Goal: Contribute content: Contribute content

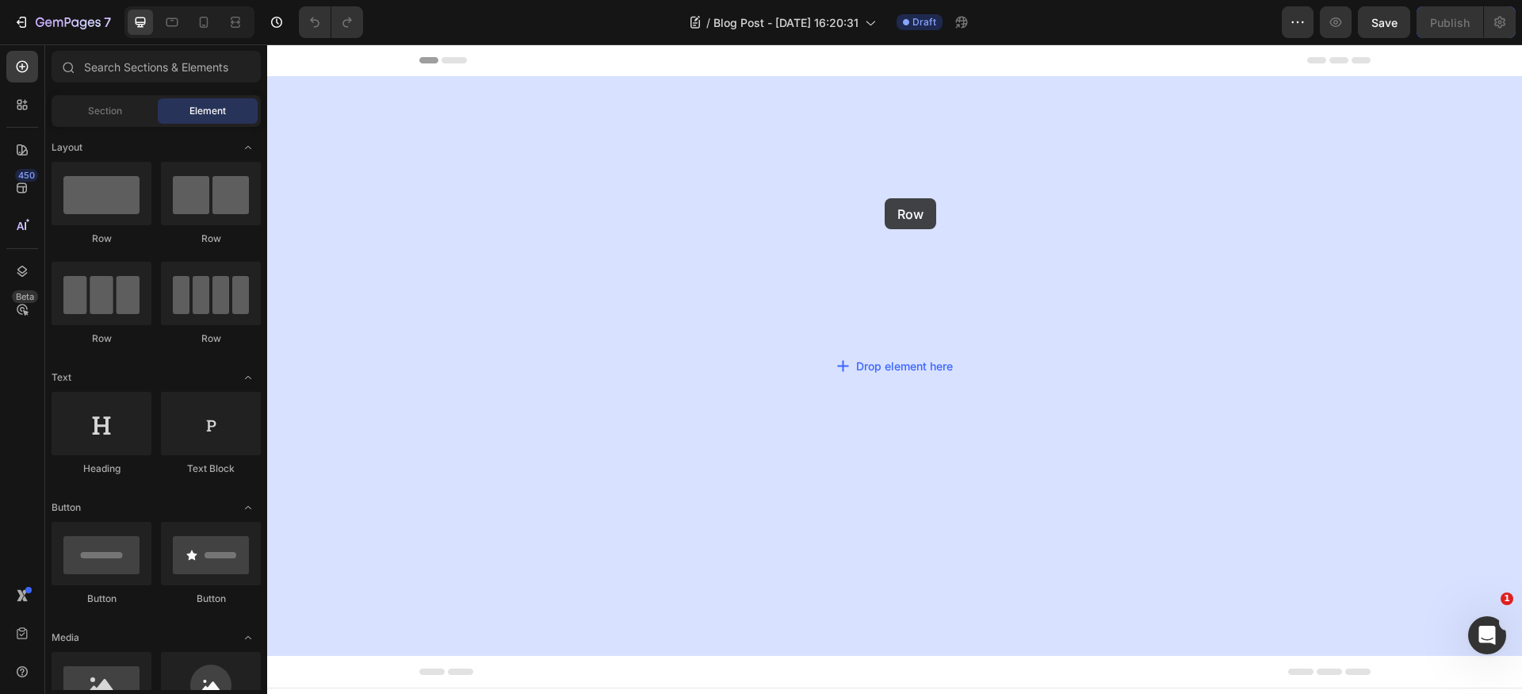
drag, startPoint x: 380, startPoint y: 247, endPoint x: 827, endPoint y: 233, distance: 446.5
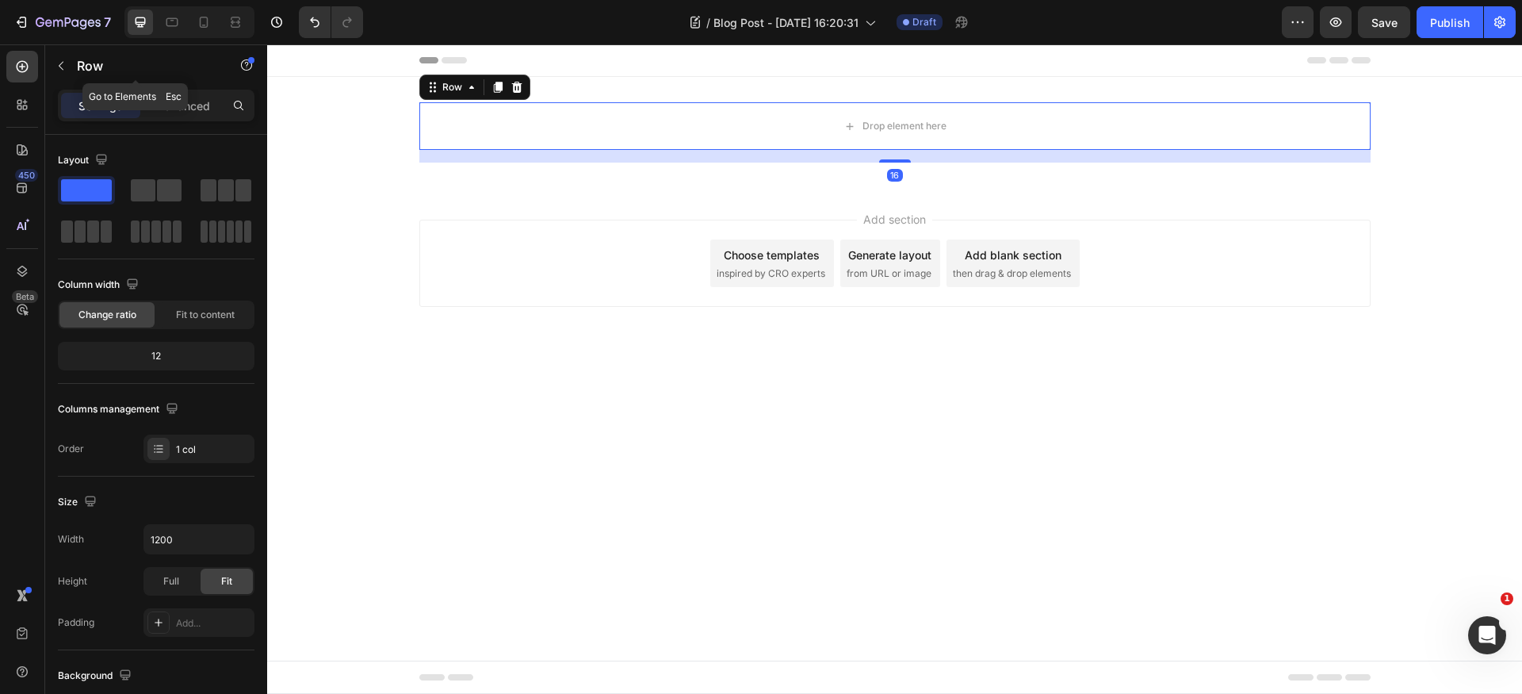
click at [59, 59] on button "button" at bounding box center [60, 65] width 25 height 25
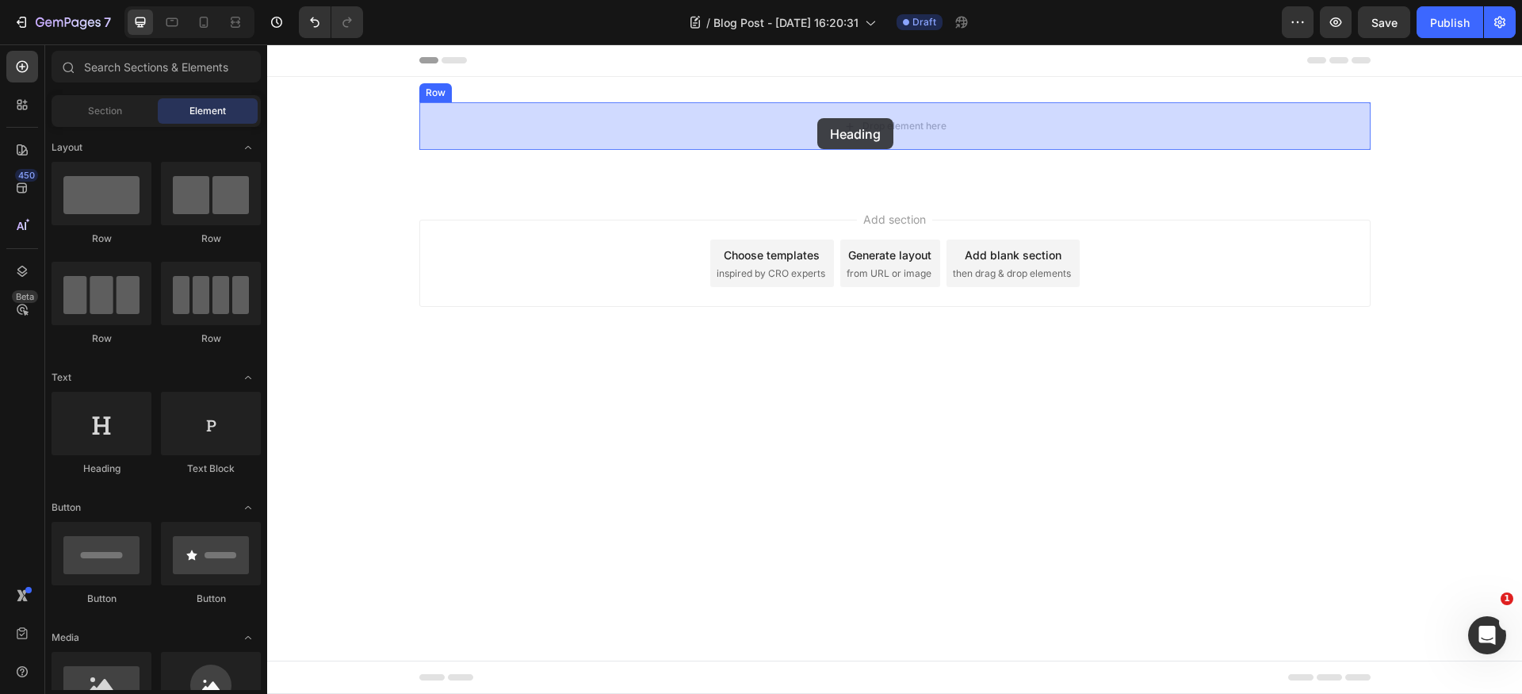
drag, startPoint x: 384, startPoint y: 473, endPoint x: 812, endPoint y: 123, distance: 553.1
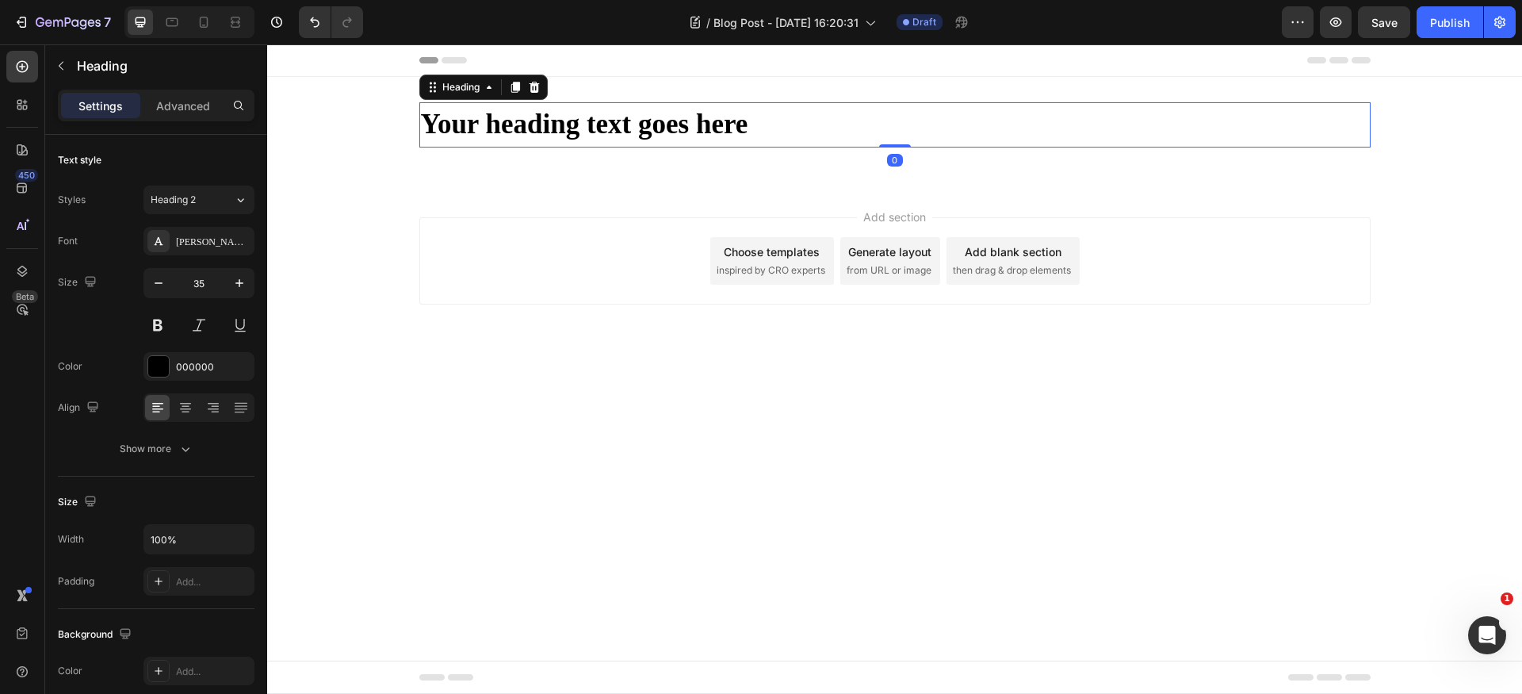
click at [642, 126] on h2 "Your heading text goes here" at bounding box center [894, 124] width 951 height 45
click at [642, 126] on p "Your heading text goes here" at bounding box center [895, 125] width 948 height 42
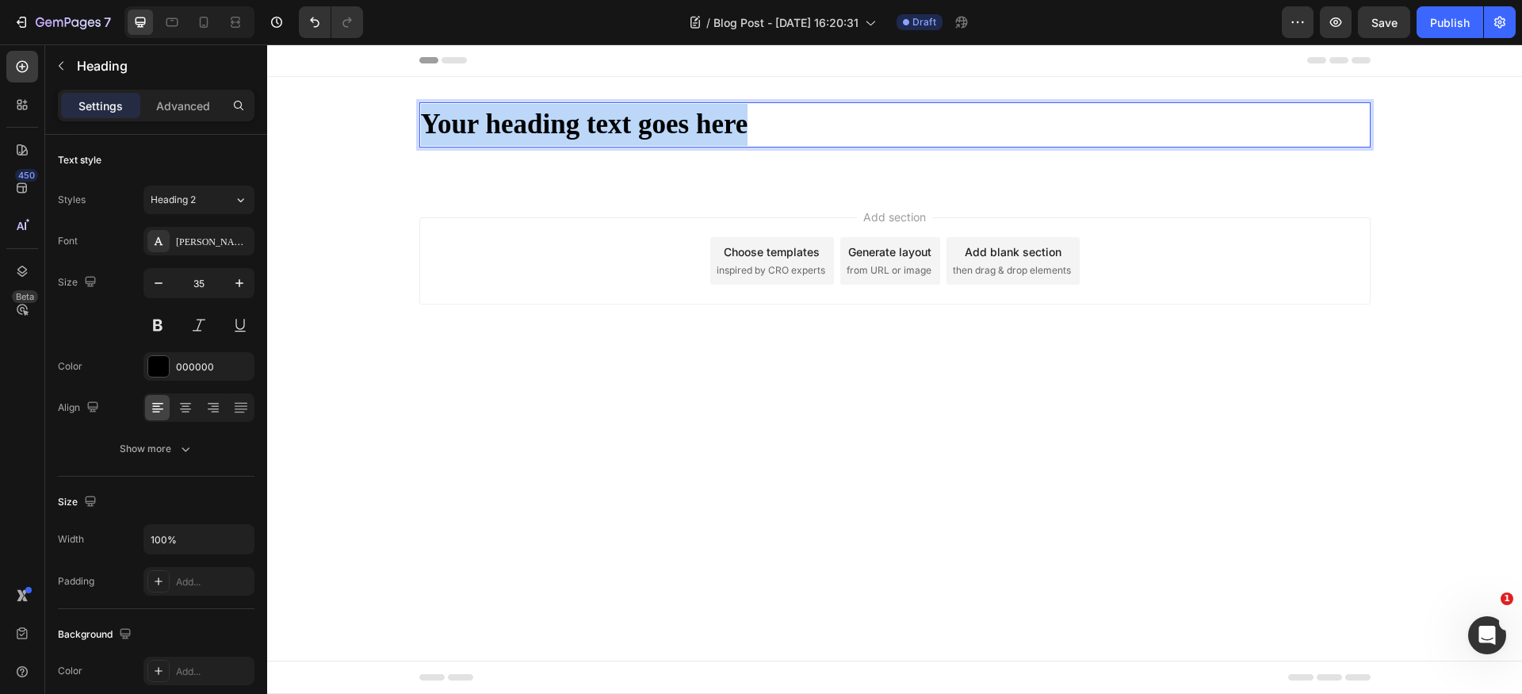
click at [642, 126] on p "Your heading text goes here" at bounding box center [895, 125] width 948 height 42
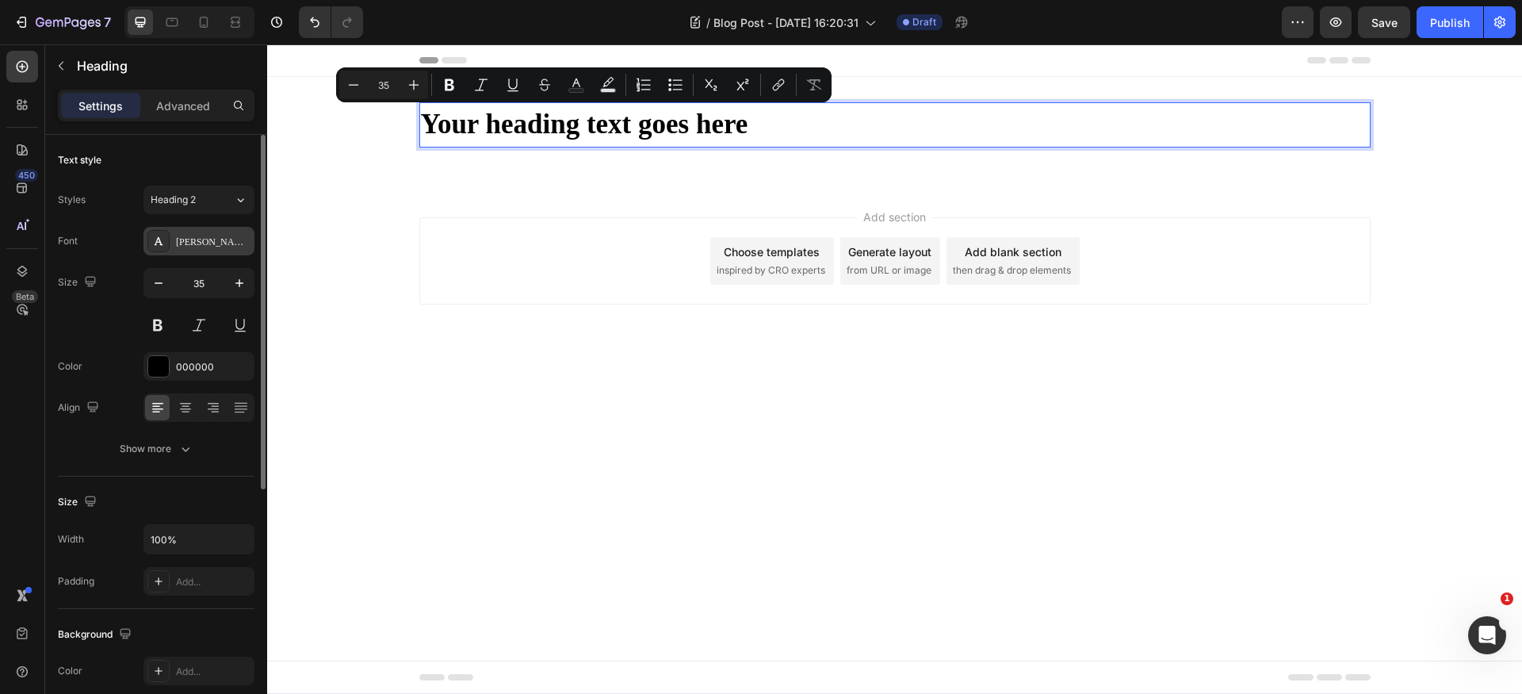
click at [232, 235] on div "[PERSON_NAME]" at bounding box center [213, 242] width 75 height 14
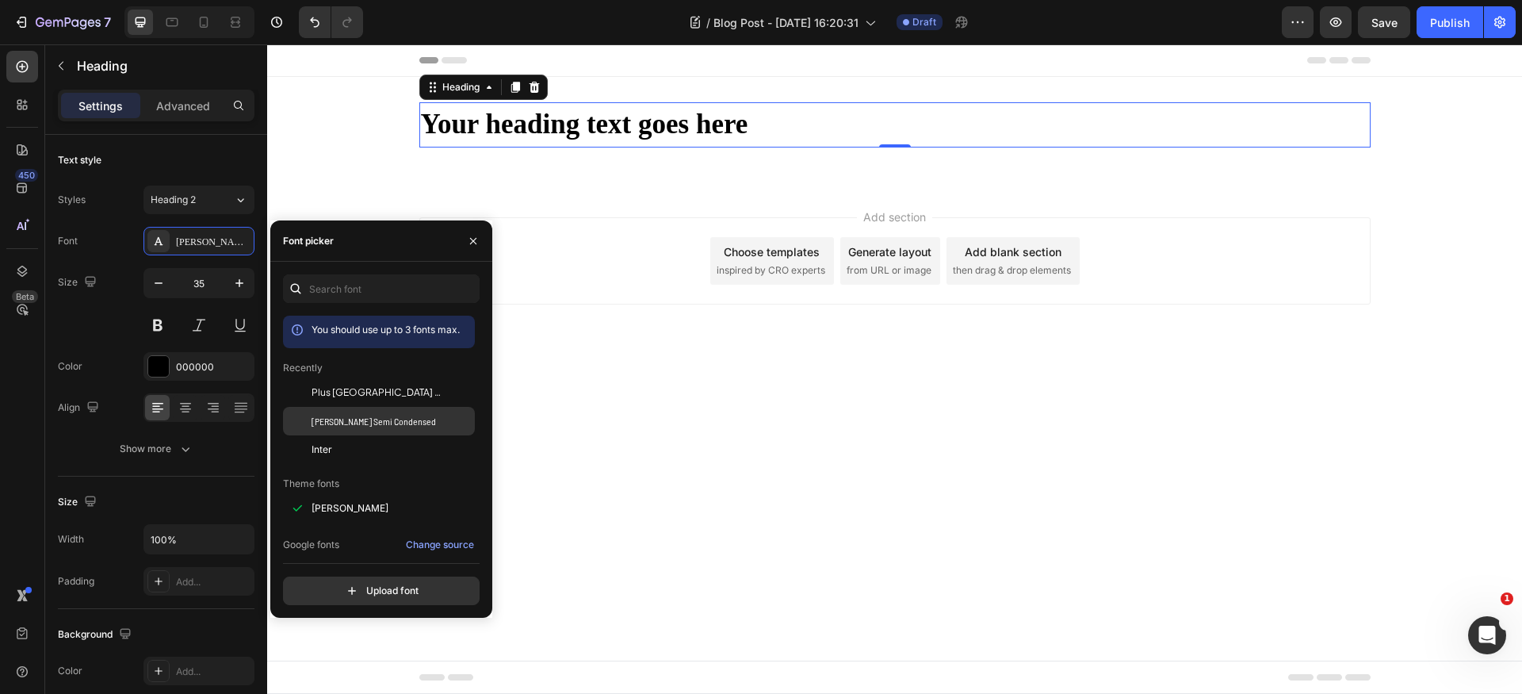
click at [370, 421] on span "[PERSON_NAME] Semi Condensed" at bounding box center [373, 421] width 124 height 14
click at [611, 200] on div "Add section Choose templates inspired by CRO experts Generate layout from URL o…" at bounding box center [894, 282] width 1255 height 195
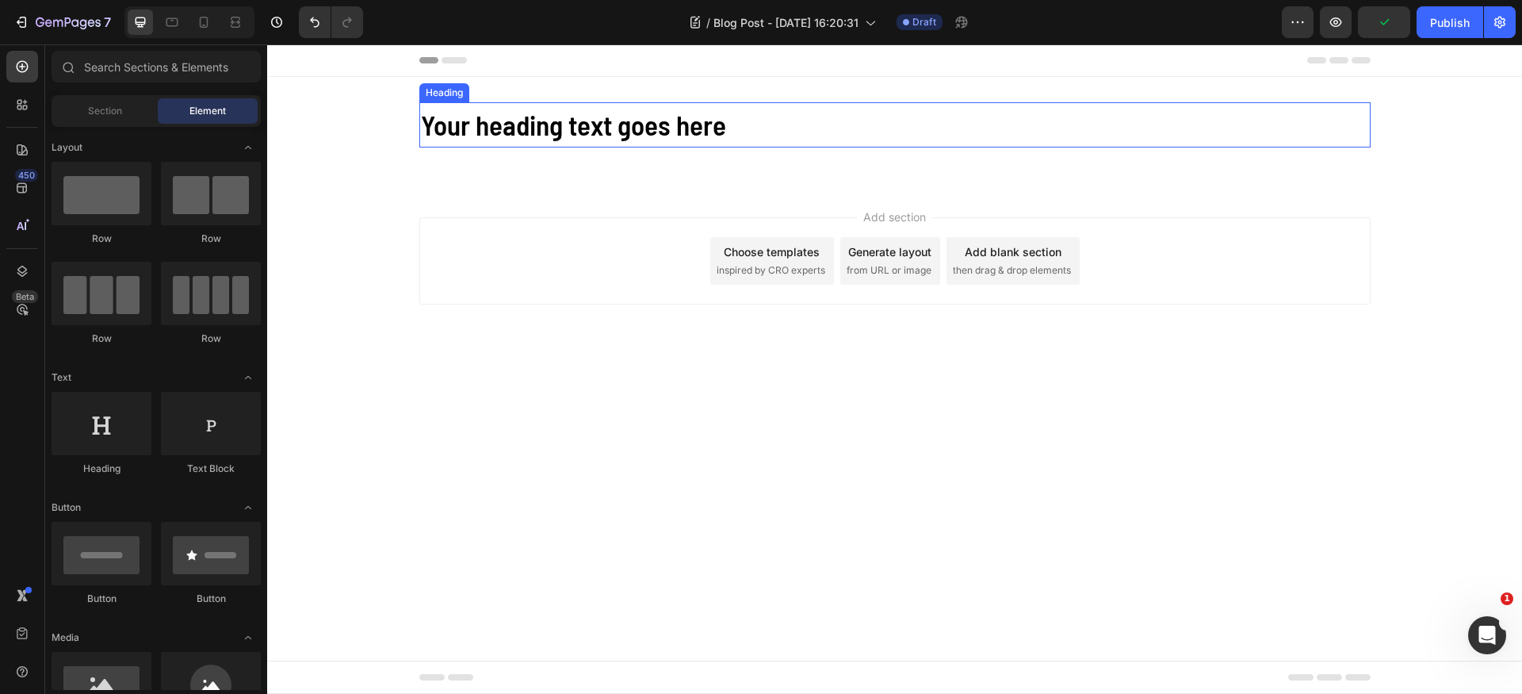
click at [720, 115] on p "Your heading text goes here" at bounding box center [895, 125] width 948 height 42
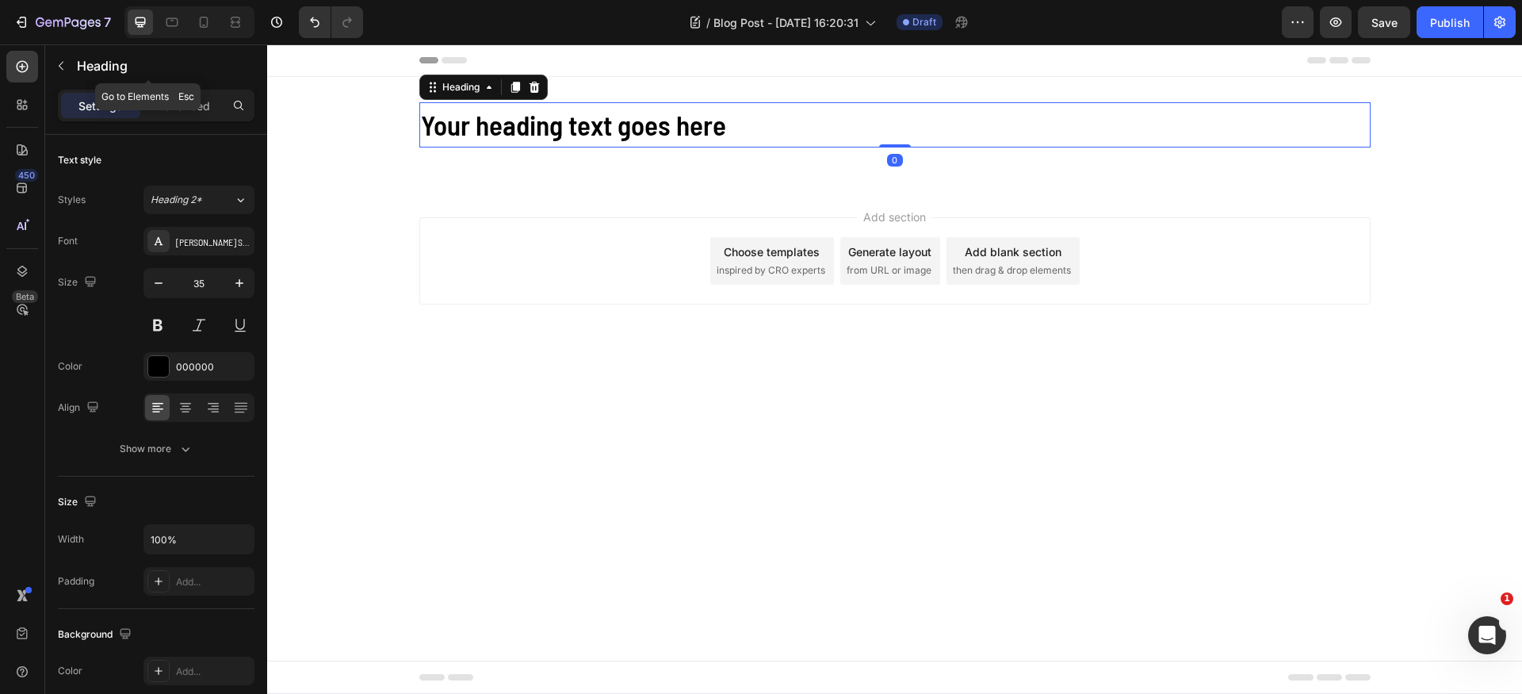
drag, startPoint x: 54, startPoint y: 67, endPoint x: 107, endPoint y: 139, distance: 89.6
click at [54, 71] on button "button" at bounding box center [60, 65] width 25 height 25
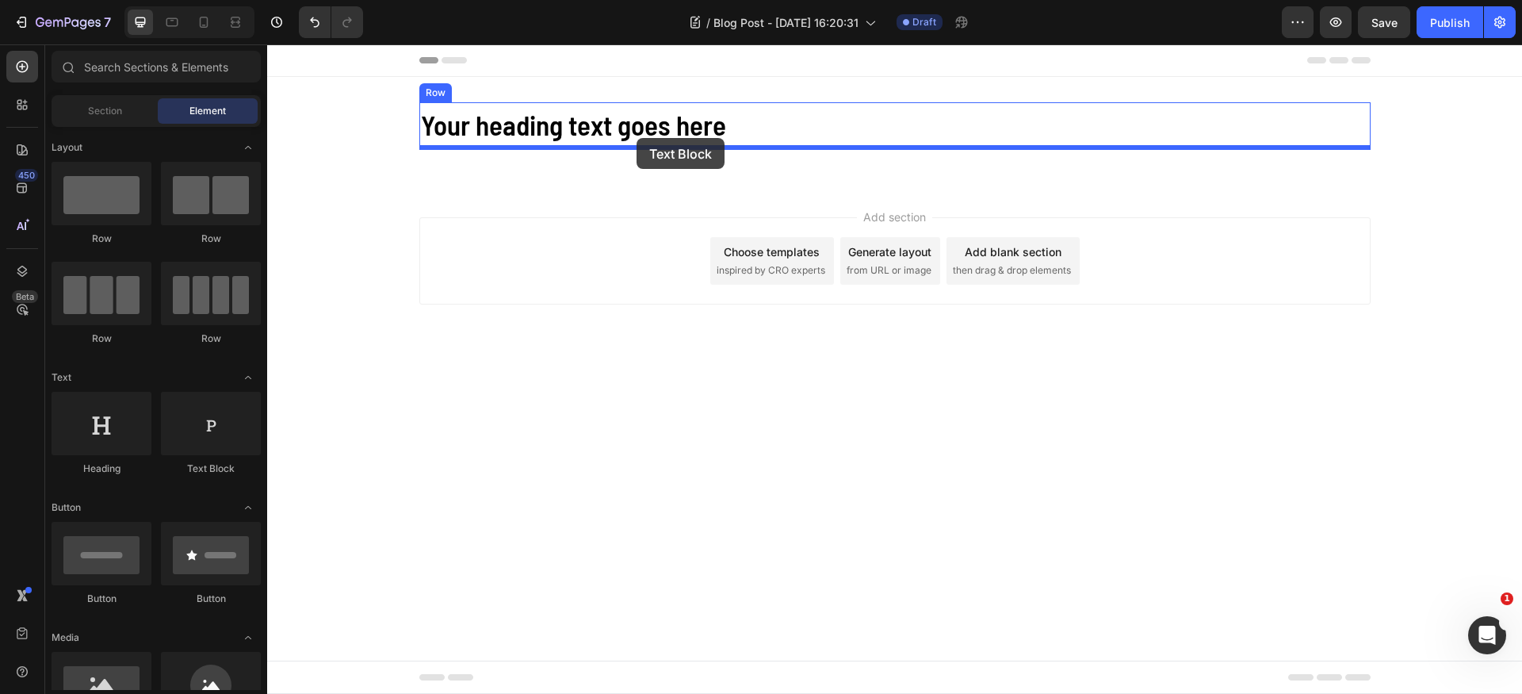
drag, startPoint x: 529, startPoint y: 454, endPoint x: 639, endPoint y: 133, distance: 339.1
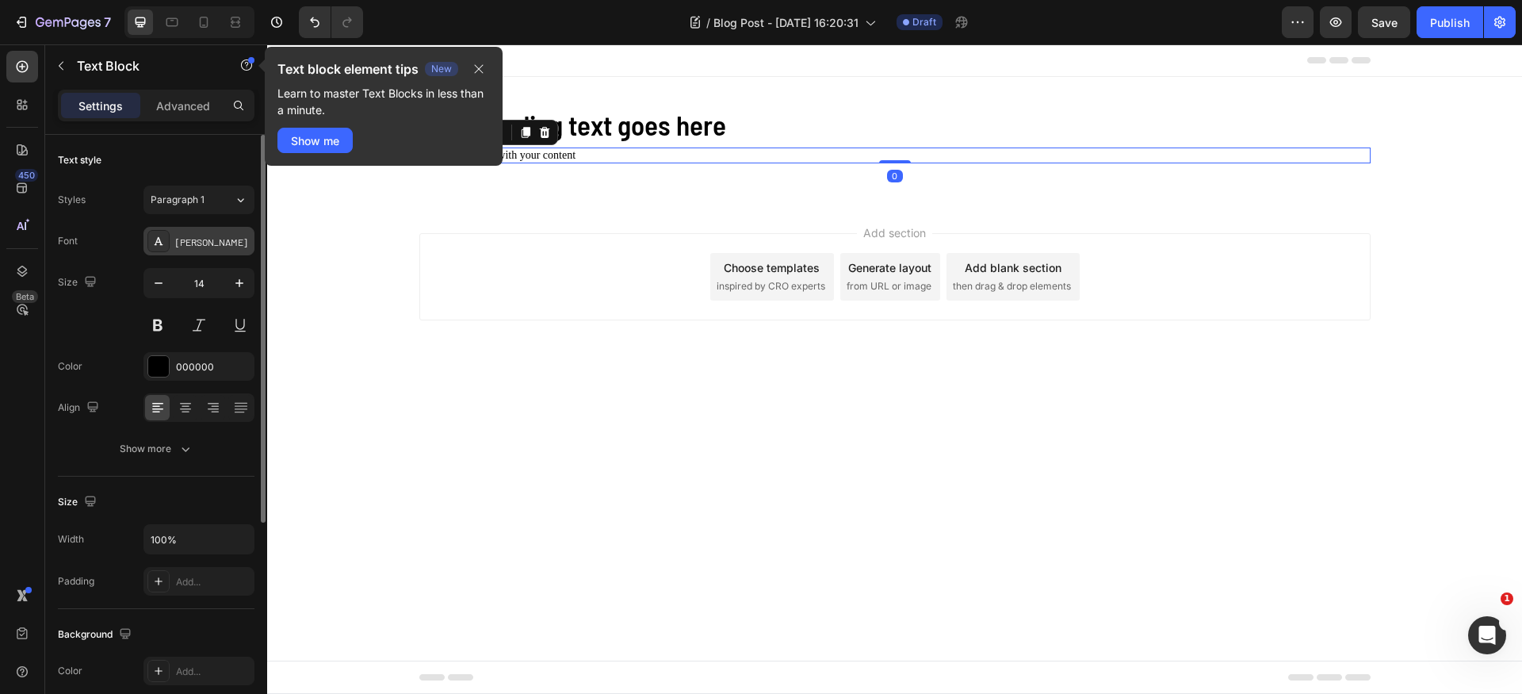
click at [228, 242] on div "[PERSON_NAME]" at bounding box center [213, 242] width 75 height 14
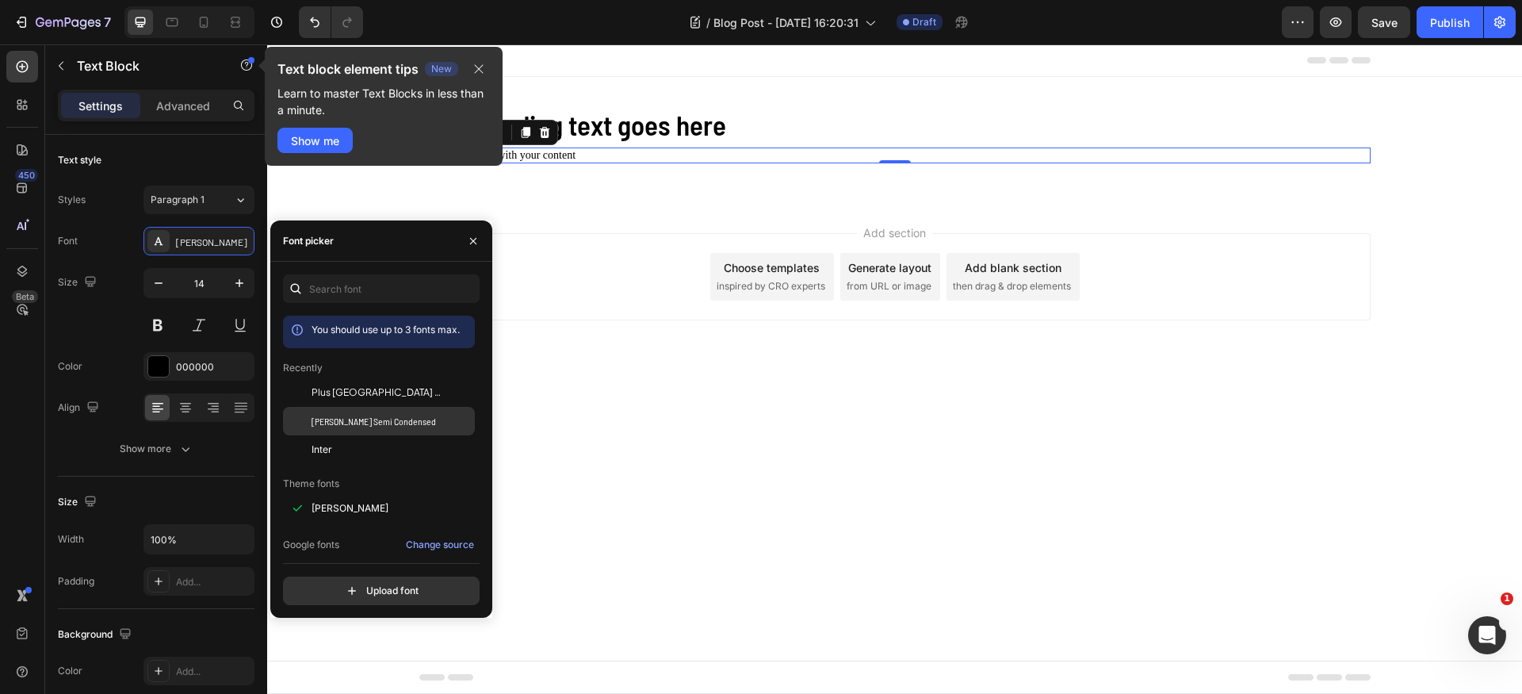
click at [389, 415] on span "[PERSON_NAME] Semi Condensed" at bounding box center [373, 421] width 124 height 14
click at [237, 278] on icon "button" at bounding box center [239, 283] width 16 height 16
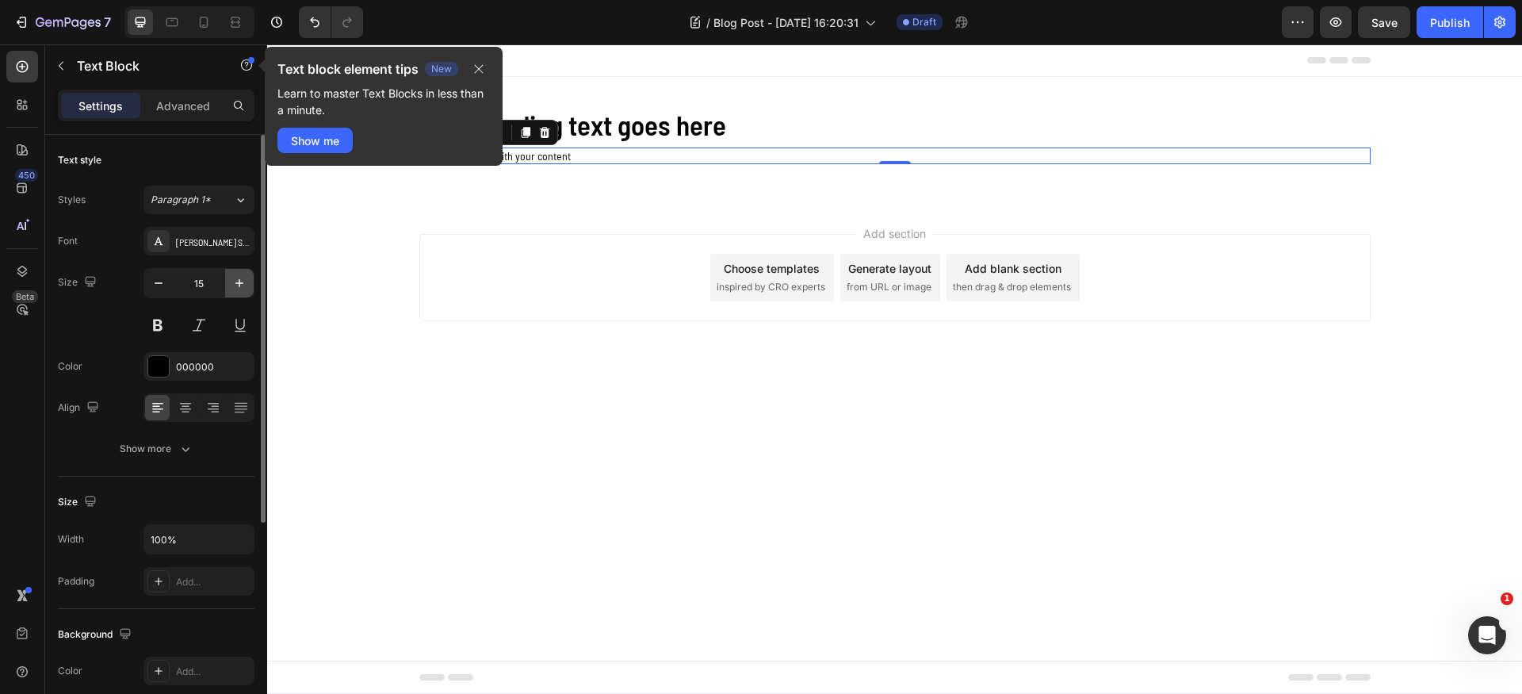
click at [238, 278] on icon "button" at bounding box center [239, 283] width 16 height 16
type input "16"
click at [529, 208] on div "Add section Choose templates inspired by CRO experts Generate layout from URL o…" at bounding box center [894, 301] width 1255 height 195
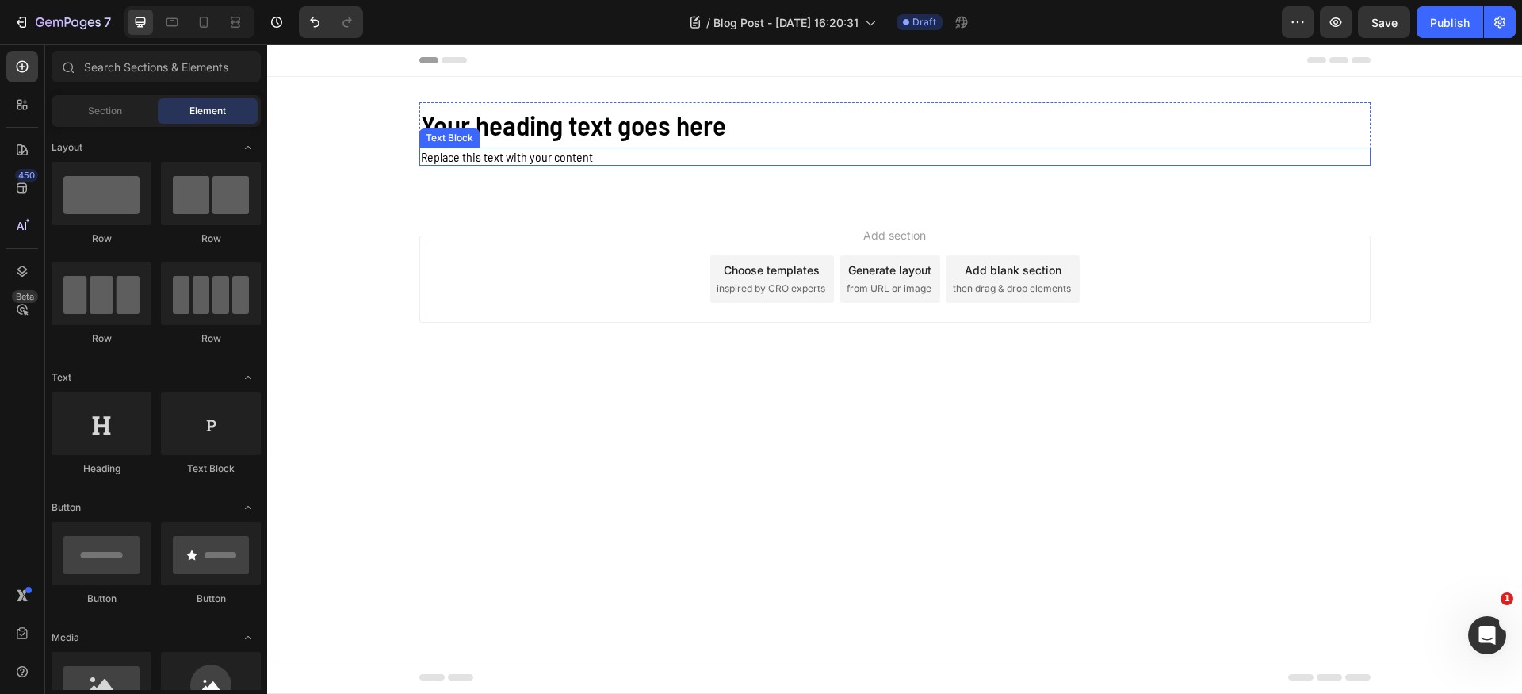
click at [561, 157] on div "Replace this text with your content" at bounding box center [894, 156] width 951 height 18
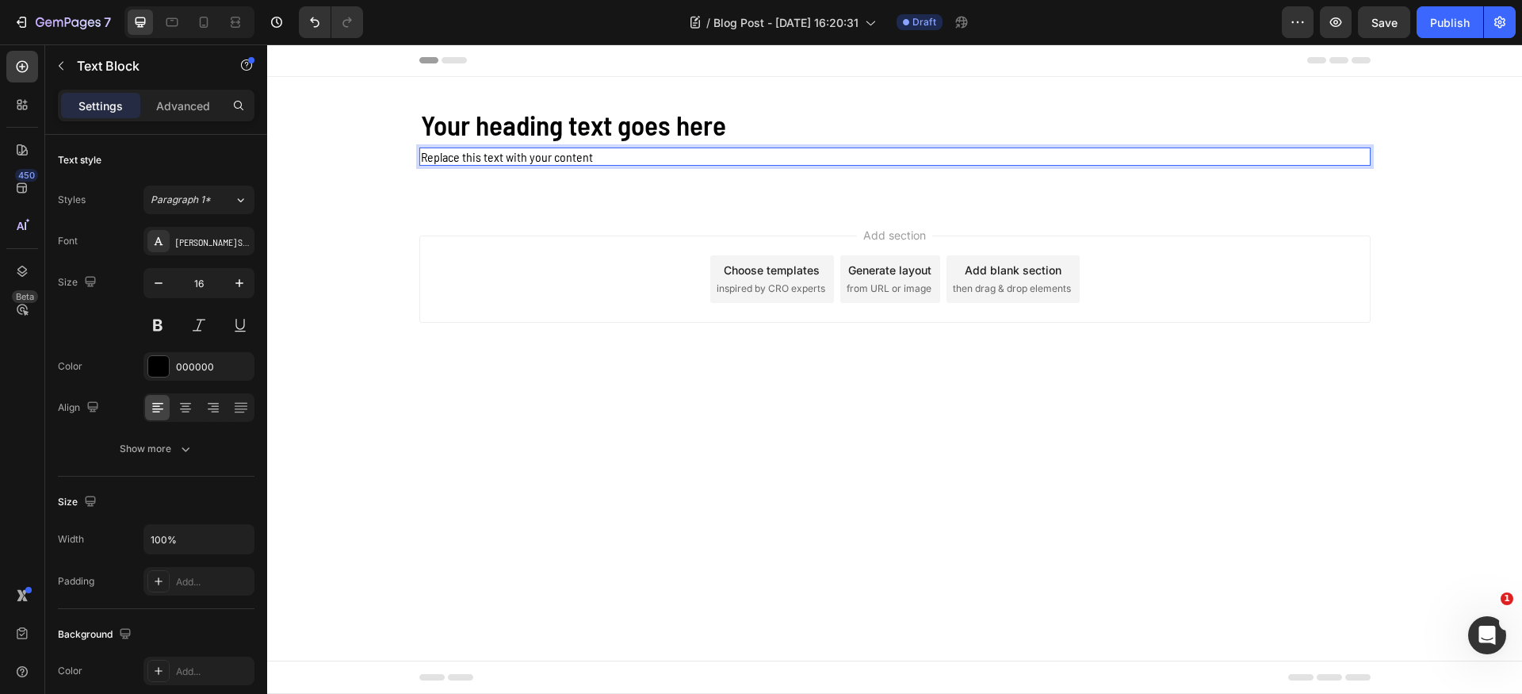
click at [561, 157] on div "Replace this text with your content" at bounding box center [894, 156] width 951 height 18
click at [561, 157] on p "Replace this text with your content" at bounding box center [895, 156] width 948 height 15
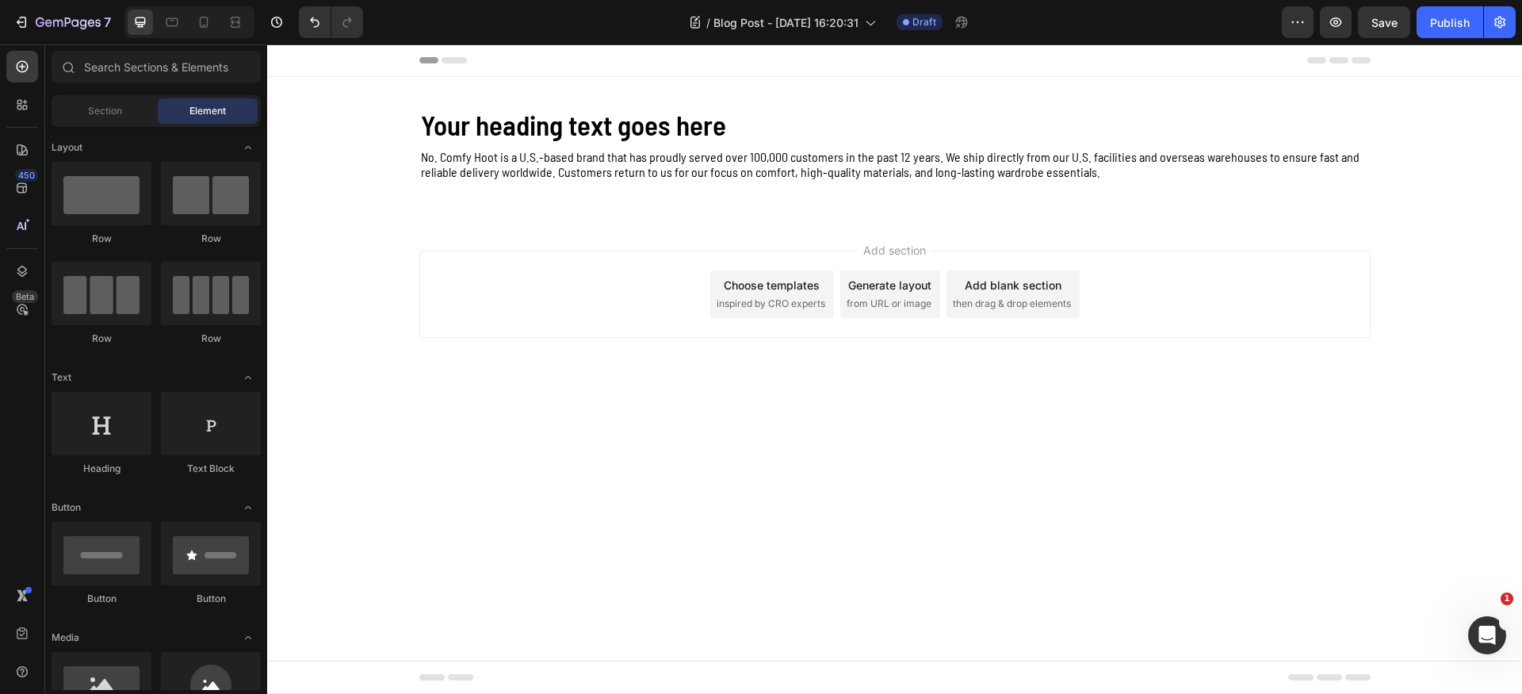
click at [562, 222] on div "Add section Choose templates inspired by CRO experts Generate layout from URL o…" at bounding box center [894, 316] width 1255 height 195
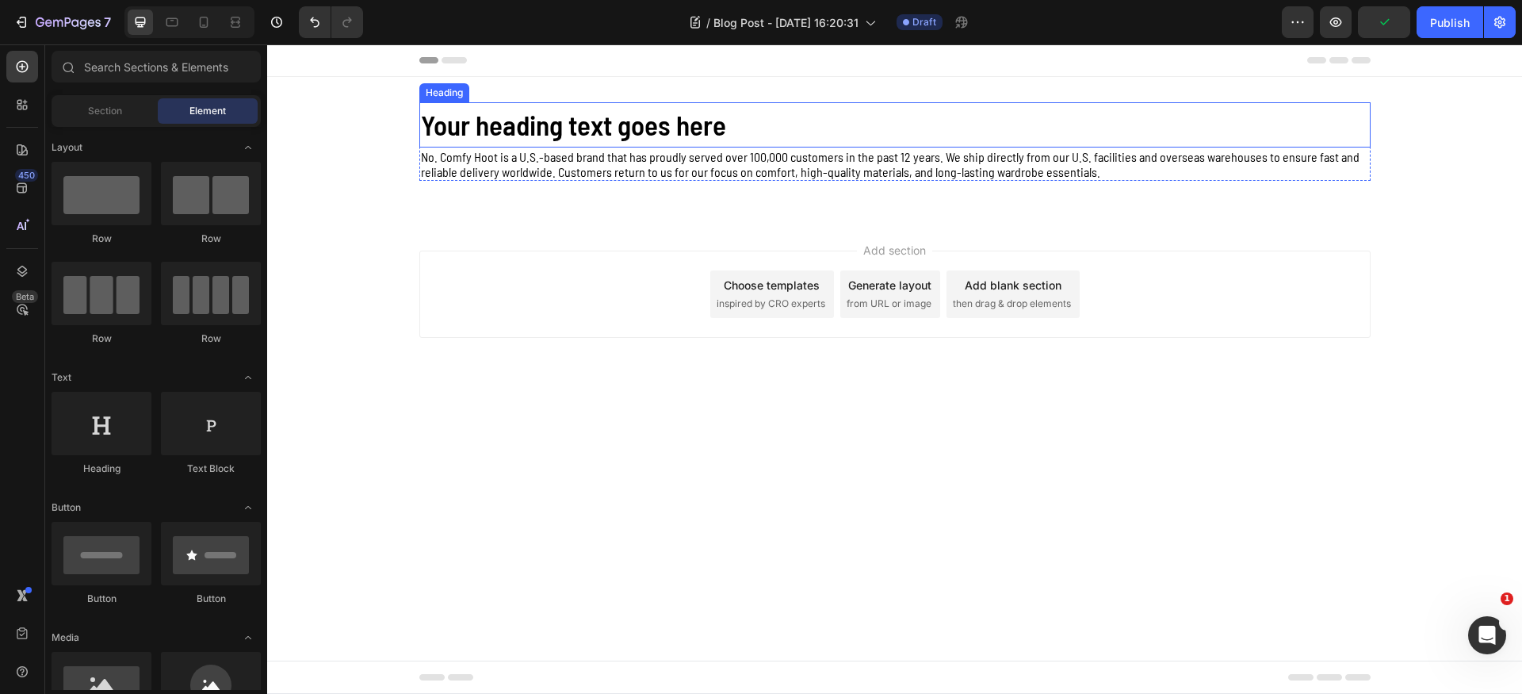
click at [688, 132] on p "Your heading text goes here" at bounding box center [895, 125] width 948 height 42
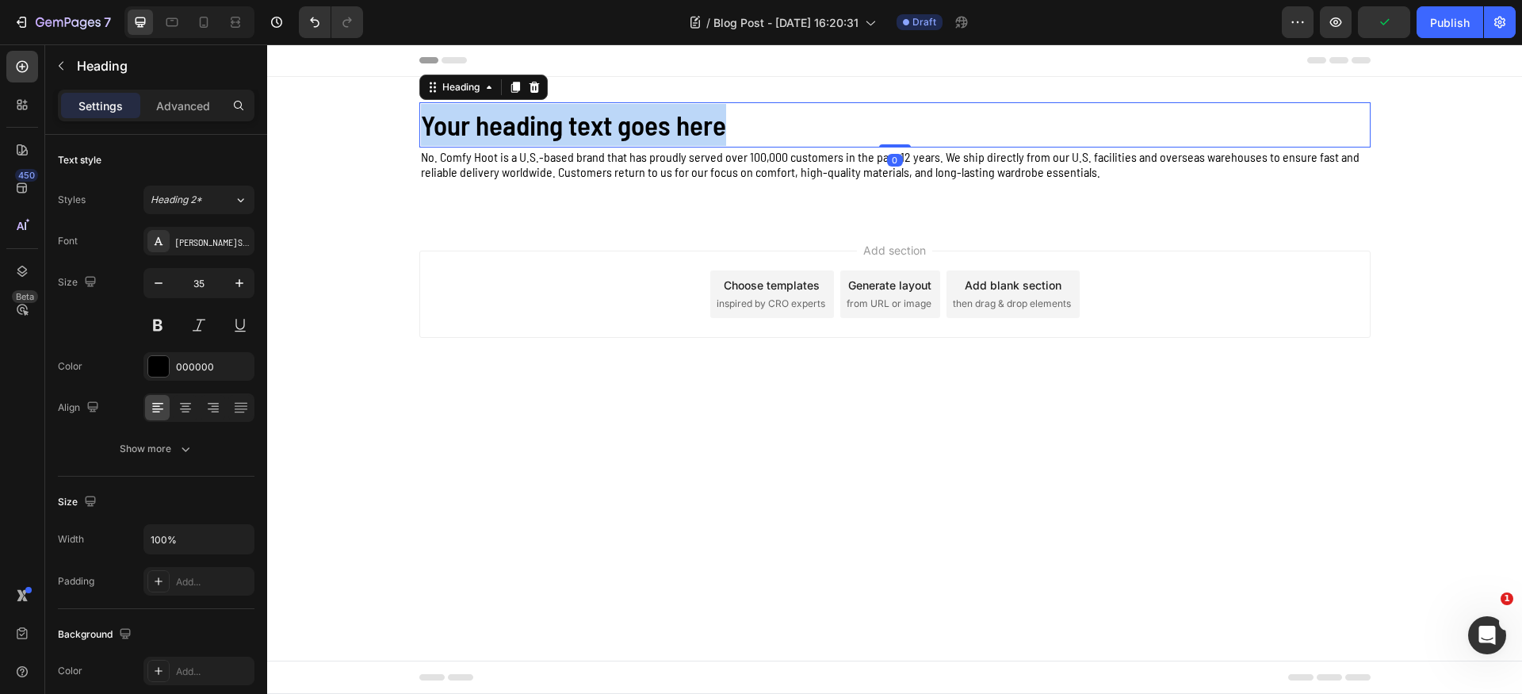
click at [688, 132] on p "Your heading text goes here" at bounding box center [895, 125] width 948 height 42
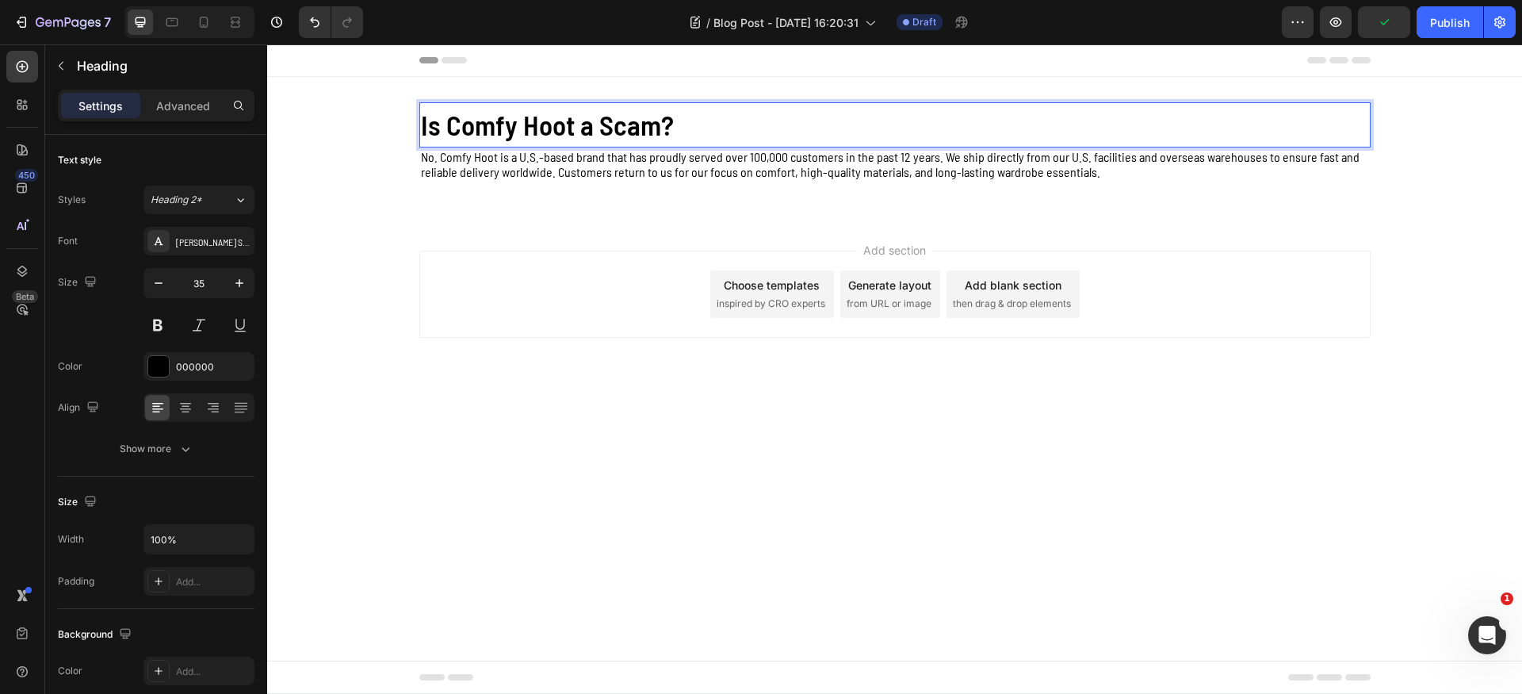
click at [597, 212] on div "Is Comfy Hoot a Scam? Heading 0 No. Comfy Hoot is a U.S.-based brand that has p…" at bounding box center [894, 148] width 1255 height 142
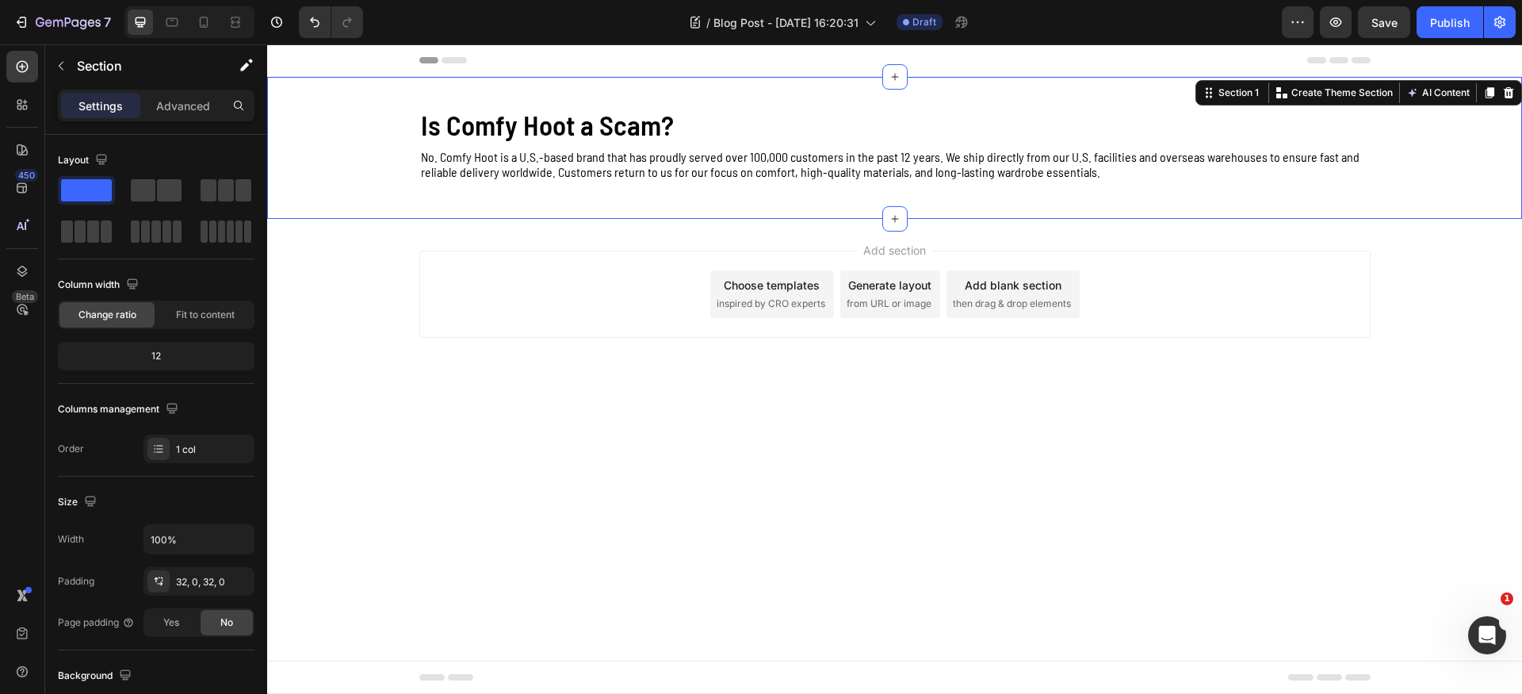
click at [1111, 90] on div "Is Comfy Hoot a Scam? Heading No. Comfy Hoot is a U.S.-based brand that has pro…" at bounding box center [894, 148] width 1255 height 142
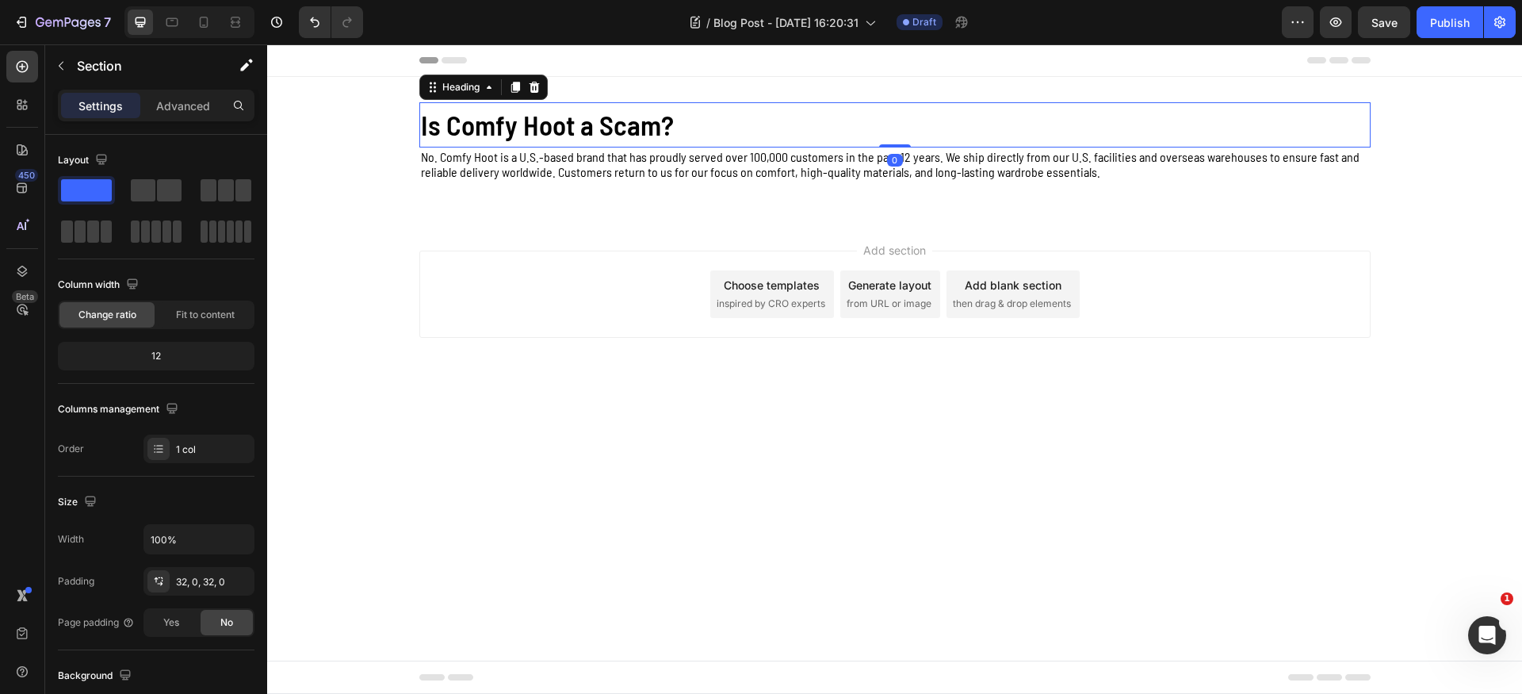
click at [529, 107] on p "Is Comfy Hoot a Scam?" at bounding box center [895, 125] width 948 height 42
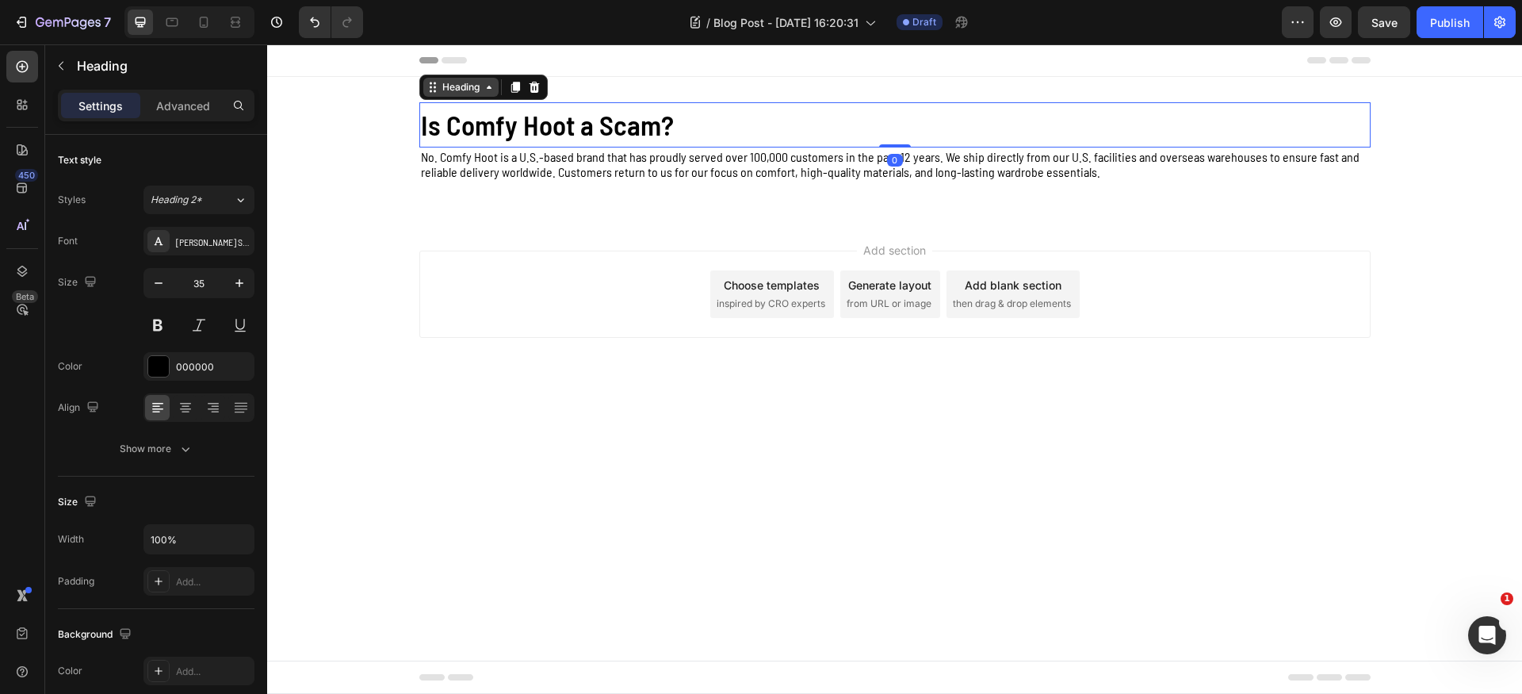
click at [459, 86] on div "Heading" at bounding box center [461, 87] width 44 height 14
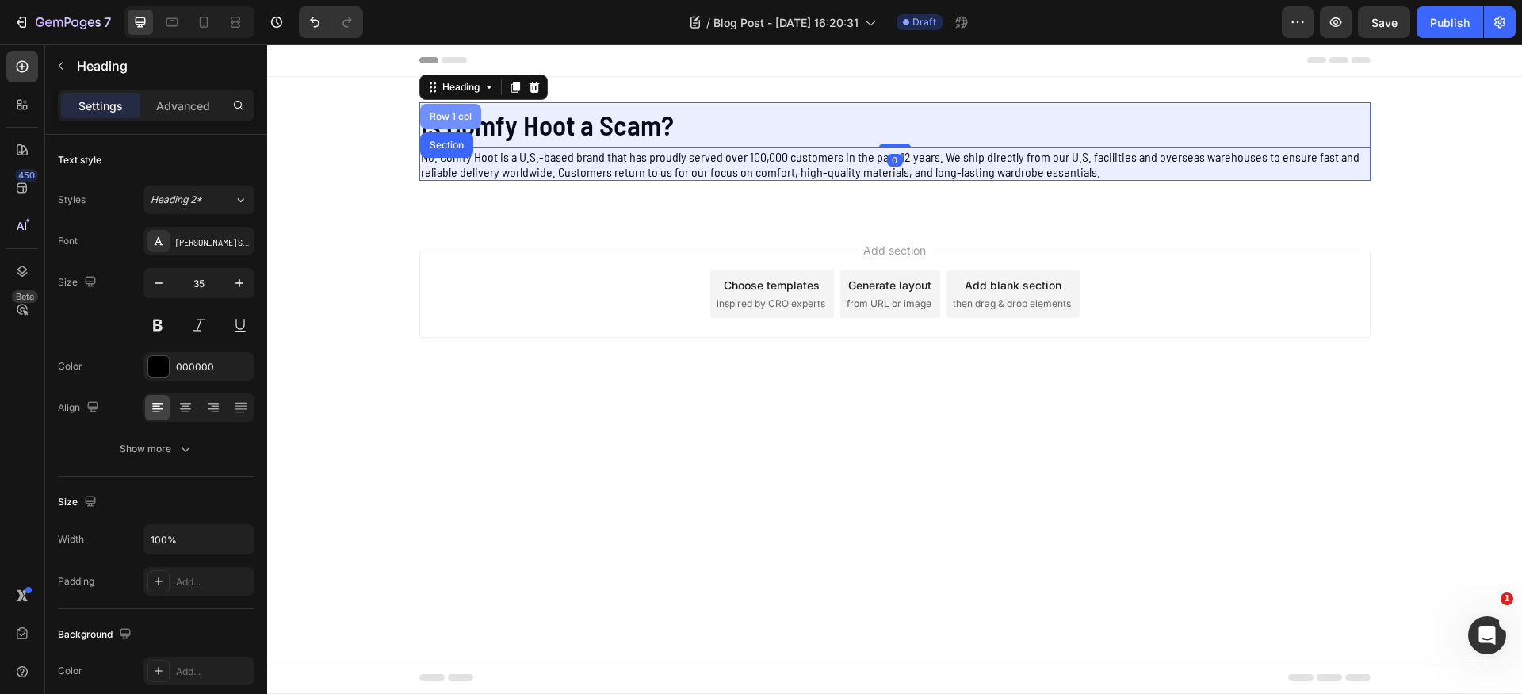
click at [454, 118] on div "Row 1 col" at bounding box center [450, 117] width 48 height 10
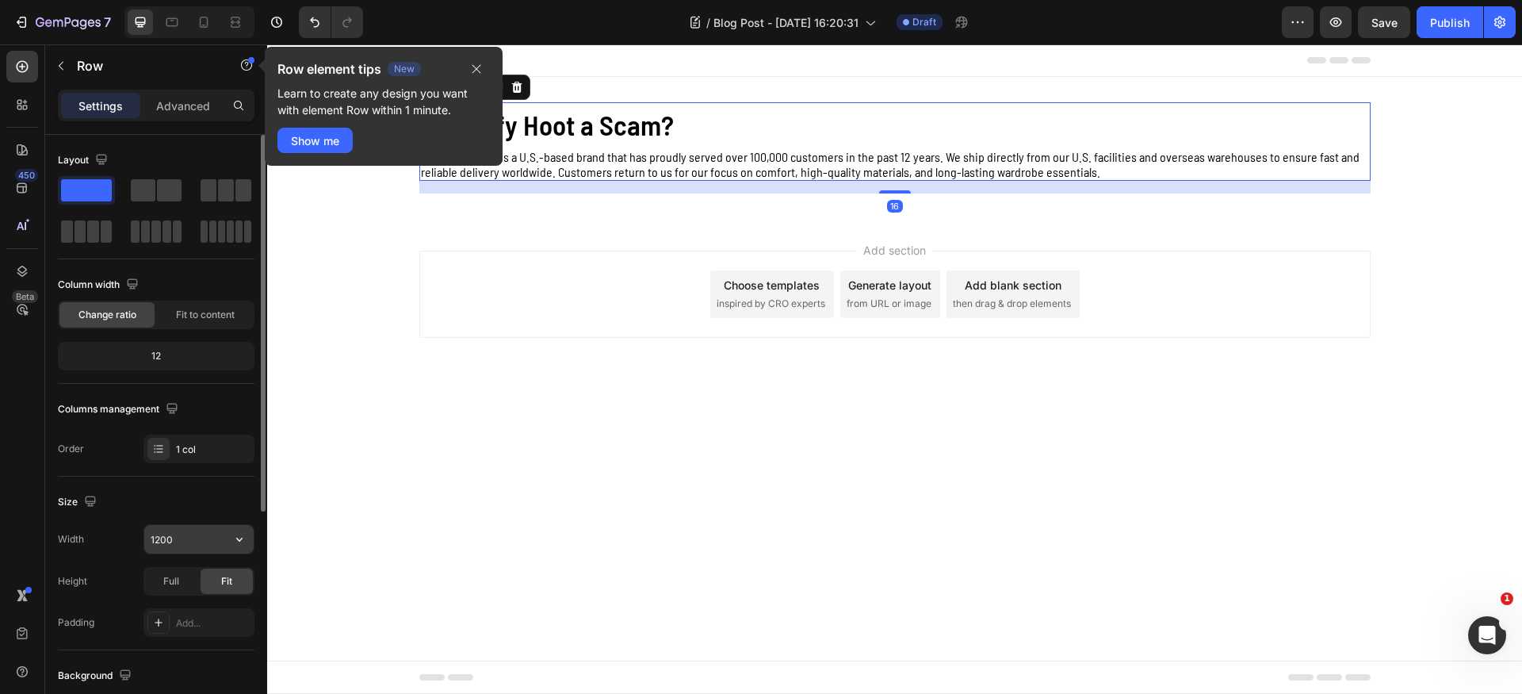
click at [194, 537] on input "1200" at bounding box center [198, 539] width 109 height 29
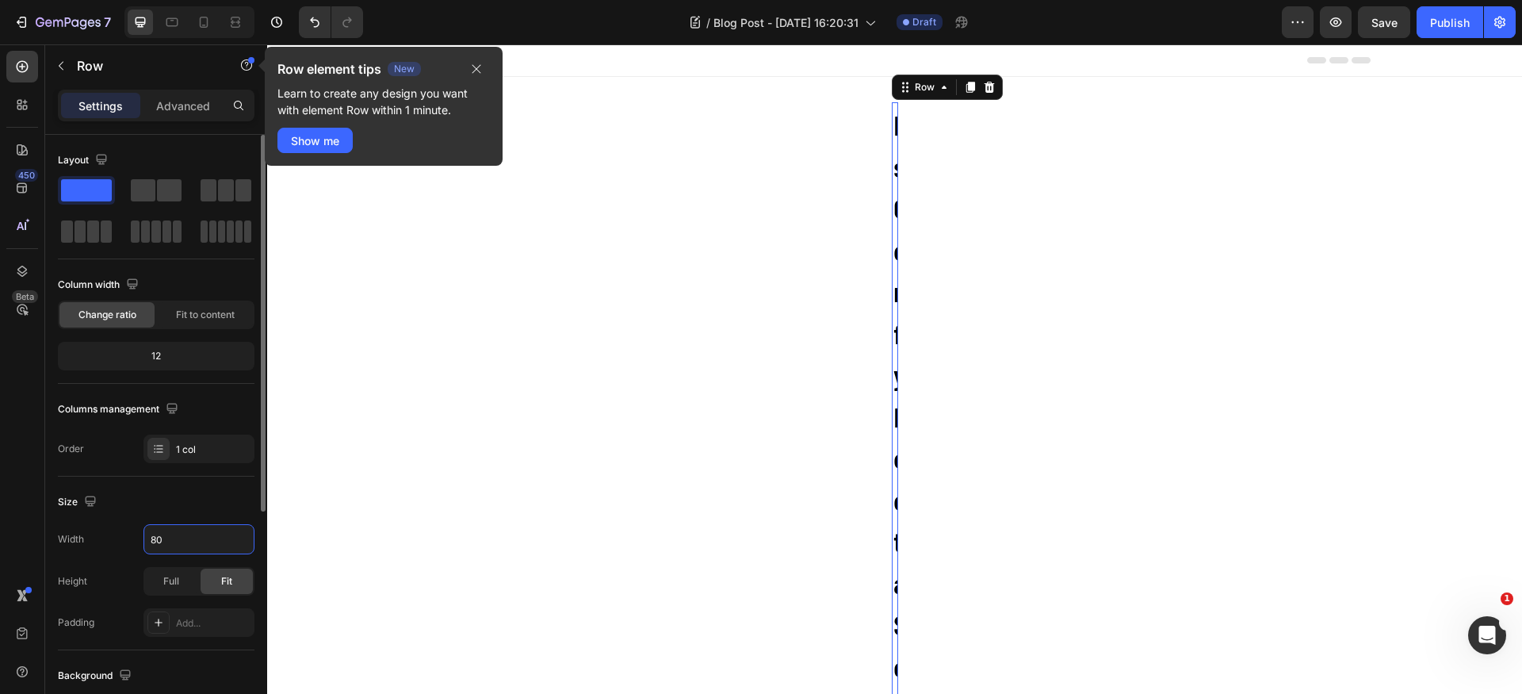
type input "800"
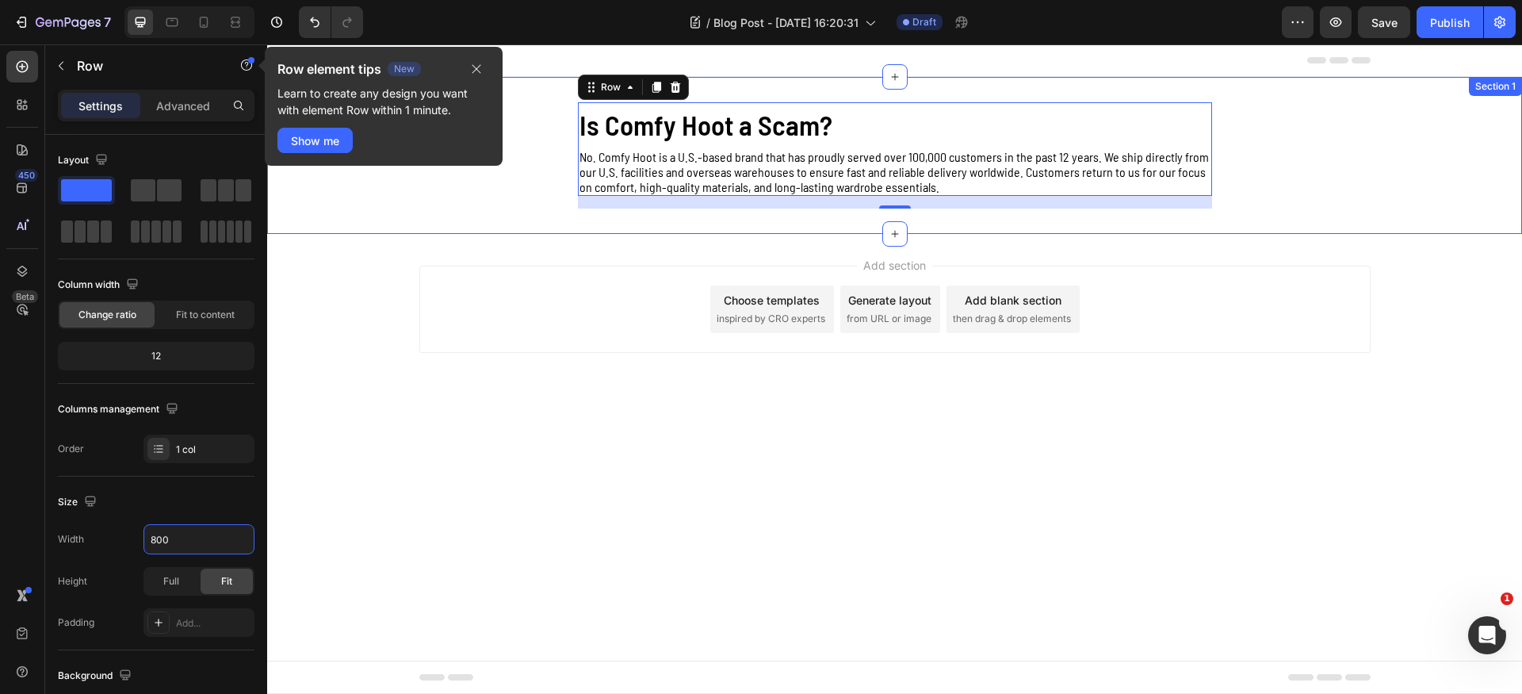
click at [1328, 200] on div "Is Comfy Hoot a Scam? Heading No. Comfy Hoot is a U.S.-based brand that has pro…" at bounding box center [894, 155] width 1255 height 106
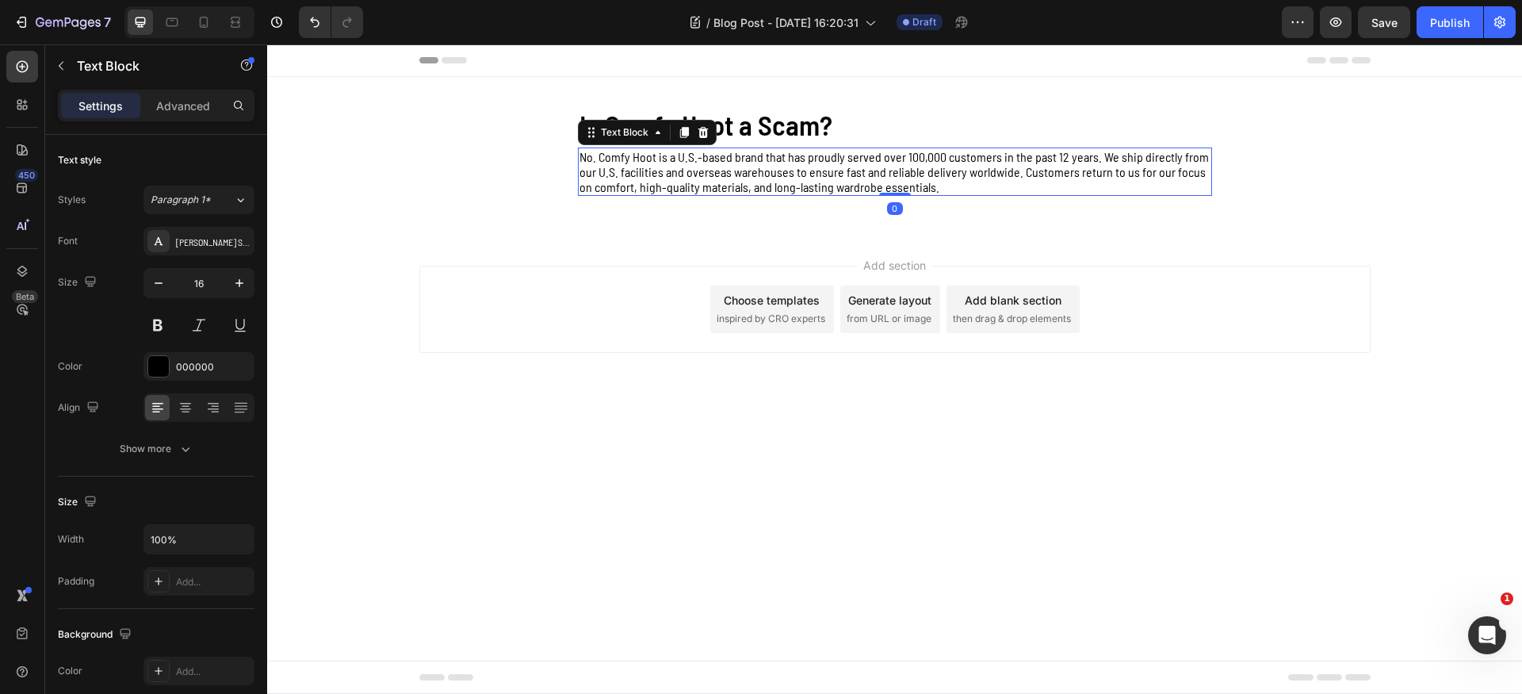
click at [1040, 170] on p "No. Comfy Hoot is a U.S.-based brand that has proudly served over 100,000 custo…" at bounding box center [894, 171] width 631 height 45
click at [158, 368] on div at bounding box center [158, 366] width 21 height 21
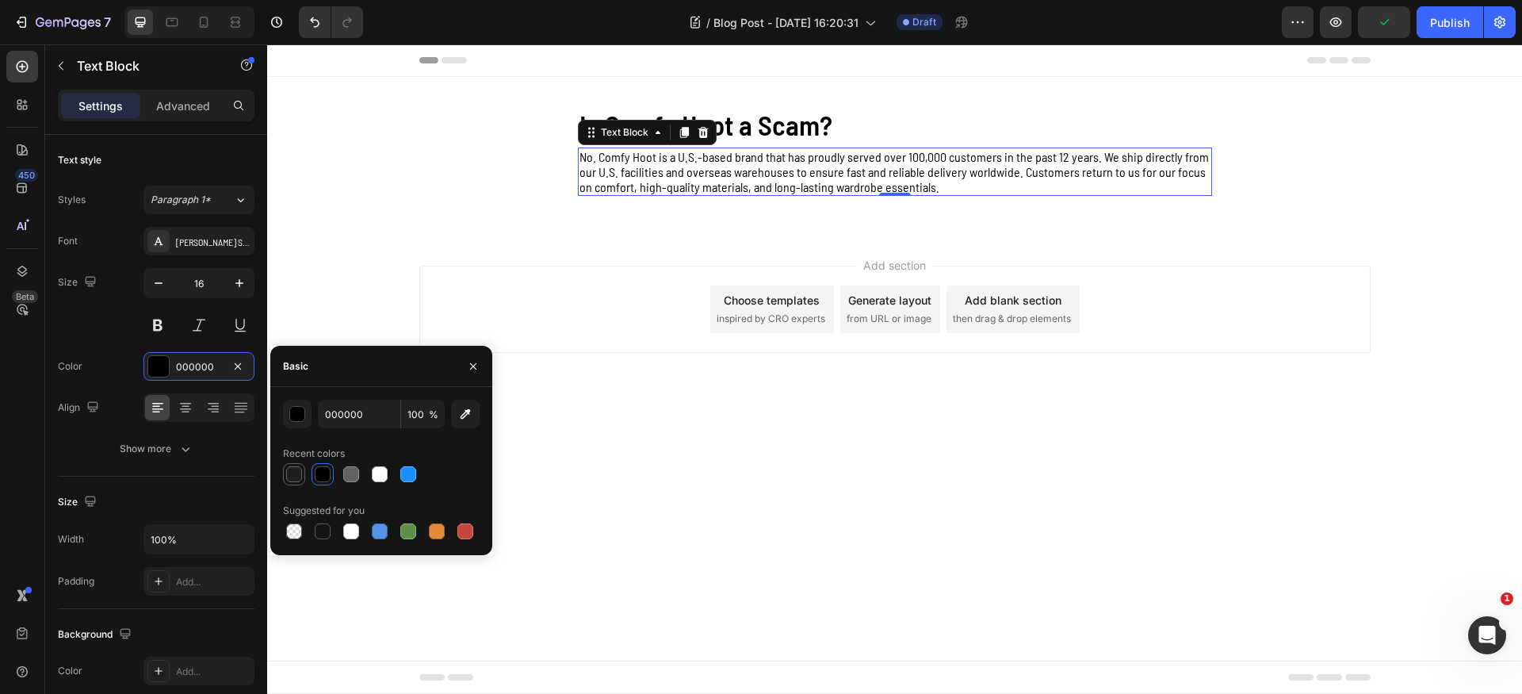
click at [286, 473] on div at bounding box center [294, 474] width 16 height 16
type input "1F1F1F"
click at [1165, 220] on div "Is Comfy Hoot a Scam? Heading No. Comfy Hoot is a U.S.-based brand that has pro…" at bounding box center [894, 155] width 1255 height 157
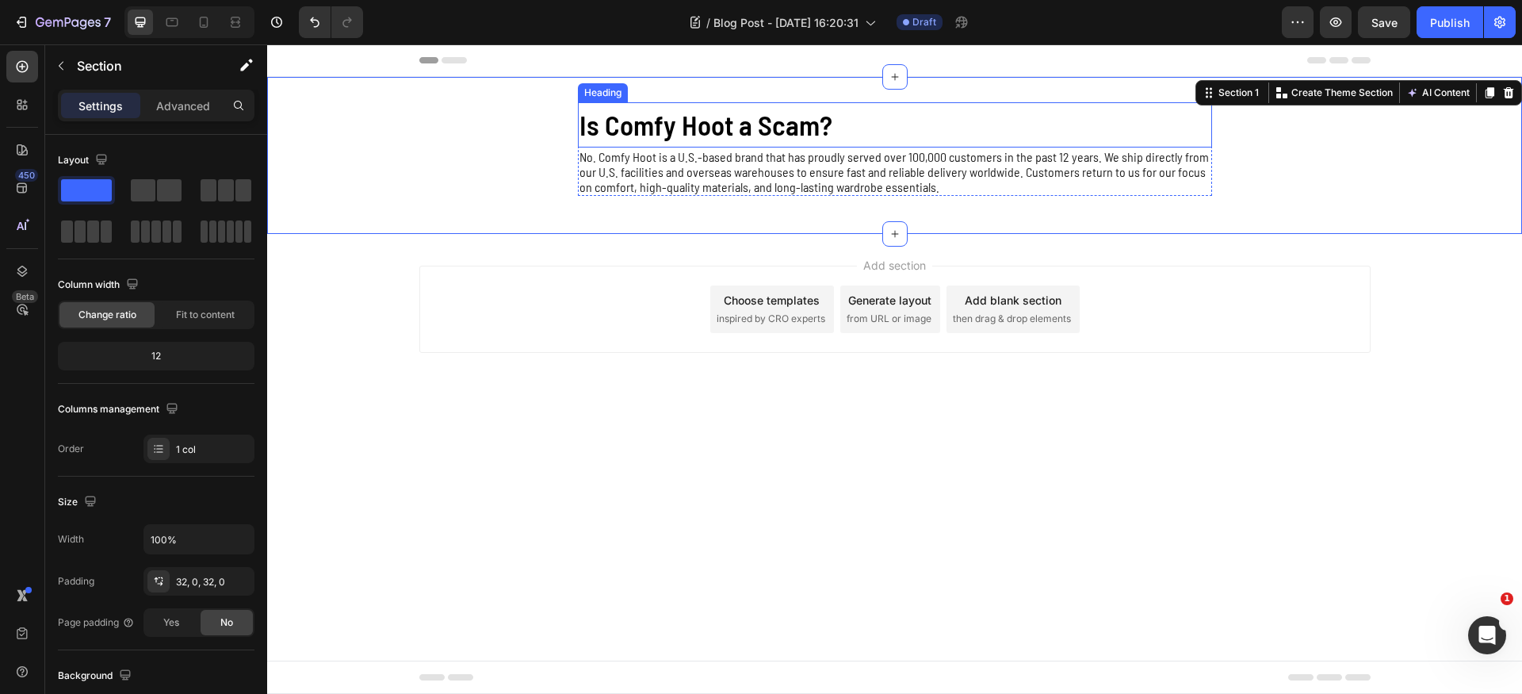
click at [831, 124] on p "Is Comfy Hoot a Scam?" at bounding box center [894, 125] width 631 height 42
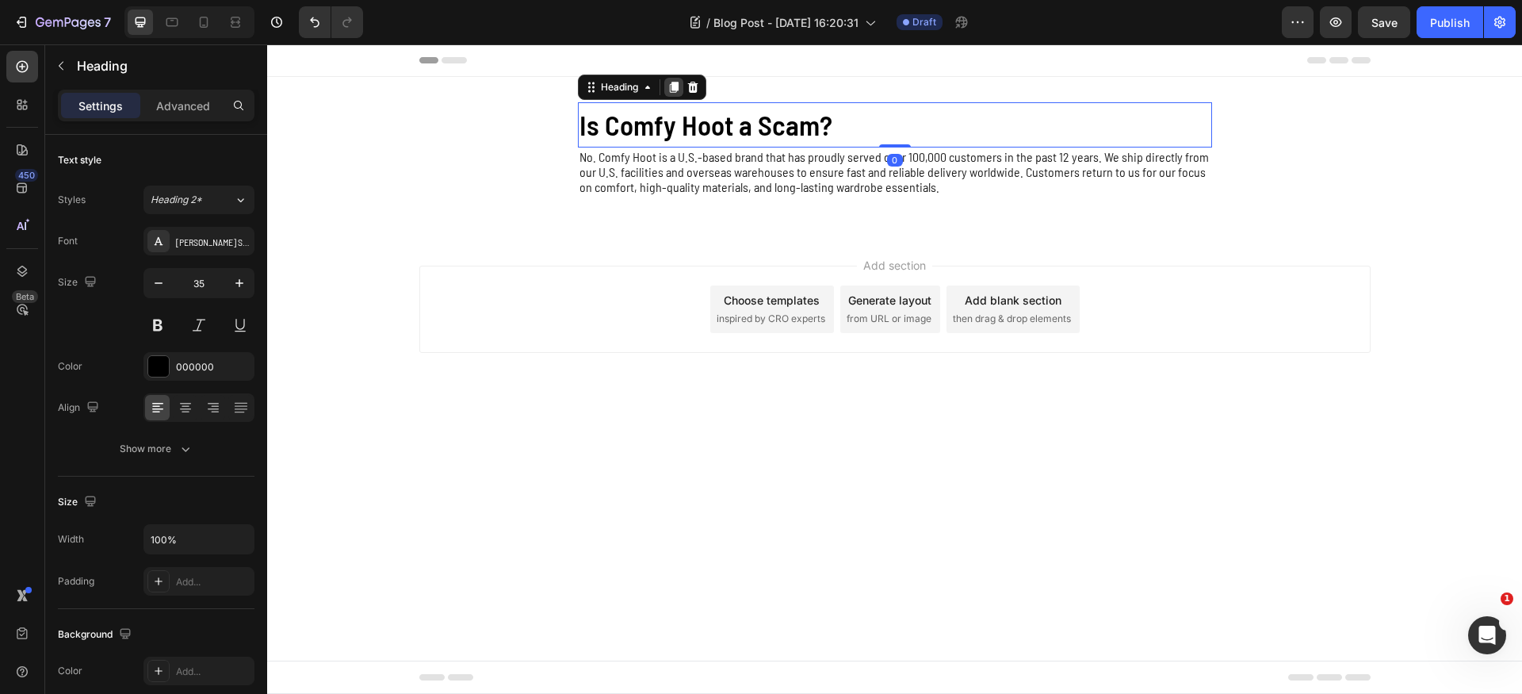
click at [675, 90] on icon at bounding box center [673, 87] width 9 height 11
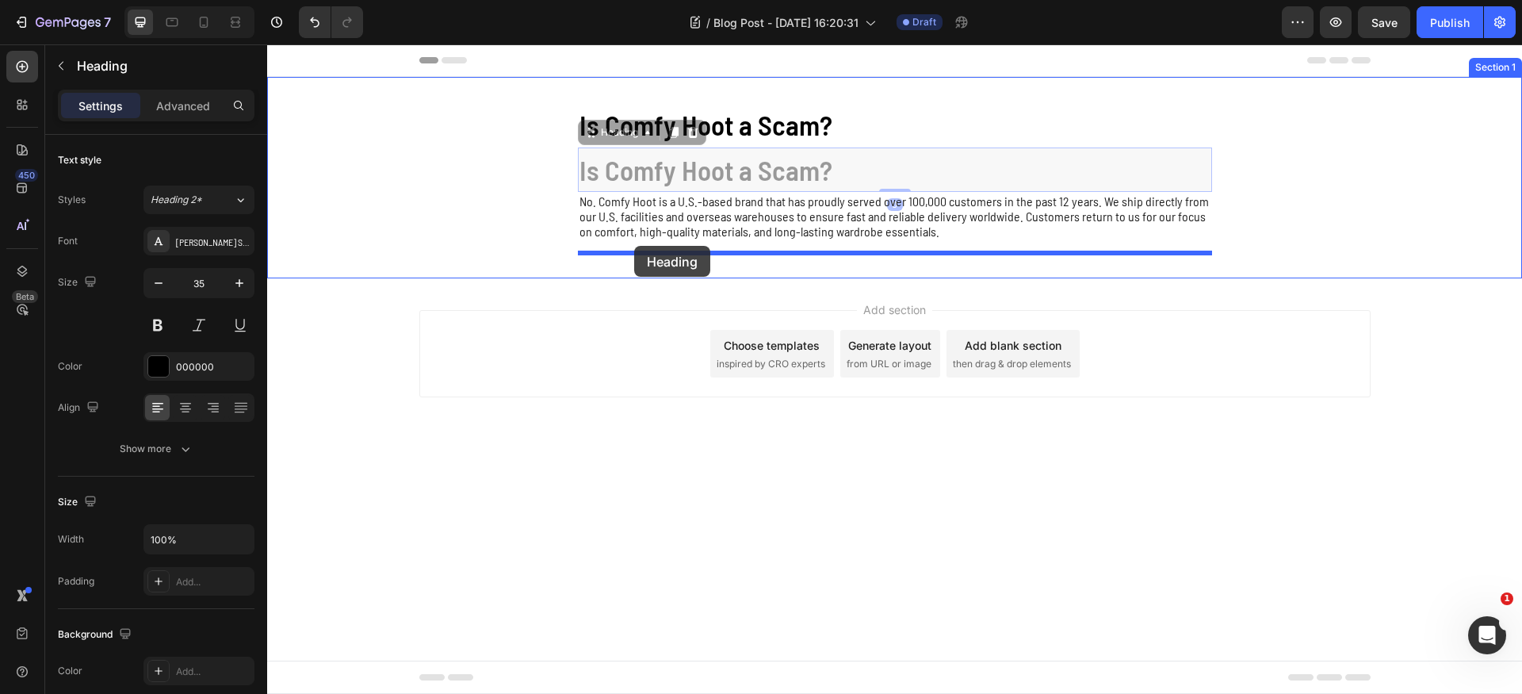
drag, startPoint x: 625, startPoint y: 134, endPoint x: 634, endPoint y: 246, distance: 112.1
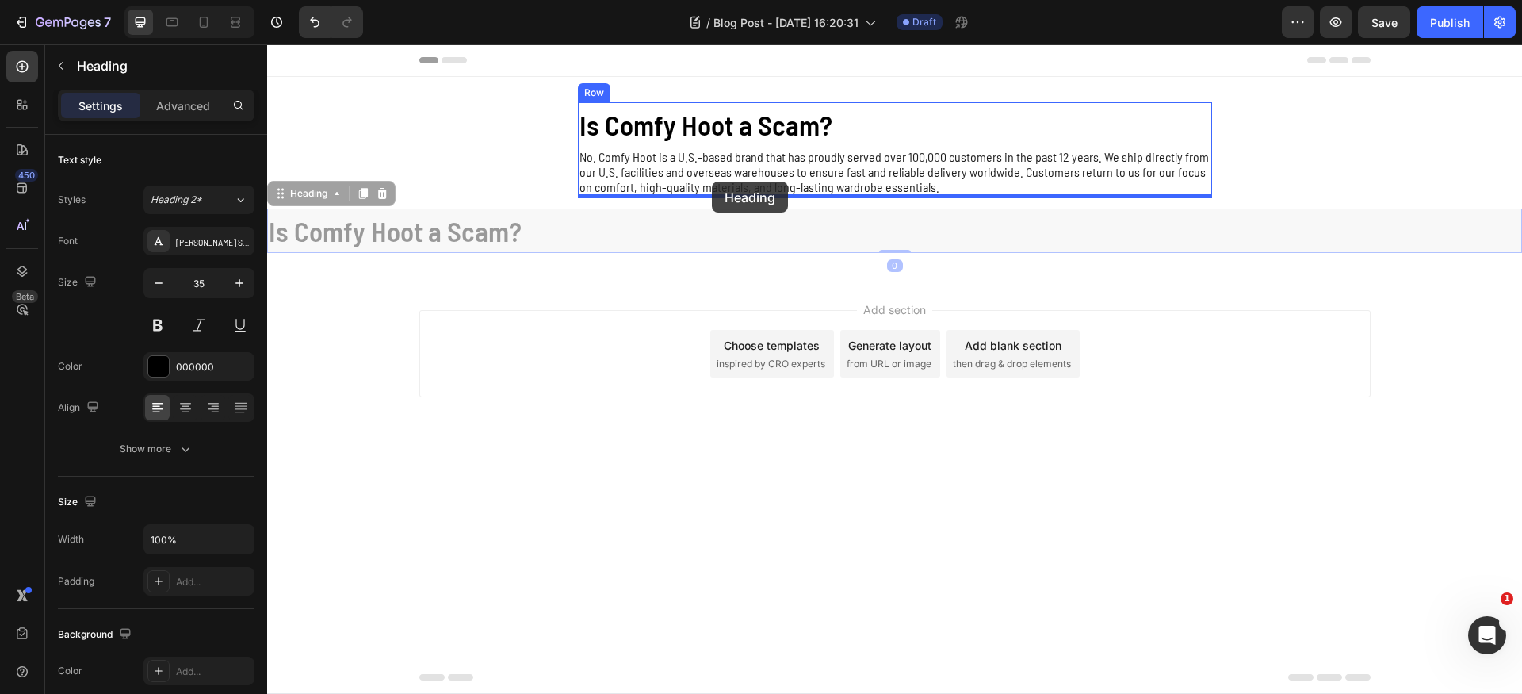
drag, startPoint x: 313, startPoint y: 195, endPoint x: 712, endPoint y: 182, distance: 398.9
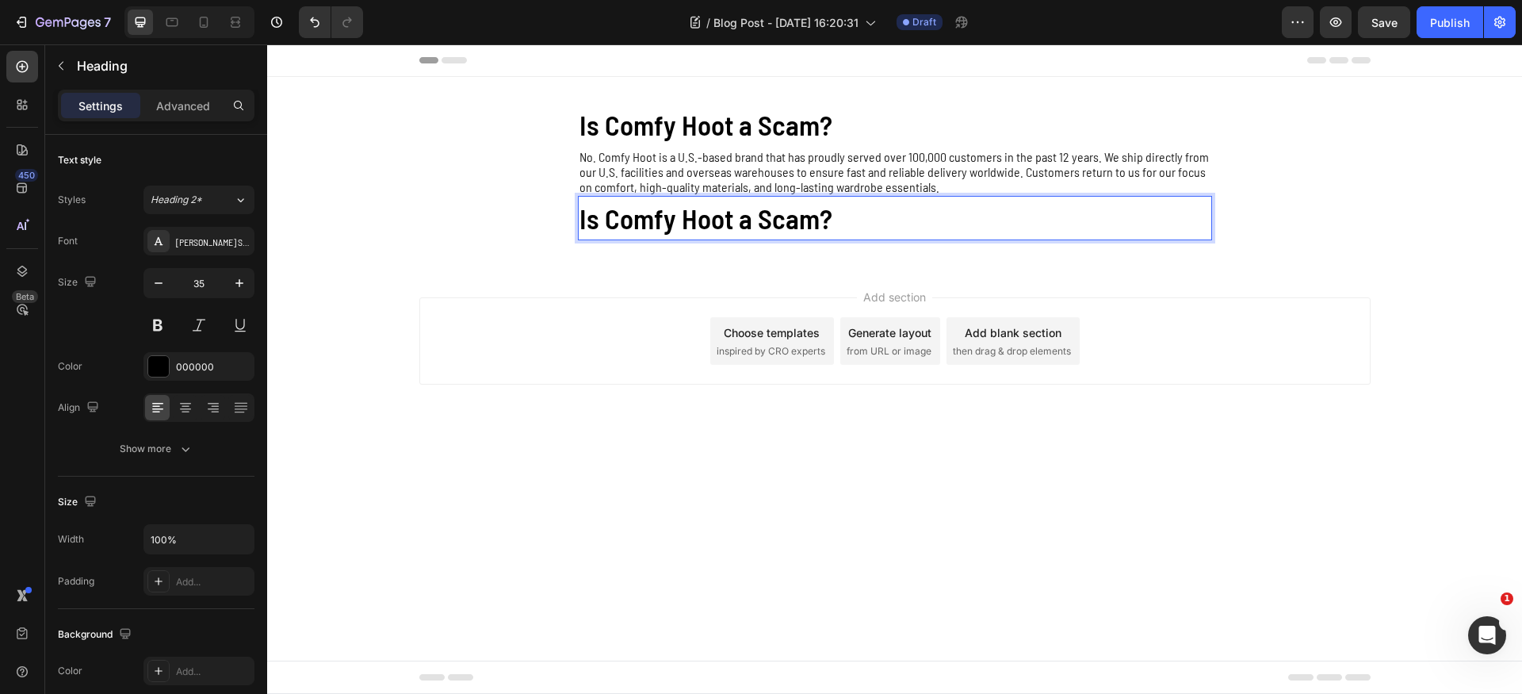
click at [690, 220] on h2 "Is Comfy Hoot a Scam?" at bounding box center [895, 218] width 634 height 45
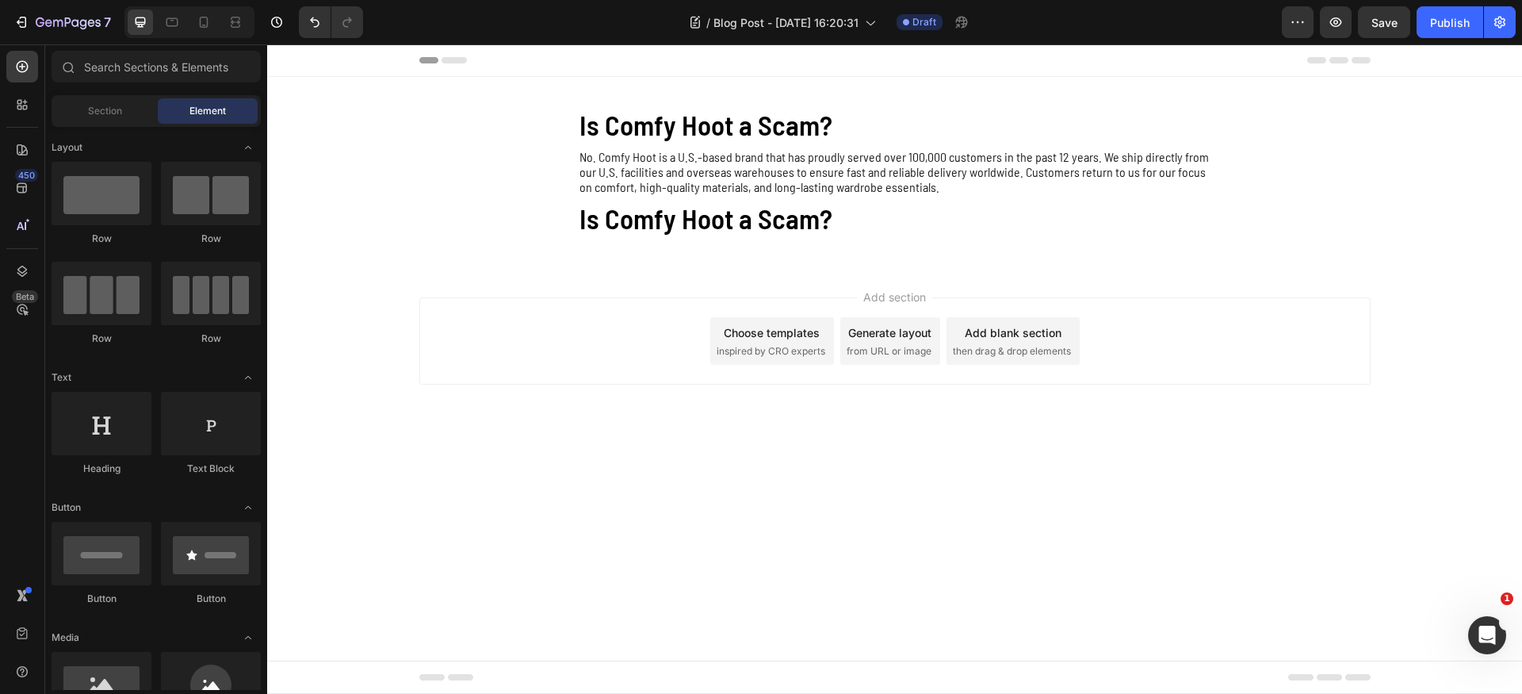
drag, startPoint x: 1267, startPoint y: 285, endPoint x: 1176, endPoint y: 277, distance: 91.5
click at [1267, 284] on div "Add section Choose templates inspired by CRO experts Generate layout from URL o…" at bounding box center [894, 363] width 1255 height 195
click at [903, 164] on p "No. Comfy Hoot is a U.S.-based brand that has proudly served over 100,000 custo…" at bounding box center [894, 171] width 631 height 45
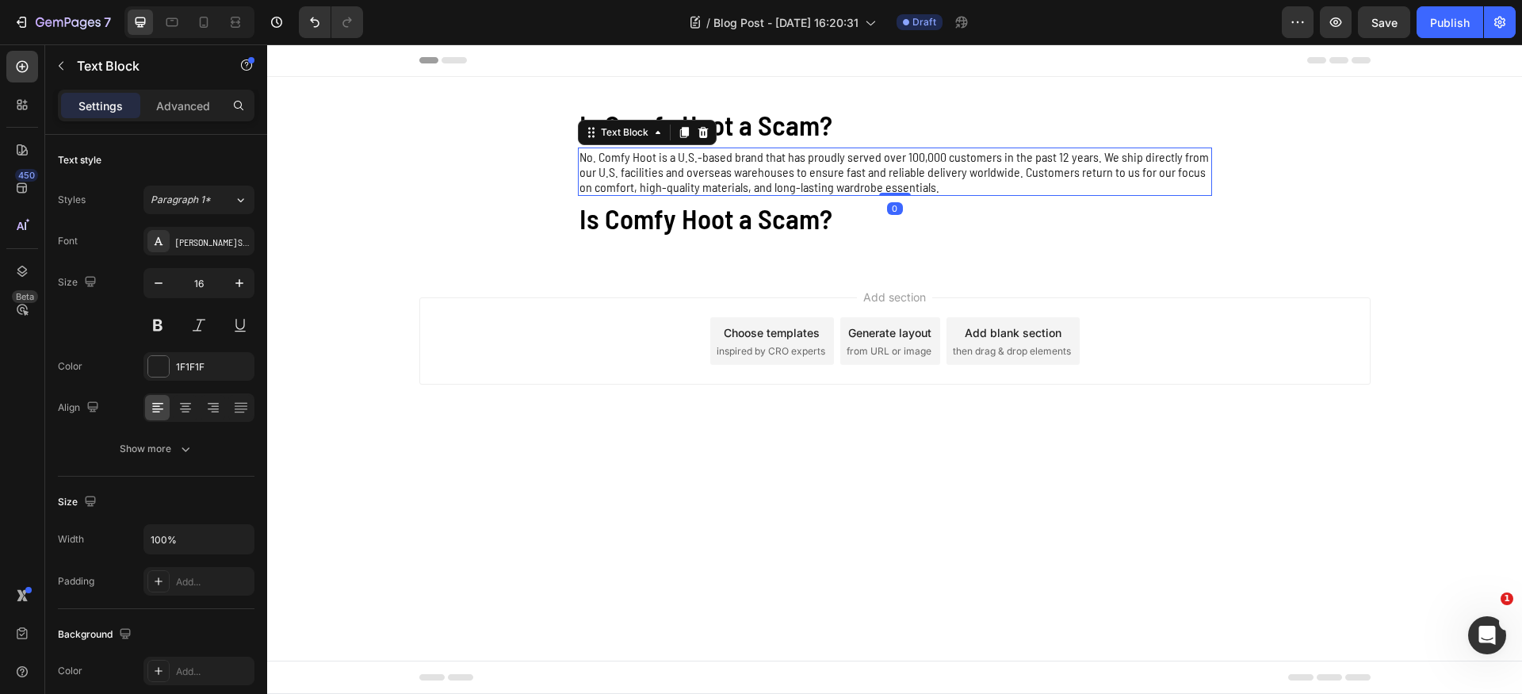
drag, startPoint x: 686, startPoint y: 130, endPoint x: 698, endPoint y: 166, distance: 38.3
click at [686, 131] on icon at bounding box center [683, 132] width 9 height 11
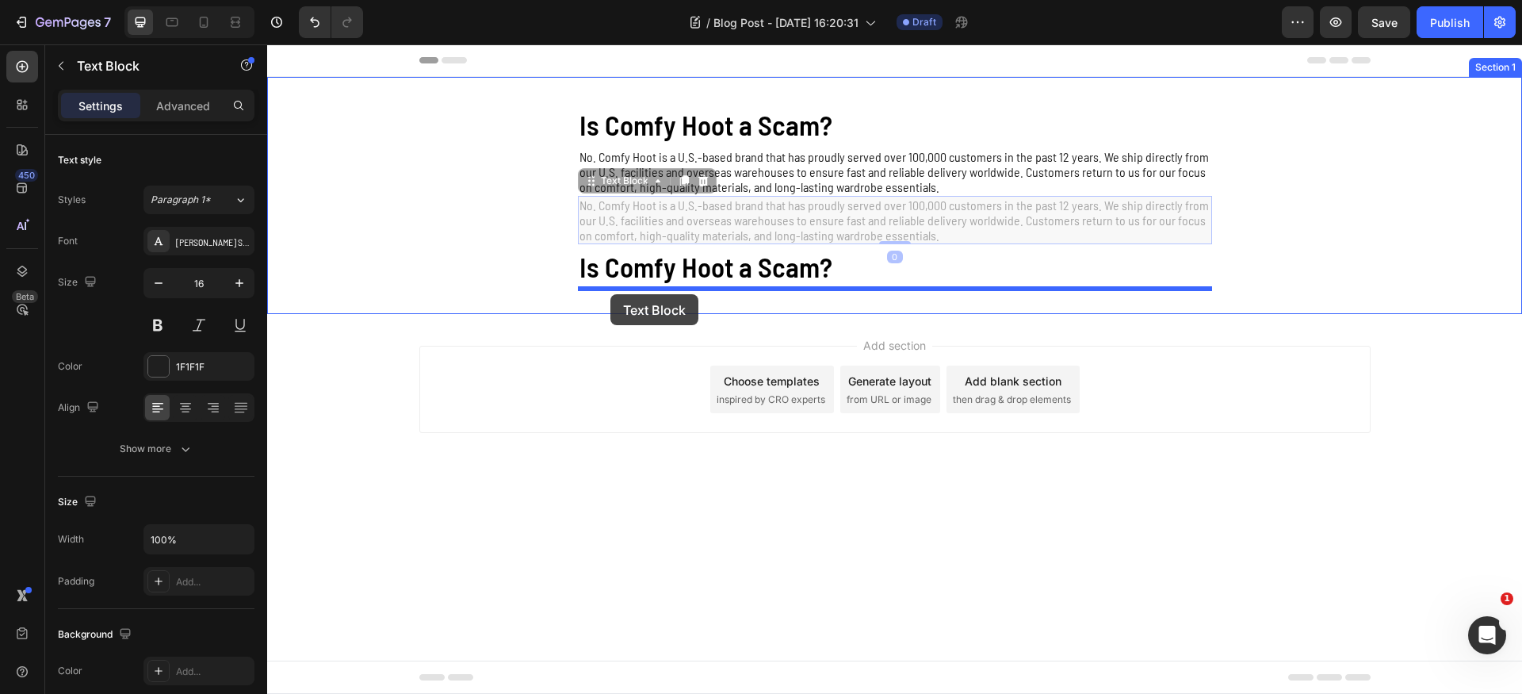
drag, startPoint x: 621, startPoint y: 187, endPoint x: 610, endPoint y: 294, distance: 107.6
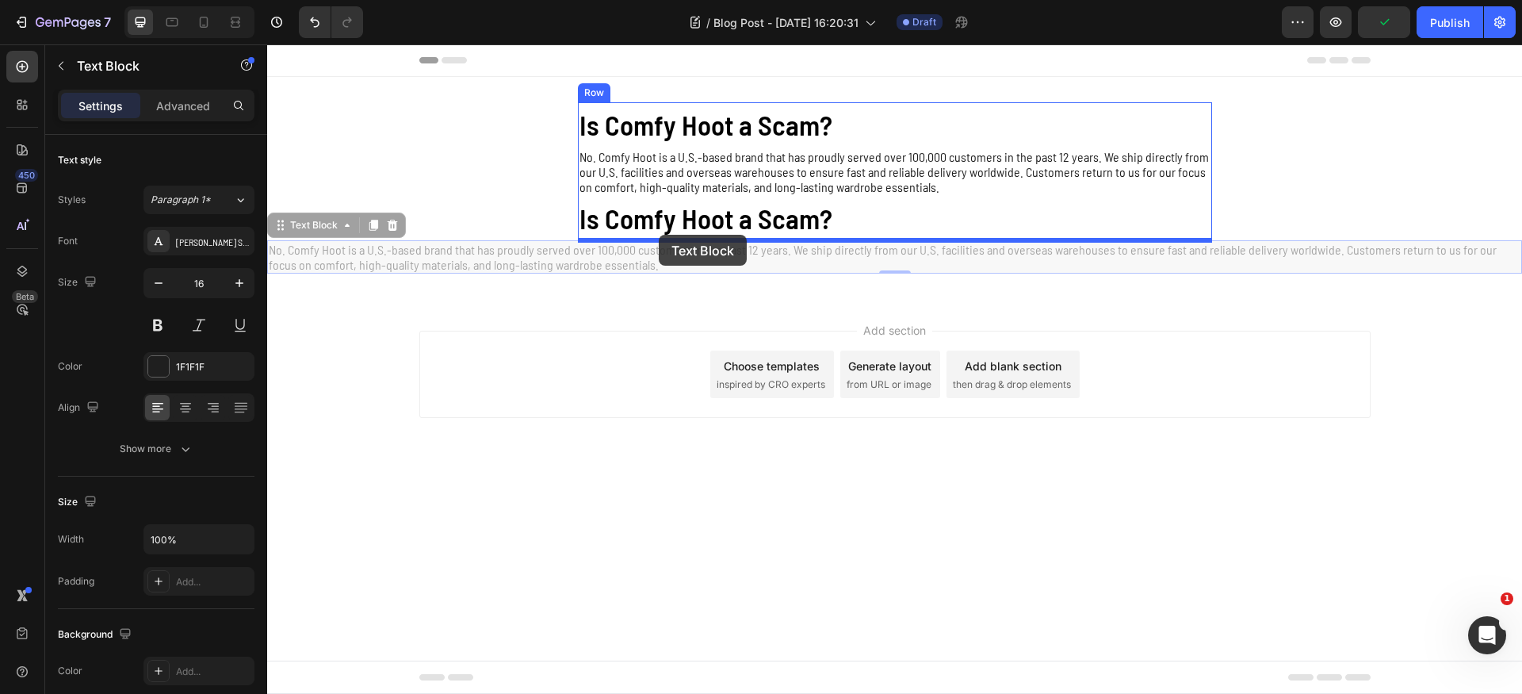
drag, startPoint x: 373, startPoint y: 230, endPoint x: 659, endPoint y: 235, distance: 285.4
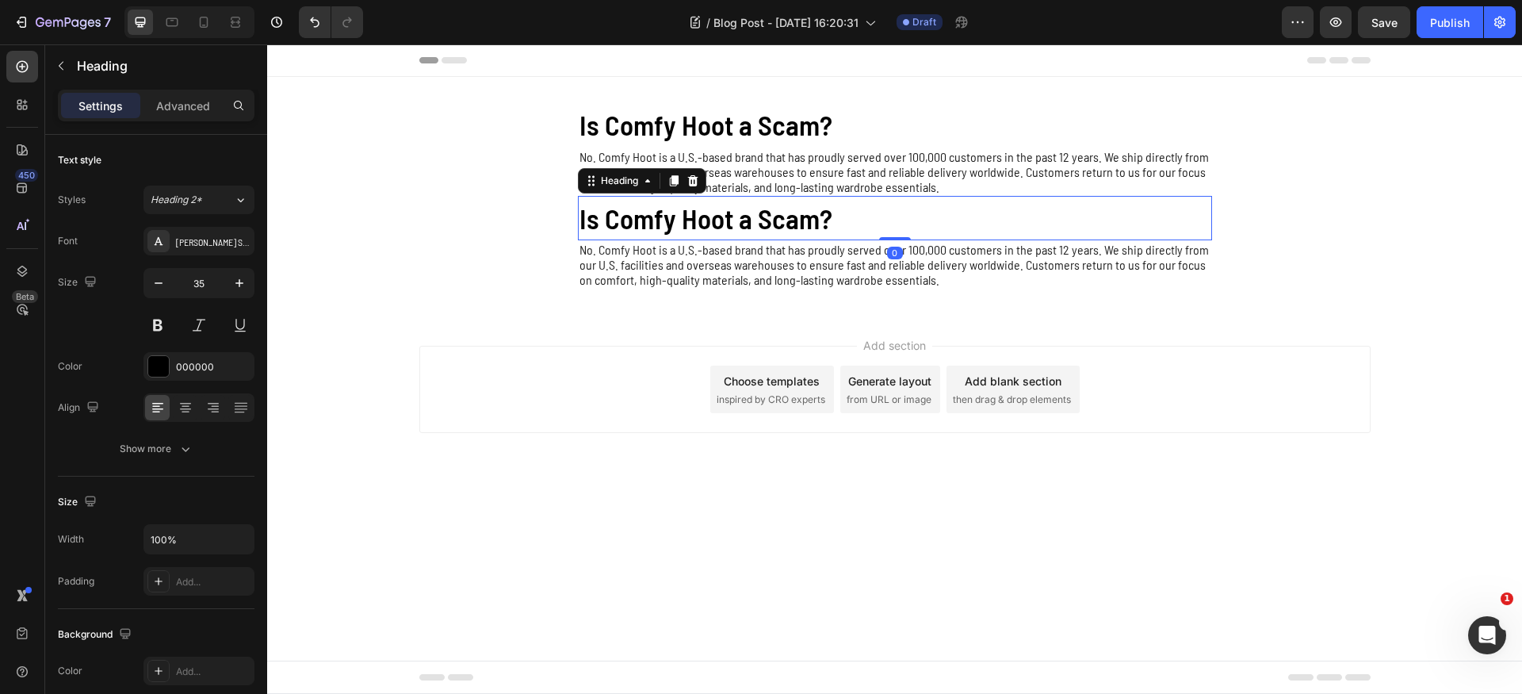
click at [801, 220] on p "Is Comfy Hoot a Scam?" at bounding box center [894, 218] width 631 height 42
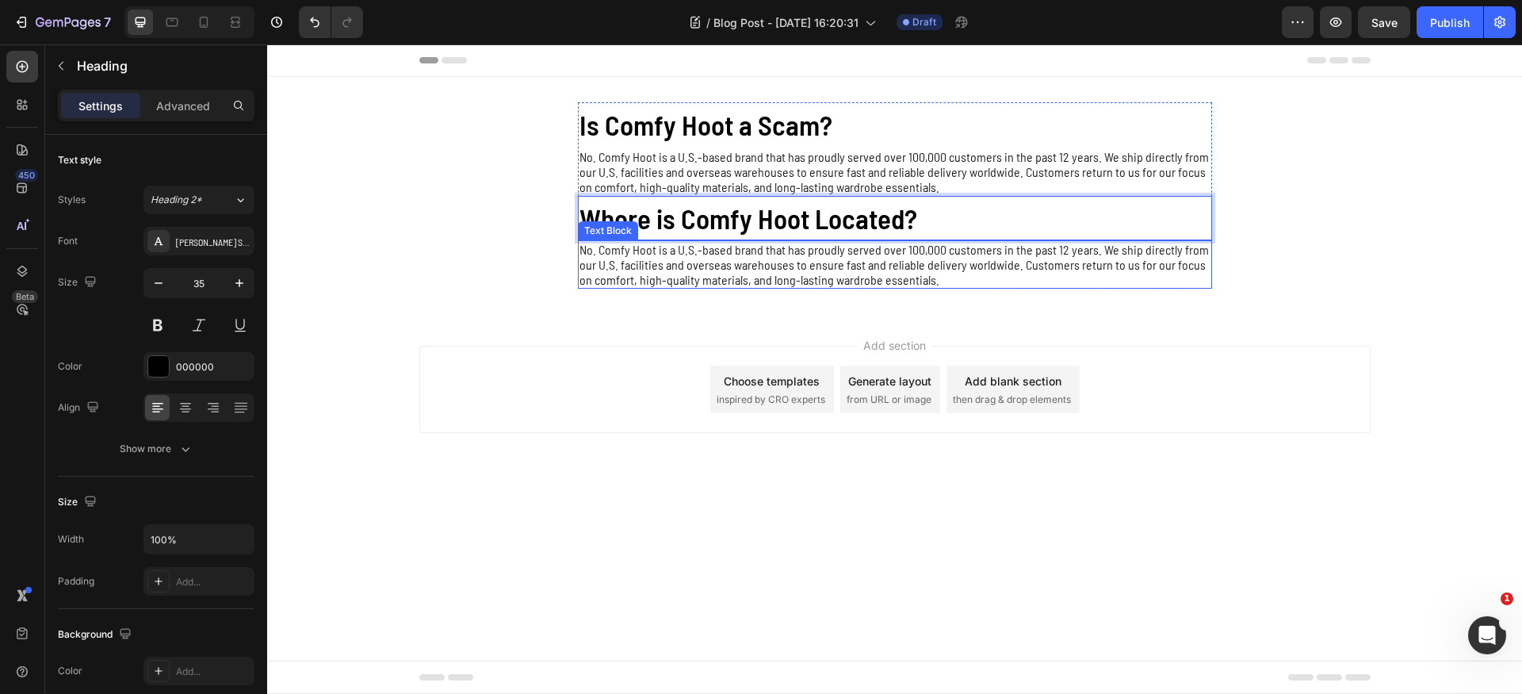
click at [766, 266] on p "No. Comfy Hoot is a U.S.-based brand that has proudly served over 100,000 custo…" at bounding box center [894, 264] width 631 height 45
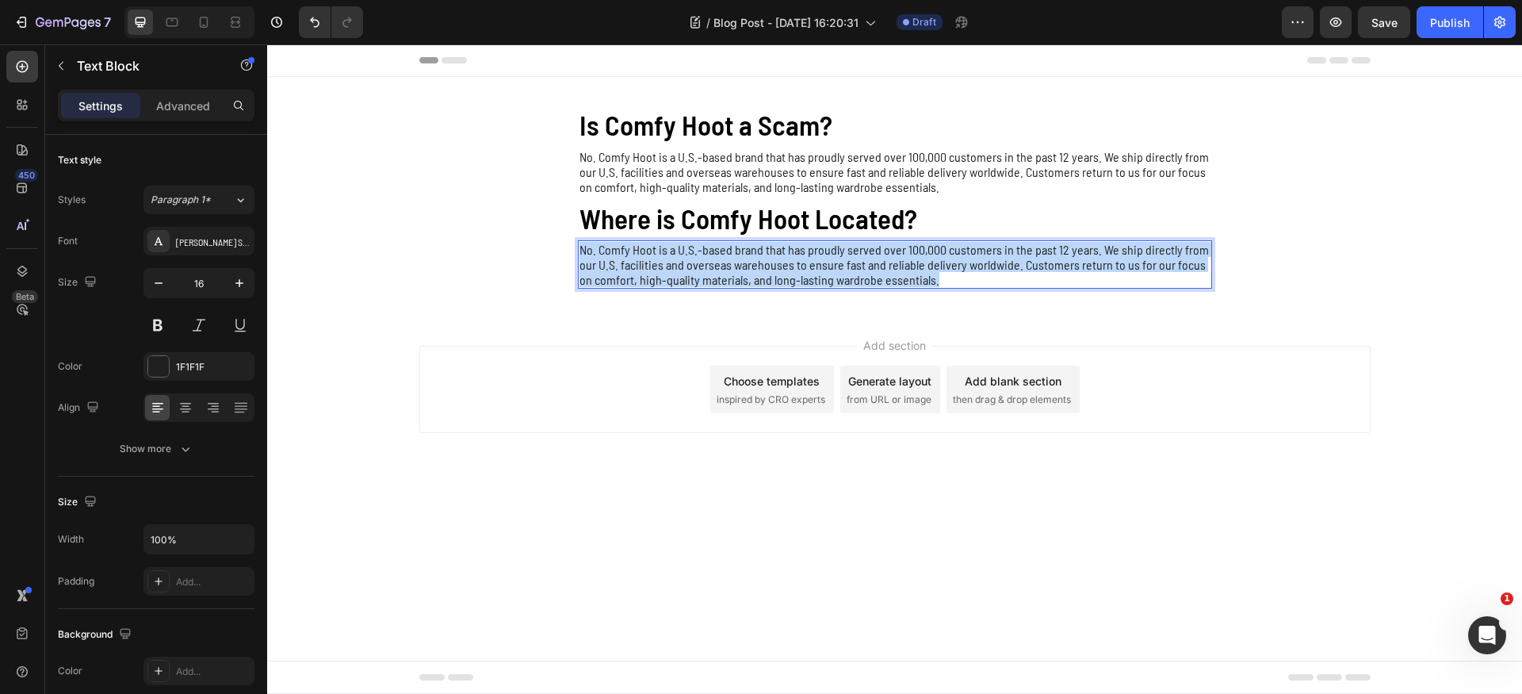
click at [766, 266] on p "No. Comfy Hoot is a U.S.-based brand that has proudly served over 100,000 custo…" at bounding box center [894, 264] width 631 height 45
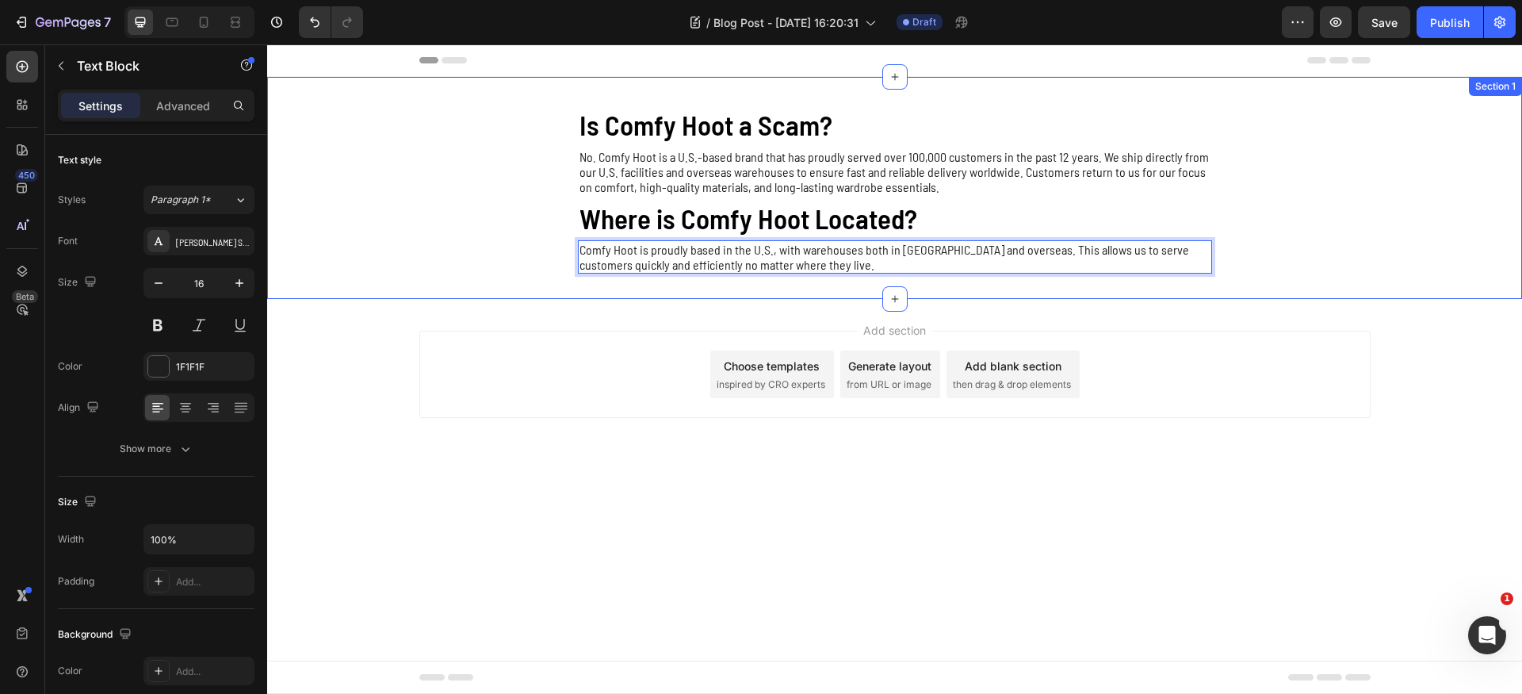
click at [504, 290] on div "Is Comfy Hoot a Scam? Heading No. Comfy Hoot is a U.S.-based brand that has pro…" at bounding box center [894, 188] width 1255 height 222
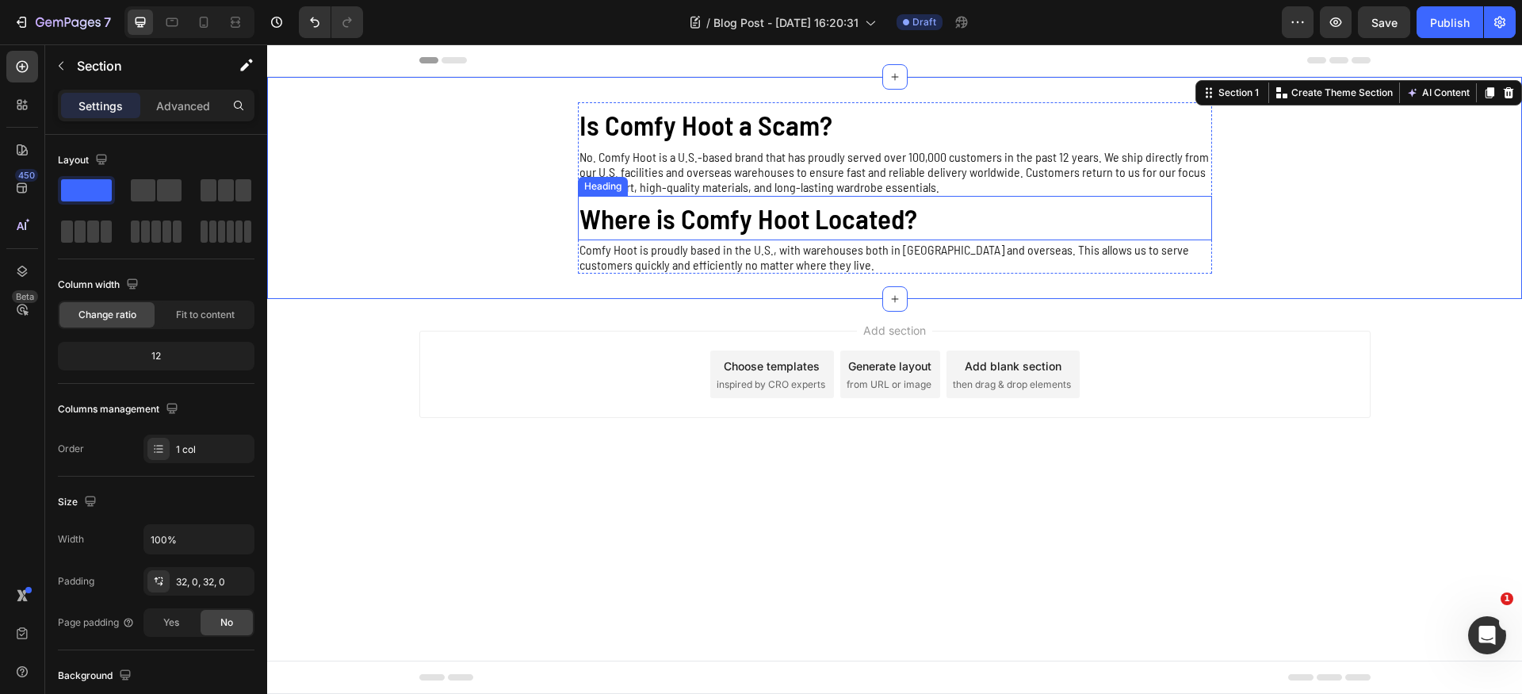
click at [896, 211] on p "Where is Comfy Hoot Located?" at bounding box center [894, 218] width 631 height 42
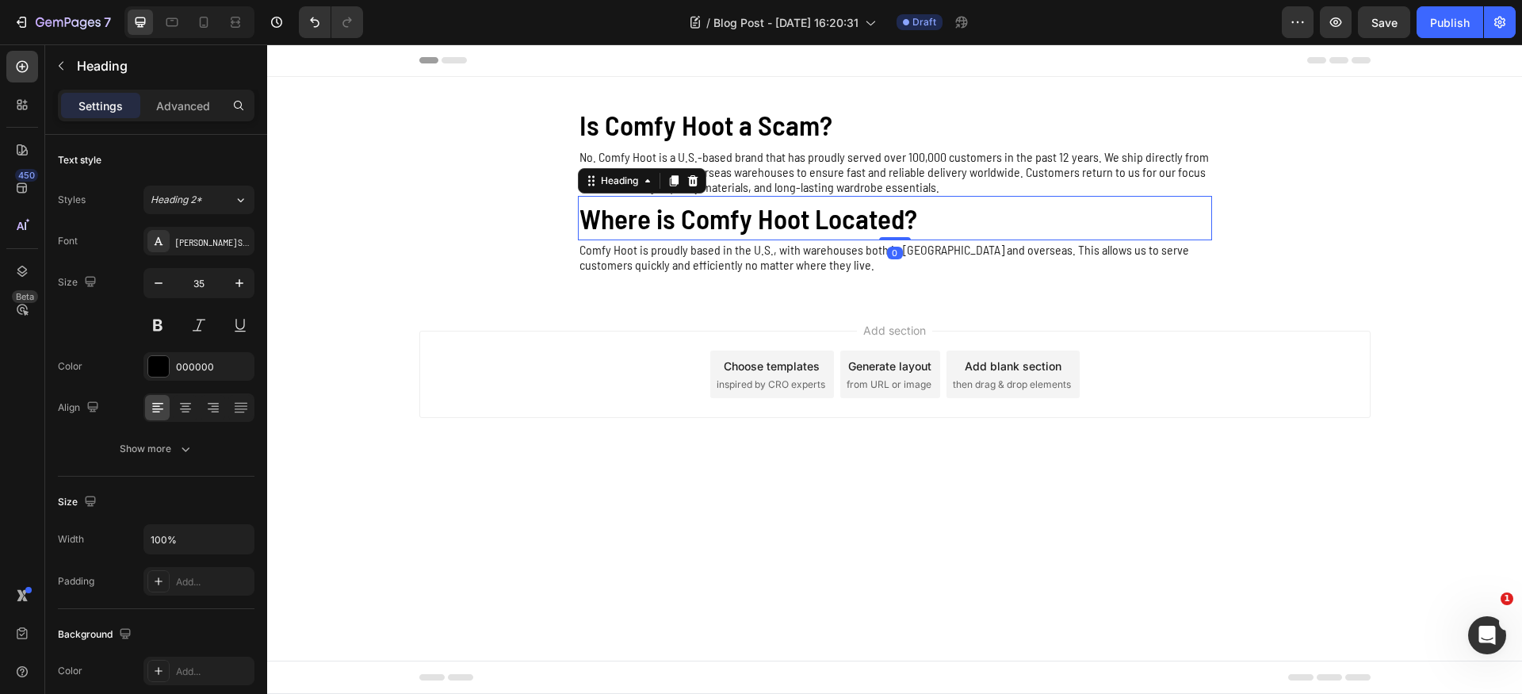
drag, startPoint x: 675, startPoint y: 183, endPoint x: 671, endPoint y: 216, distance: 32.7
click at [675, 184] on icon at bounding box center [673, 180] width 13 height 13
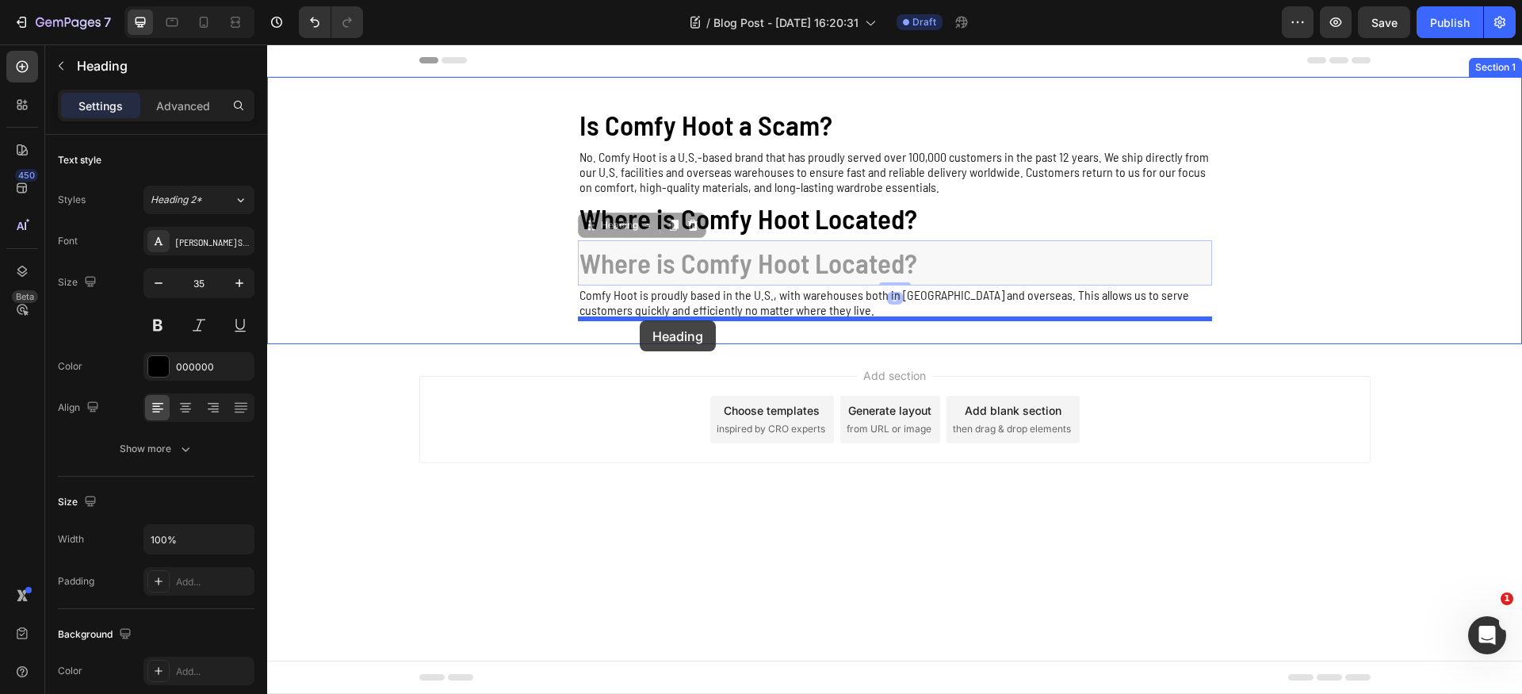
drag, startPoint x: 624, startPoint y: 225, endPoint x: 640, endPoint y: 320, distance: 96.4
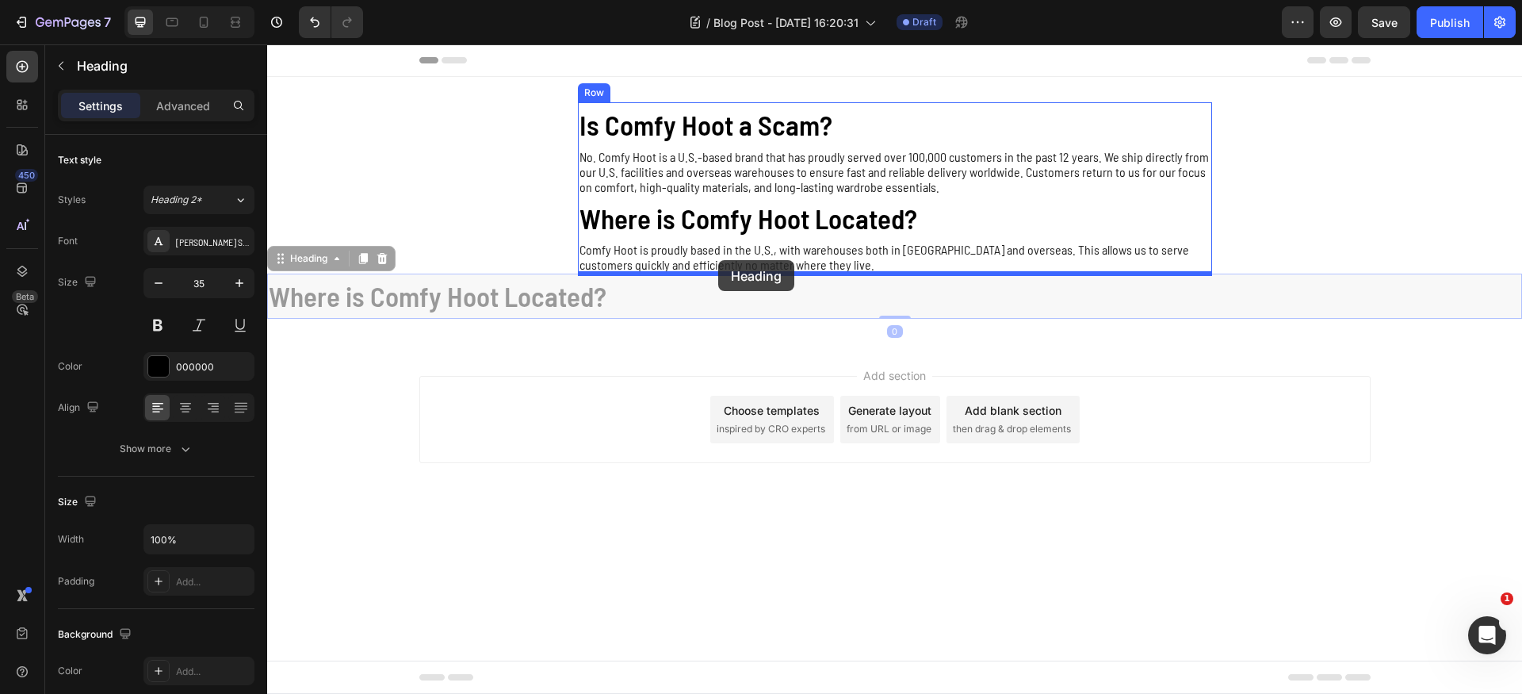
drag, startPoint x: 308, startPoint y: 260, endPoint x: 718, endPoint y: 260, distance: 409.8
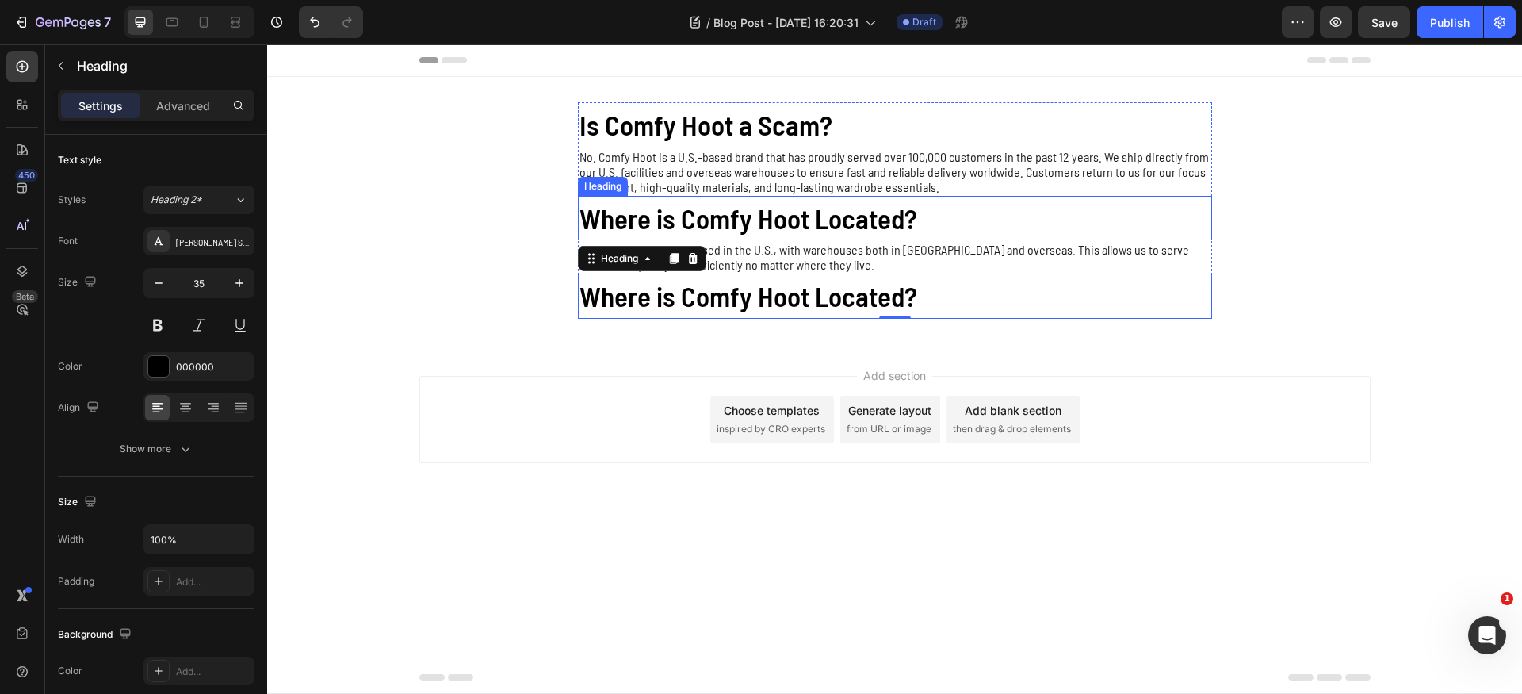
click at [985, 217] on p "Where is Comfy Hoot Located?" at bounding box center [894, 218] width 631 height 42
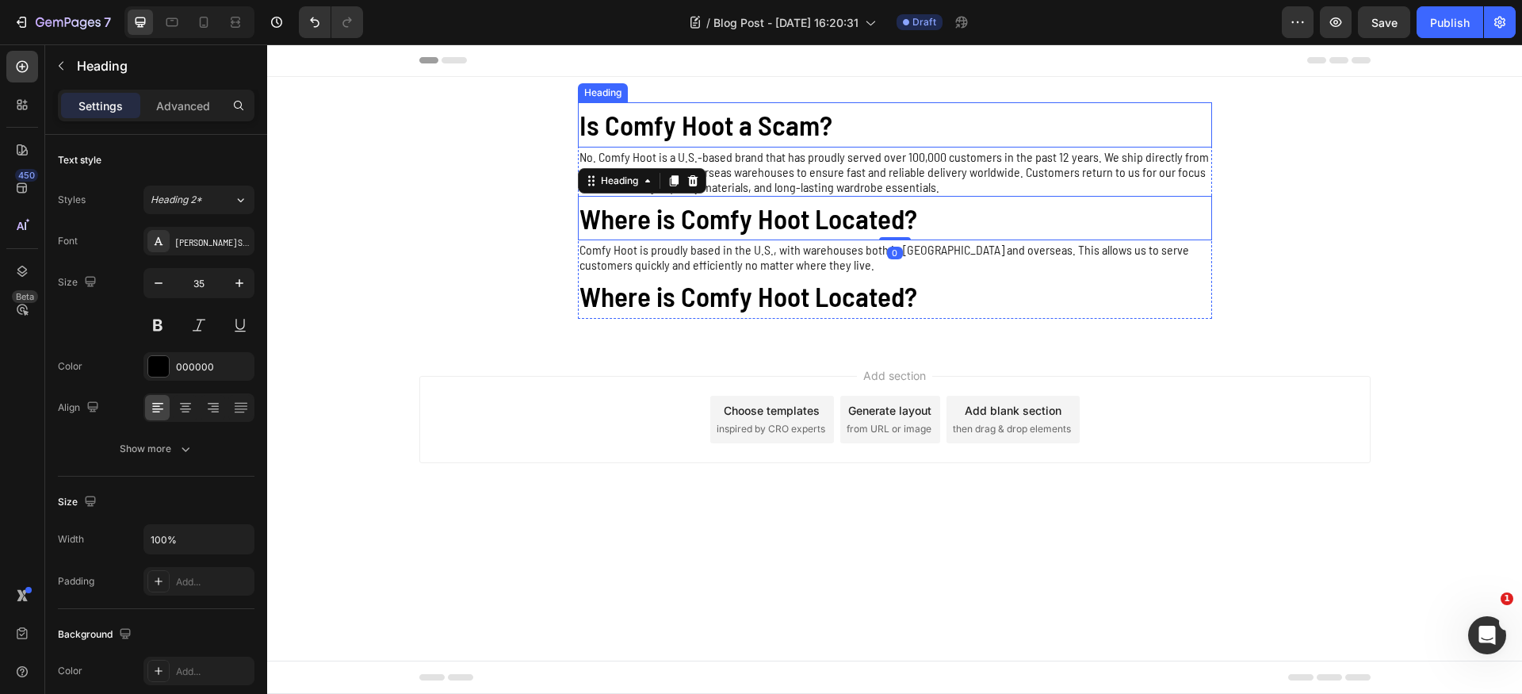
click at [1023, 110] on p "Is Comfy Hoot a Scam?" at bounding box center [894, 125] width 631 height 42
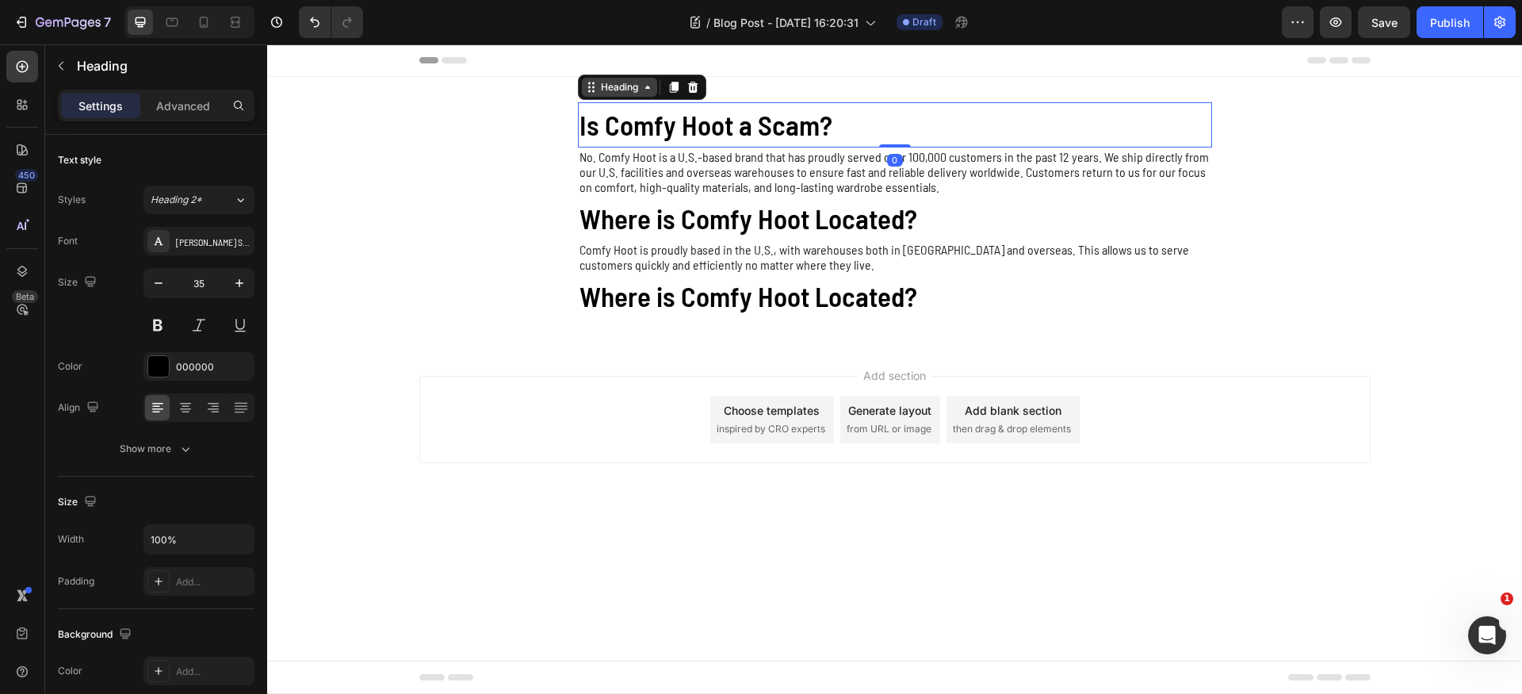
click at [633, 86] on div "Heading" at bounding box center [620, 87] width 44 height 14
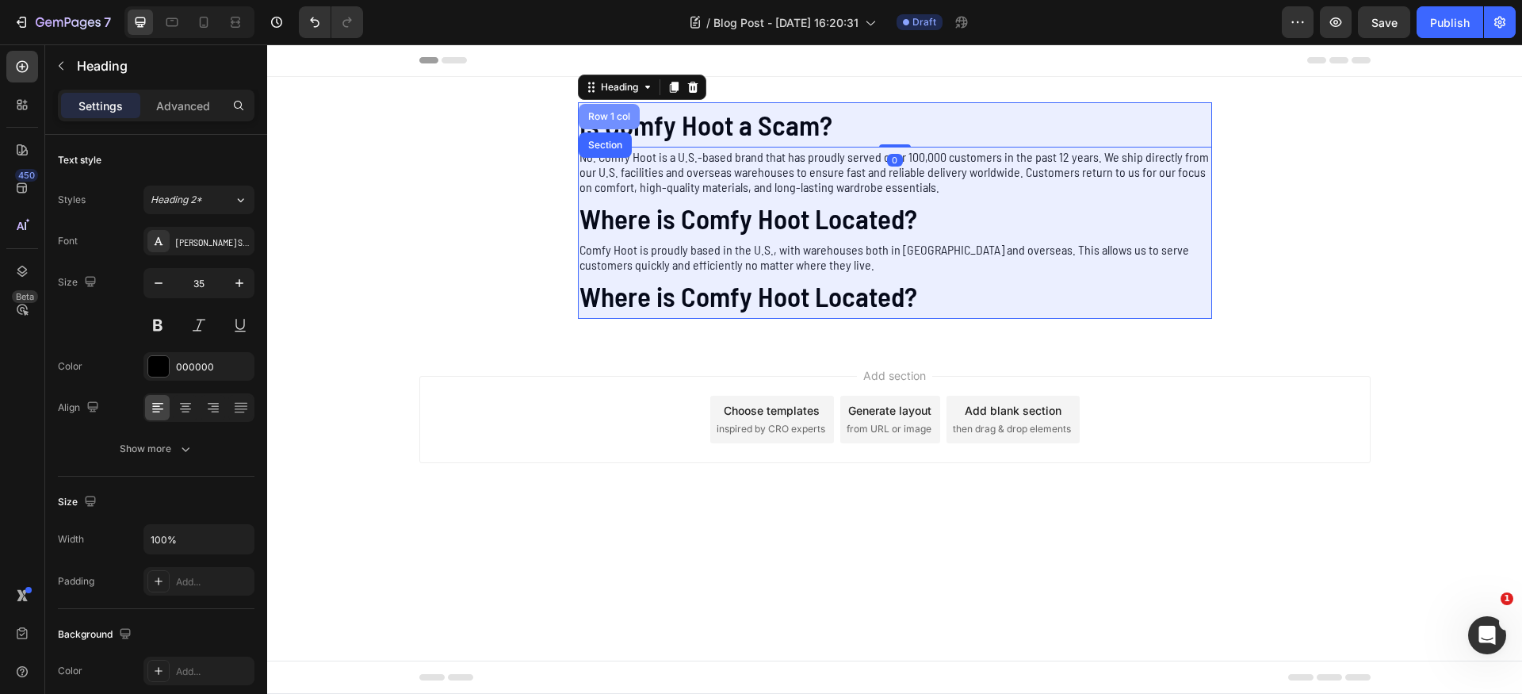
click at [610, 114] on div "Row 1 col" at bounding box center [609, 117] width 48 height 10
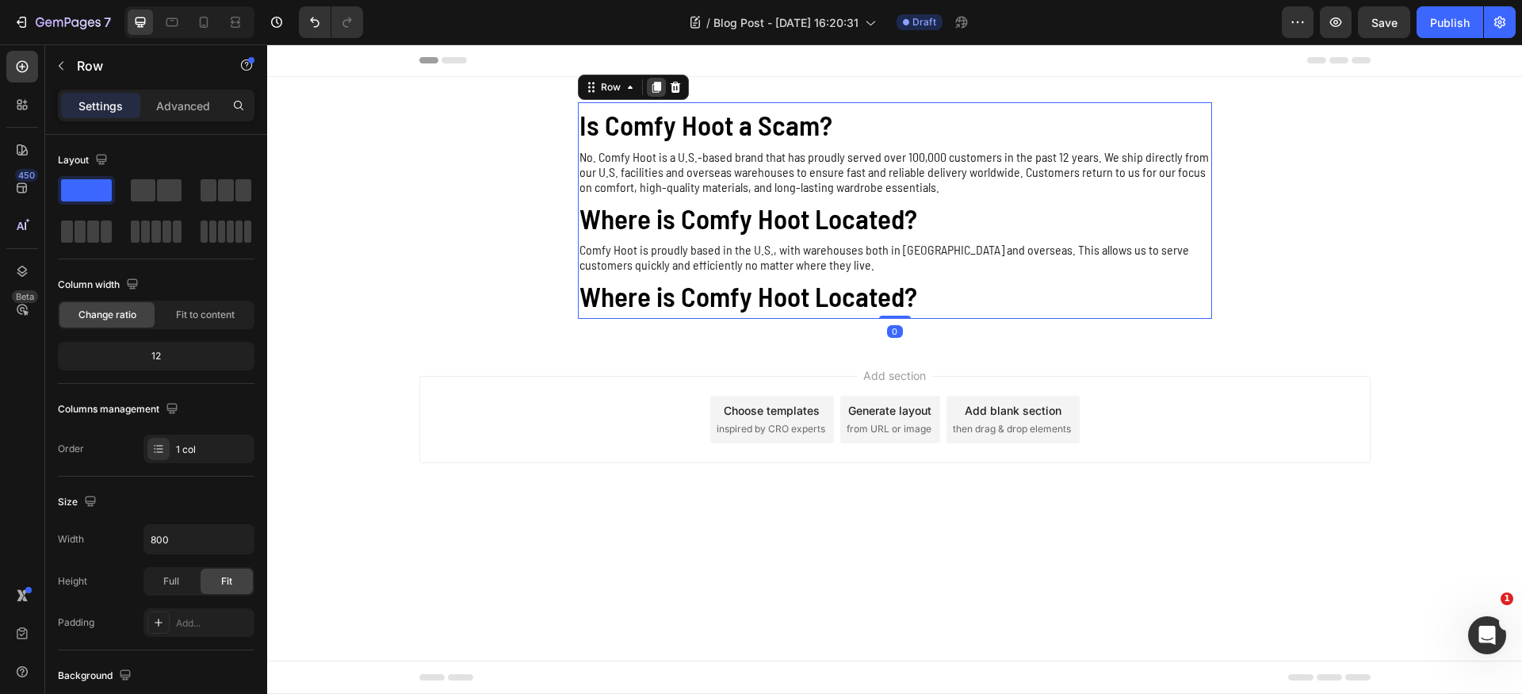
click at [656, 85] on icon at bounding box center [656, 87] width 9 height 11
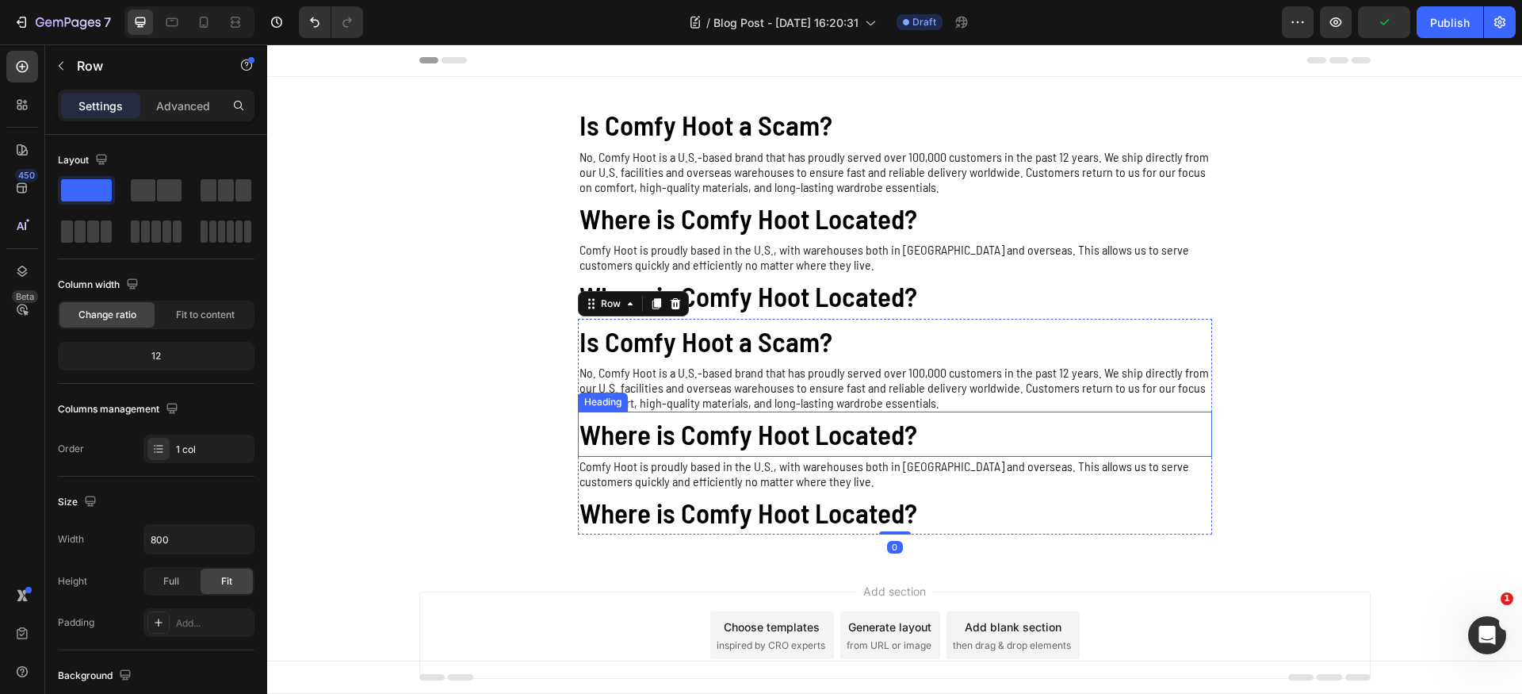
click at [894, 439] on h2 "Where is Comfy Hoot Located?" at bounding box center [895, 433] width 634 height 45
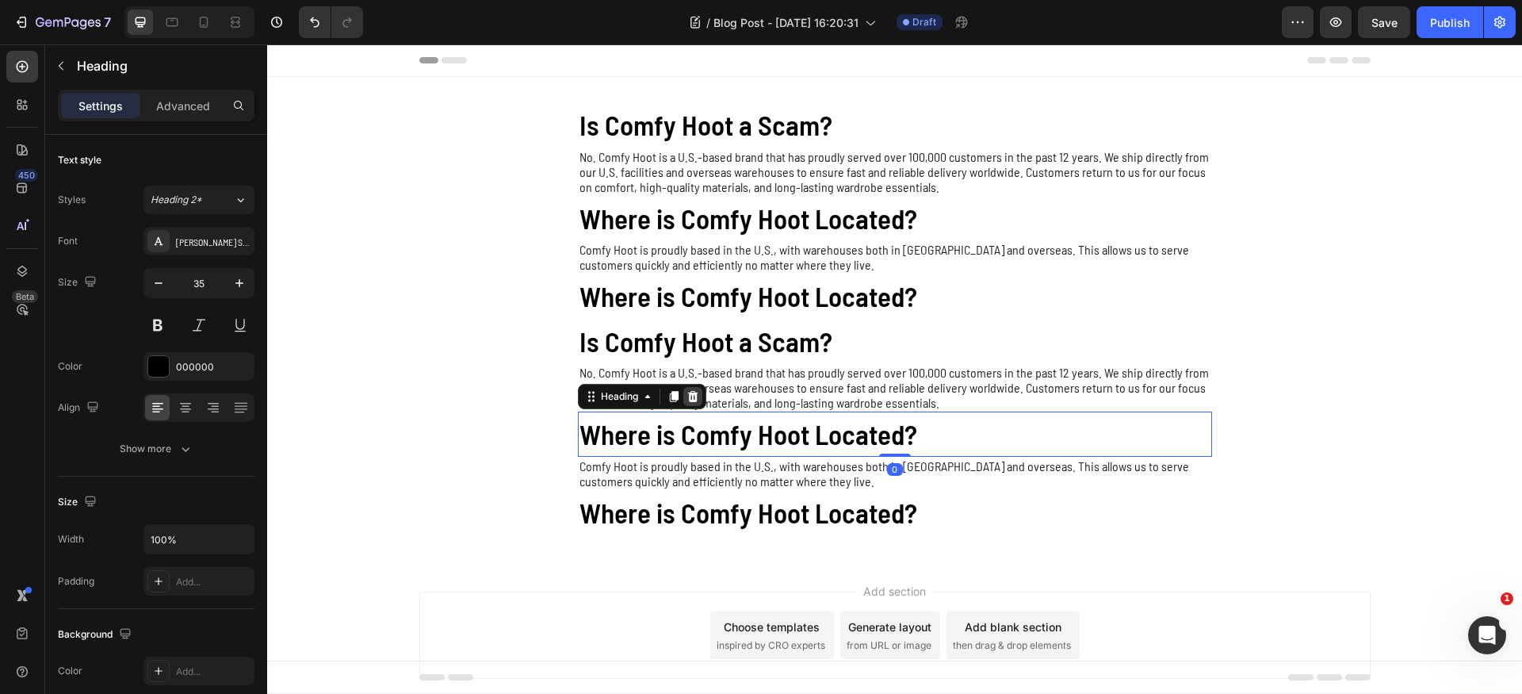
click at [687, 396] on icon at bounding box center [692, 396] width 10 height 11
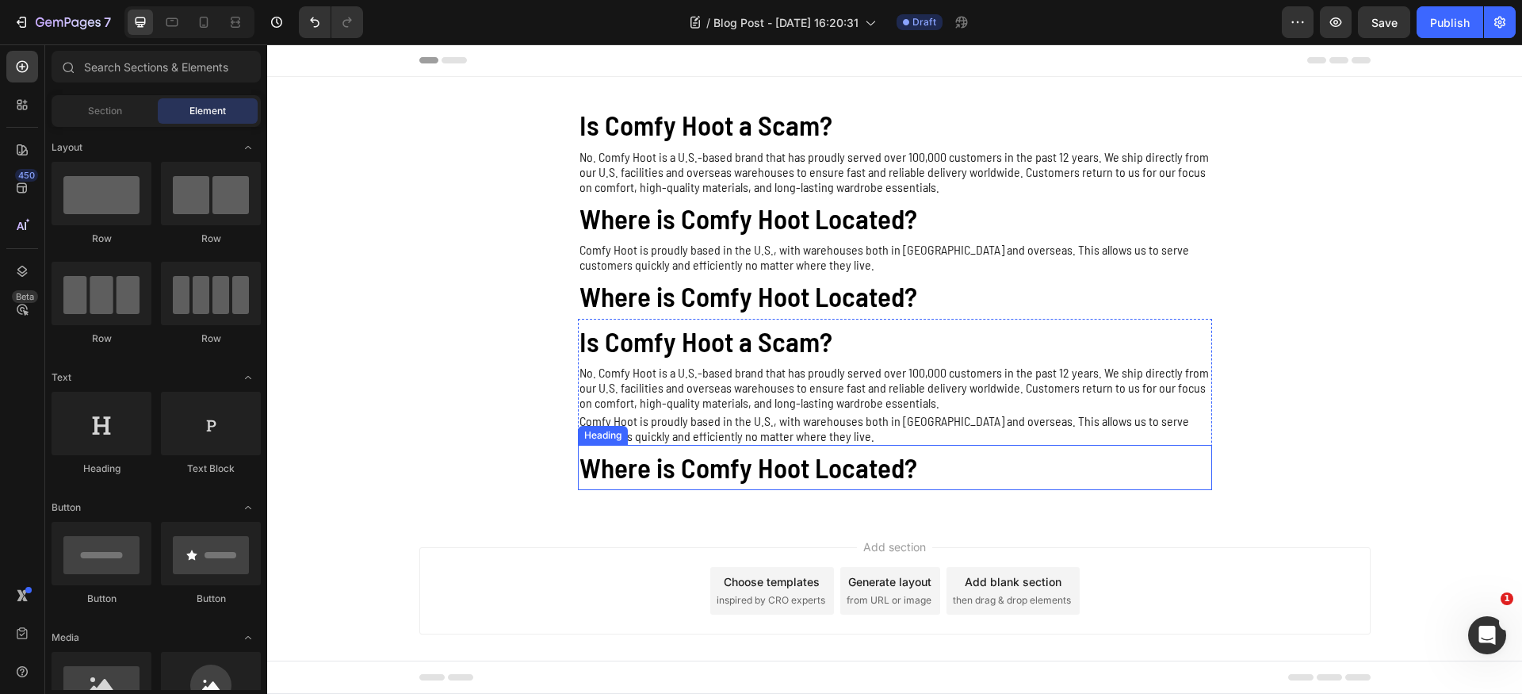
click at [760, 430] on p "Comfy Hoot is proudly based in the U.S., with warehouses both in [GEOGRAPHIC_DA…" at bounding box center [894, 428] width 631 height 30
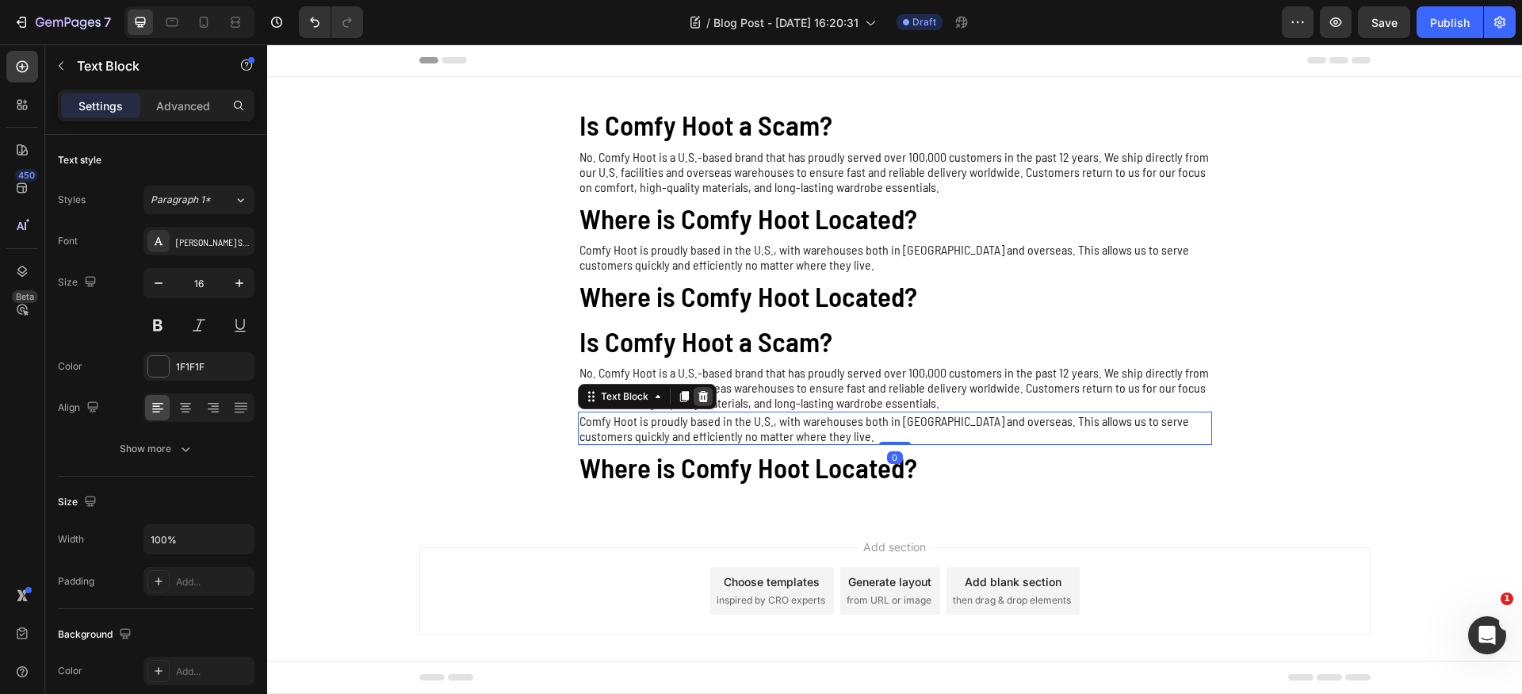
click at [697, 390] on icon at bounding box center [703, 396] width 13 height 13
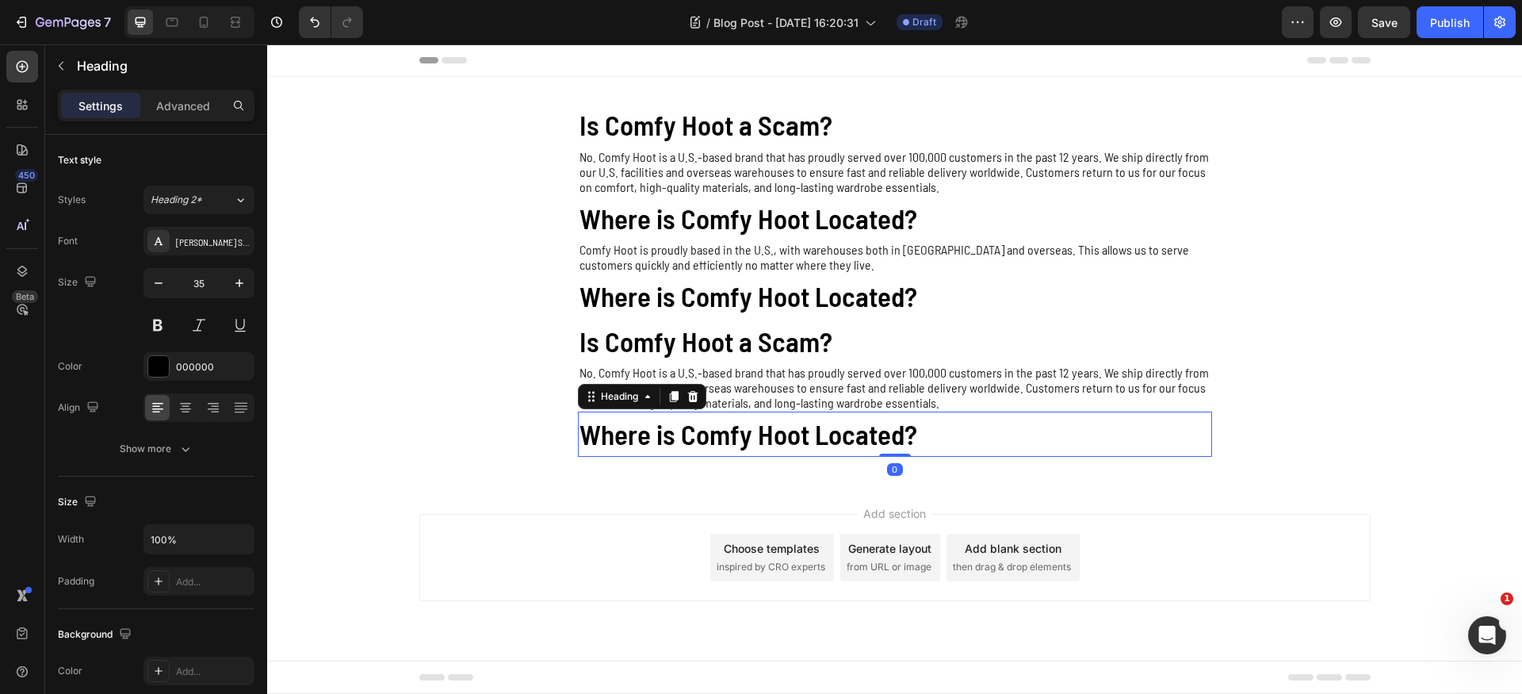
click at [749, 425] on h2 "Where is Comfy Hoot Located?" at bounding box center [895, 433] width 634 height 45
click at [694, 396] on icon at bounding box center [692, 396] width 10 height 11
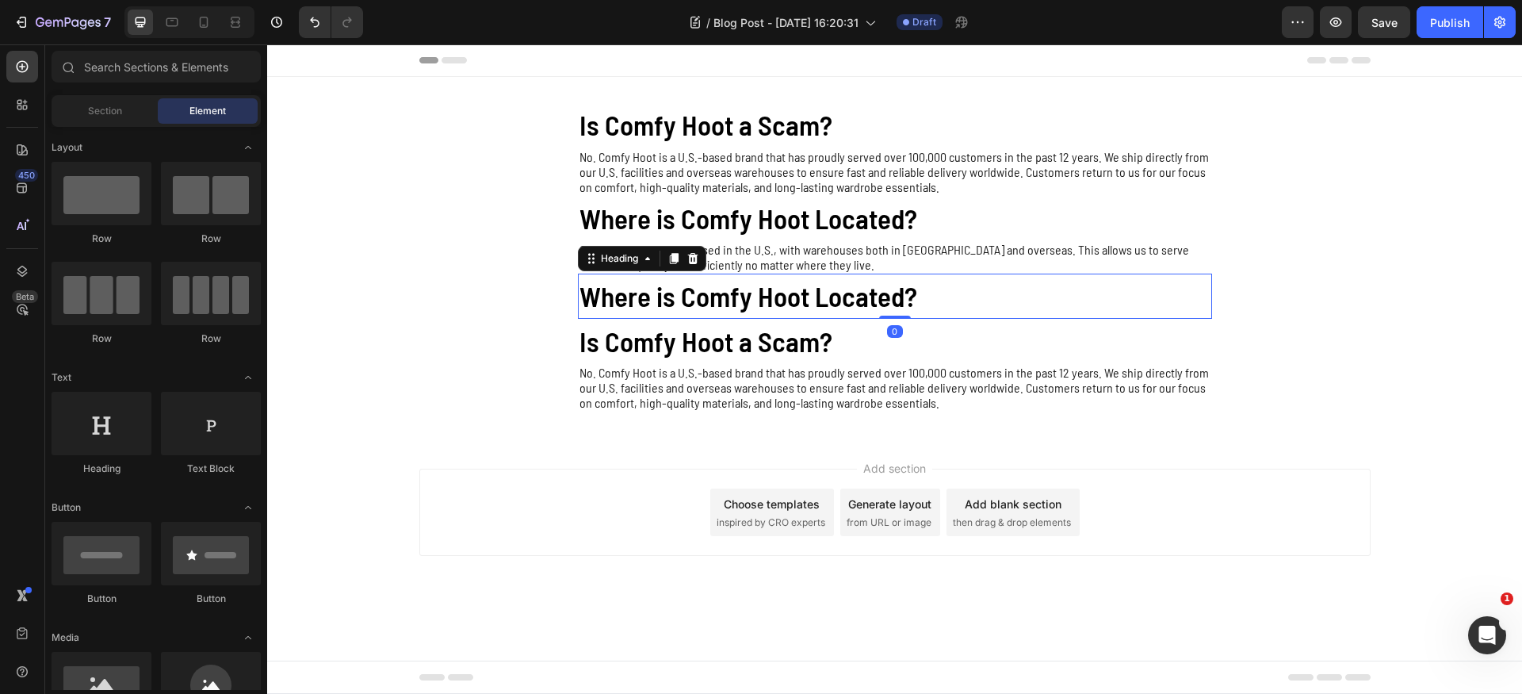
click at [770, 297] on h2 "Where is Comfy Hoot Located?" at bounding box center [895, 295] width 634 height 45
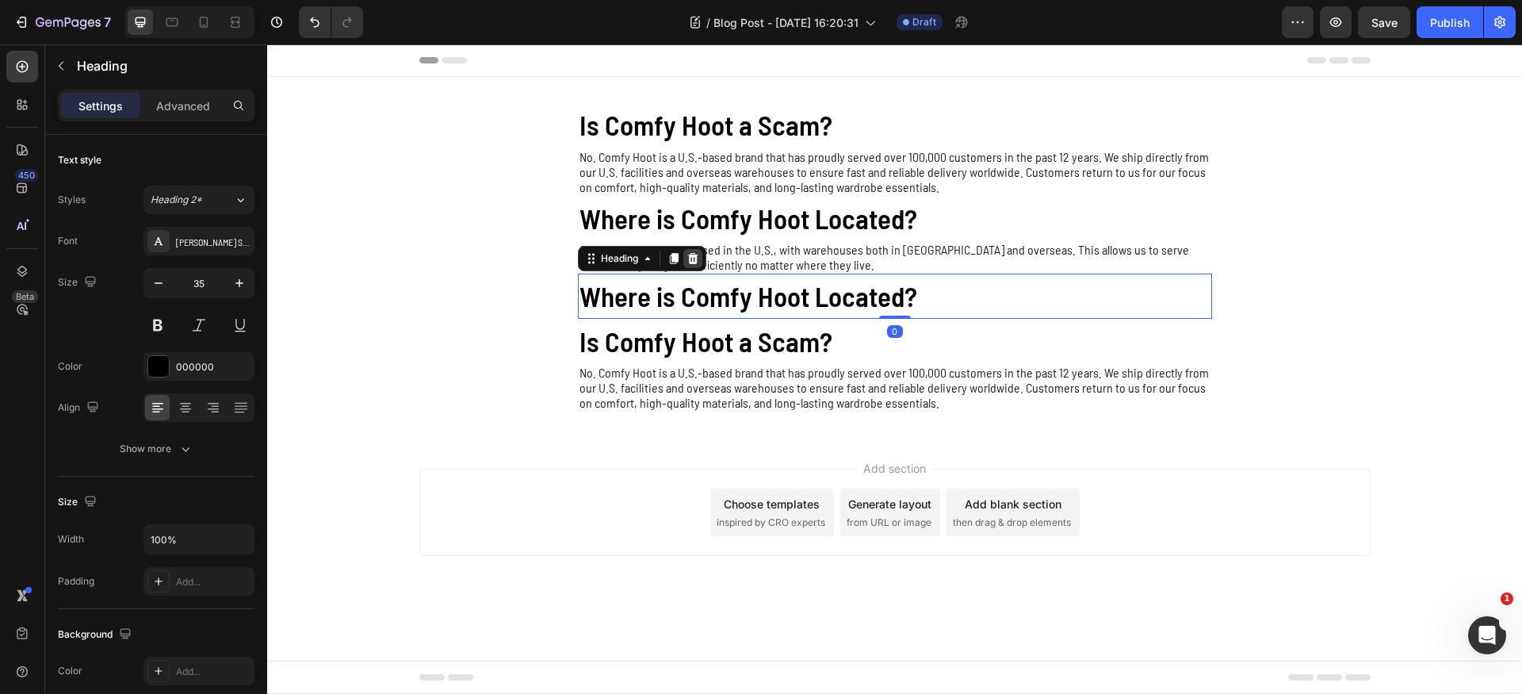
click at [691, 254] on icon at bounding box center [692, 258] width 10 height 11
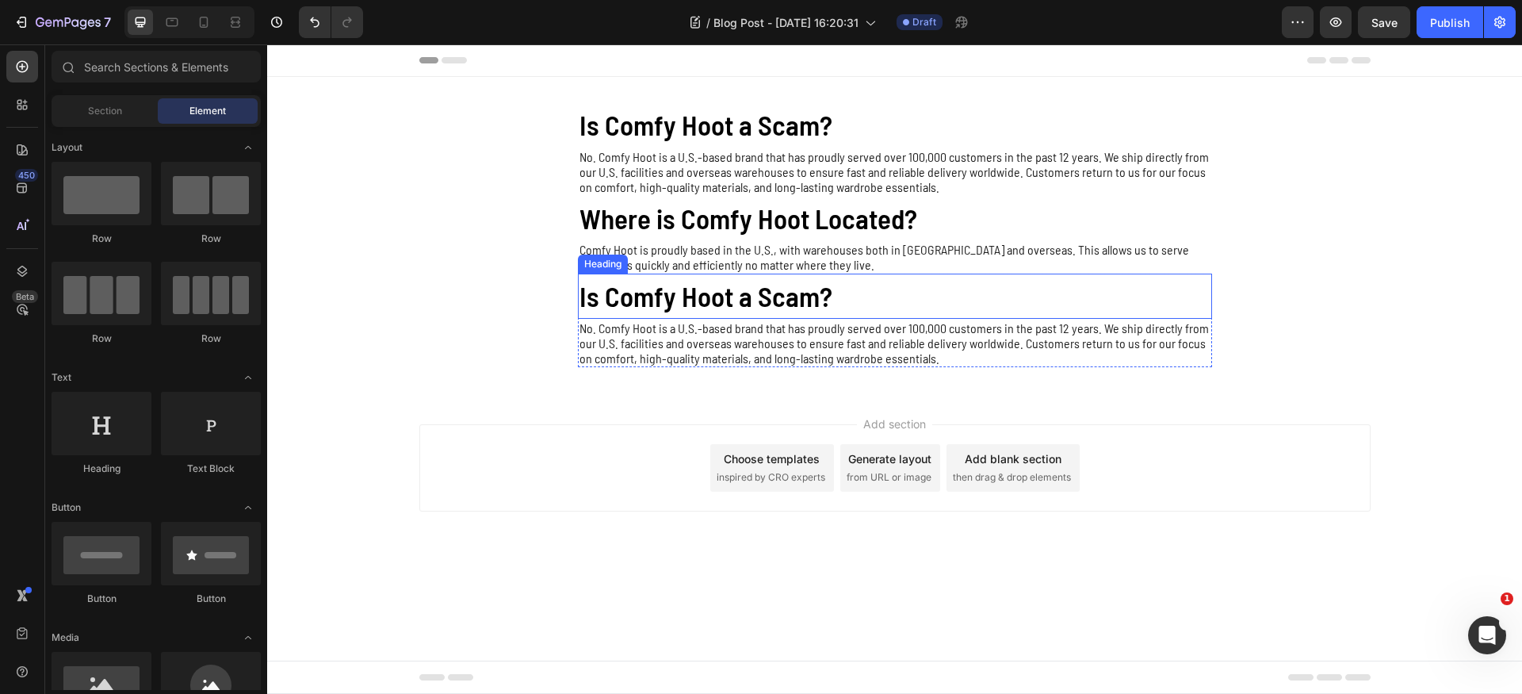
click at [747, 295] on h2 "Is Comfy Hoot a Scam?" at bounding box center [895, 295] width 634 height 45
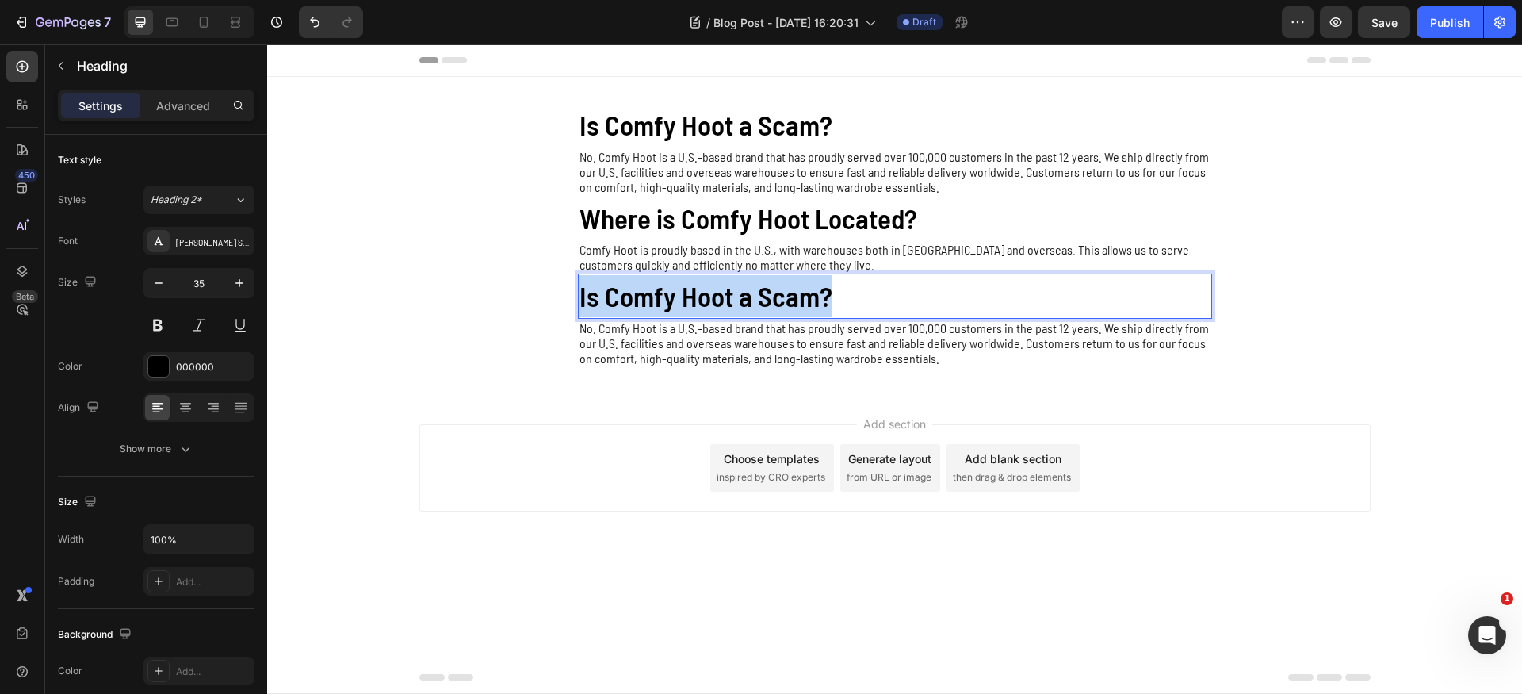
click at [747, 295] on p "Is Comfy Hoot a Scam?" at bounding box center [894, 296] width 631 height 42
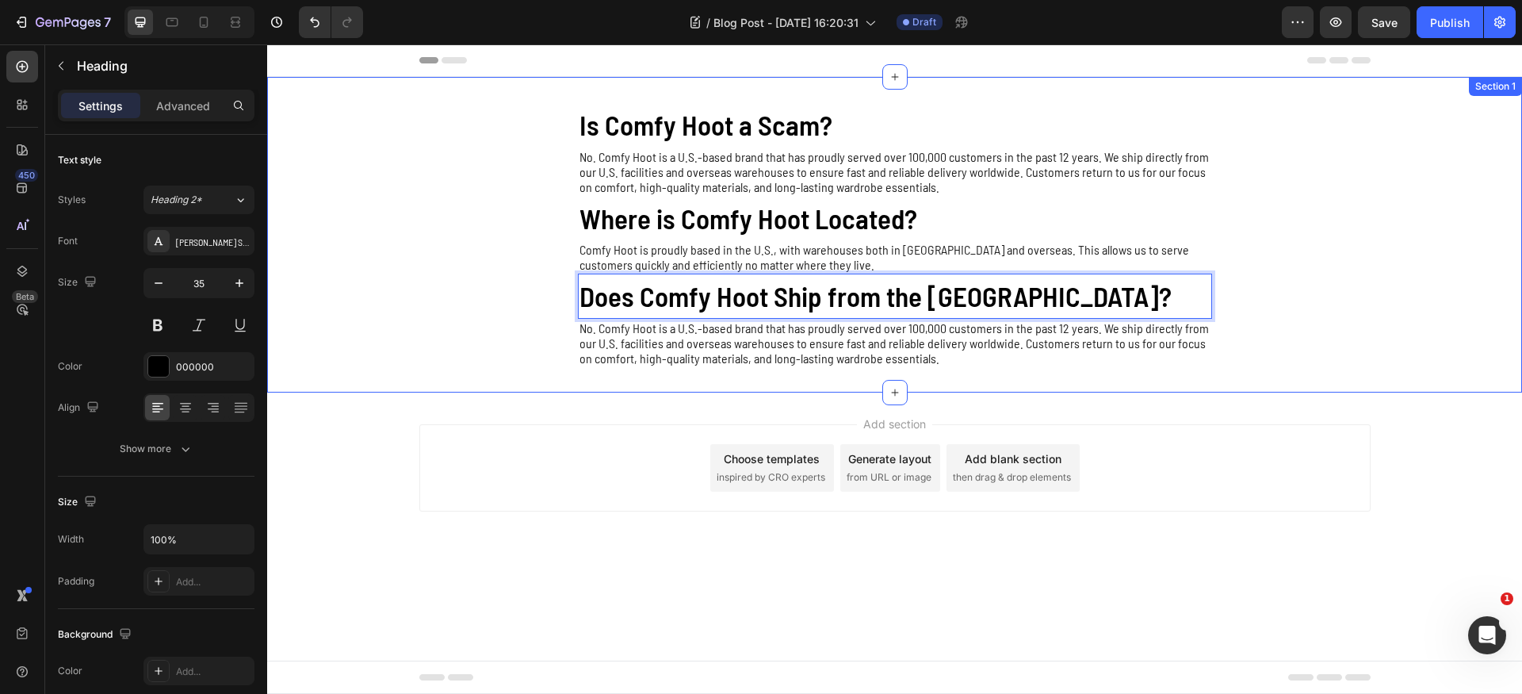
click at [765, 340] on p "No. Comfy Hoot is a U.S.-based brand that has proudly served over 100,000 custo…" at bounding box center [894, 342] width 631 height 45
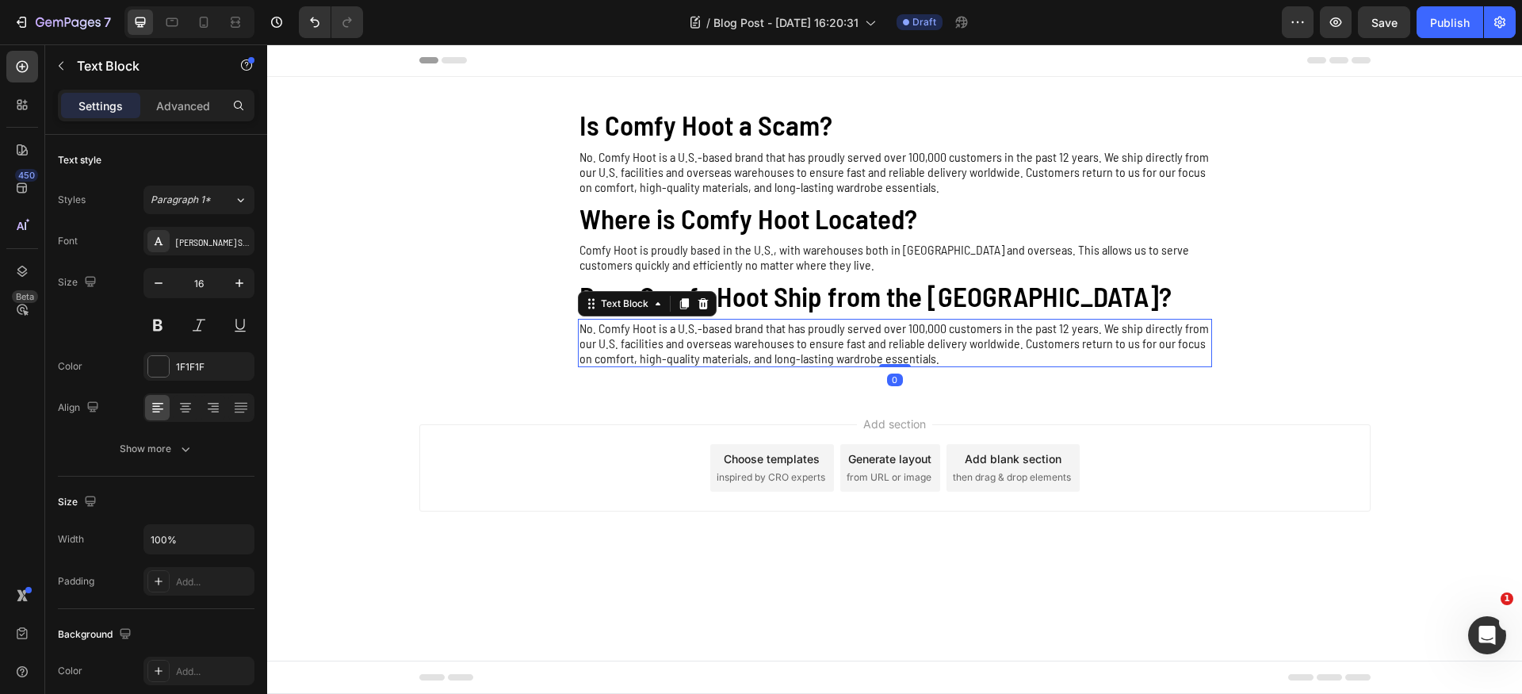
click at [765, 340] on p "No. Comfy Hoot is a U.S.-based brand that has proudly served over 100,000 custo…" at bounding box center [894, 342] width 631 height 45
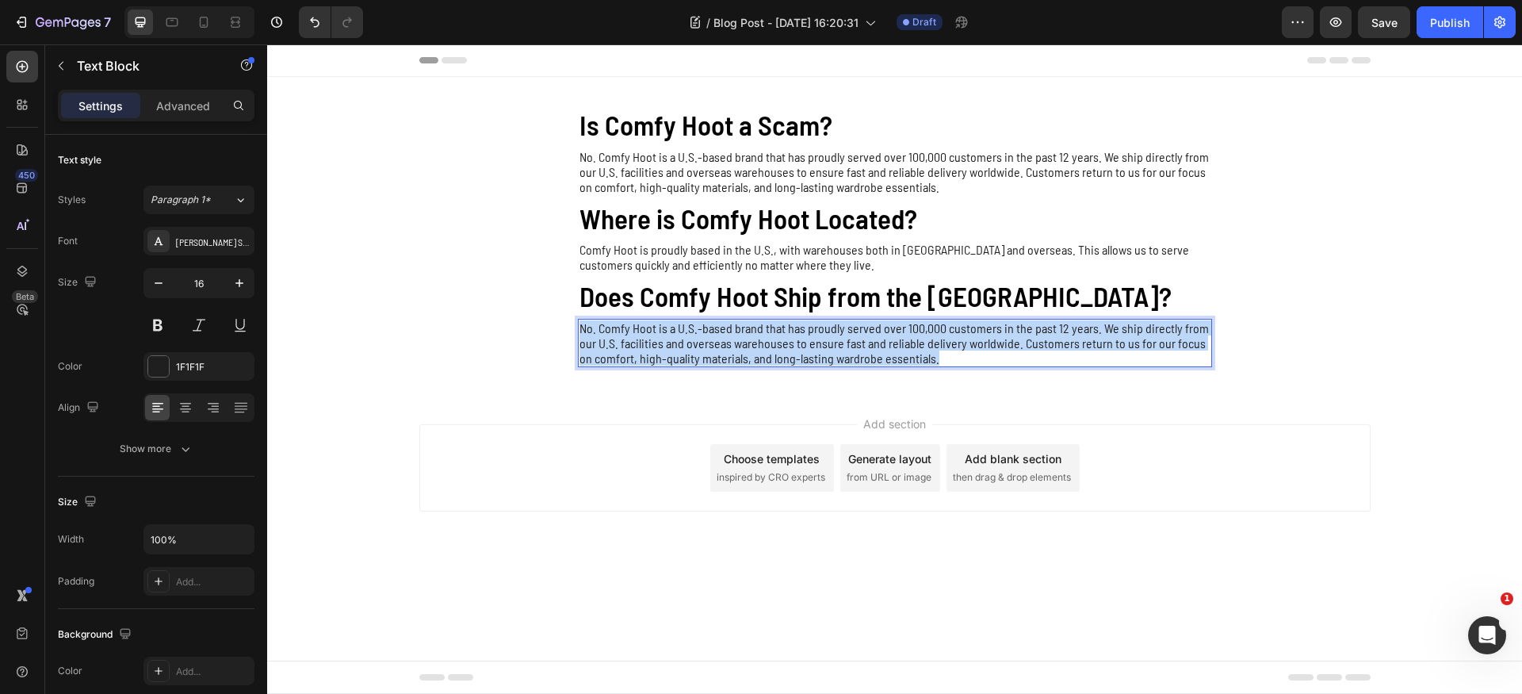
click at [765, 340] on p "No. Comfy Hoot is a U.S.-based brand that has proudly served over 100,000 custo…" at bounding box center [894, 342] width 631 height 45
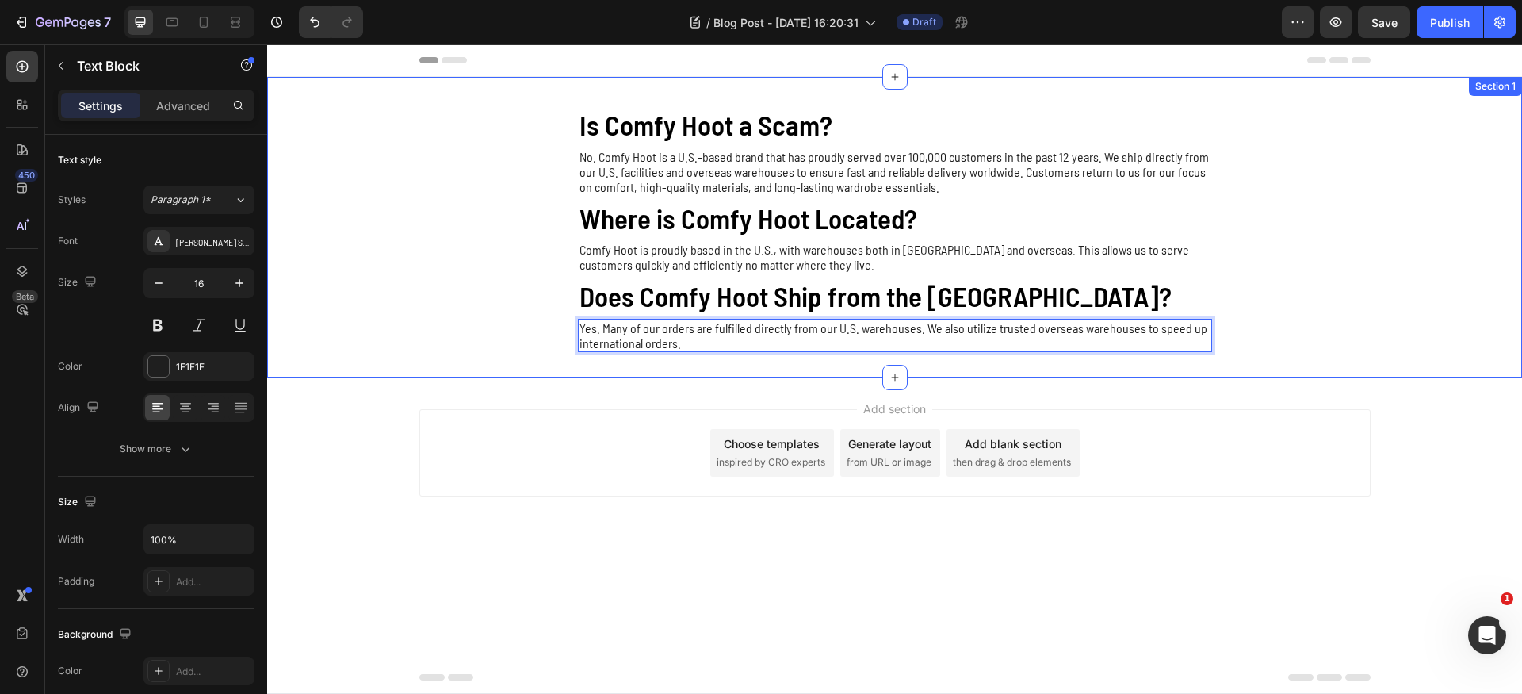
click at [478, 325] on div "Is Comfy Hoot a Scam? Heading No. Comfy Hoot is a U.S.-based brand that has pro…" at bounding box center [894, 227] width 1255 height 250
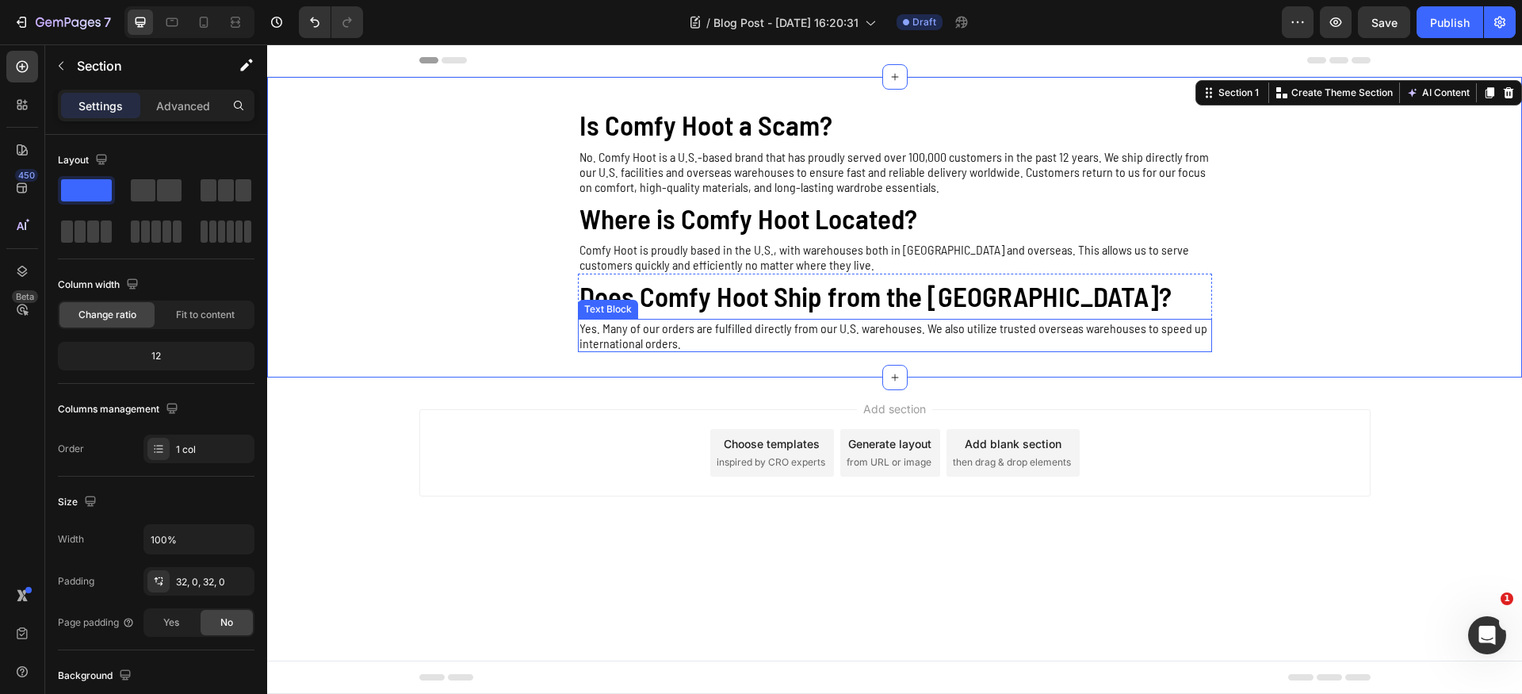
click at [953, 346] on p "Yes. Many of our orders are fulfilled directly from our U.S. warehouses. We als…" at bounding box center [894, 335] width 631 height 30
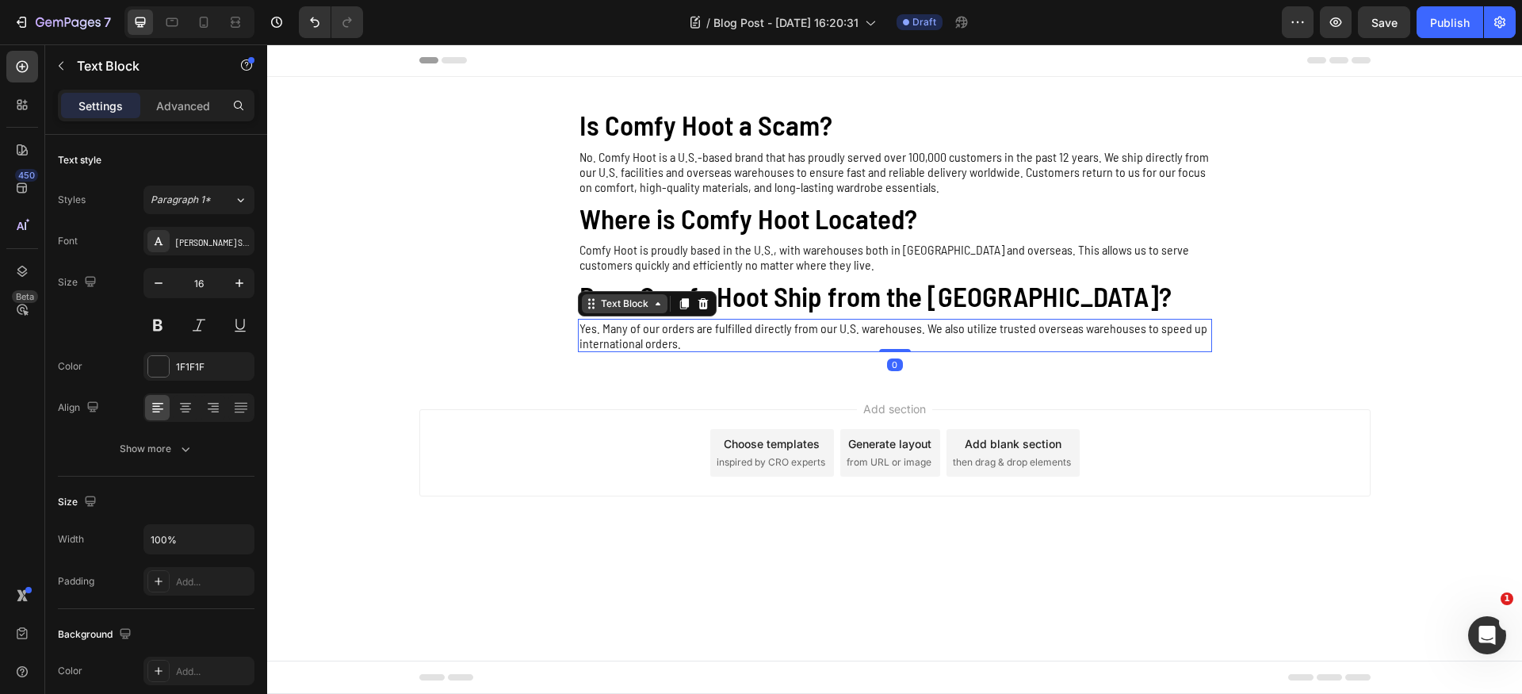
click at [637, 304] on div "Text Block" at bounding box center [625, 303] width 54 height 14
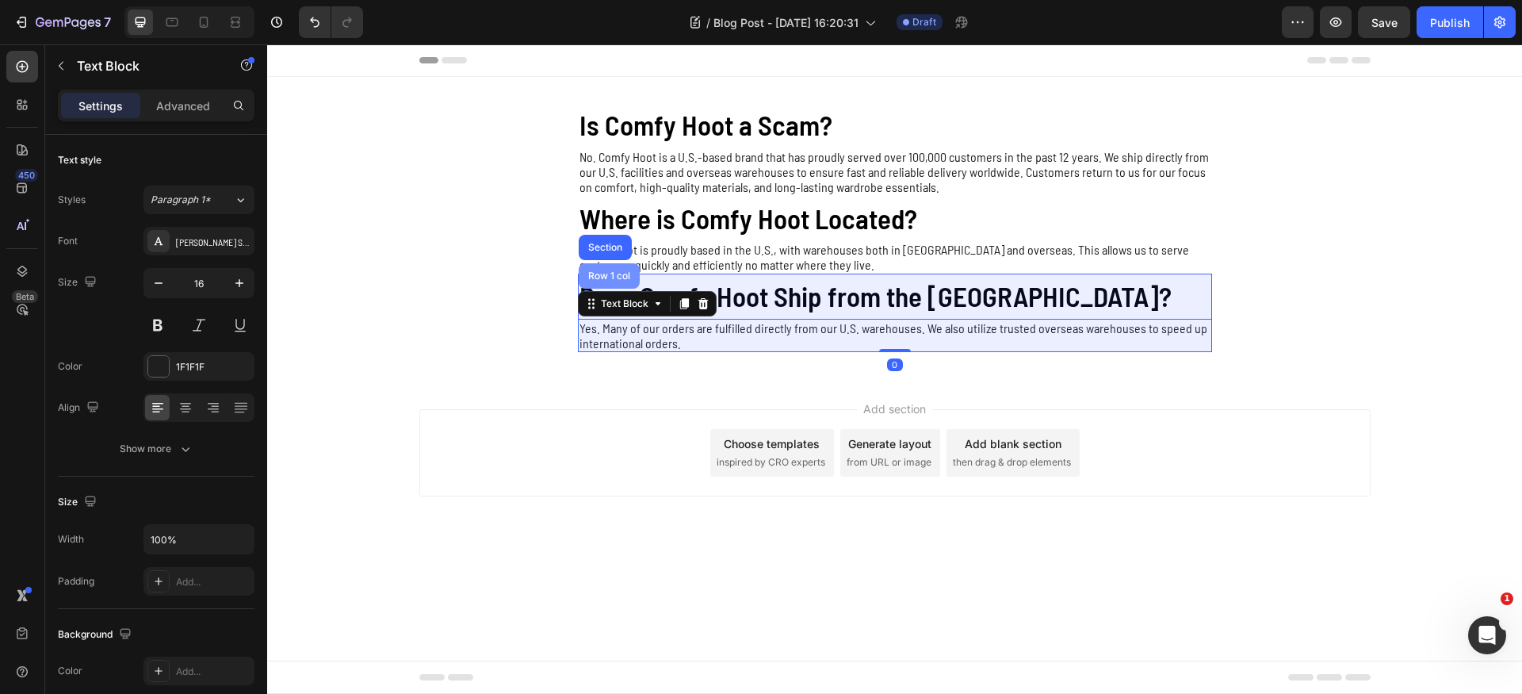
click at [614, 279] on div "Row 1 col" at bounding box center [609, 276] width 48 height 10
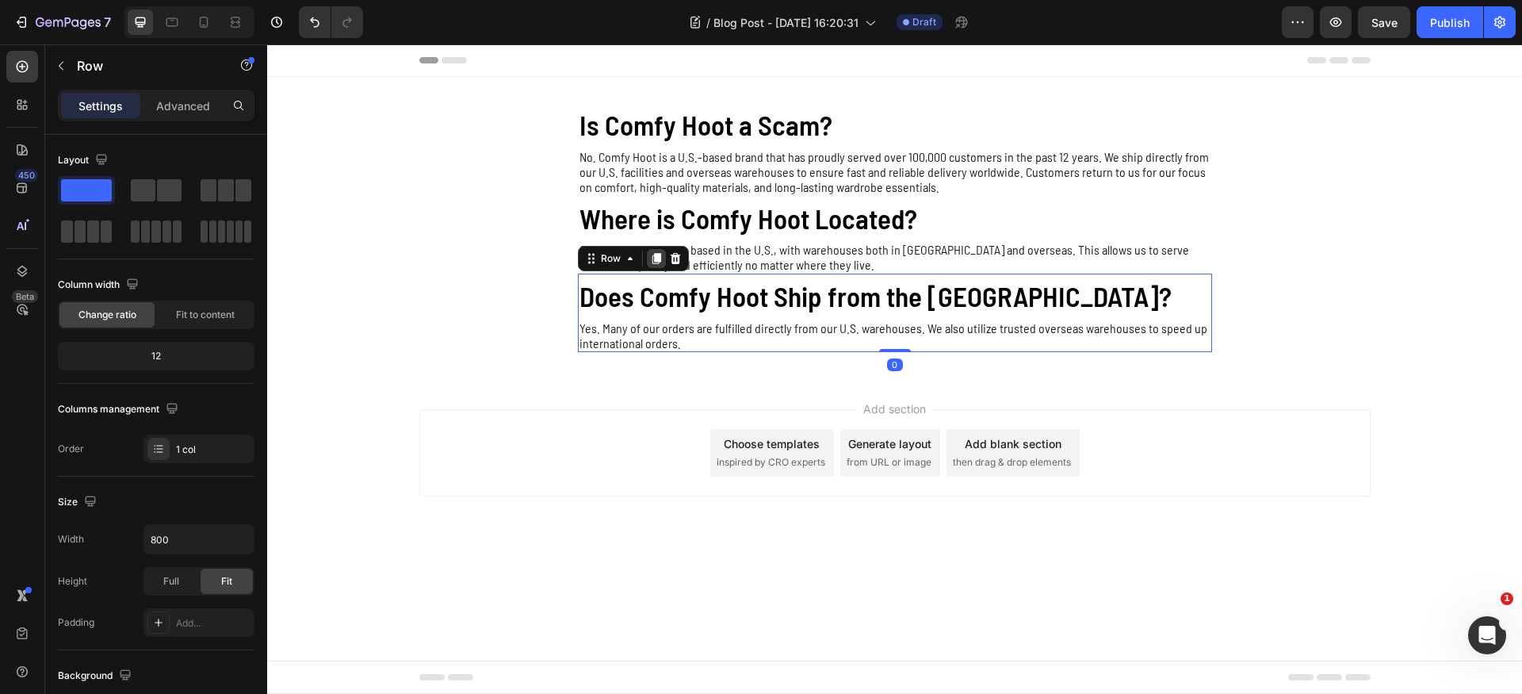
click at [652, 254] on icon at bounding box center [656, 258] width 13 height 13
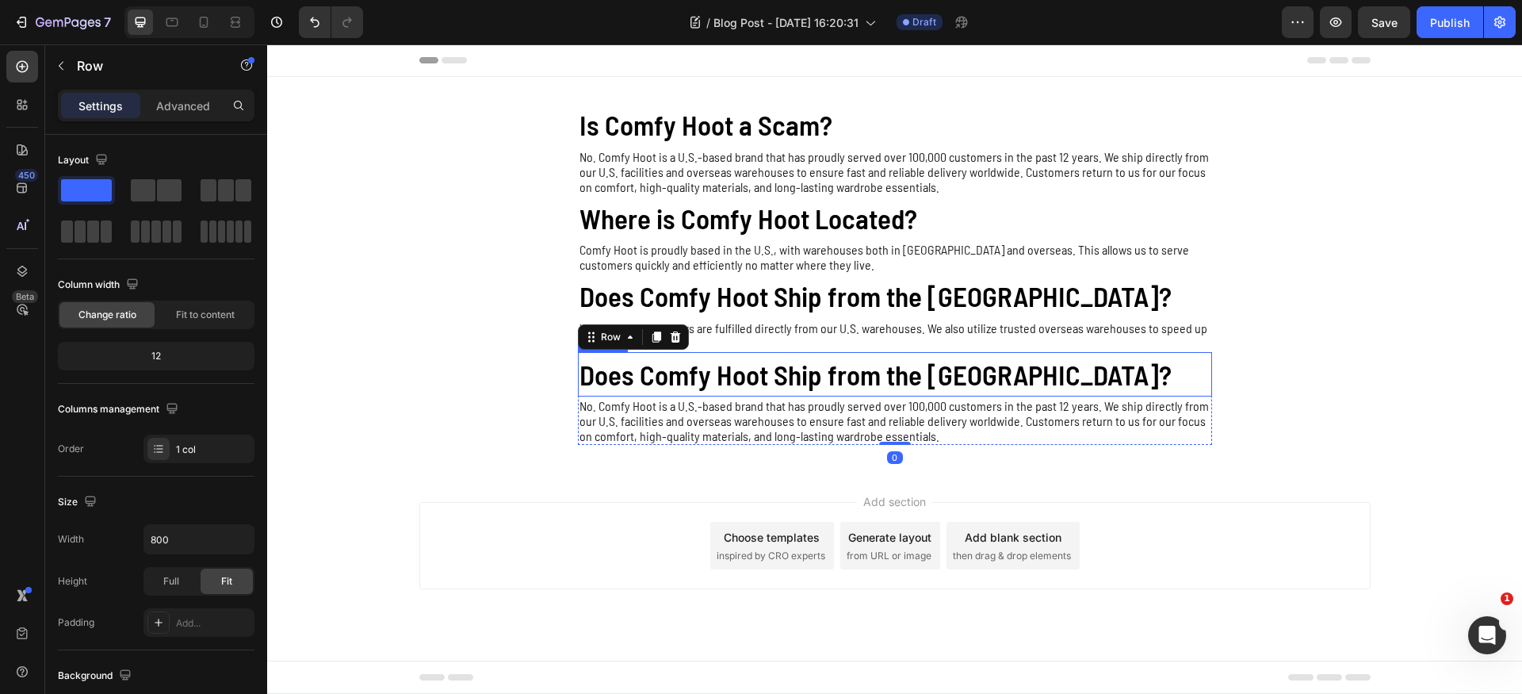
click at [640, 373] on h2 "Does Comfy Hoot Ship from the [GEOGRAPHIC_DATA]?" at bounding box center [895, 374] width 634 height 45
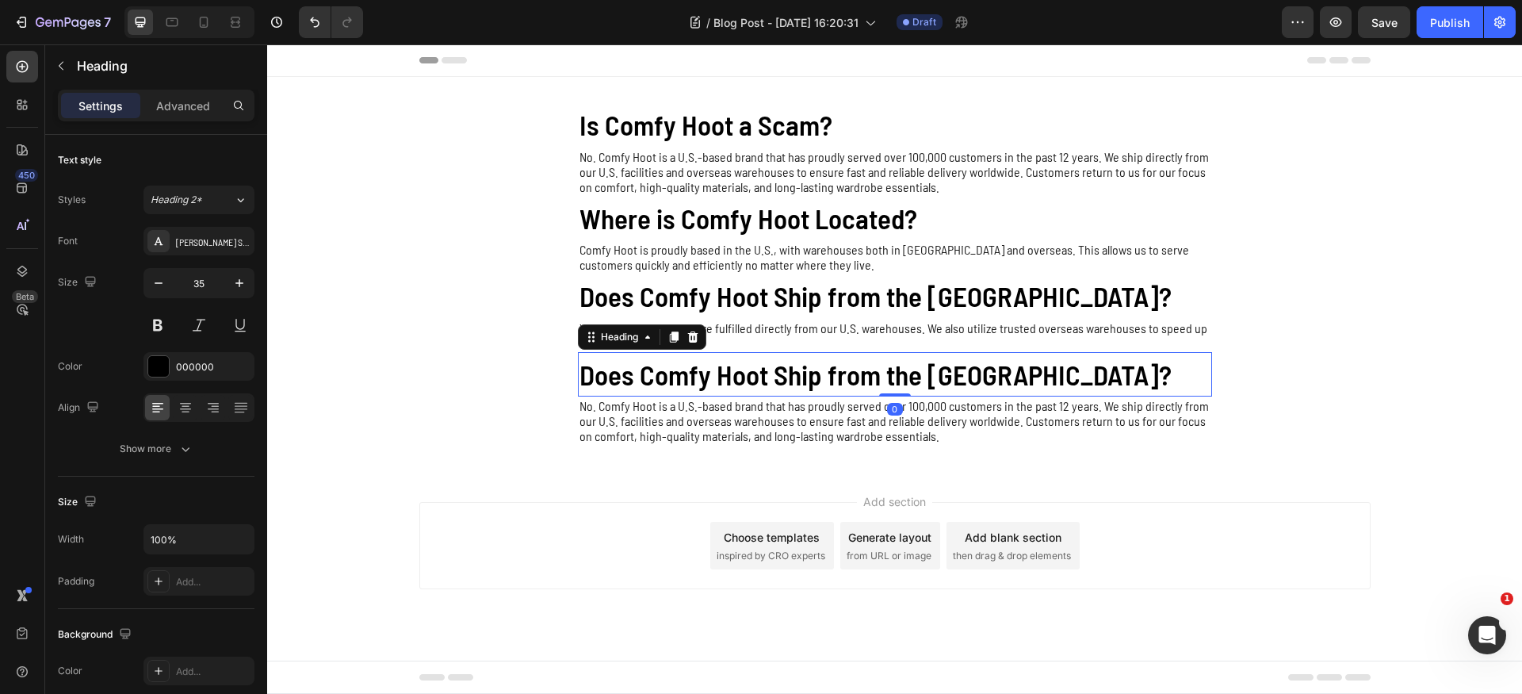
click at [640, 373] on h2 "Does Comfy Hoot Ship from the [GEOGRAPHIC_DATA]?" at bounding box center [895, 374] width 634 height 45
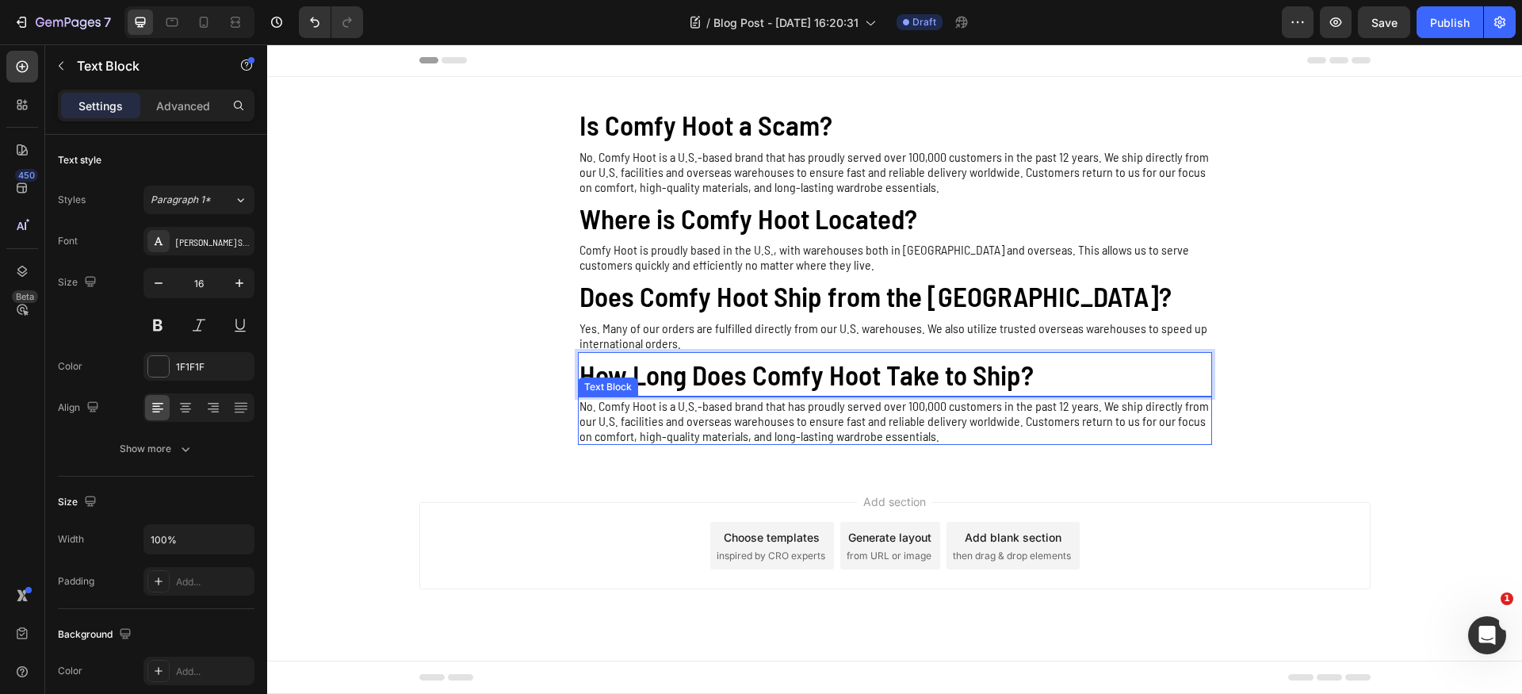
click at [702, 422] on p "No. Comfy Hoot is a U.S.-based brand that has proudly served over 100,000 custo…" at bounding box center [894, 420] width 631 height 45
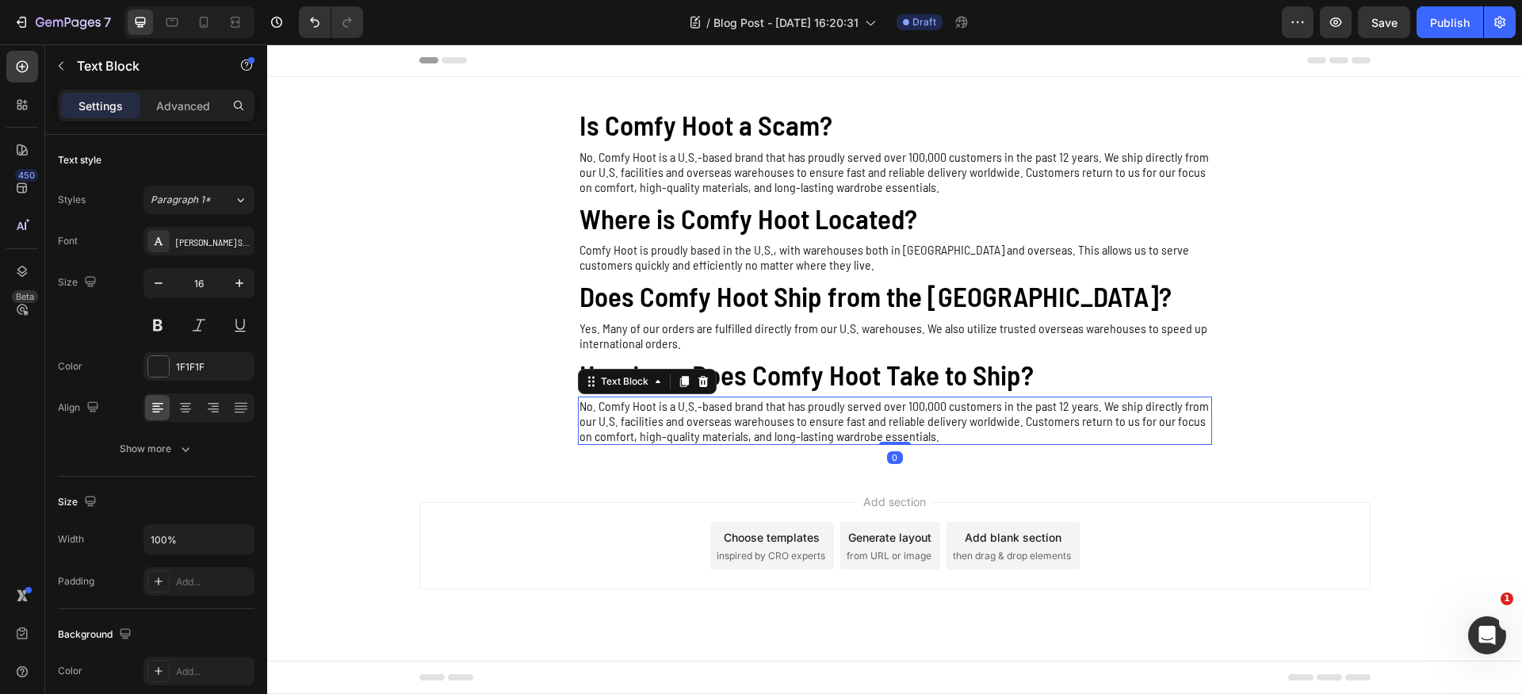
click at [702, 422] on p "No. Comfy Hoot is a U.S.-based brand that has proudly served over 100,000 custo…" at bounding box center [894, 420] width 631 height 45
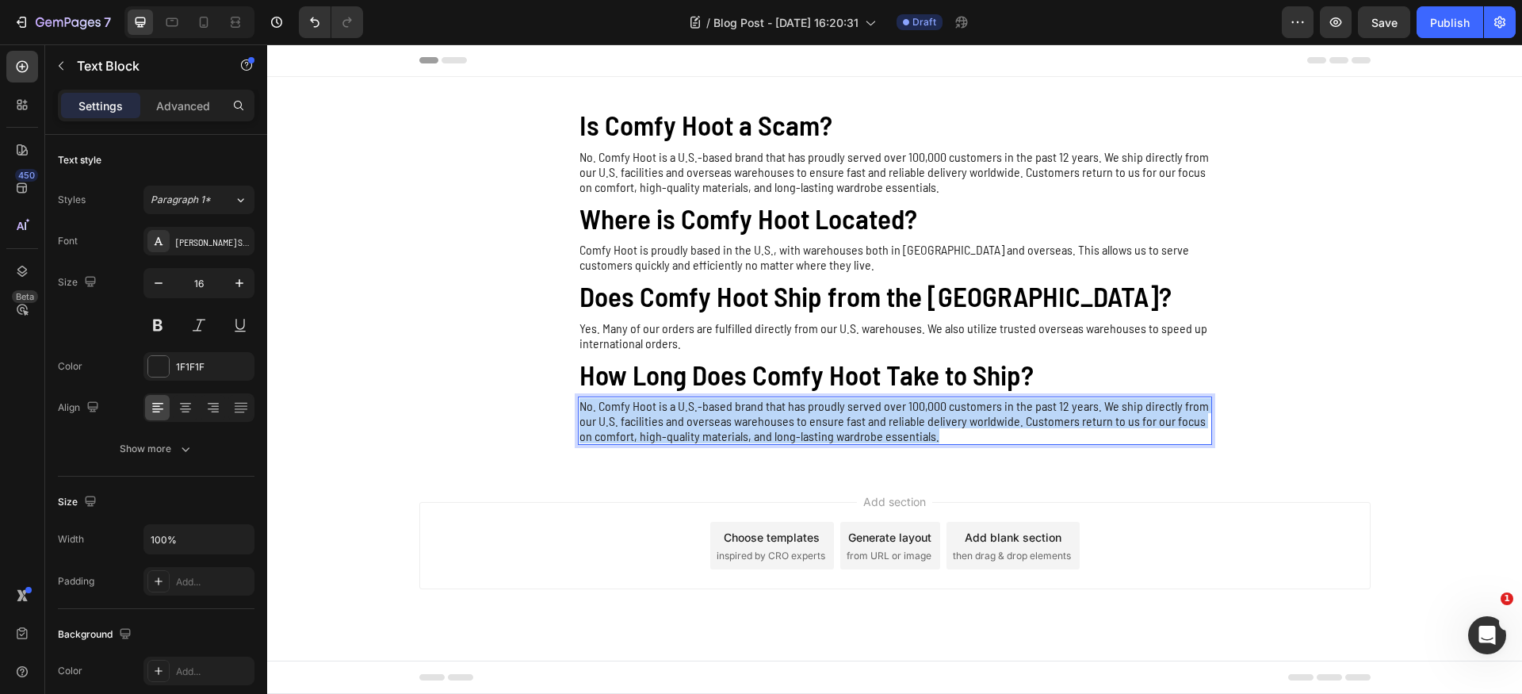
click at [702, 422] on p "No. Comfy Hoot is a U.S.-based brand that has proudly served over 100,000 custo…" at bounding box center [894, 420] width 631 height 45
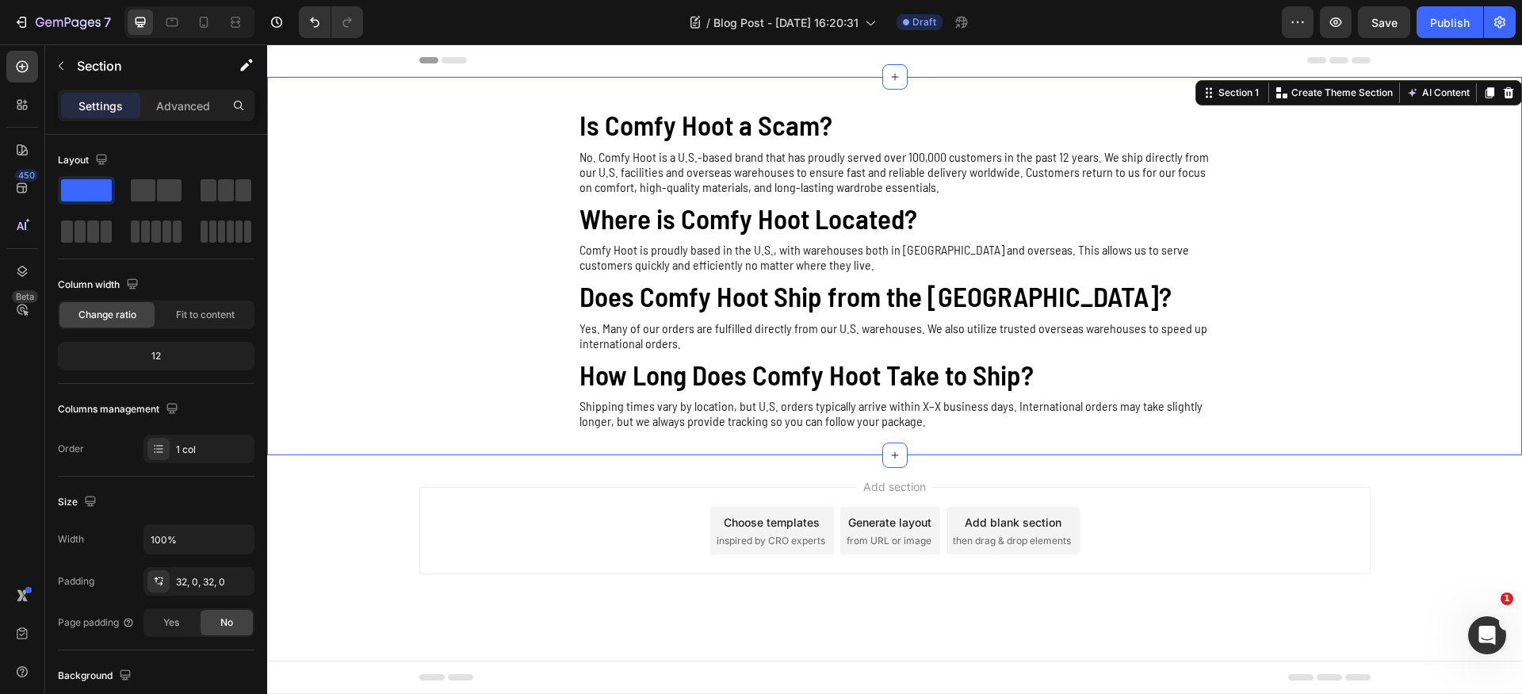
click at [492, 410] on div "Is Comfy Hoot a Scam? Heading No. Comfy Hoot is a U.S.-based brand that has pro…" at bounding box center [894, 265] width 1255 height 327
click at [931, 408] on p "Shipping times vary by location, but U.S. orders typically arrive within X–X bu…" at bounding box center [894, 413] width 631 height 30
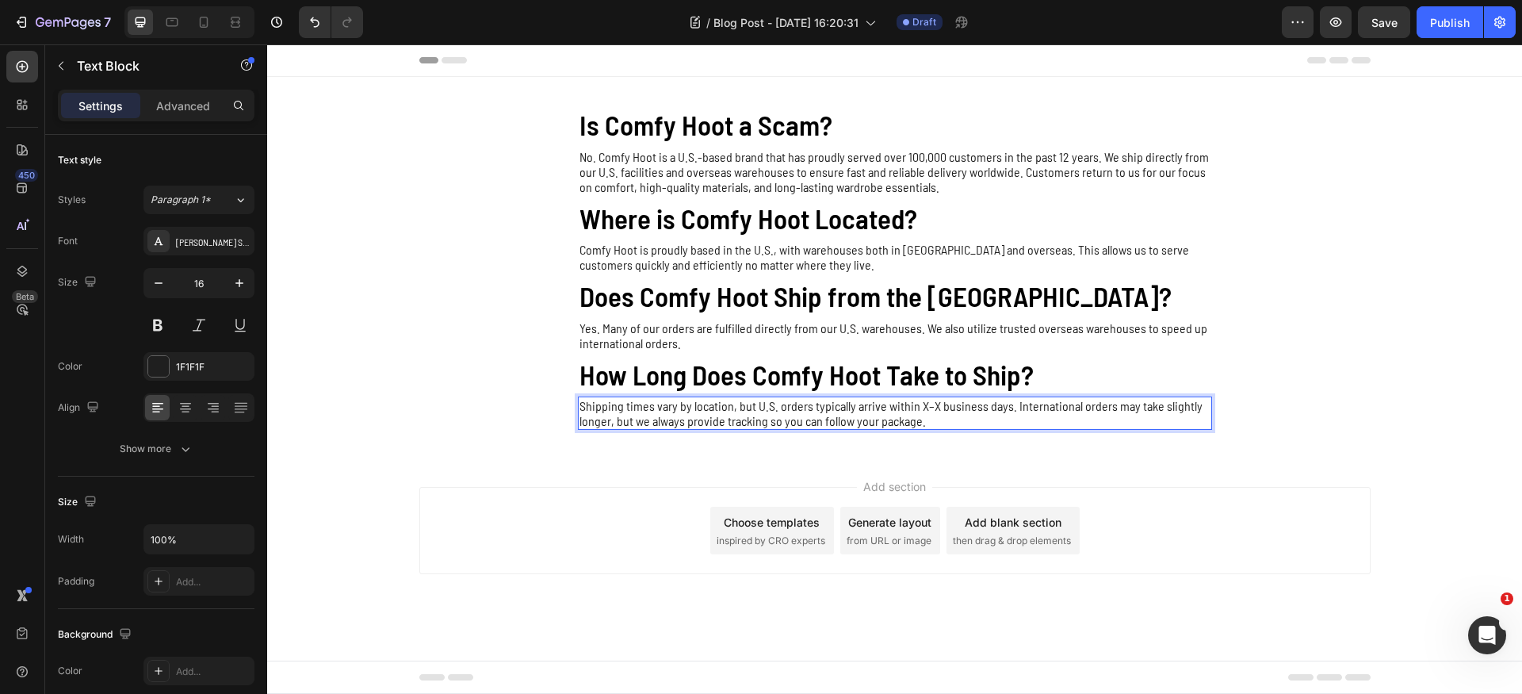
click at [923, 406] on p "Shipping times vary by location, but U.S. orders typically arrive within X–X bu…" at bounding box center [894, 413] width 631 height 30
click at [1114, 363] on p "How Long Does Comfy Hoot Take to Ship?" at bounding box center [894, 375] width 631 height 42
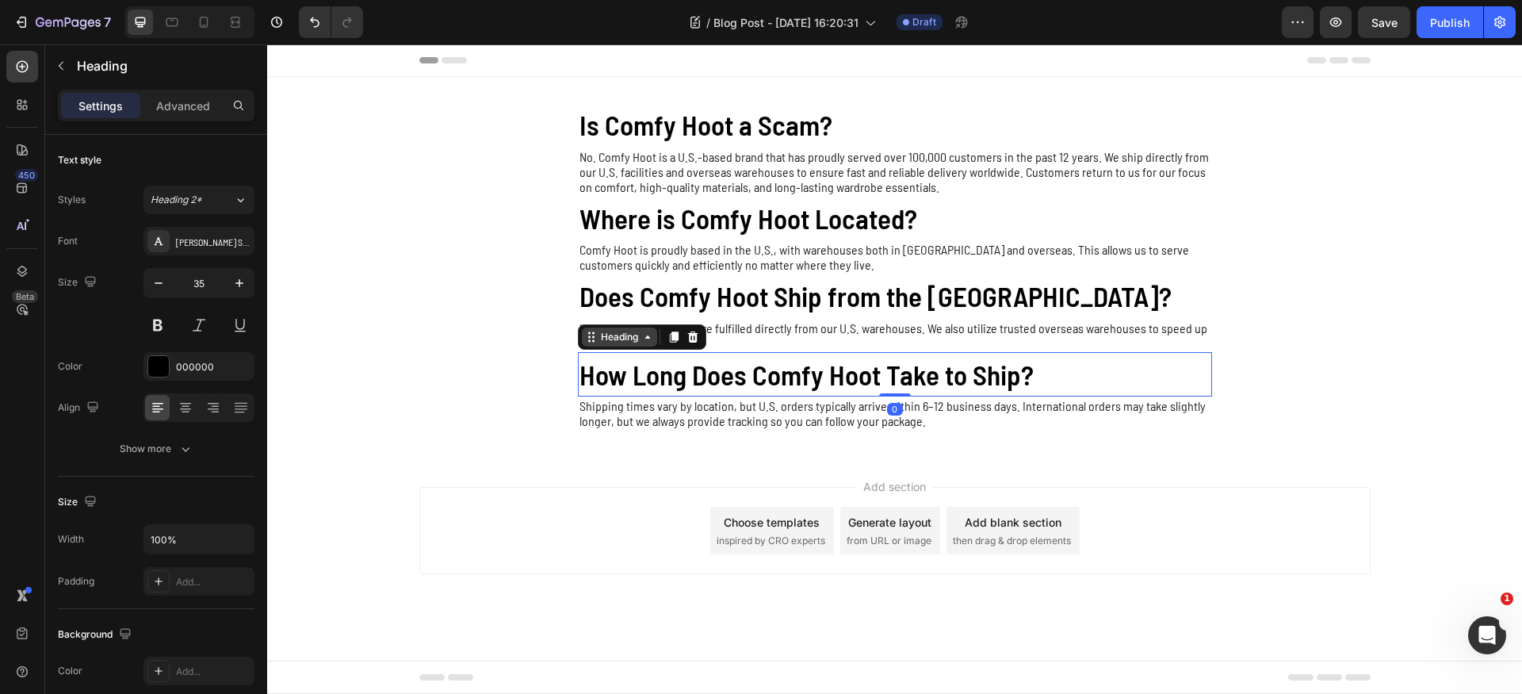
click at [625, 341] on div "Heading" at bounding box center [620, 337] width 44 height 14
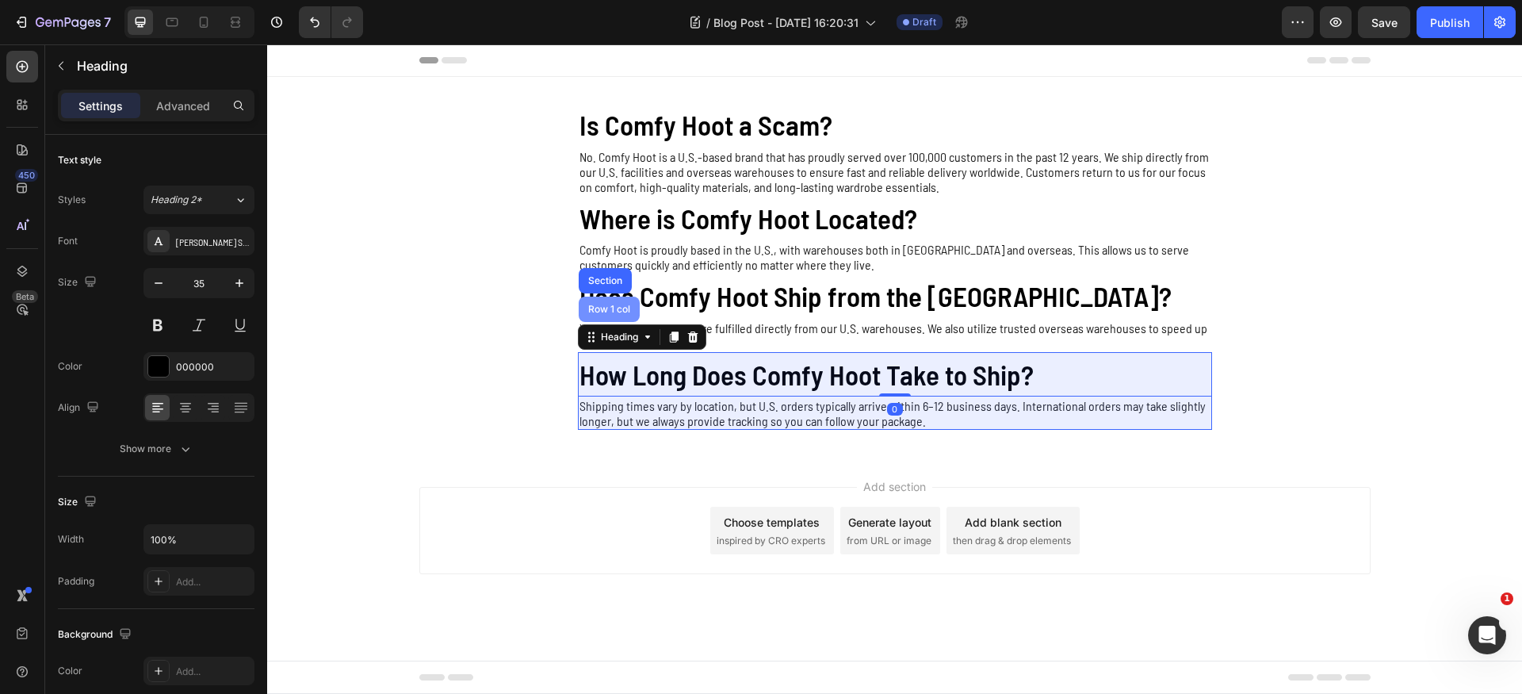
click at [614, 312] on div "Row 1 col" at bounding box center [609, 309] width 48 height 10
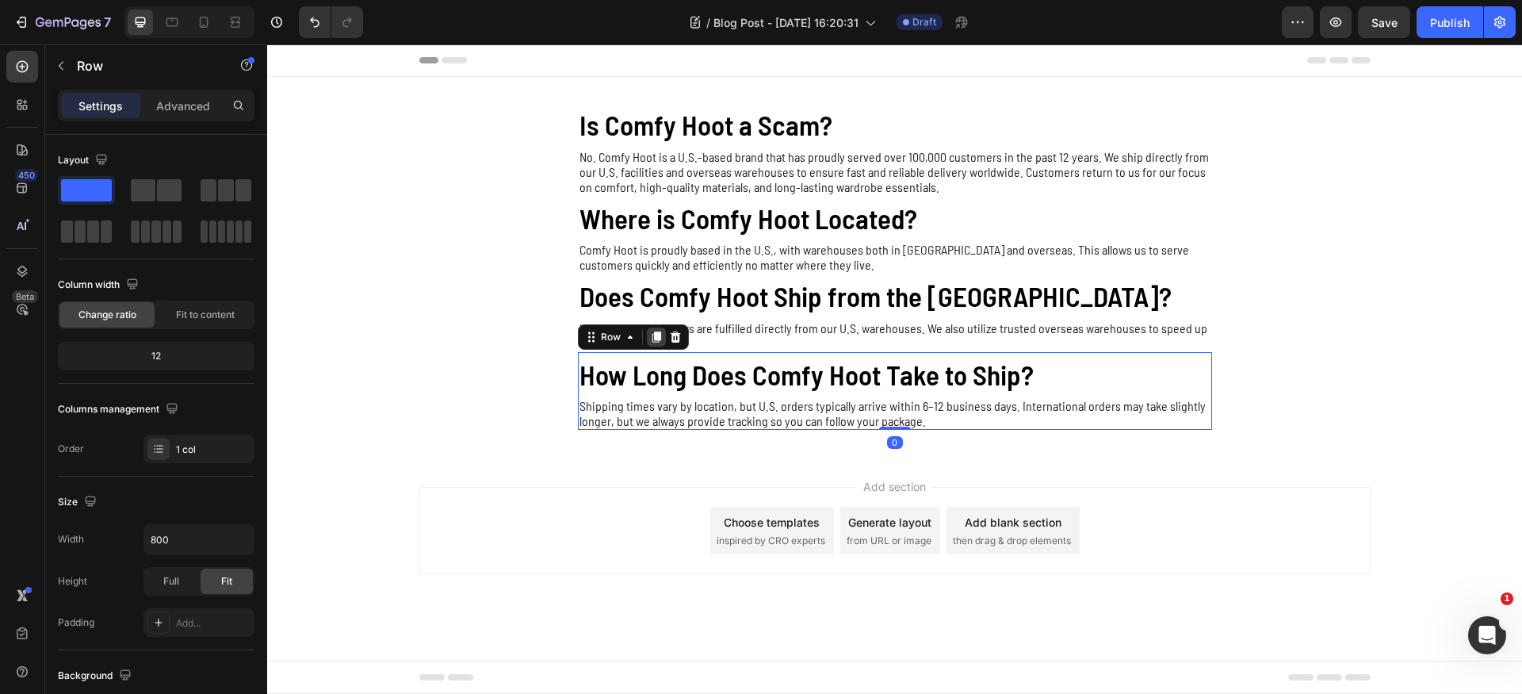
click at [656, 336] on icon at bounding box center [656, 336] width 9 height 11
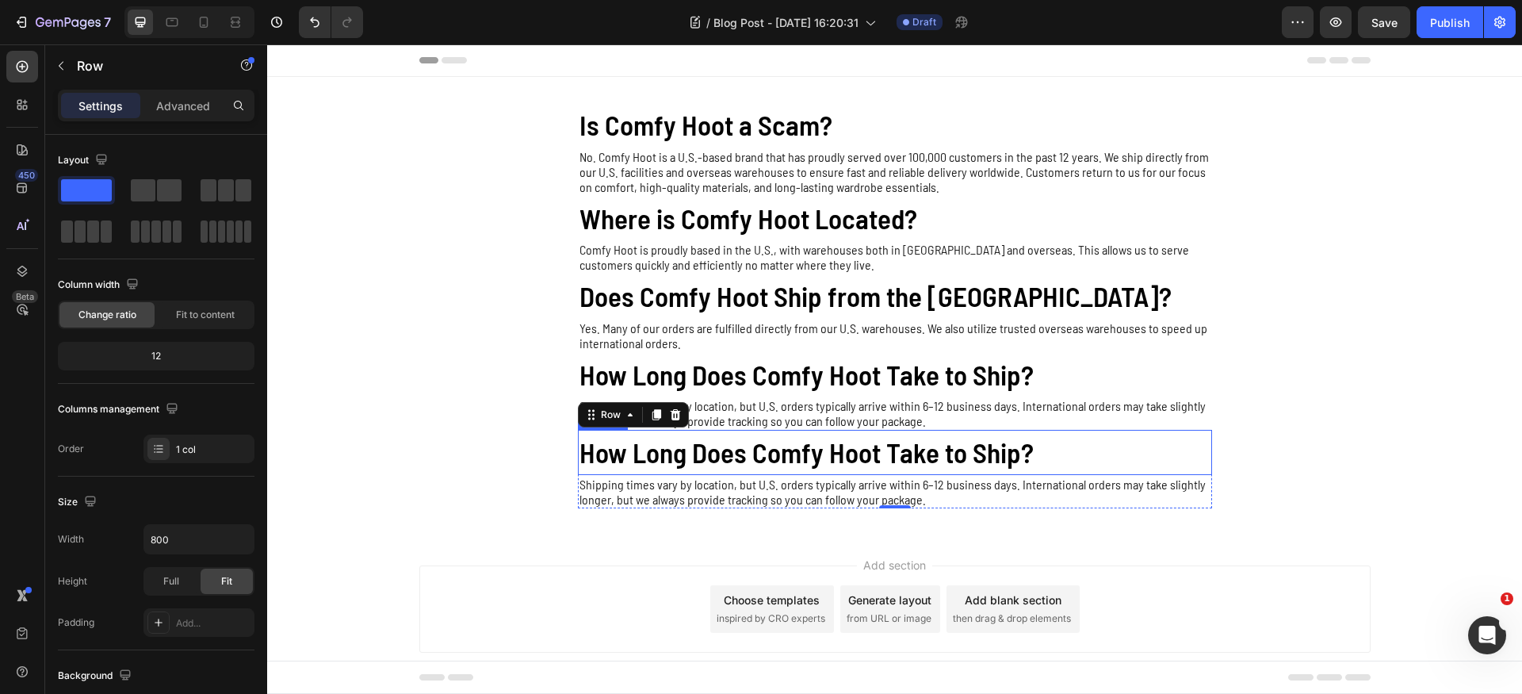
click at [690, 456] on h2 "How Long Does Comfy Hoot Take to Ship?" at bounding box center [895, 452] width 634 height 45
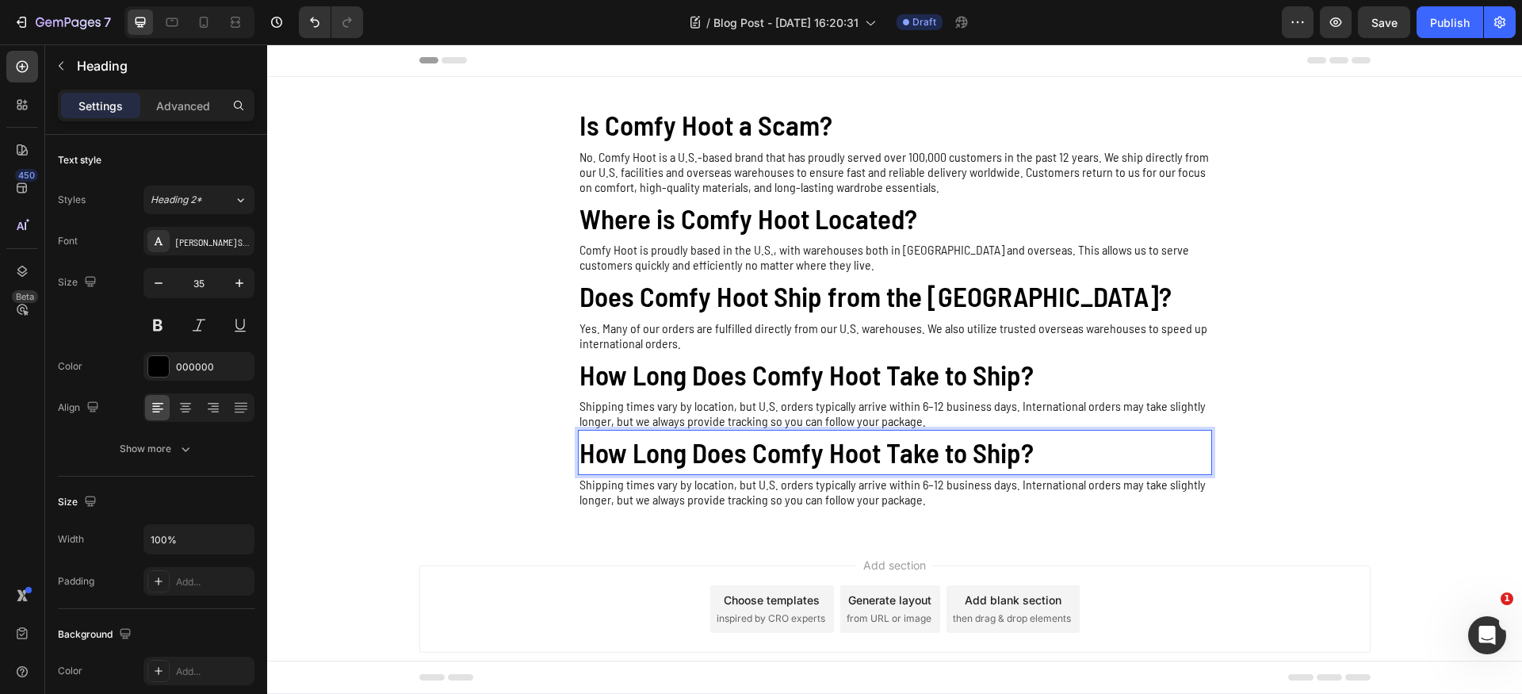
click at [690, 456] on h2 "How Long Does Comfy Hoot Take to Ship?" at bounding box center [895, 452] width 634 height 45
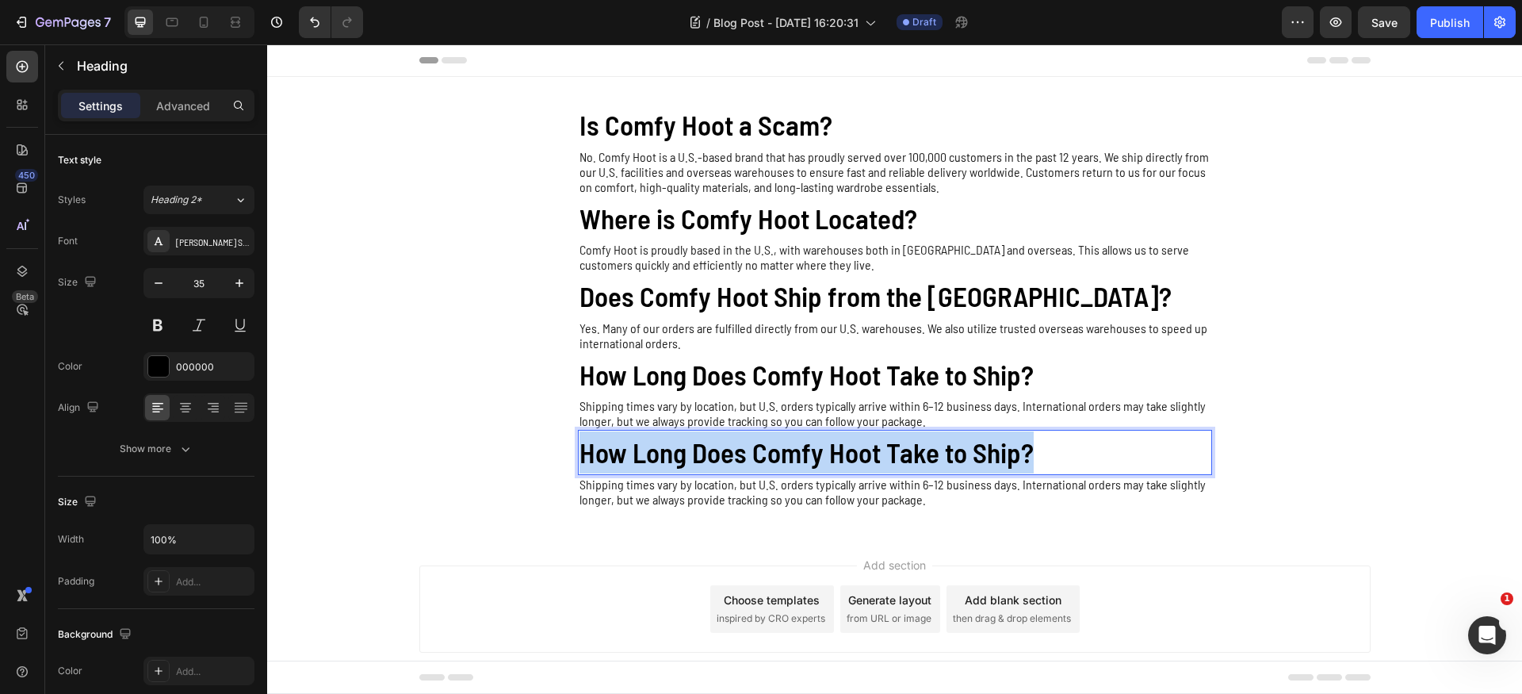
click at [690, 456] on p "How Long Does Comfy Hoot Take to Ship?" at bounding box center [894, 452] width 631 height 42
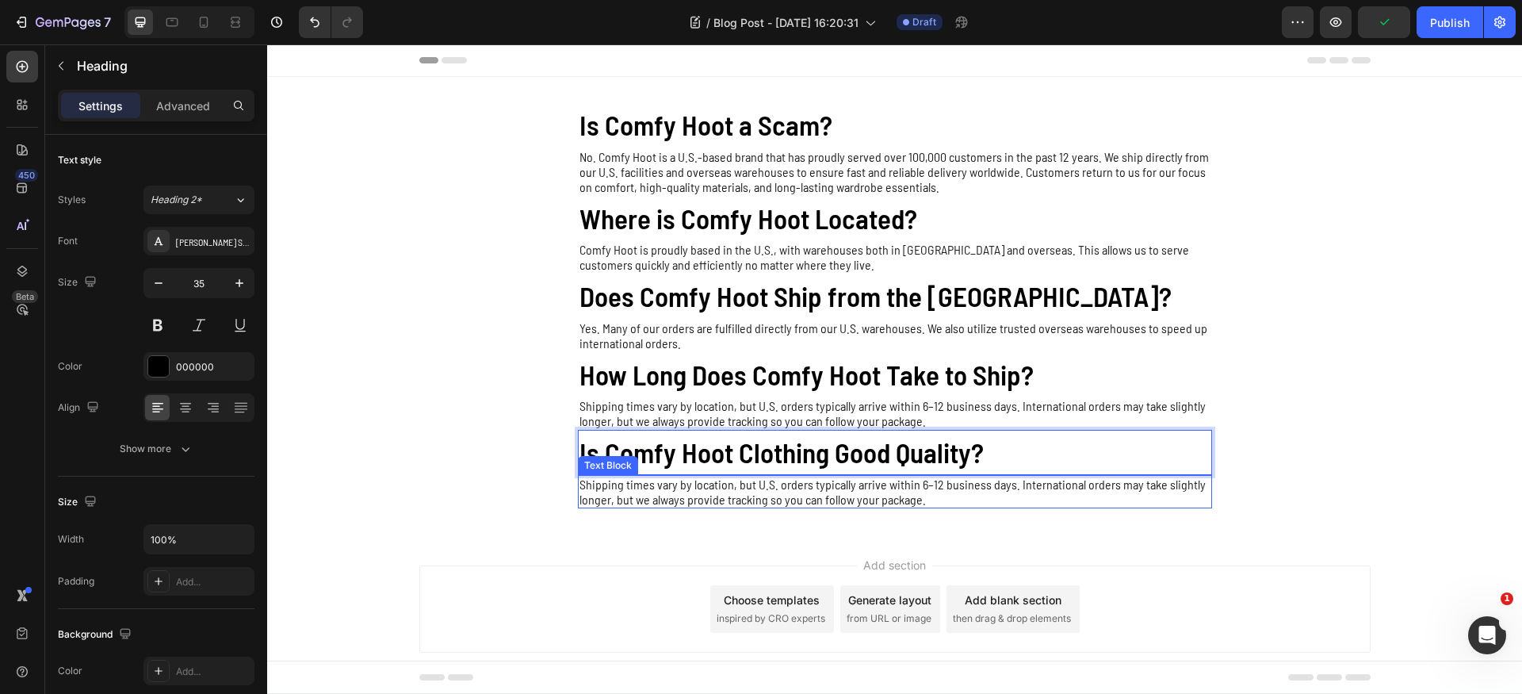
click at [705, 497] on p "Shipping times vary by location, but U.S. orders typically arrive within 6–12 b…" at bounding box center [894, 491] width 631 height 30
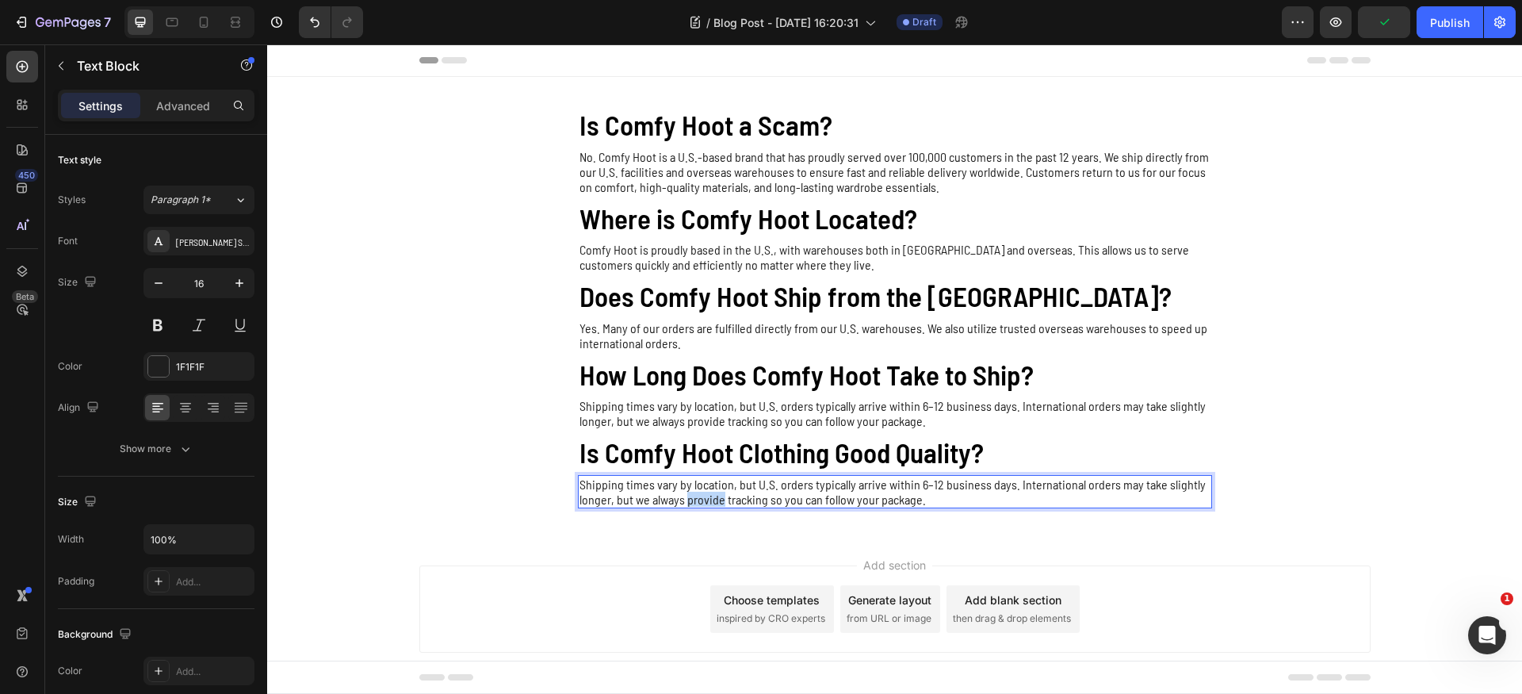
click at [705, 497] on p "Shipping times vary by location, but U.S. orders typically arrive within 6–12 b…" at bounding box center [894, 491] width 631 height 30
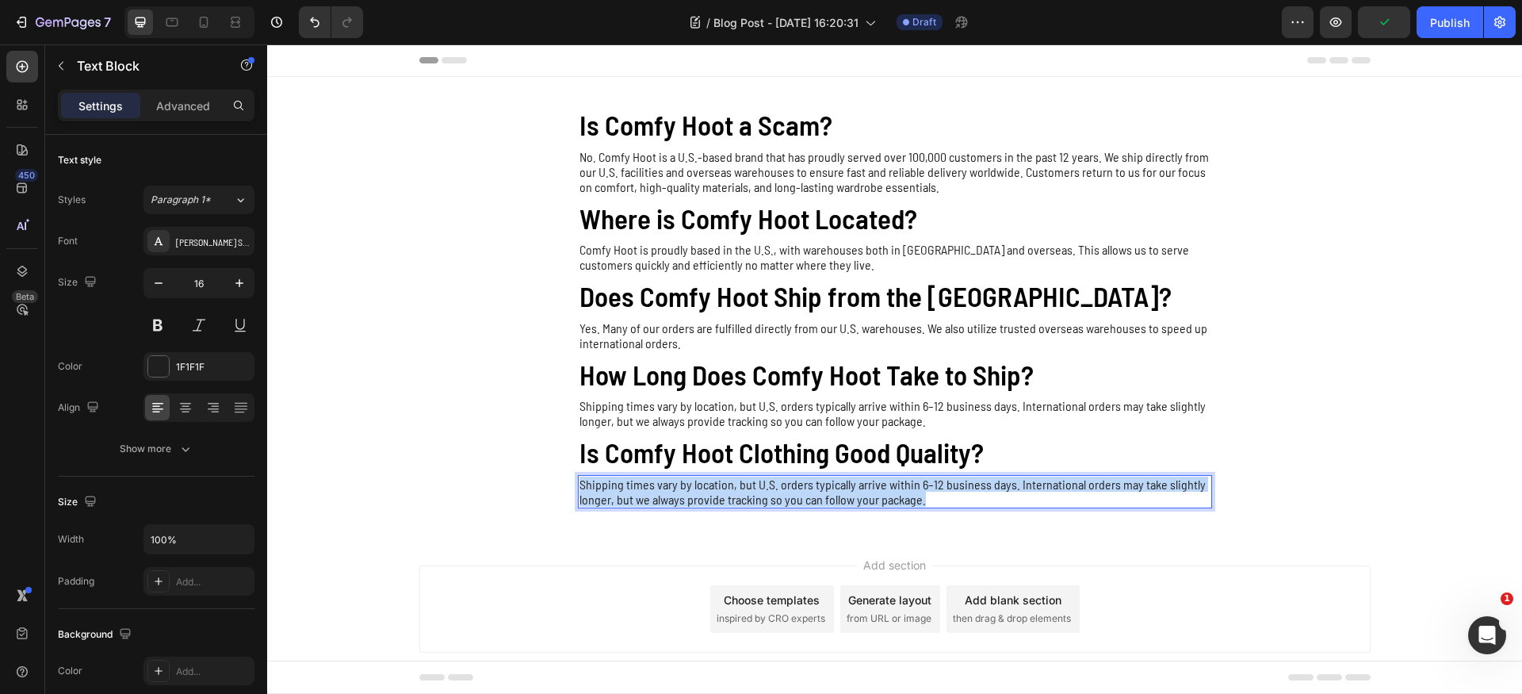
click at [705, 497] on p "Shipping times vary by location, but U.S. orders typically arrive within 6–12 b…" at bounding box center [894, 491] width 631 height 30
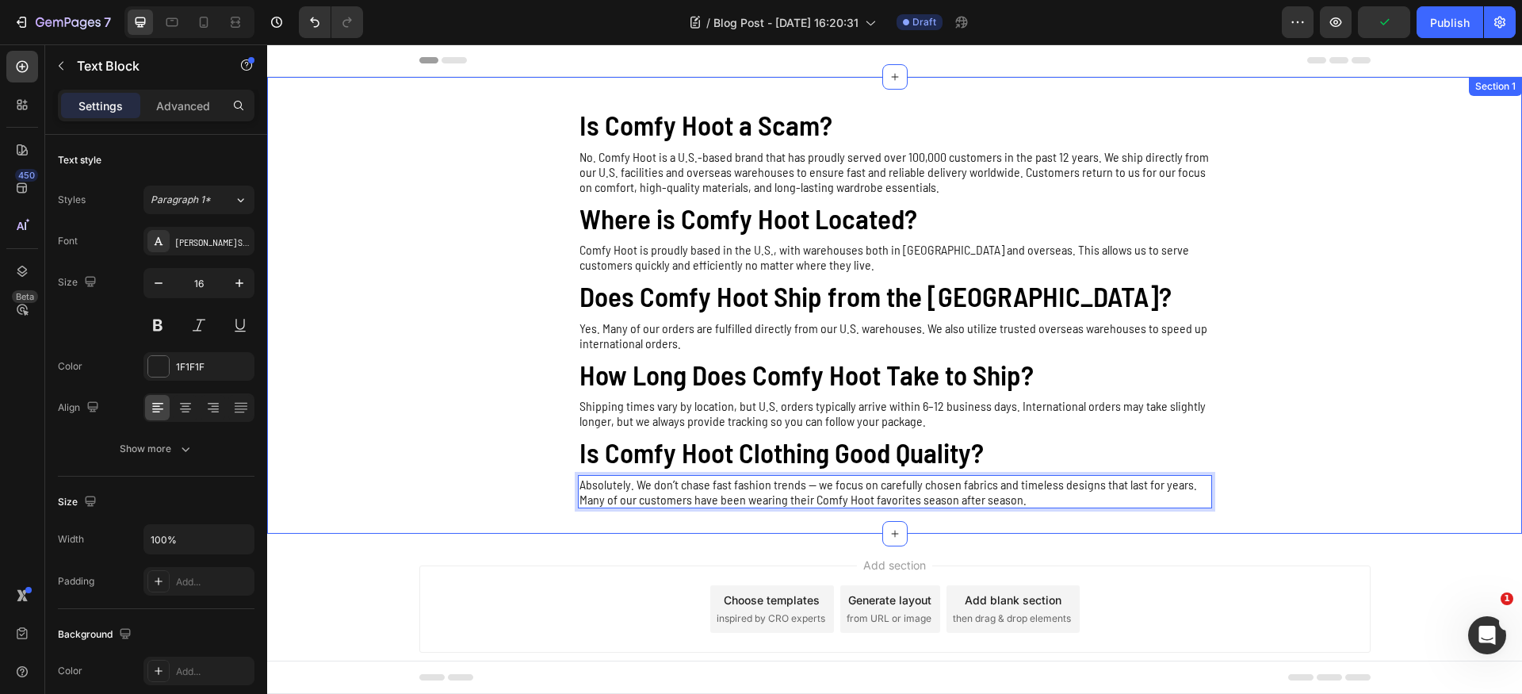
click at [434, 457] on div "Is Comfy Hoot a Scam? Heading No. Comfy Hoot is a U.S.-based brand that has pro…" at bounding box center [894, 305] width 1255 height 406
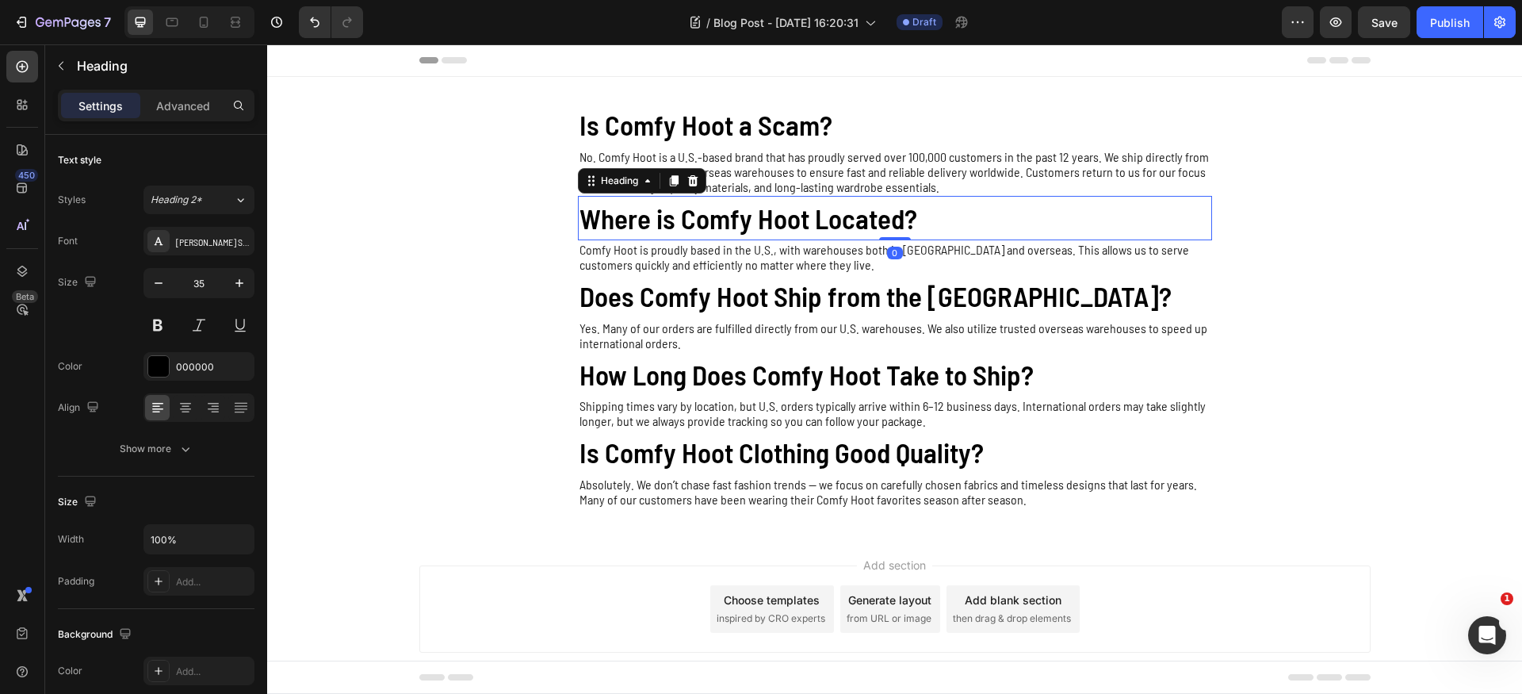
click at [1005, 208] on p "Where is Comfy Hoot Located?" at bounding box center [894, 218] width 631 height 42
click at [893, 120] on p "Is Comfy Hoot a Scam?" at bounding box center [894, 125] width 631 height 42
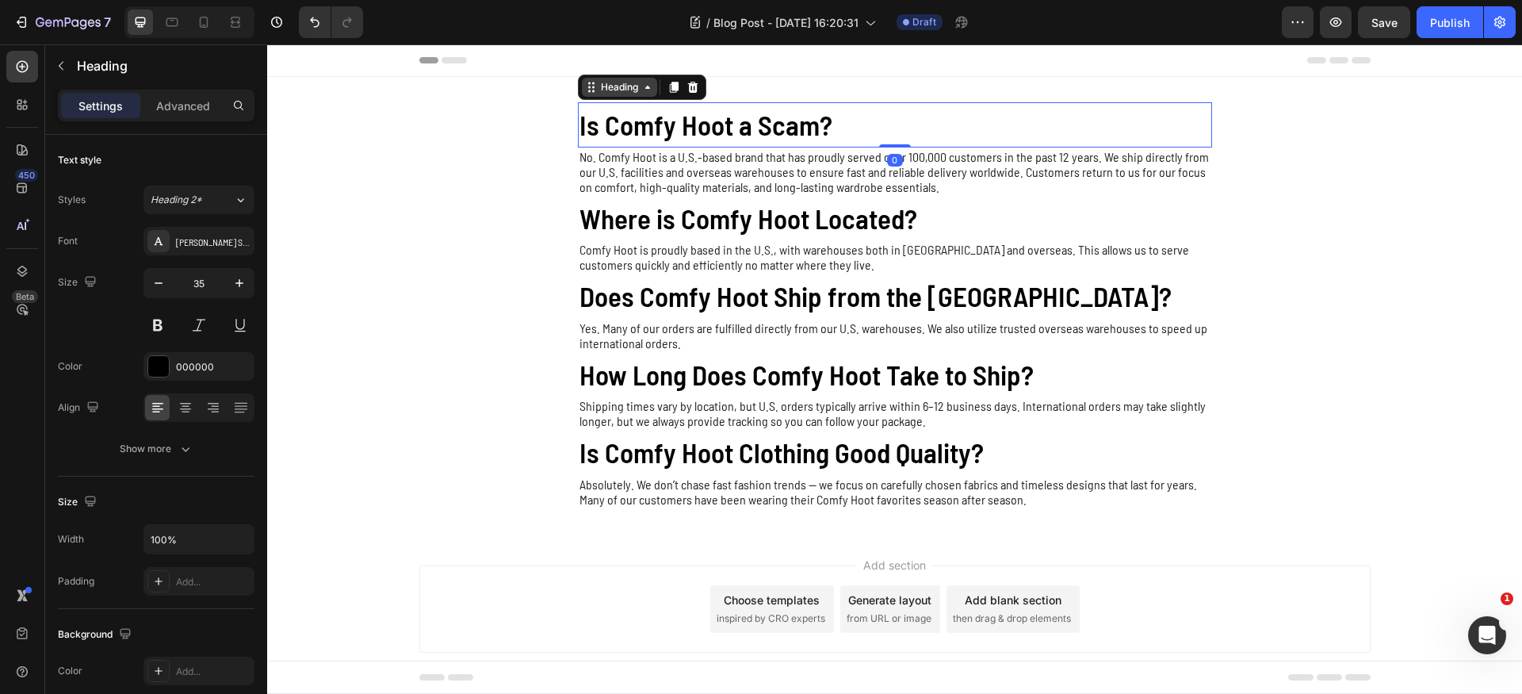
click at [598, 88] on div "Heading" at bounding box center [620, 87] width 44 height 14
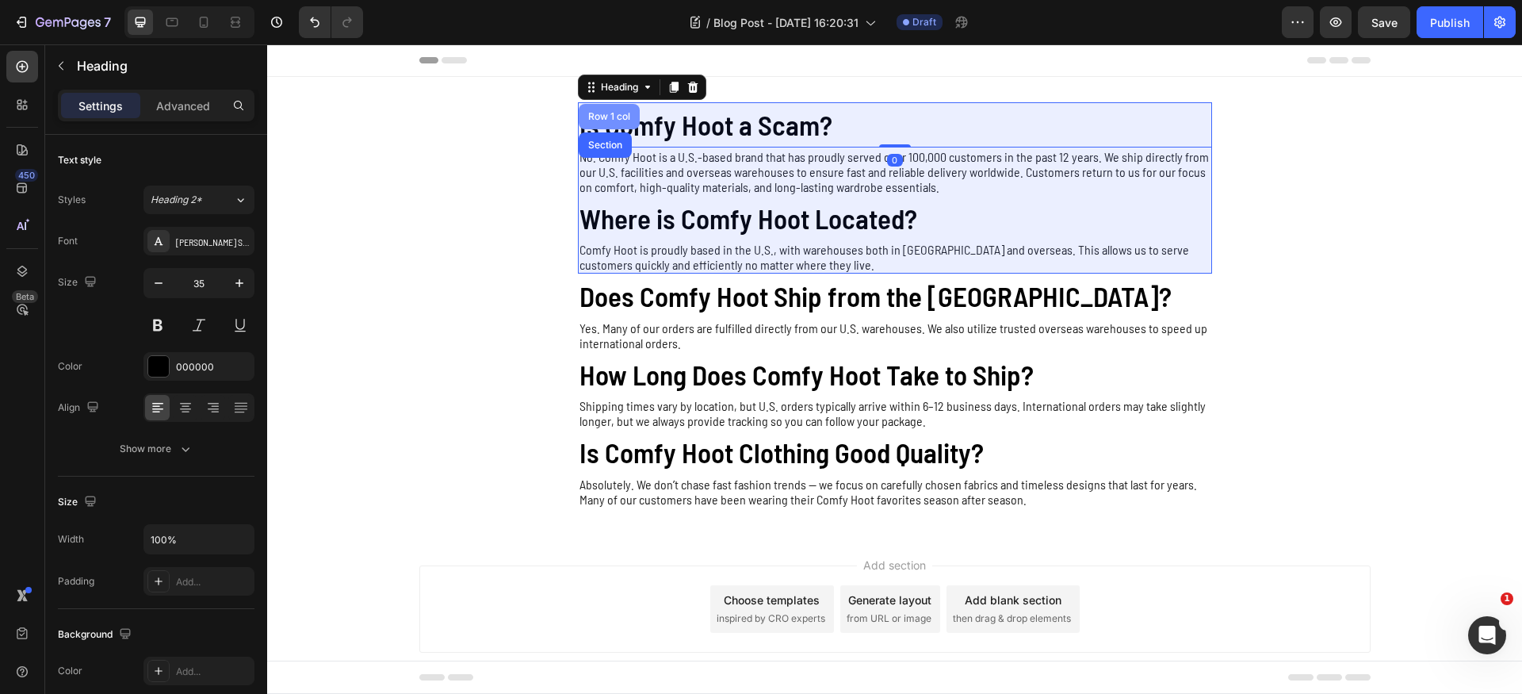
click at [598, 116] on div "Row 1 col" at bounding box center [609, 117] width 48 height 10
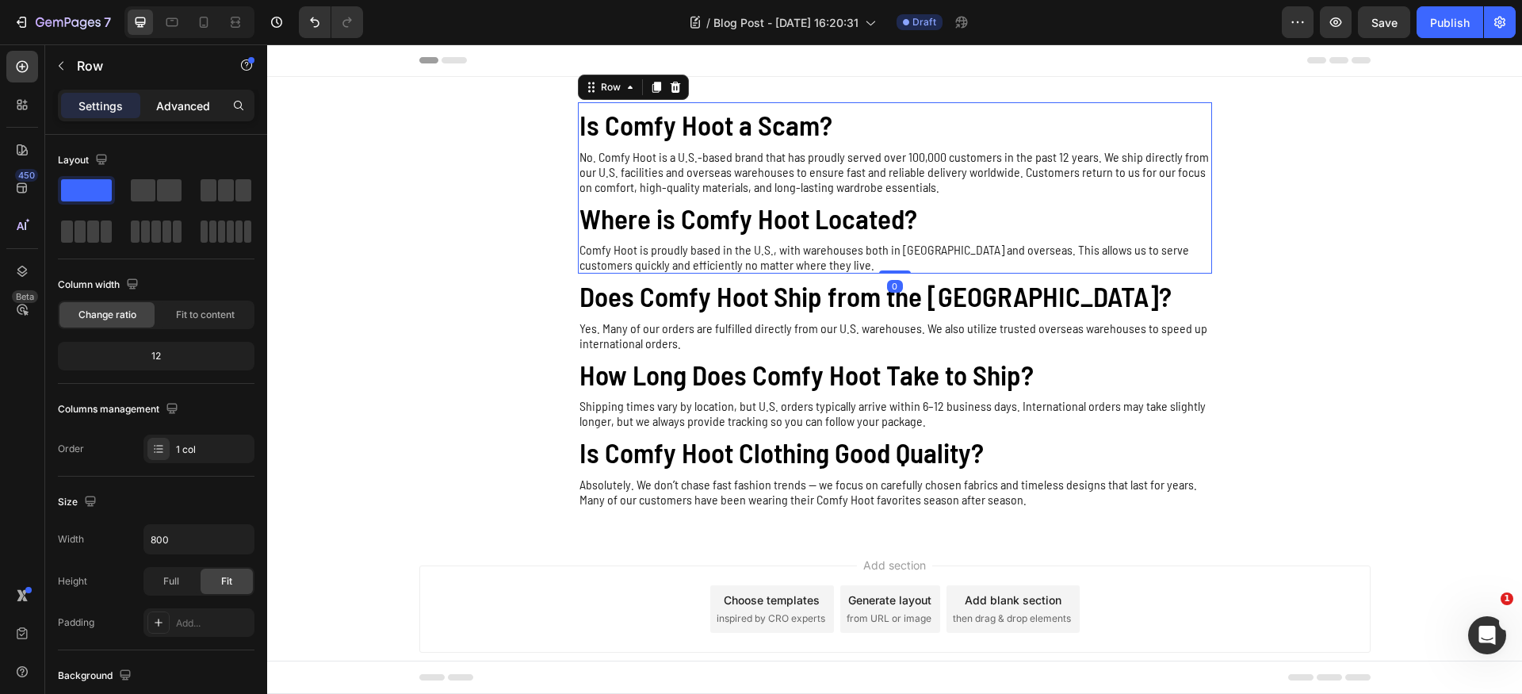
click at [172, 103] on p "Advanced" at bounding box center [183, 105] width 54 height 17
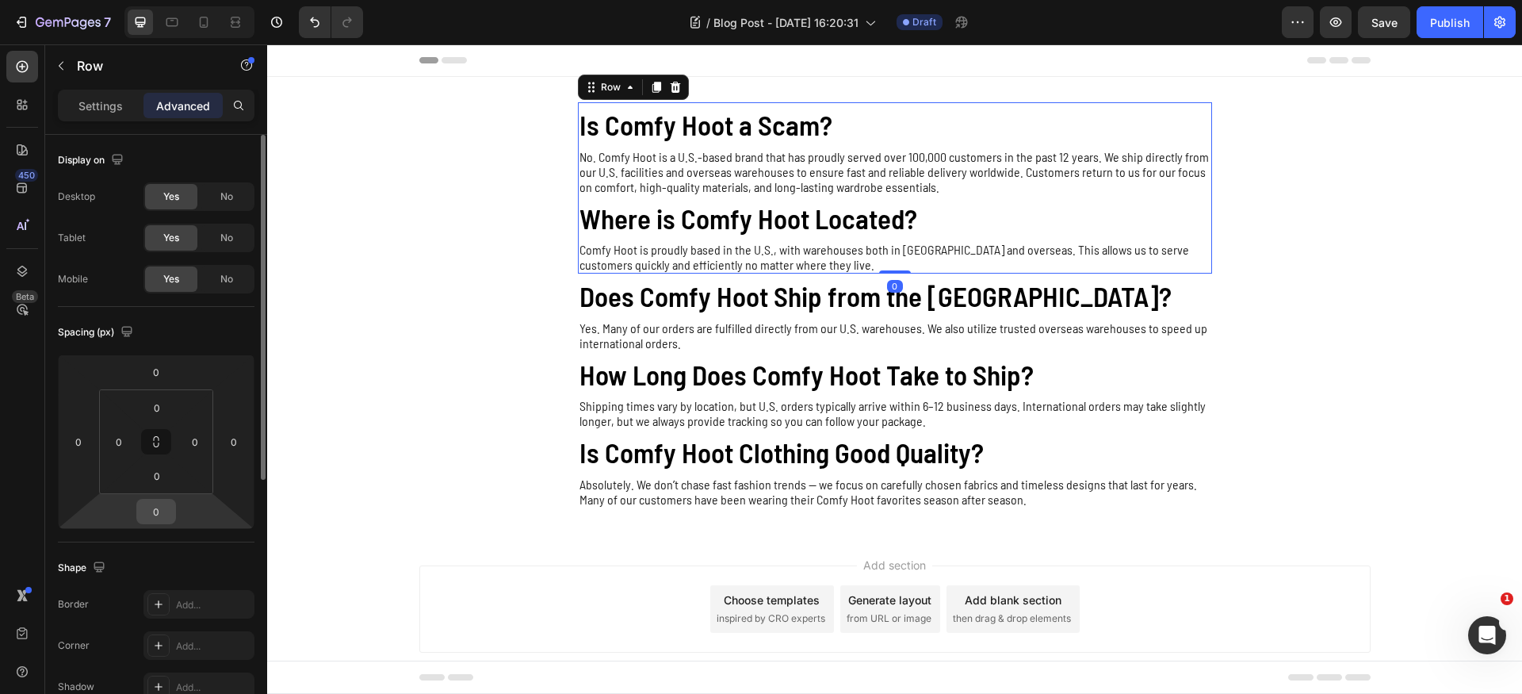
click at [163, 512] on input "0" at bounding box center [156, 511] width 32 height 24
type input "24"
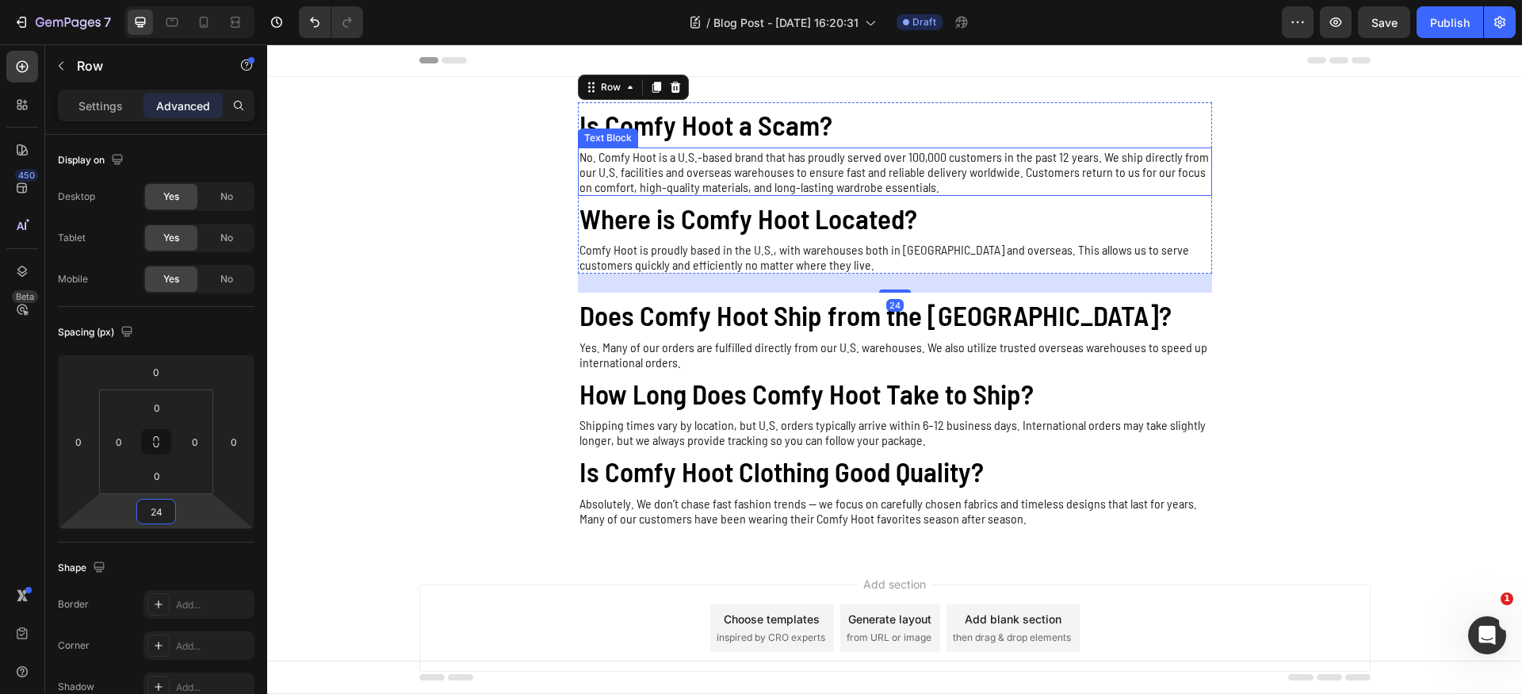
click at [863, 172] on p "No. Comfy Hoot is a U.S.-based brand that has proudly served over 100,000 custo…" at bounding box center [894, 171] width 631 height 45
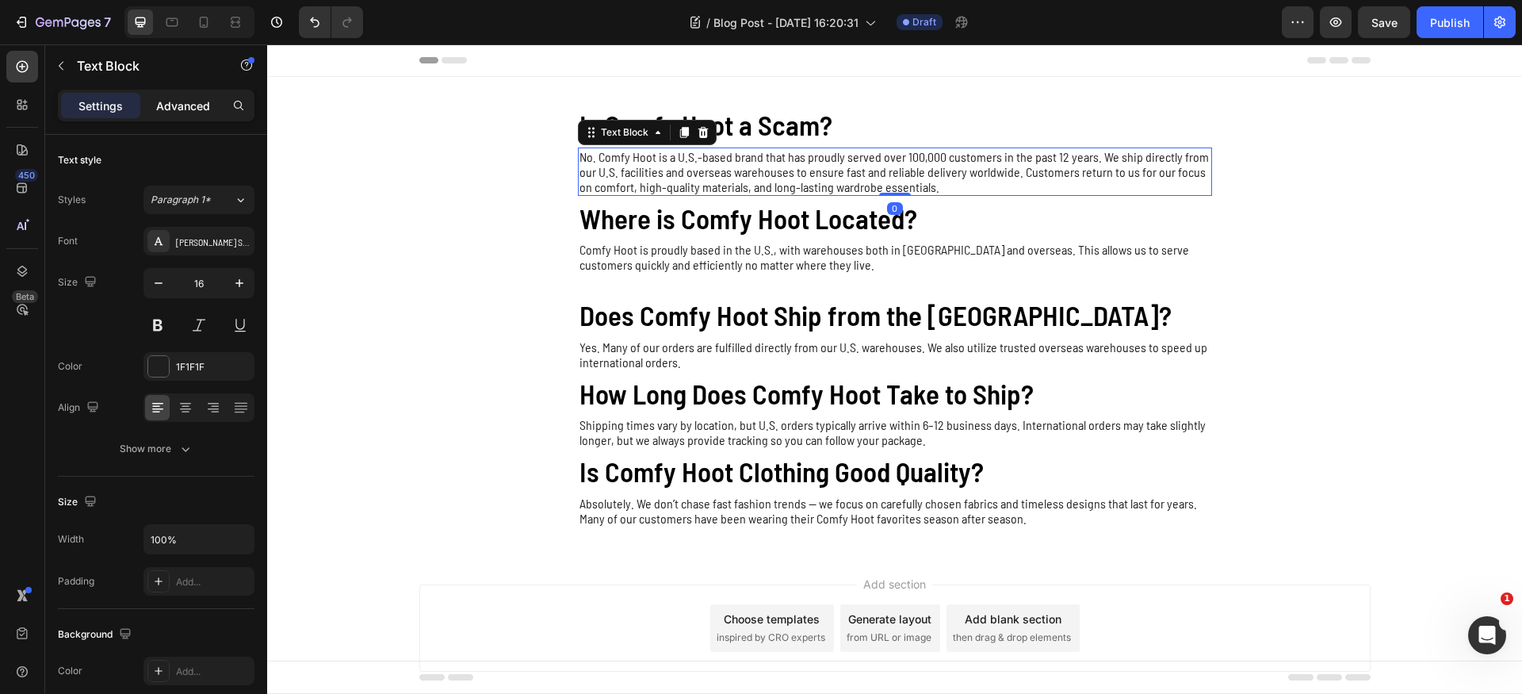
click at [184, 112] on p "Advanced" at bounding box center [183, 105] width 54 height 17
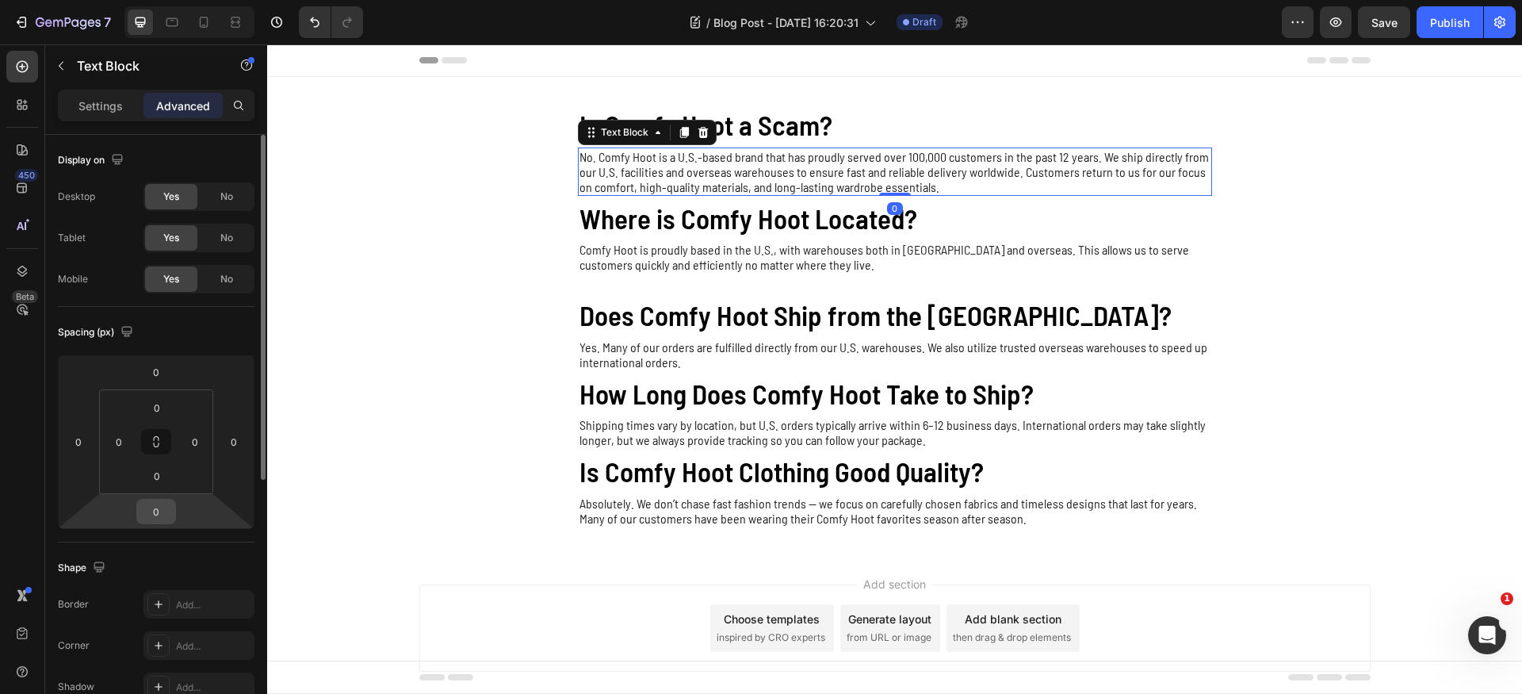
click at [163, 513] on input "0" at bounding box center [156, 511] width 32 height 24
type input "24"
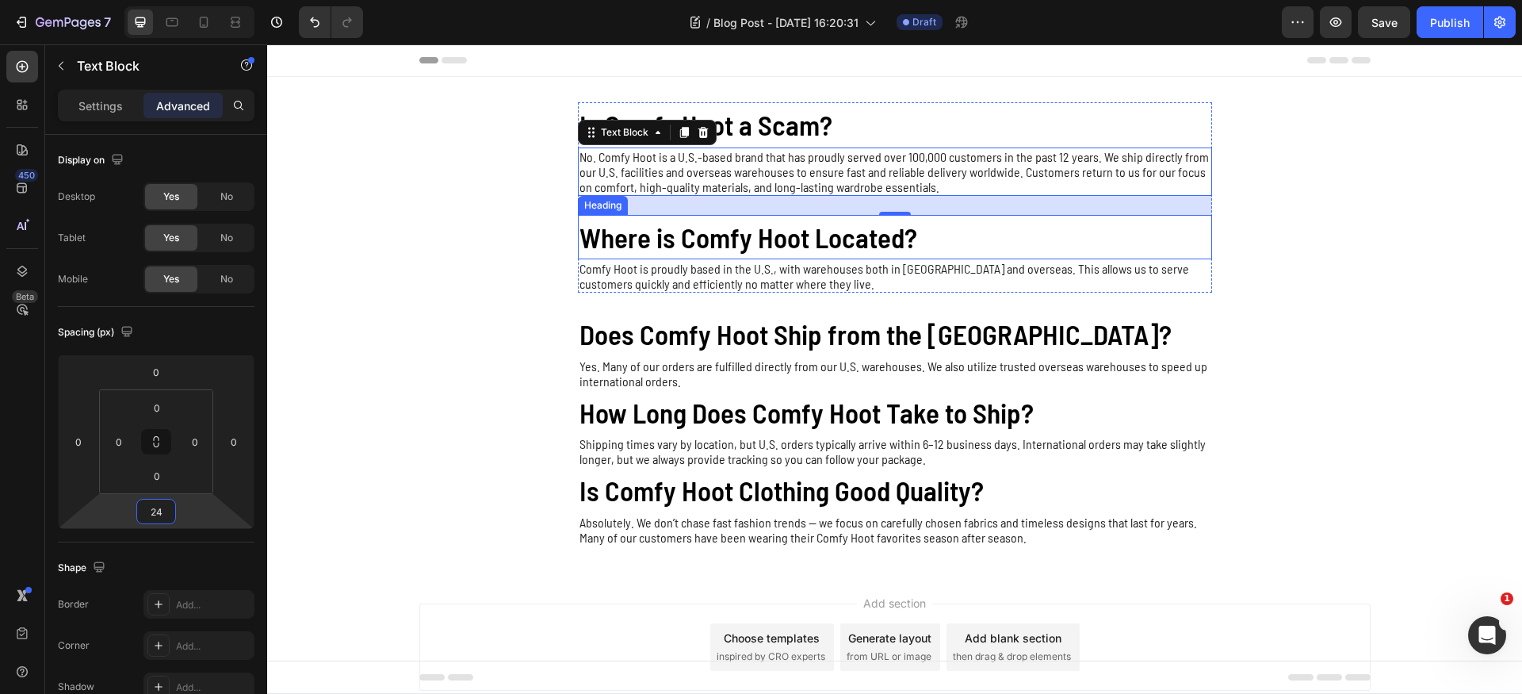
click at [607, 240] on p "Where is Comfy Hoot Located?" at bounding box center [894, 237] width 631 height 42
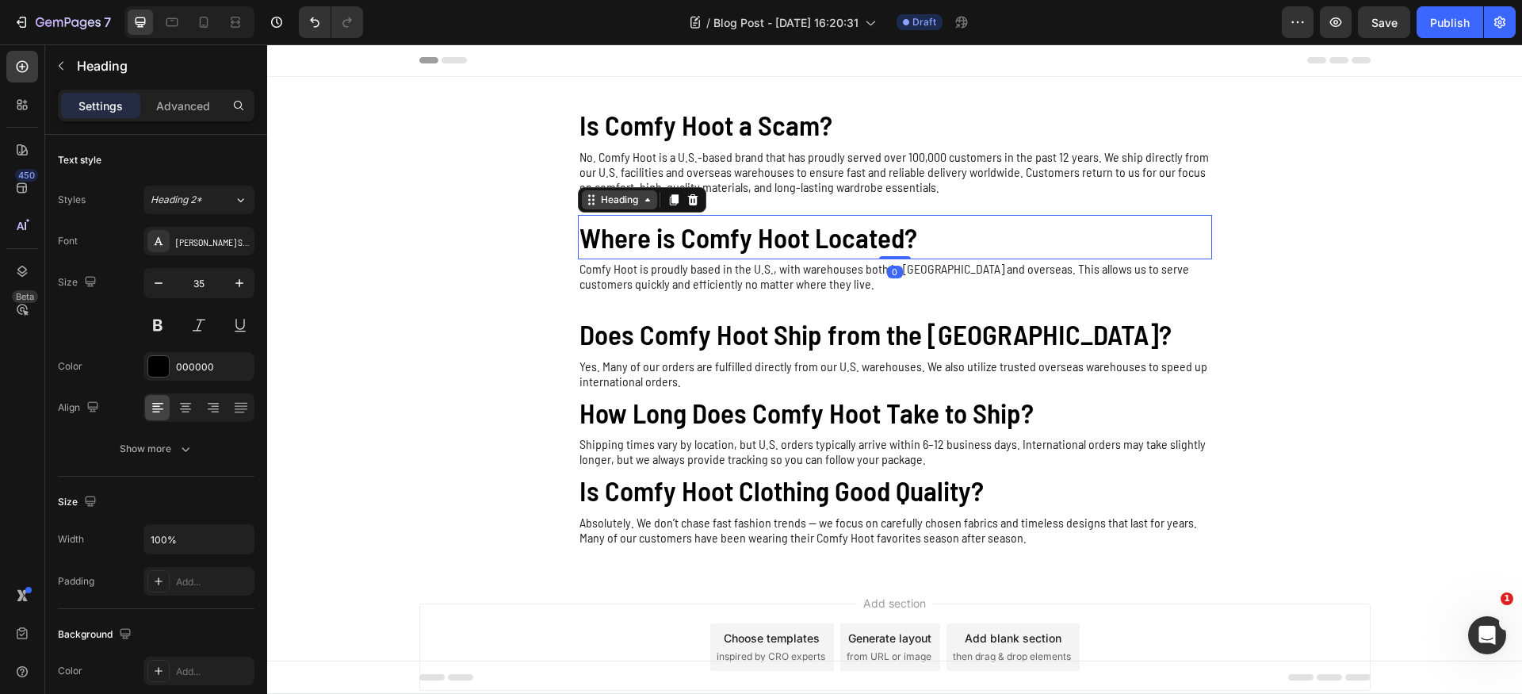
click at [608, 199] on div "Heading" at bounding box center [620, 200] width 44 height 14
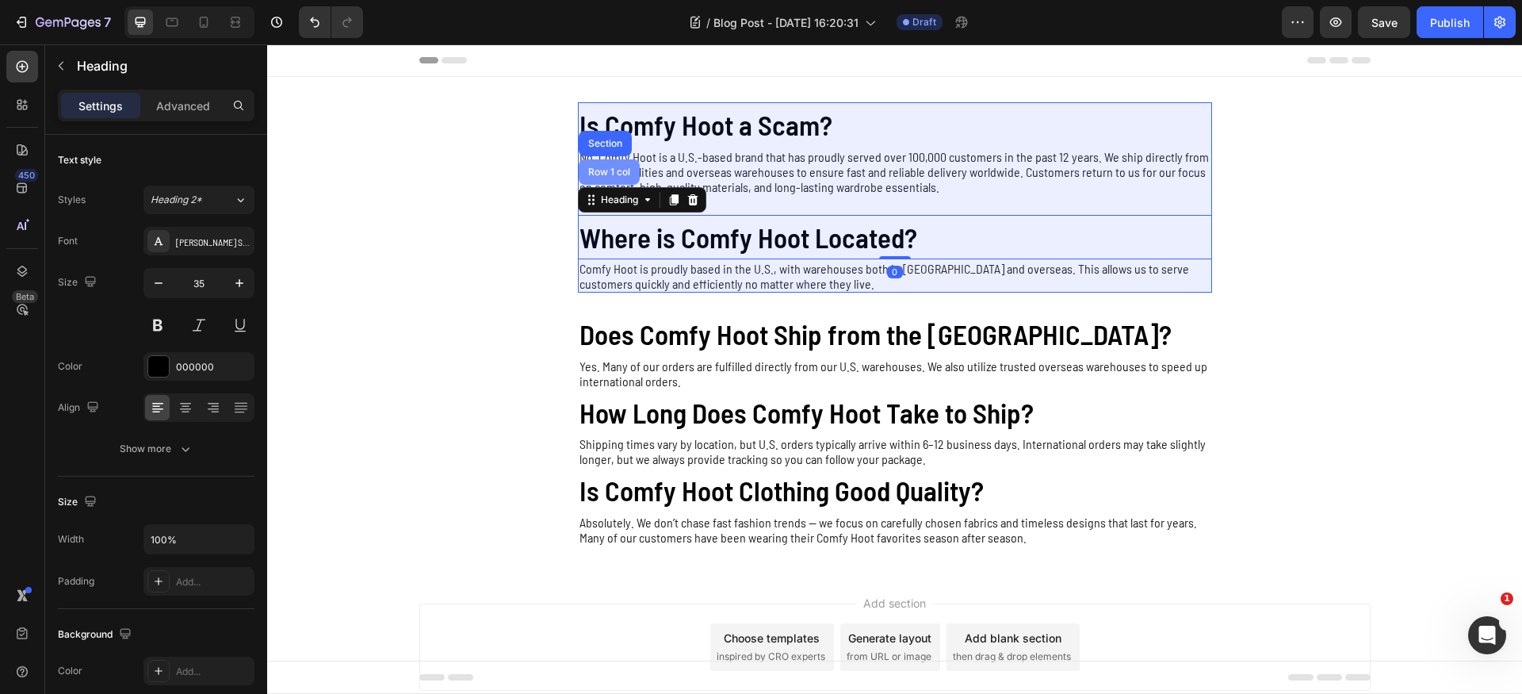
click at [598, 173] on div "Row 1 col" at bounding box center [609, 172] width 48 height 10
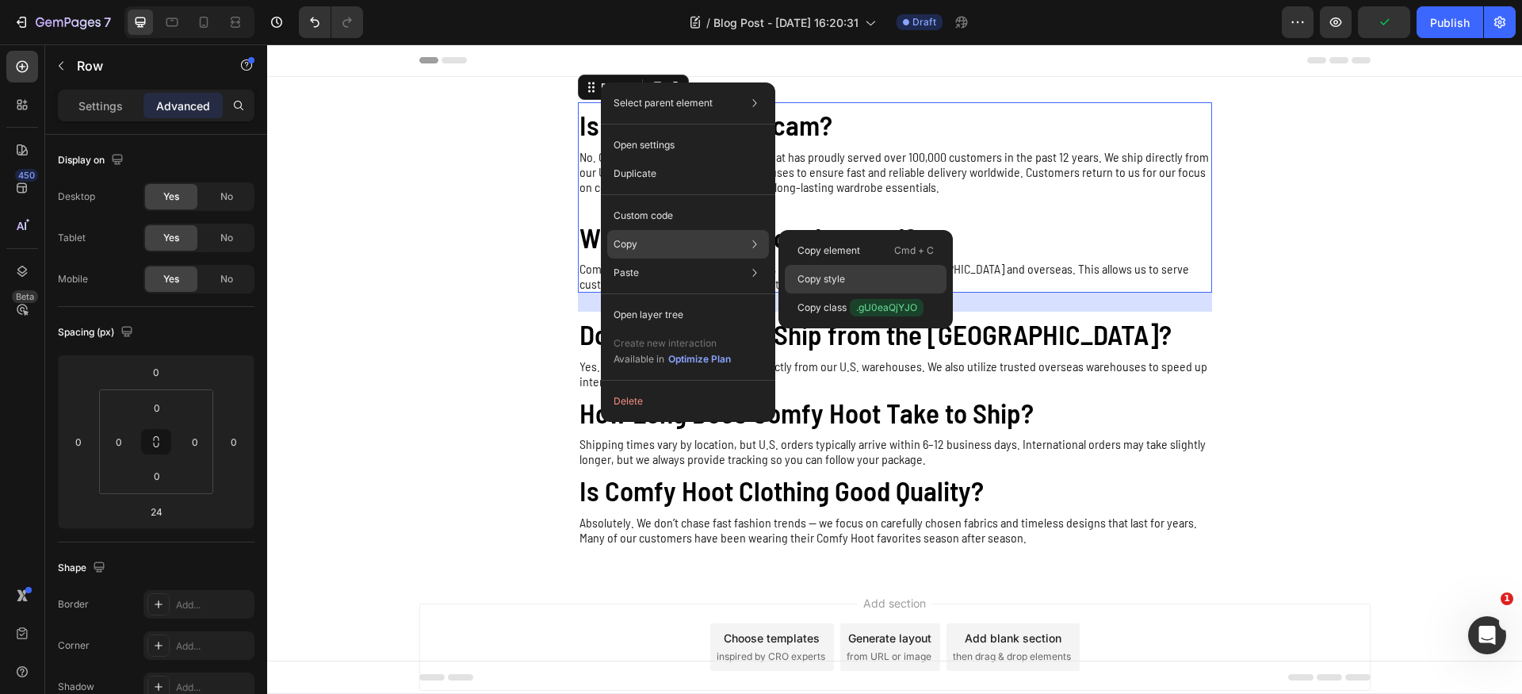
click at [852, 276] on div "Copy style" at bounding box center [866, 279] width 162 height 29
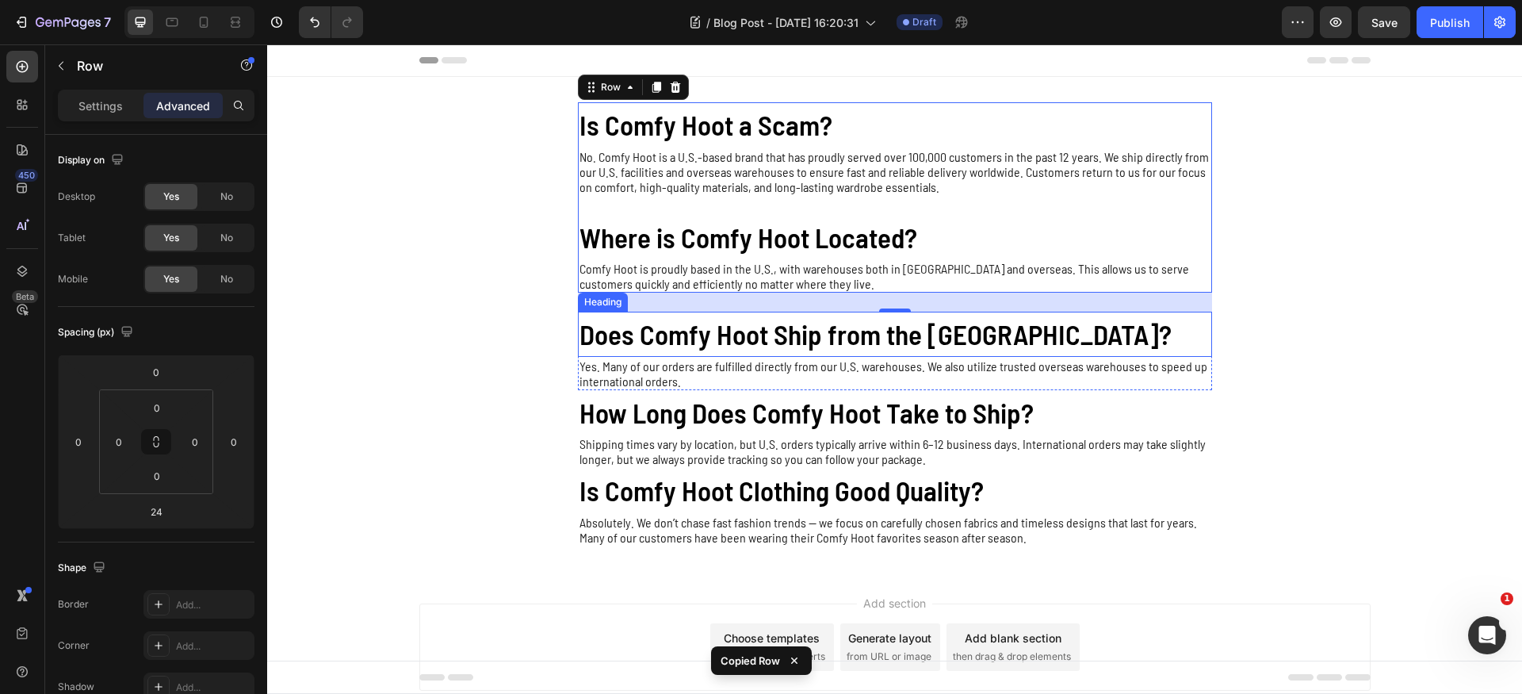
click at [606, 321] on p "Does Comfy Hoot Ship from the [GEOGRAPHIC_DATA]?" at bounding box center [894, 334] width 631 height 42
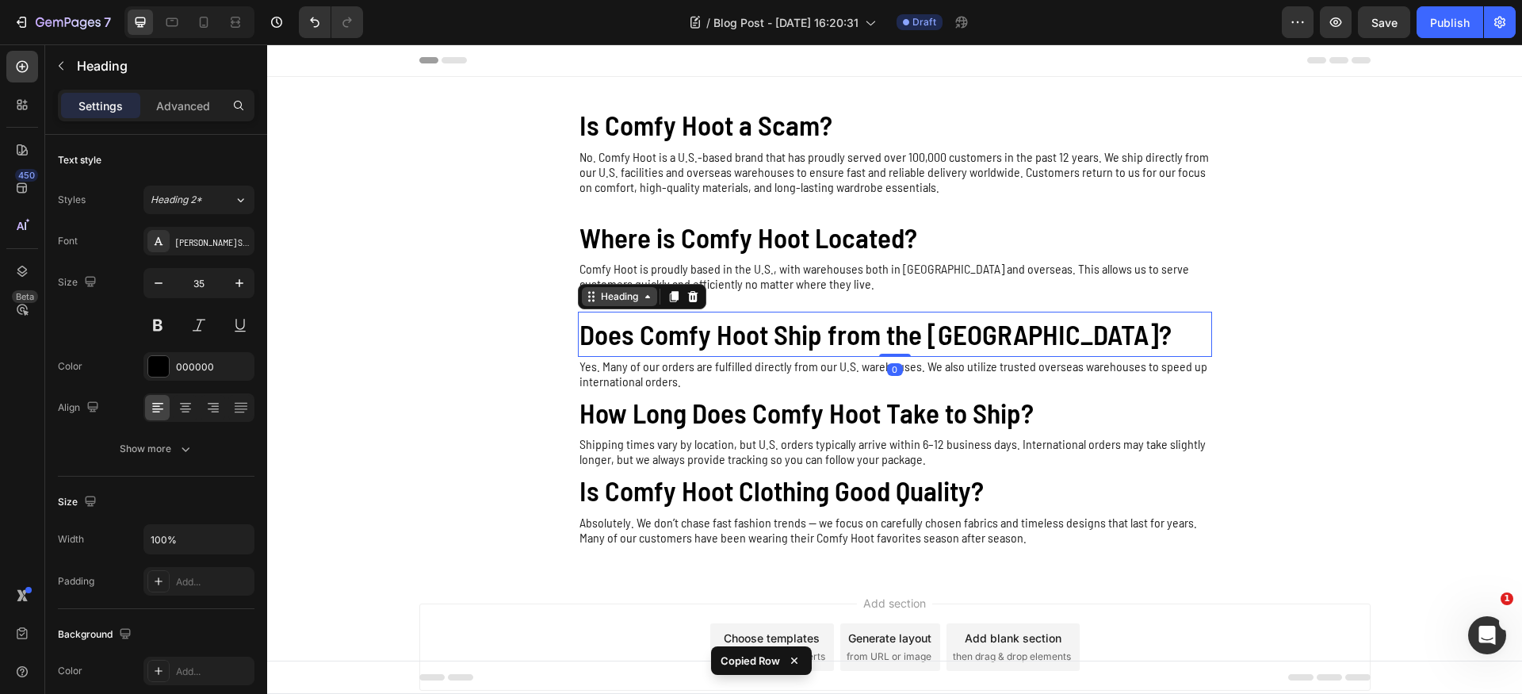
click at [602, 297] on div "Heading" at bounding box center [620, 296] width 44 height 14
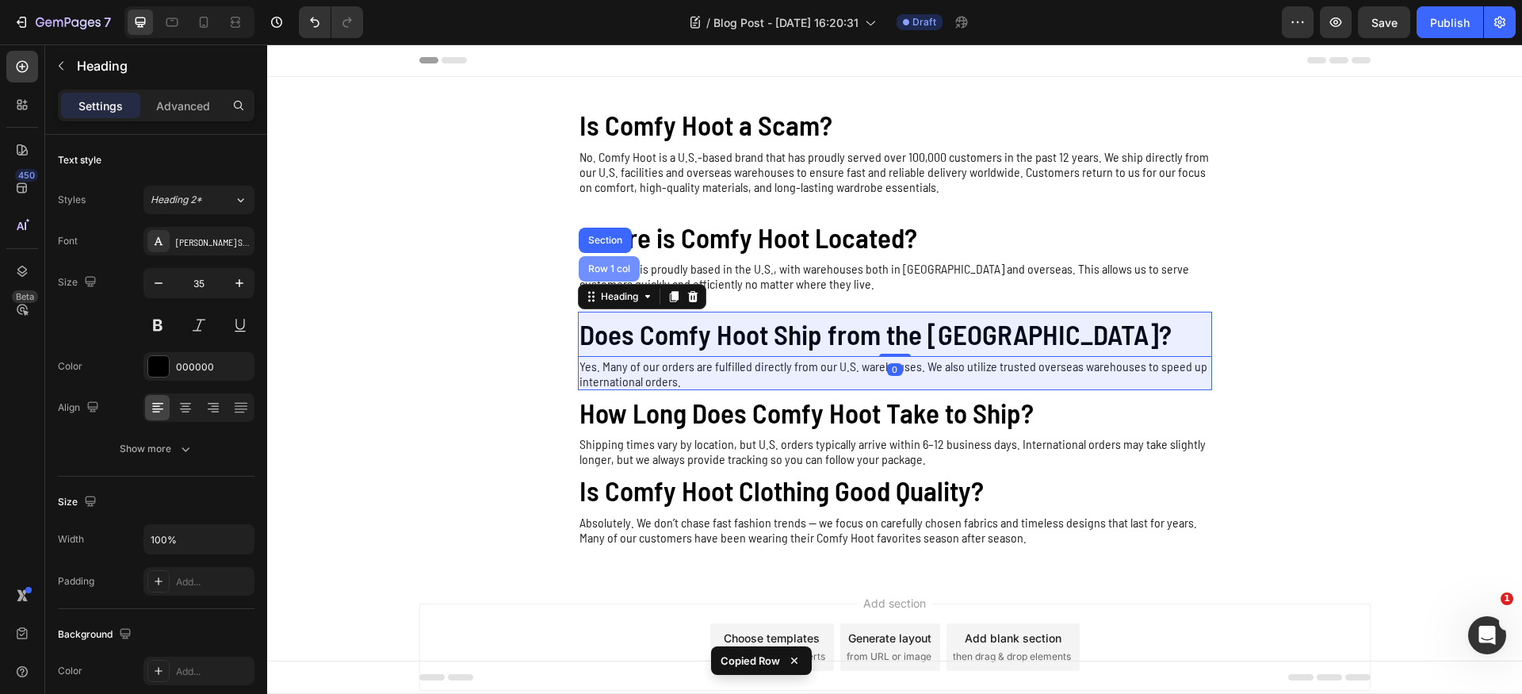
click at [604, 274] on div "Row 1 col" at bounding box center [609, 268] width 61 height 25
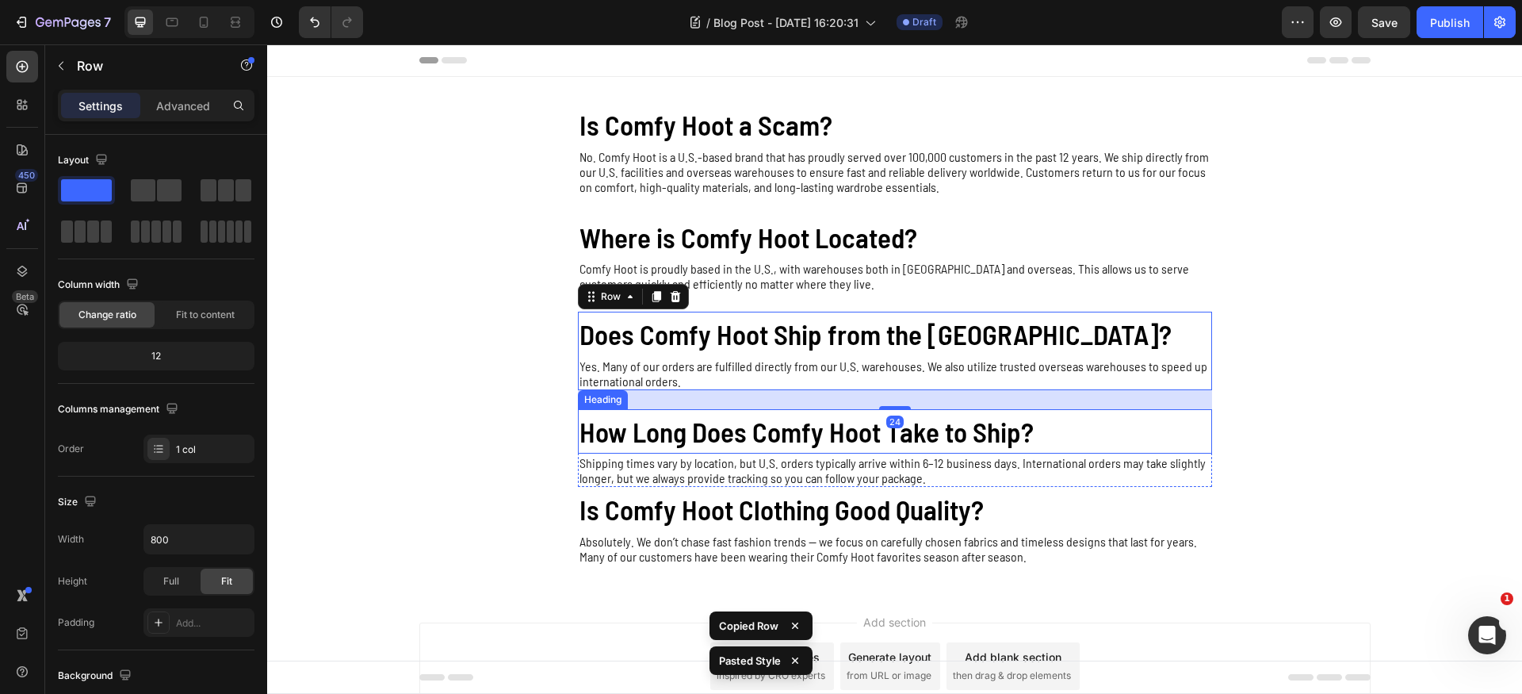
click at [644, 432] on p "How Long Does Comfy Hoot Take to Ship?" at bounding box center [894, 432] width 631 height 42
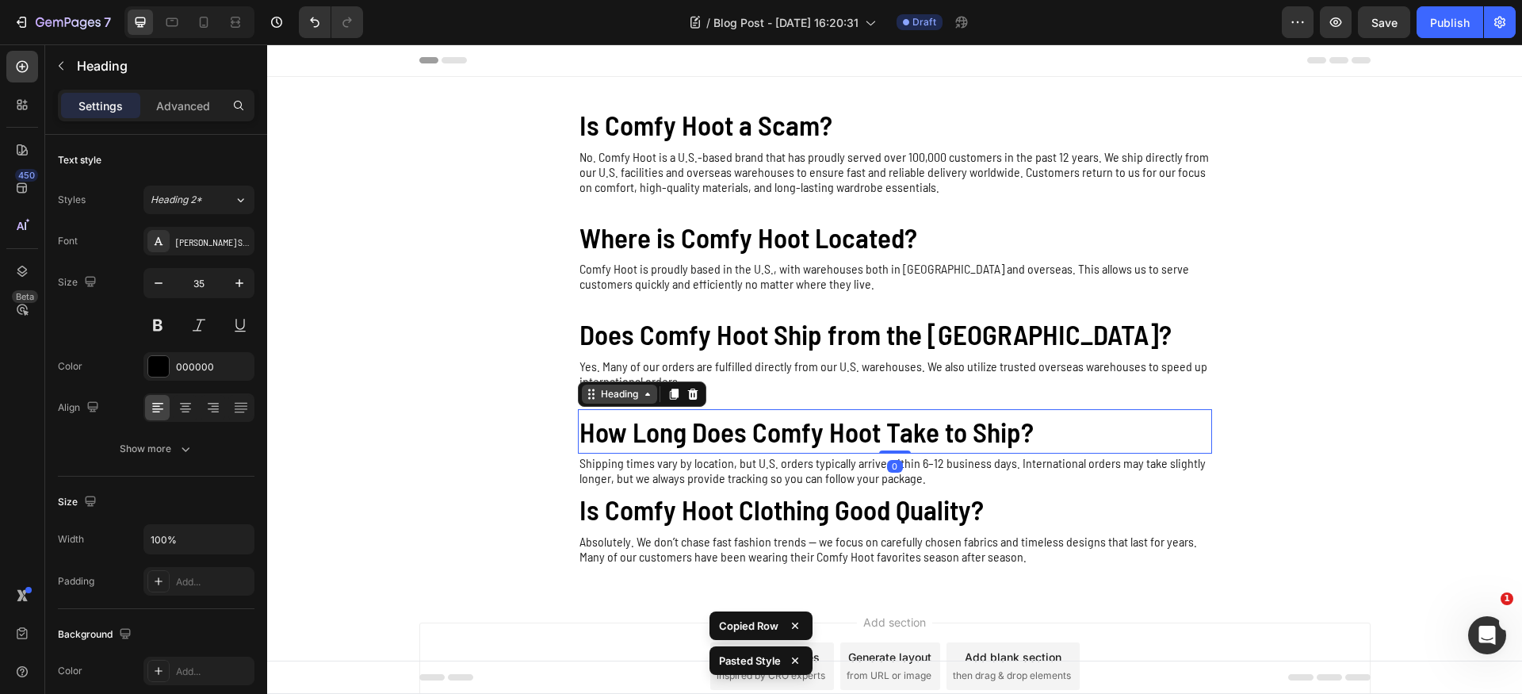
click at [617, 395] on div "Heading" at bounding box center [620, 394] width 44 height 14
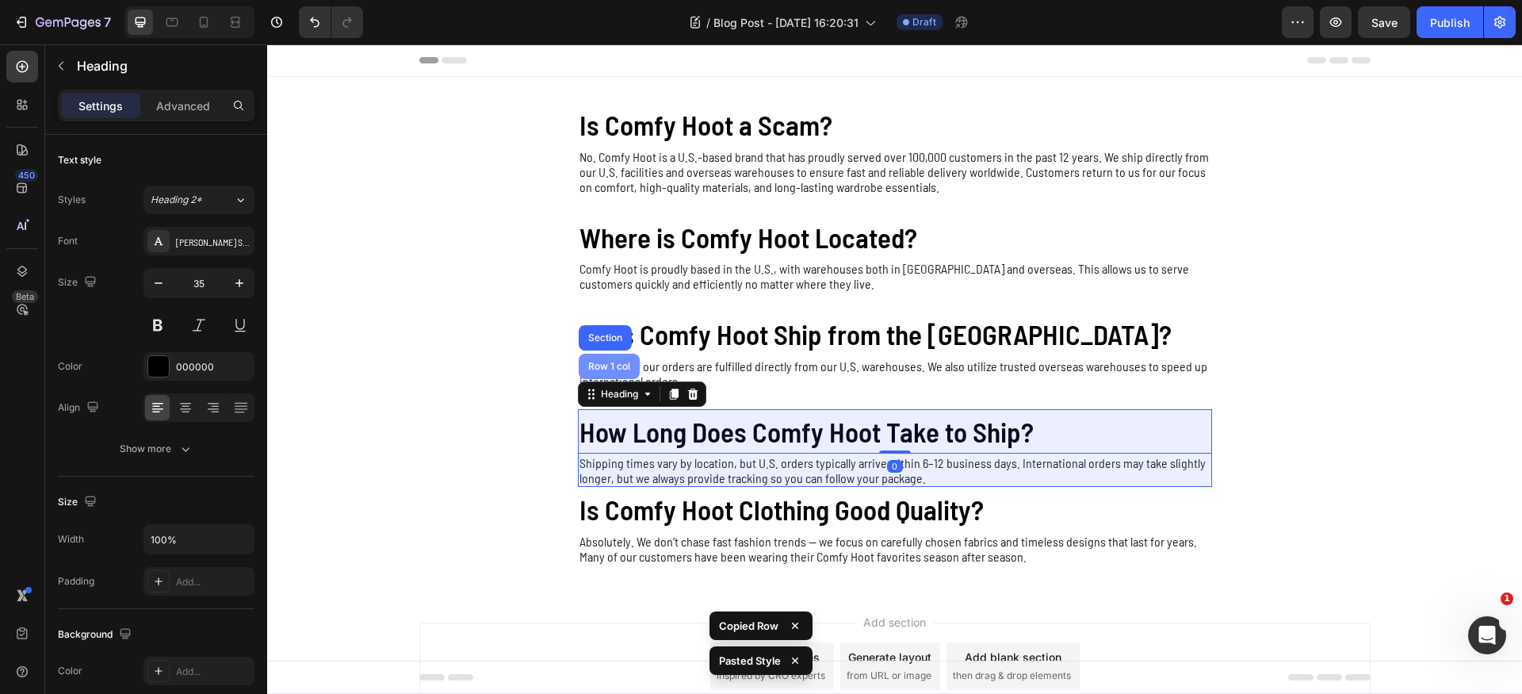
click at [608, 366] on div "Row 1 col" at bounding box center [609, 366] width 48 height 10
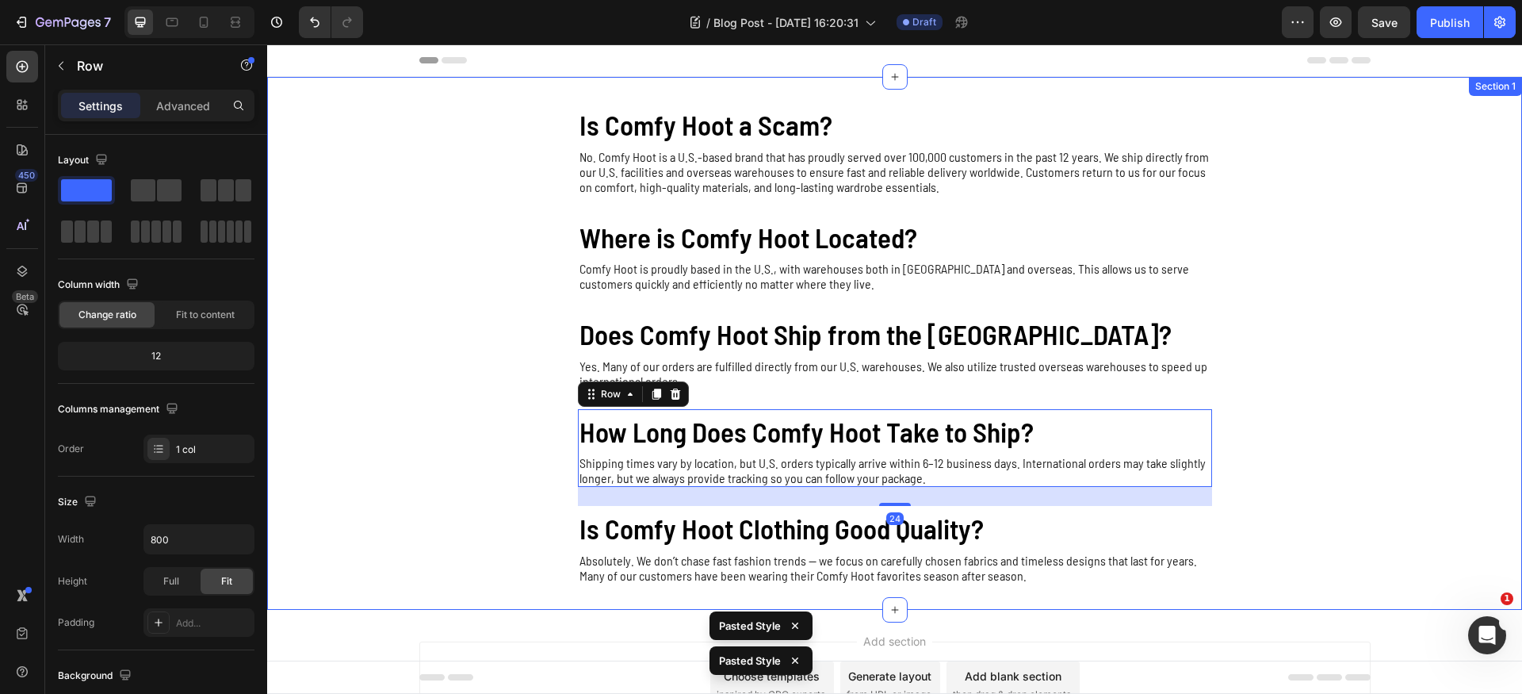
click at [1395, 500] on div "Is Comfy Hoot a Scam? Heading No. Comfy Hoot is a U.S.-based brand that has pro…" at bounding box center [894, 343] width 1255 height 482
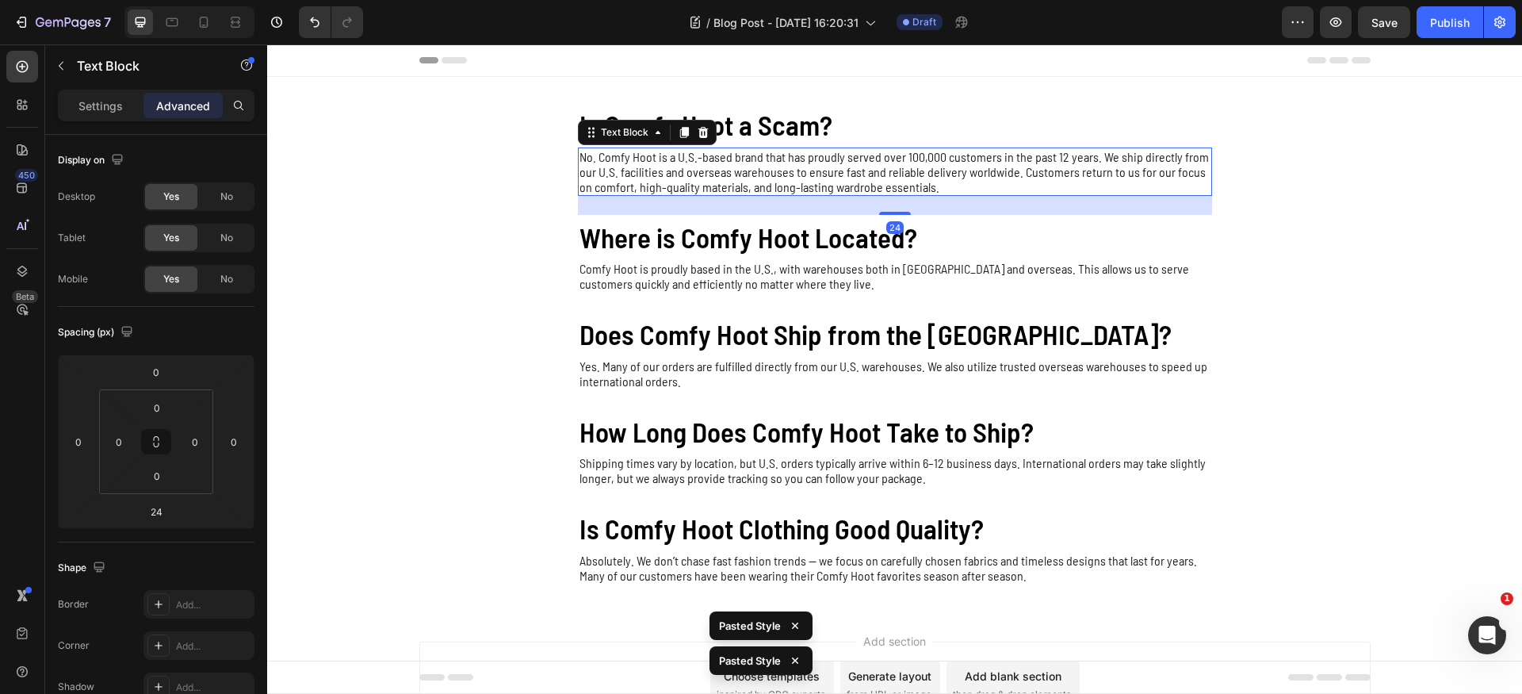
click at [765, 169] on p "No. Comfy Hoot is a U.S.-based brand that has proudly served over 100,000 custo…" at bounding box center [894, 171] width 631 height 45
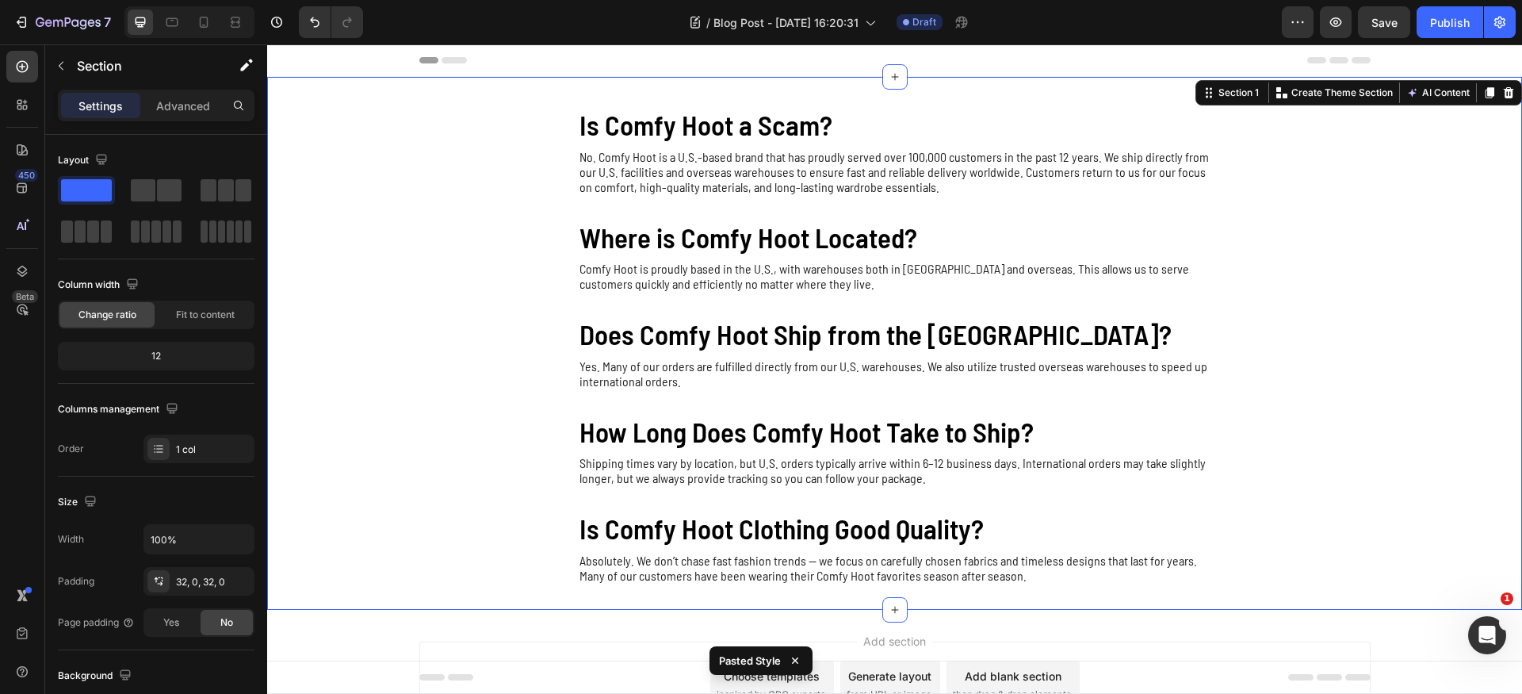
click at [1367, 310] on div "Is Comfy Hoot a Scam? Heading No. Comfy Hoot is a U.S.-based brand that has pro…" at bounding box center [894, 343] width 1255 height 482
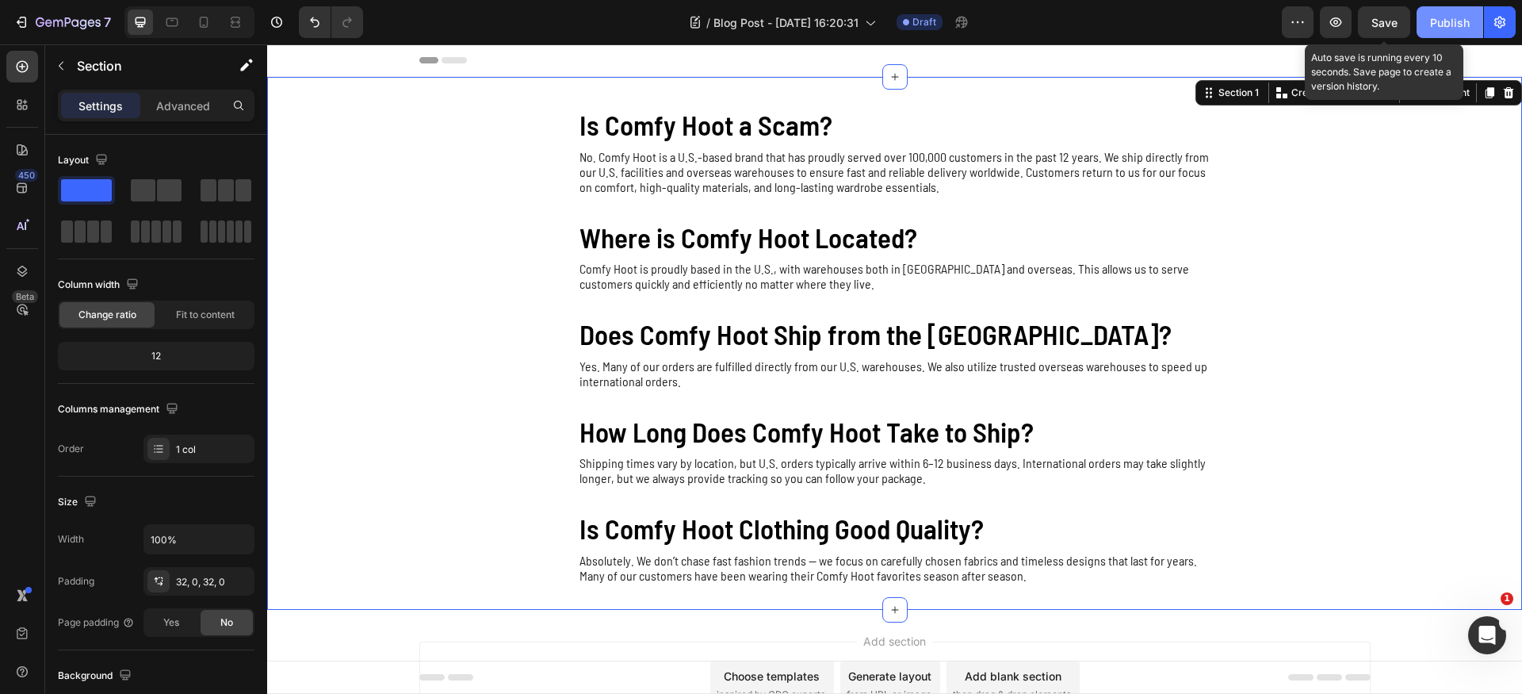
drag, startPoint x: 1375, startPoint y: 28, endPoint x: 1424, endPoint y: 33, distance: 48.7
click at [1374, 27] on span "Save" at bounding box center [1384, 22] width 26 height 13
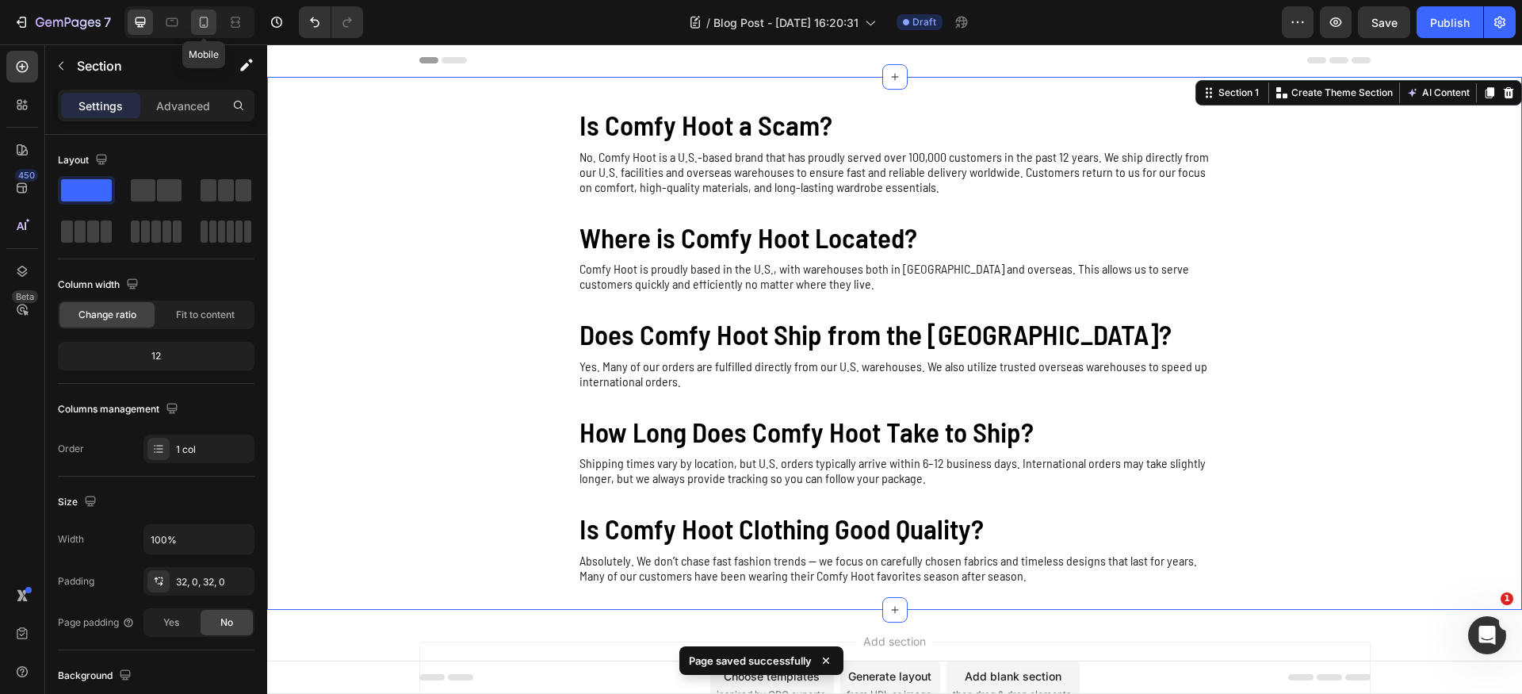
click at [206, 25] on icon at bounding box center [204, 22] width 16 height 16
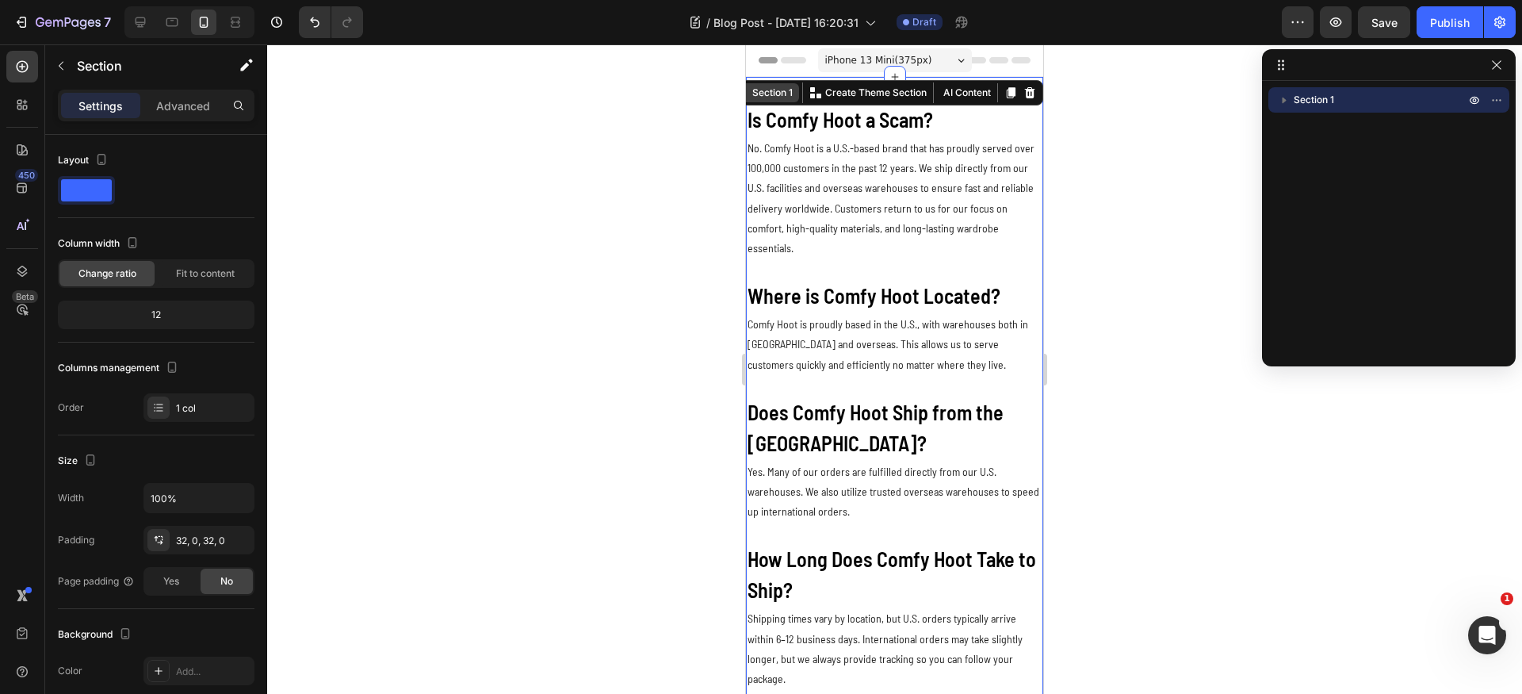
click at [764, 91] on div "Section 1" at bounding box center [772, 93] width 47 height 14
click at [175, 101] on p "Advanced" at bounding box center [183, 105] width 54 height 17
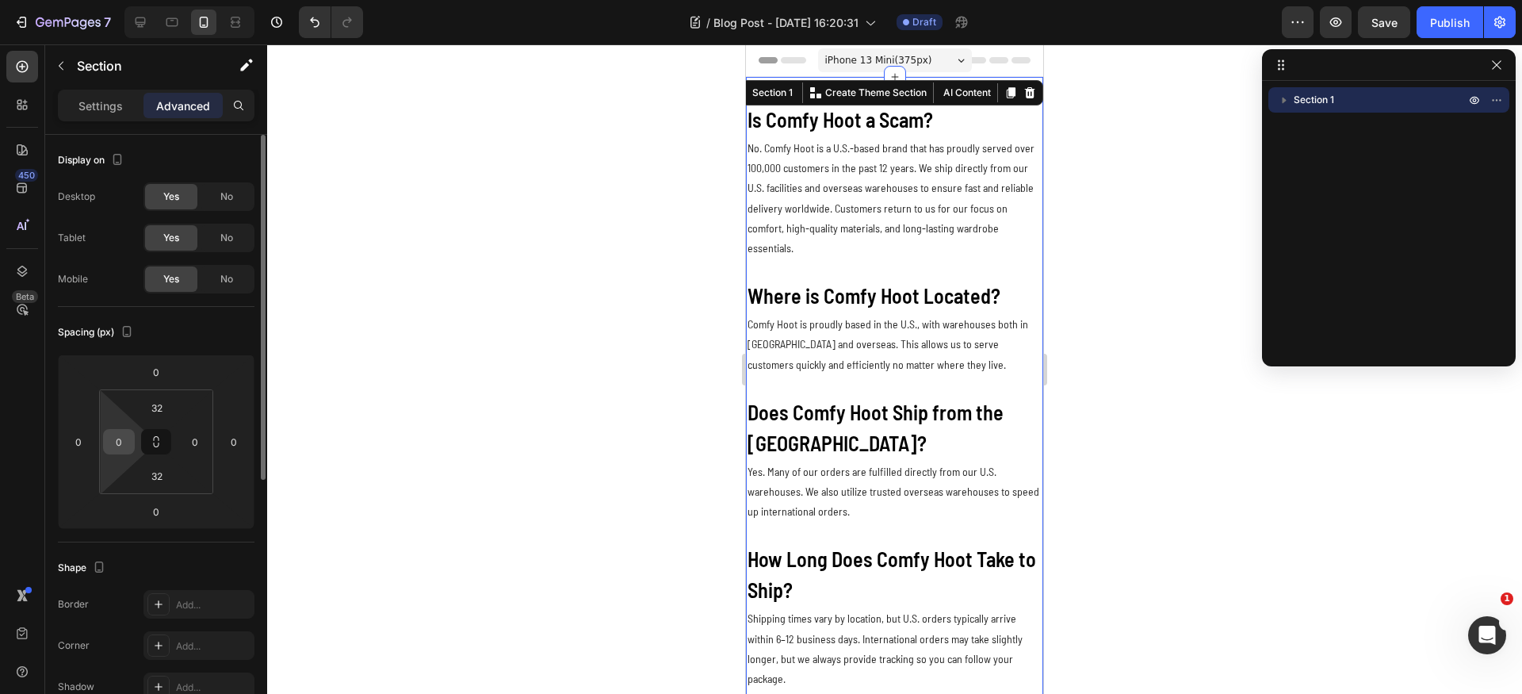
click at [124, 437] on input "0" at bounding box center [119, 442] width 24 height 24
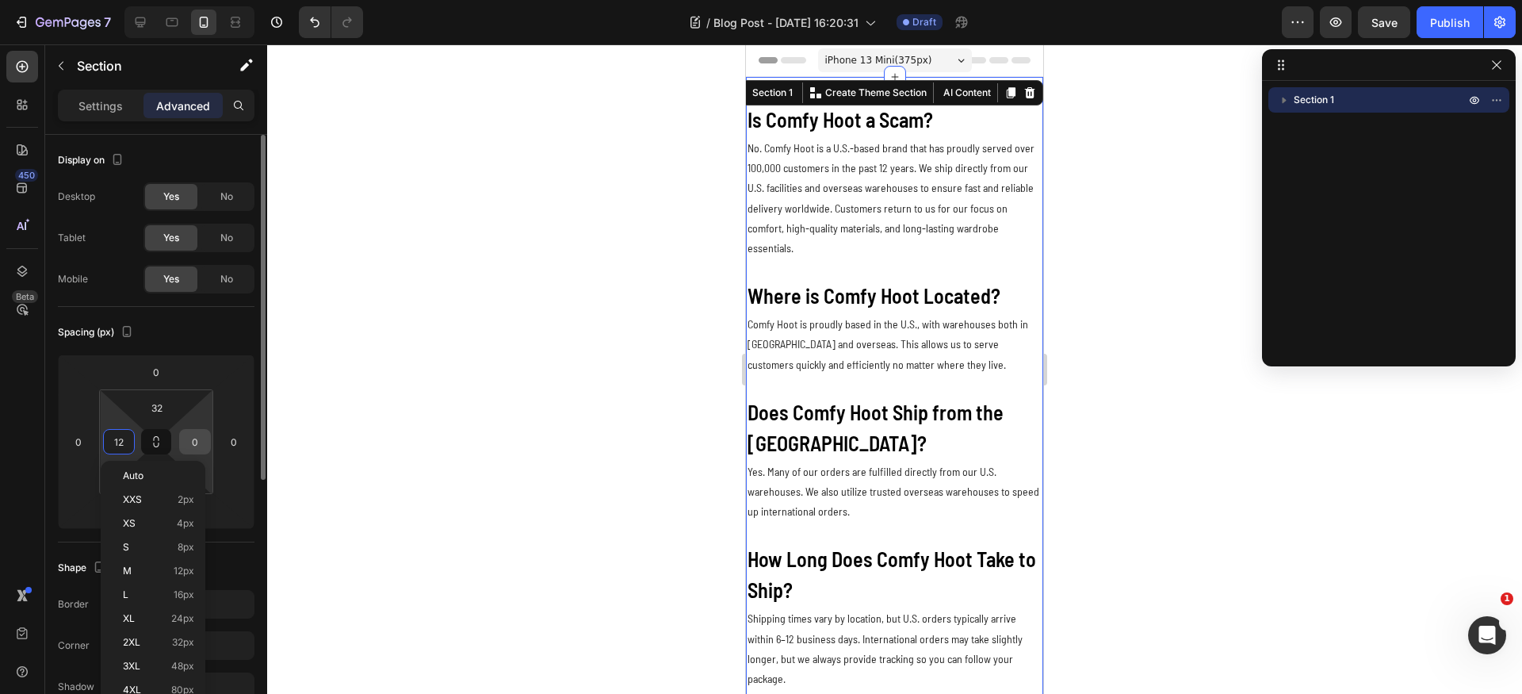
type input "12"
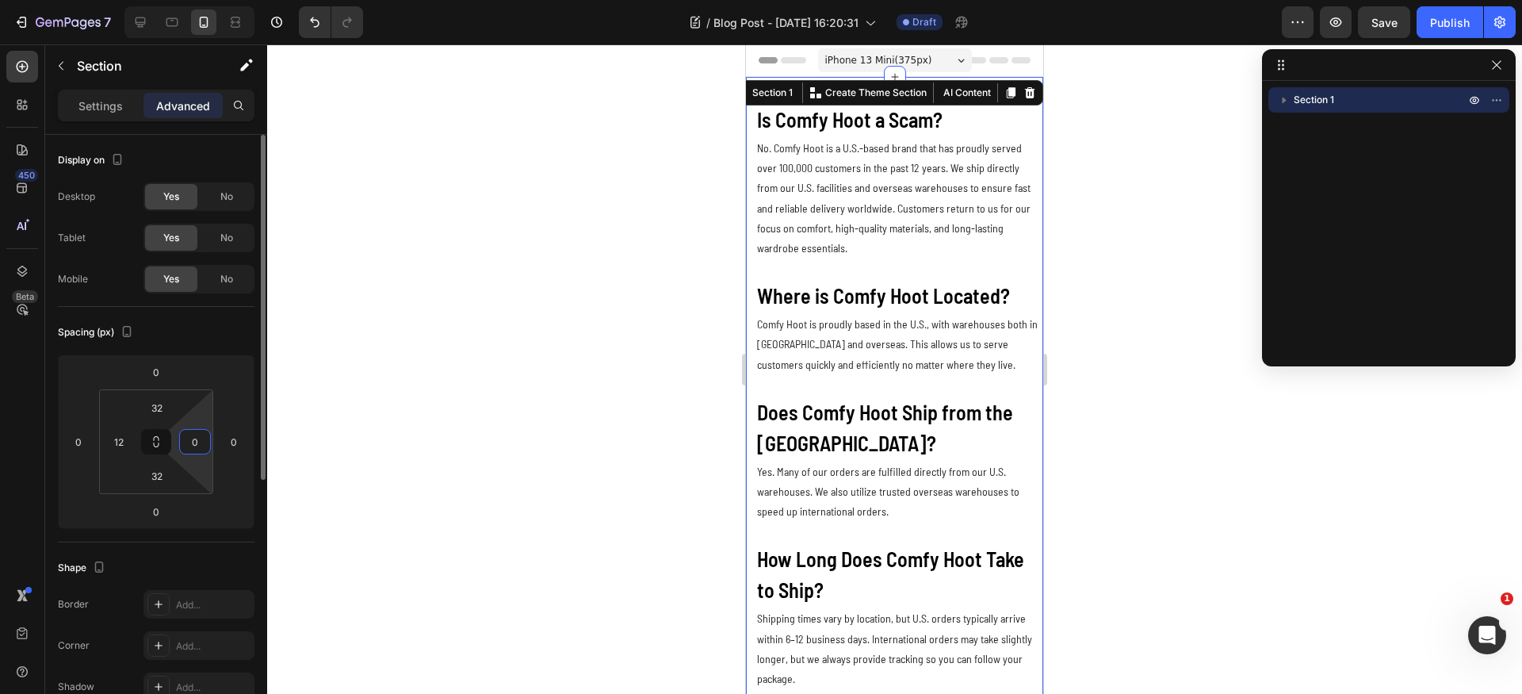
click at [199, 439] on input "0" at bounding box center [195, 442] width 24 height 24
type input "12"
click at [904, 190] on p "No. Comfy Hoot is a U.S.-based brand that has proudly served over 100,000 custo…" at bounding box center [894, 198] width 275 height 120
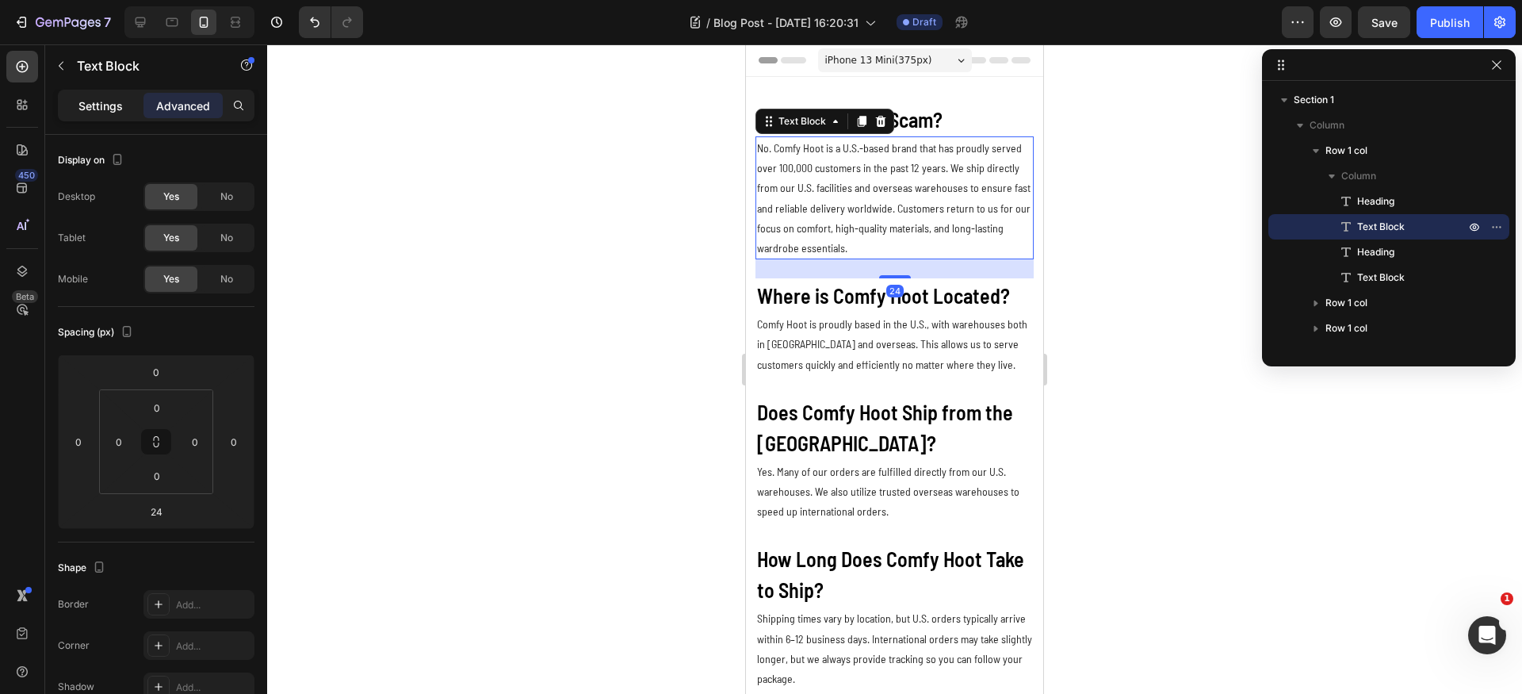
click at [89, 96] on div "Settings" at bounding box center [100, 105] width 79 height 25
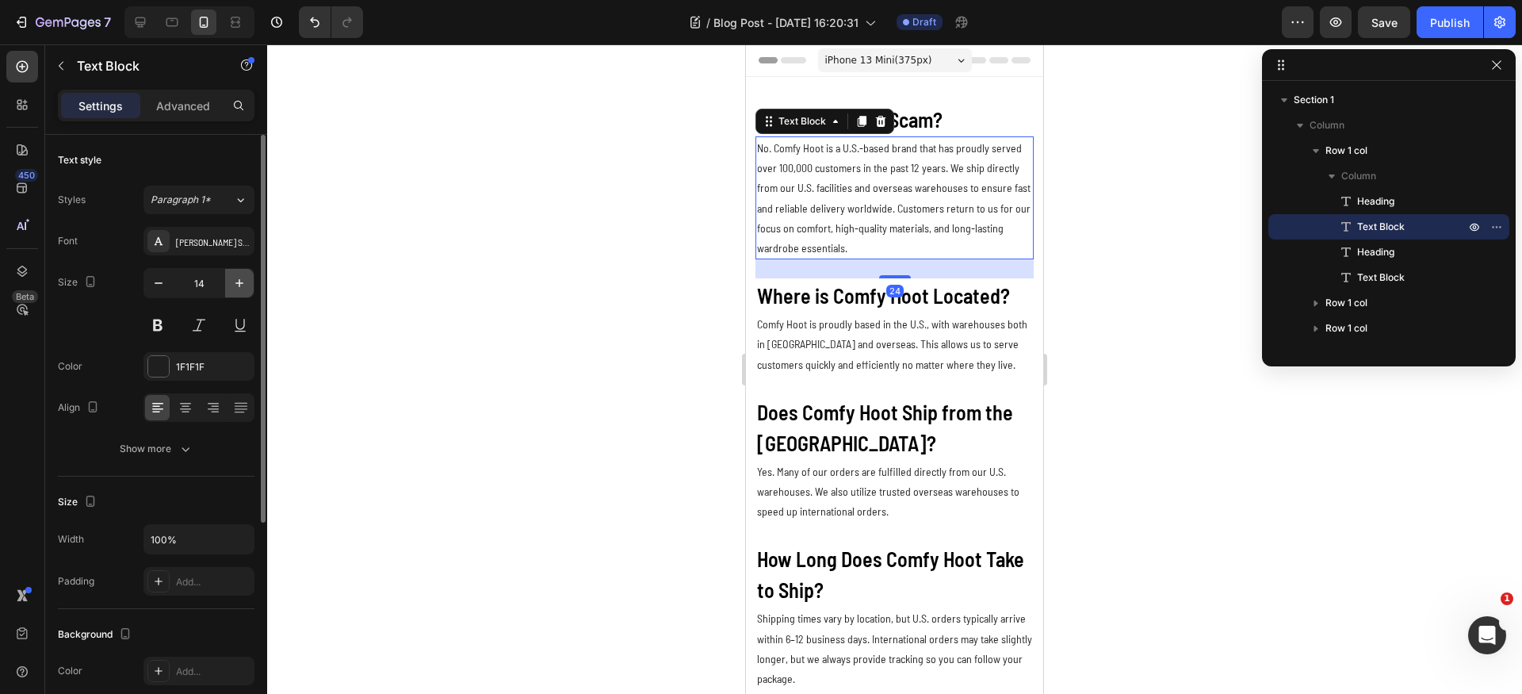
click at [242, 281] on icon "button" at bounding box center [239, 283] width 16 height 16
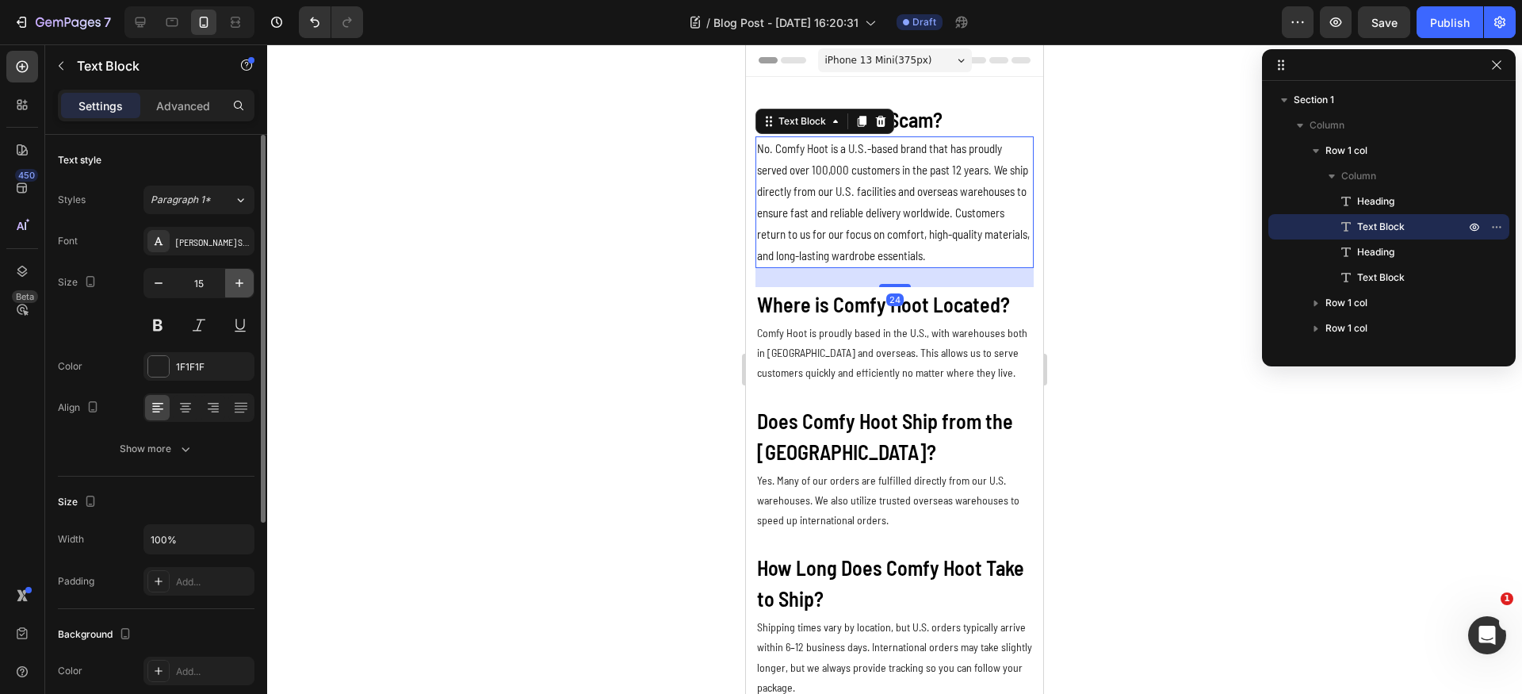
type input "16"
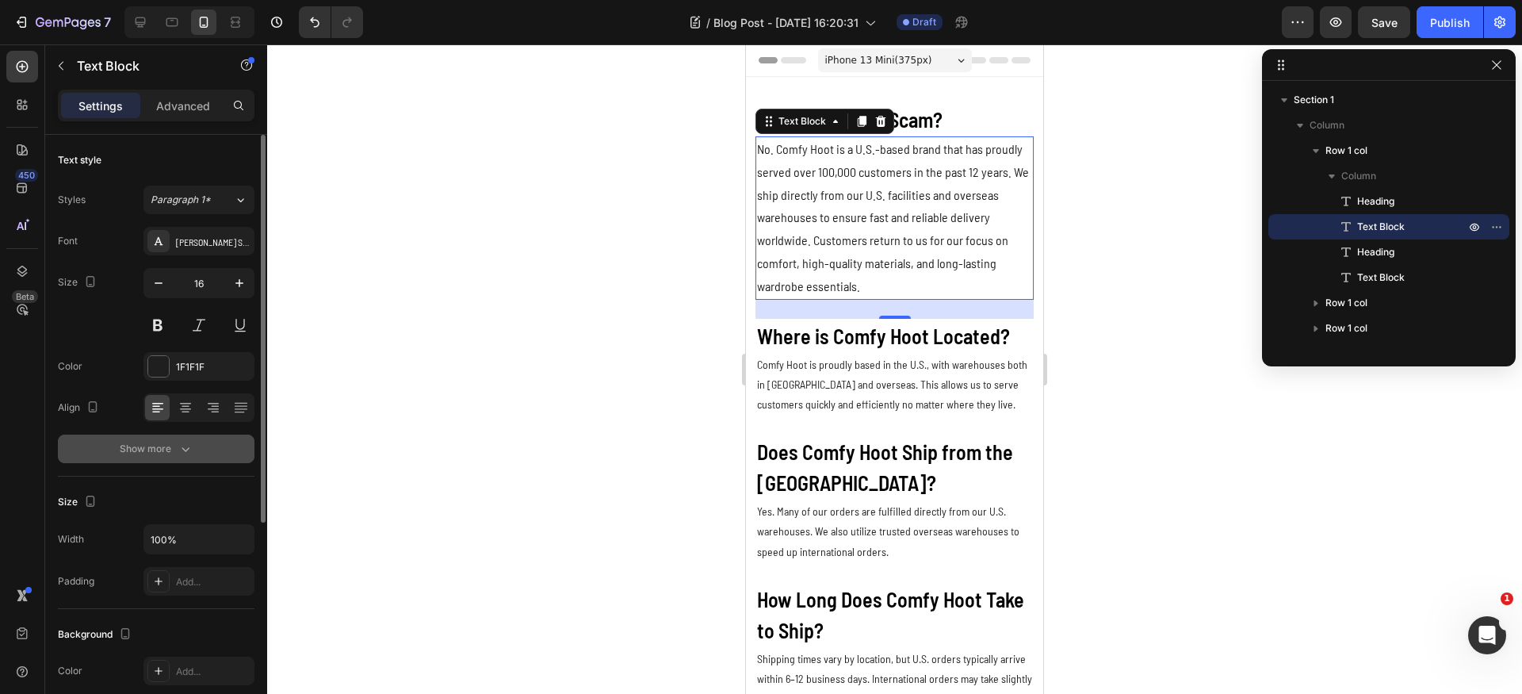
click at [161, 458] on button "Show more" at bounding box center [156, 448] width 197 height 29
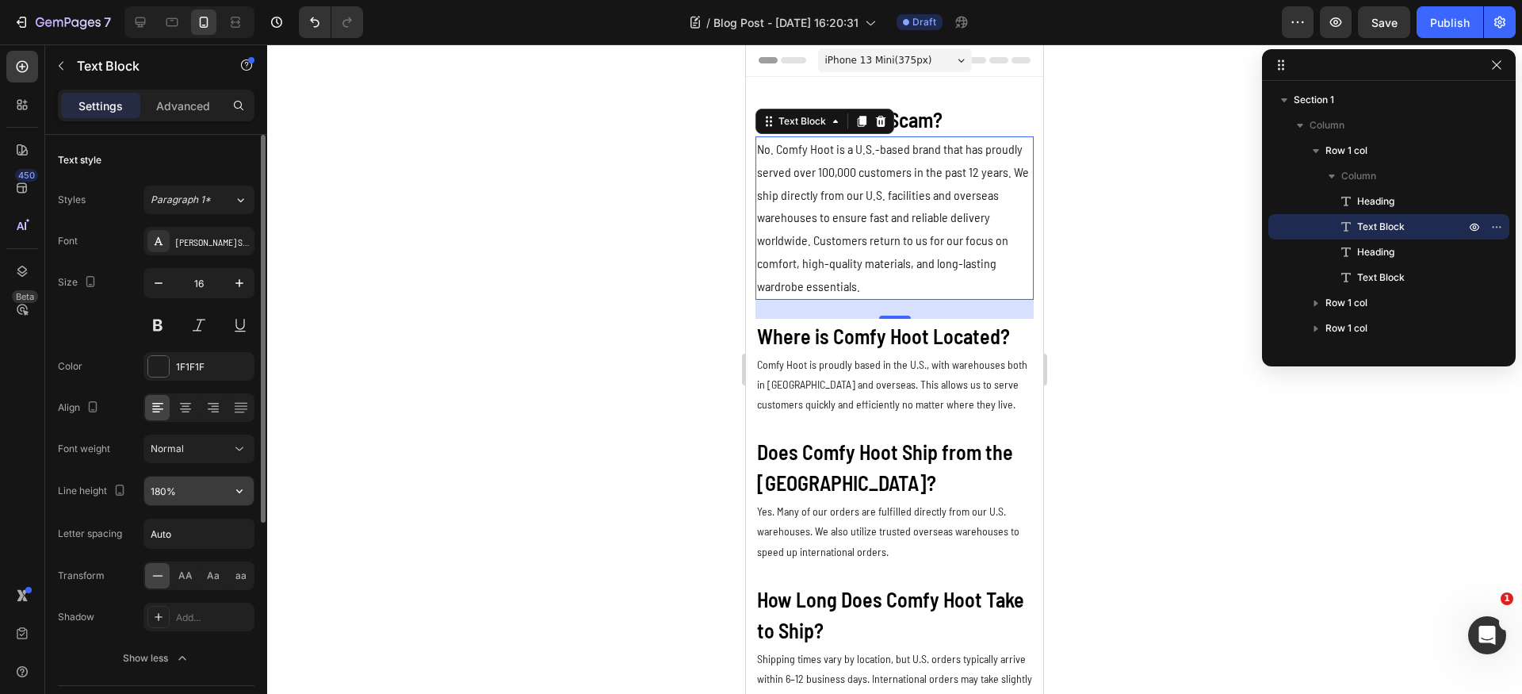
click at [204, 495] on input "180%" at bounding box center [198, 490] width 109 height 29
click at [239, 496] on icon "button" at bounding box center [239, 491] width 16 height 16
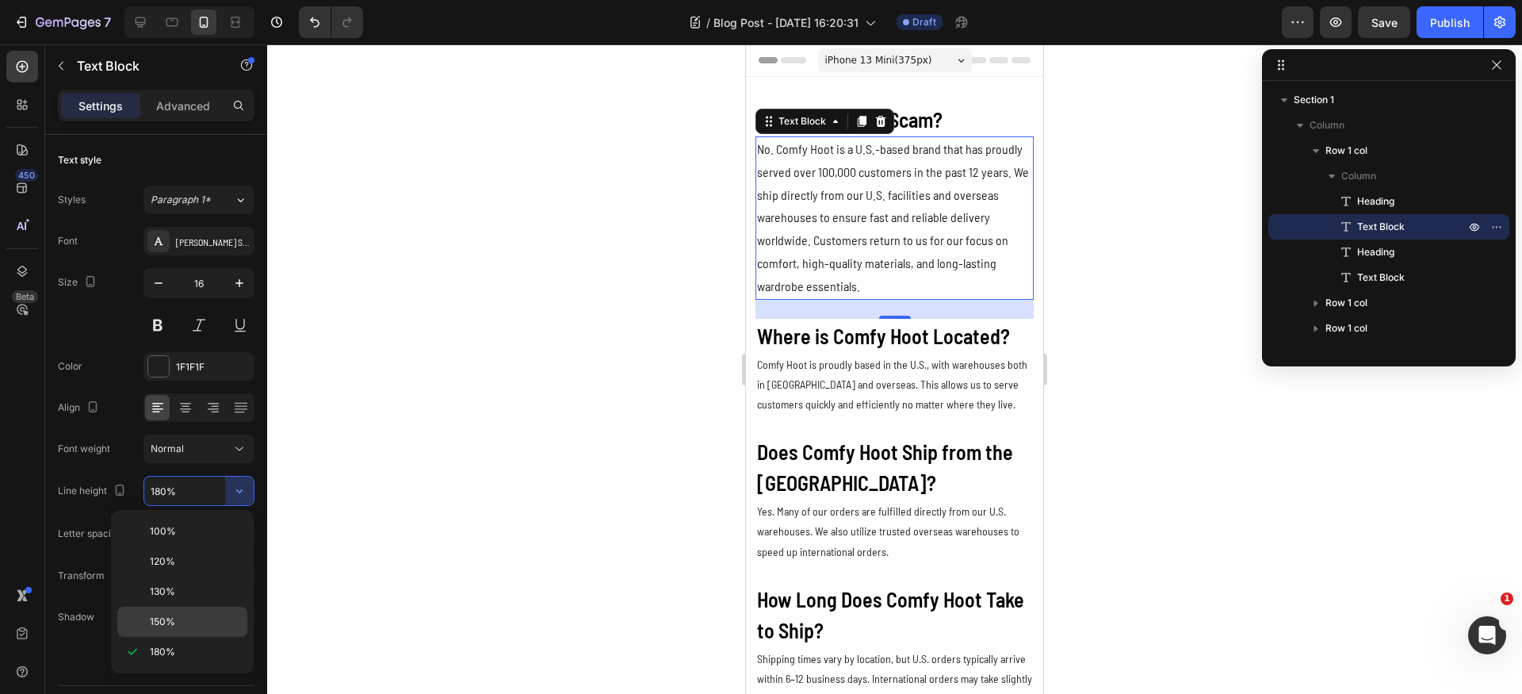
click at [193, 613] on div "150%" at bounding box center [182, 621] width 130 height 30
type input "150%"
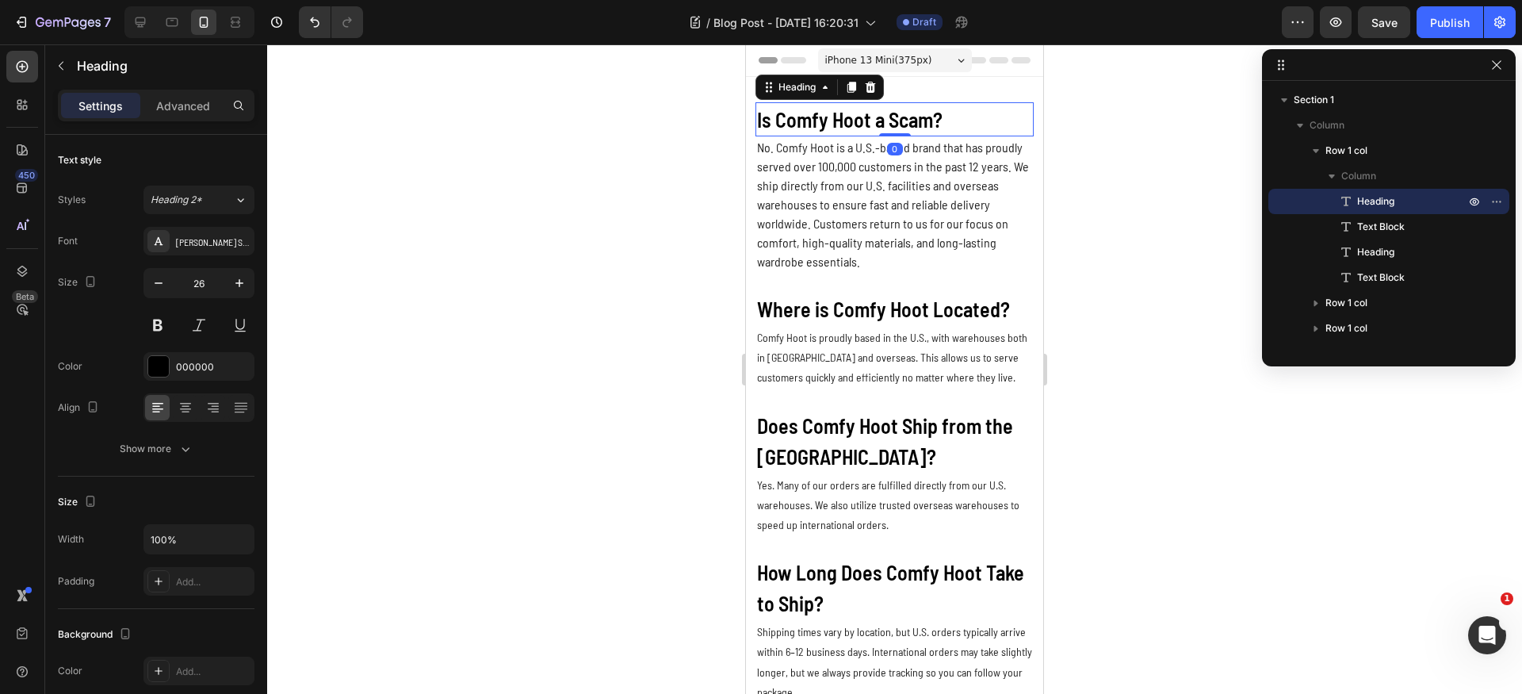
click at [961, 120] on p "Is Comfy Hoot a Scam?" at bounding box center [894, 119] width 275 height 31
click at [900, 197] on p "No. Comfy Hoot is a U.S.-based brand that has proudly served over 100,000 custo…" at bounding box center [894, 204] width 275 height 133
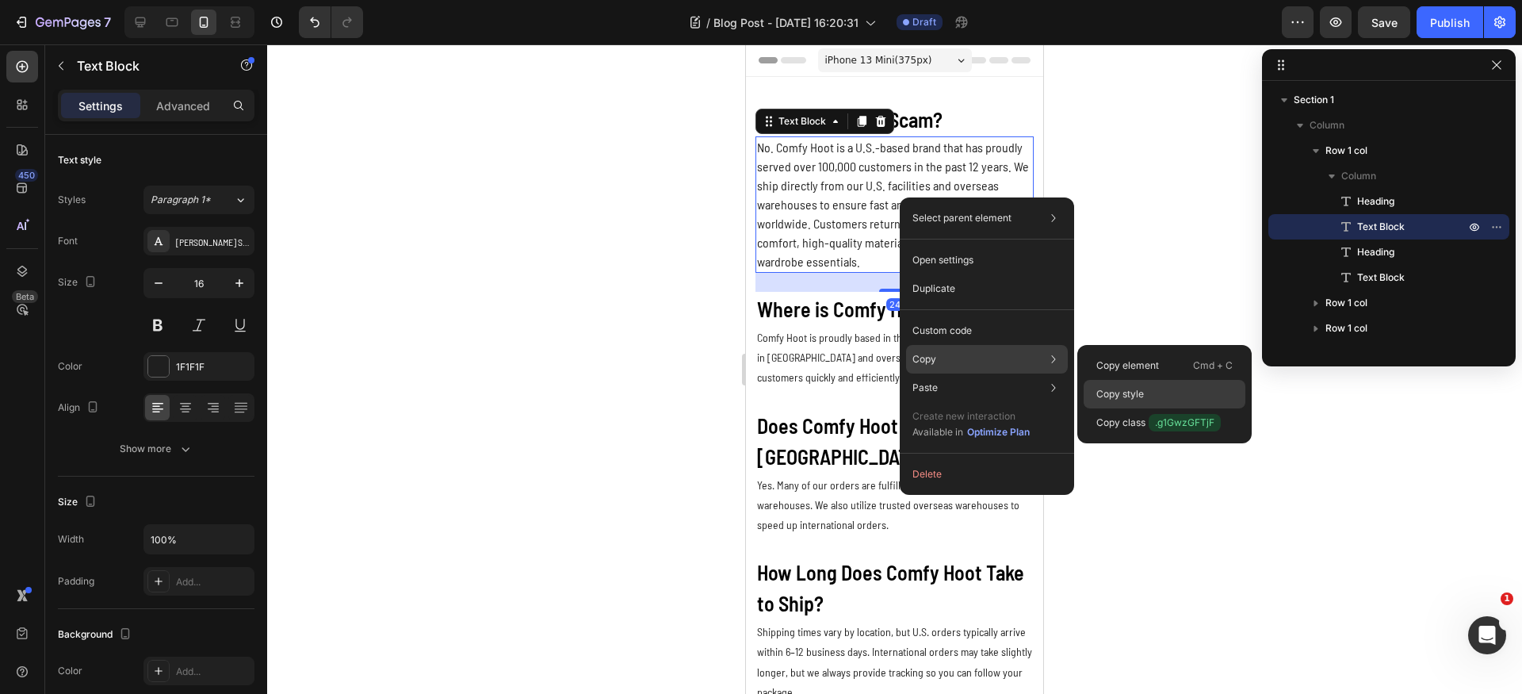
click at [1124, 388] on p "Copy style" at bounding box center [1120, 394] width 48 height 14
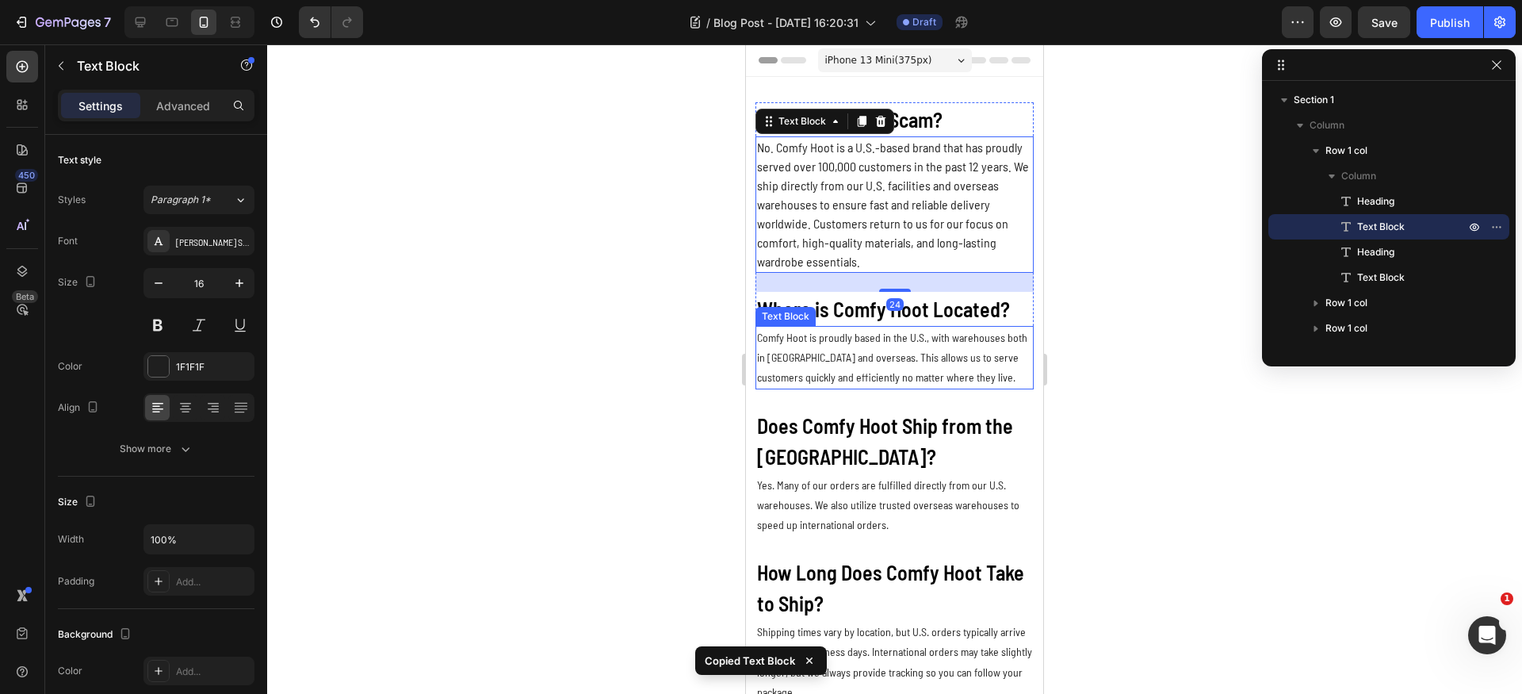
click at [851, 348] on p "Comfy Hoot is proudly based in the U.S., with warehouses both in [GEOGRAPHIC_DA…" at bounding box center [894, 357] width 275 height 60
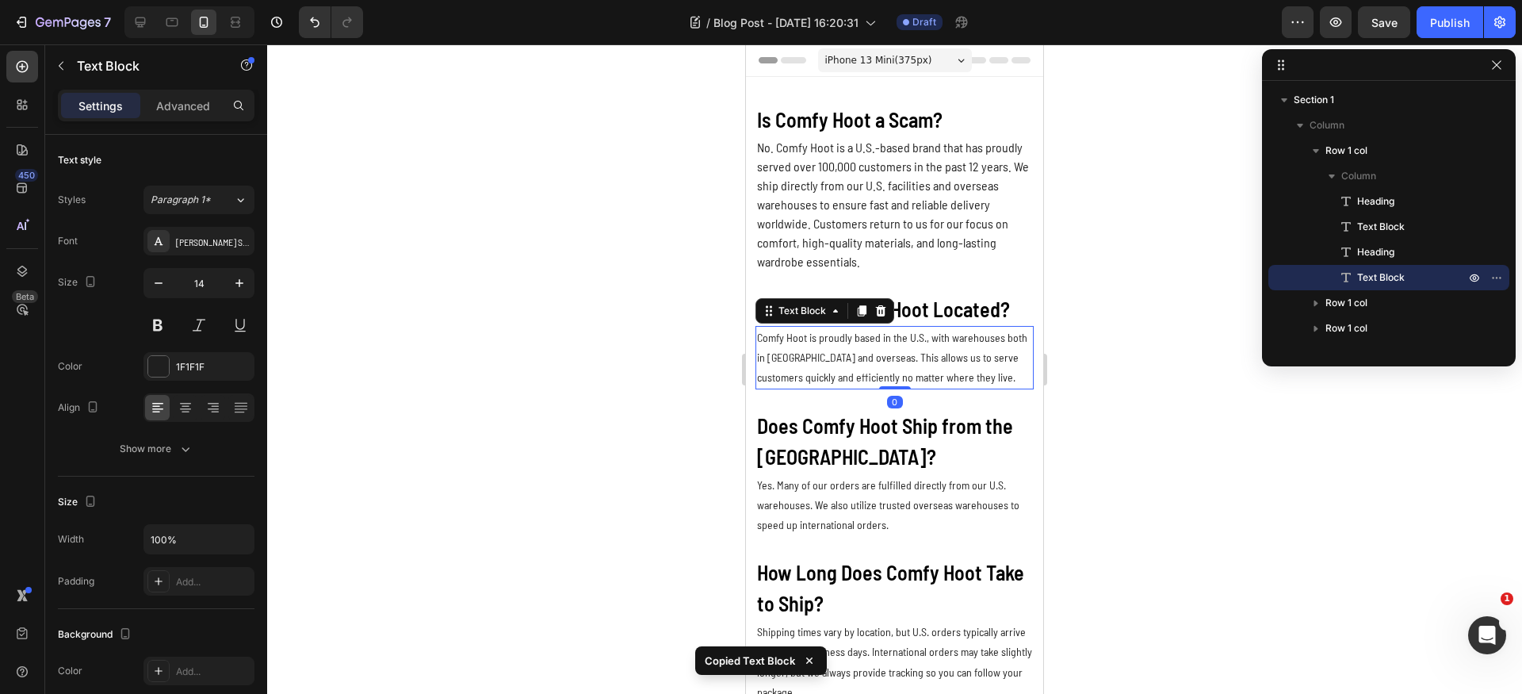
type input "16"
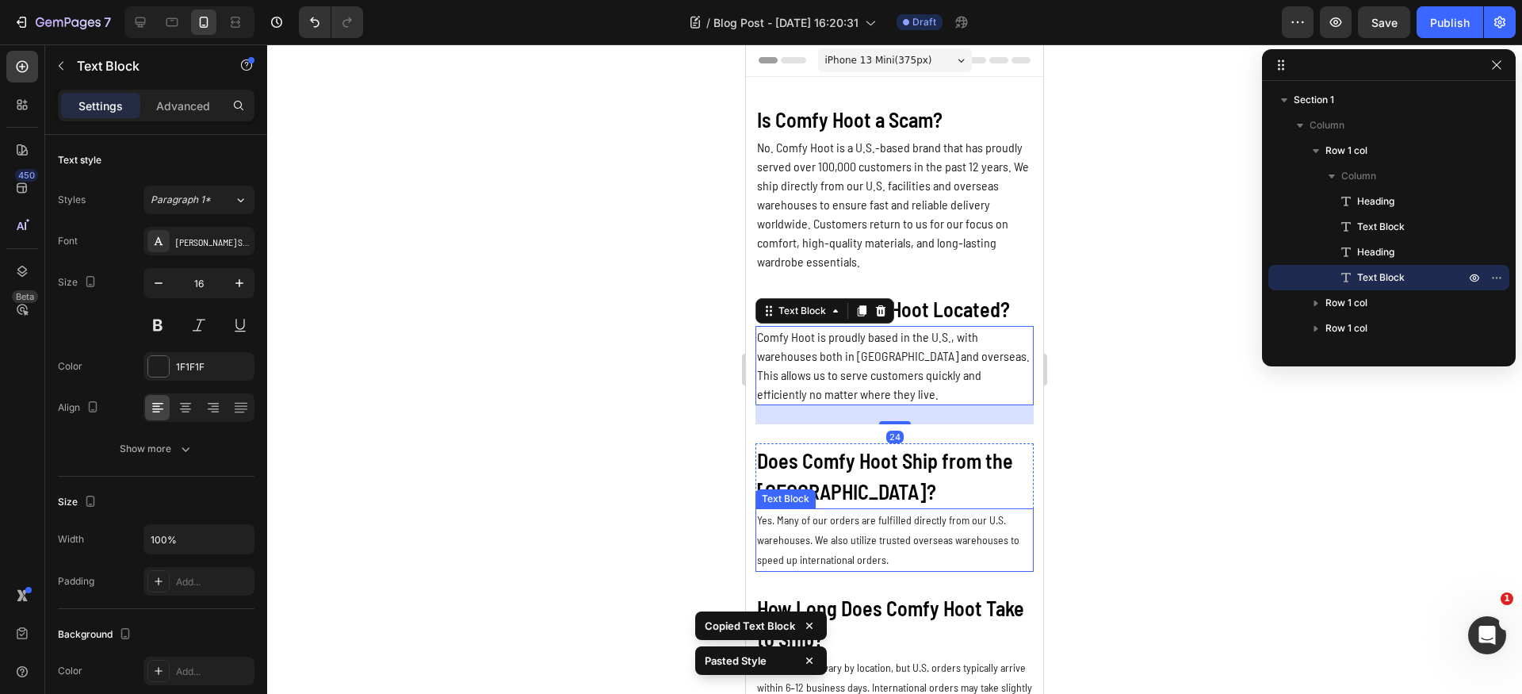
click at [857, 537] on p "Yes. Many of our orders are fulfilled directly from our U.S. warehouses. We als…" at bounding box center [894, 540] width 275 height 60
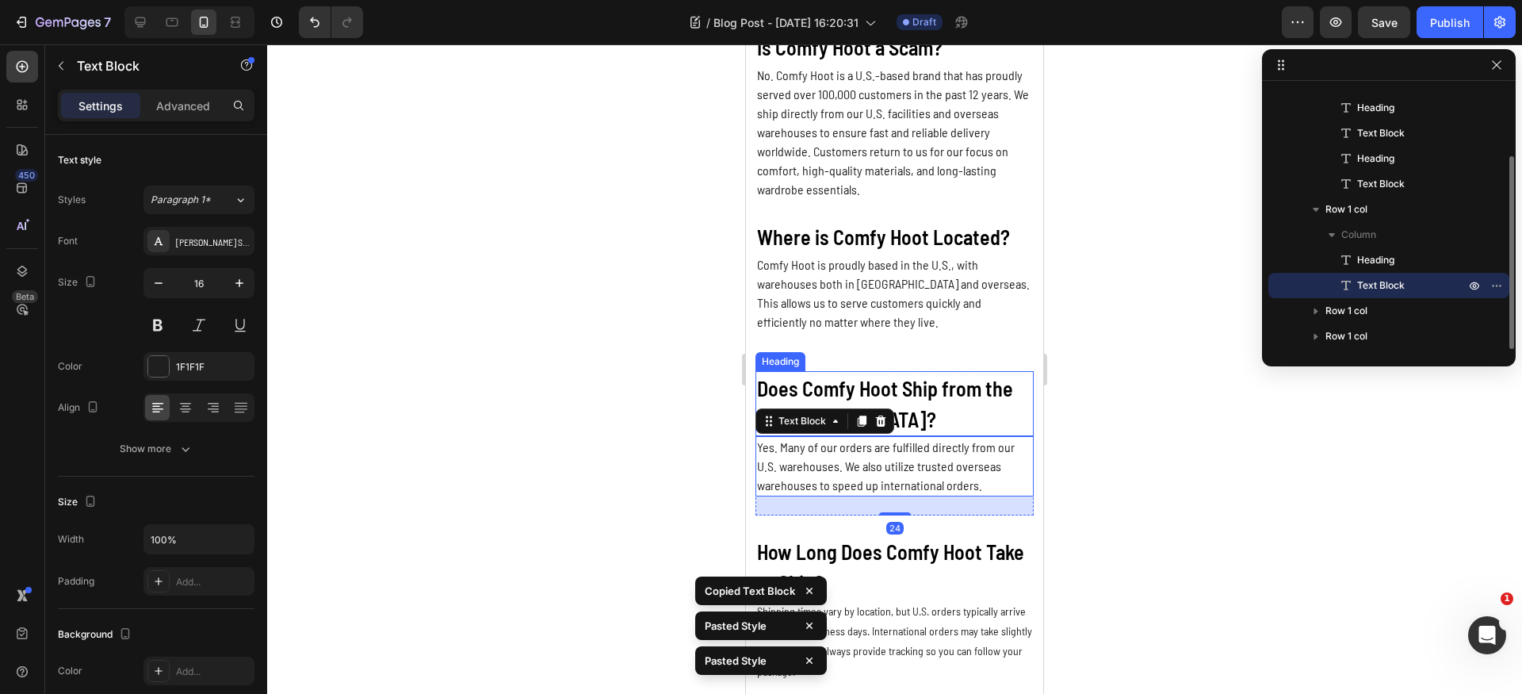
scroll to position [235, 0]
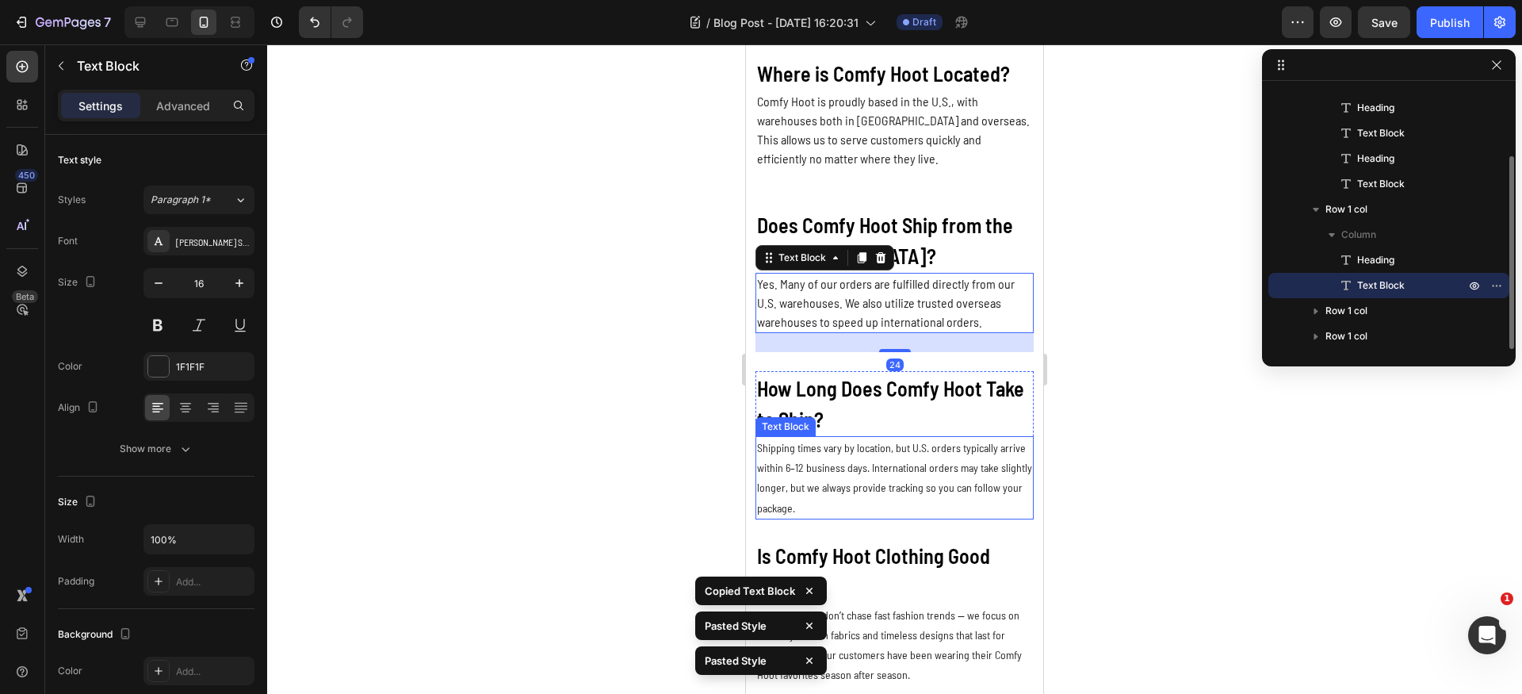
click at [895, 475] on p "Shipping times vary by location, but U.S. orders typically arrive within 6–12 b…" at bounding box center [894, 478] width 275 height 80
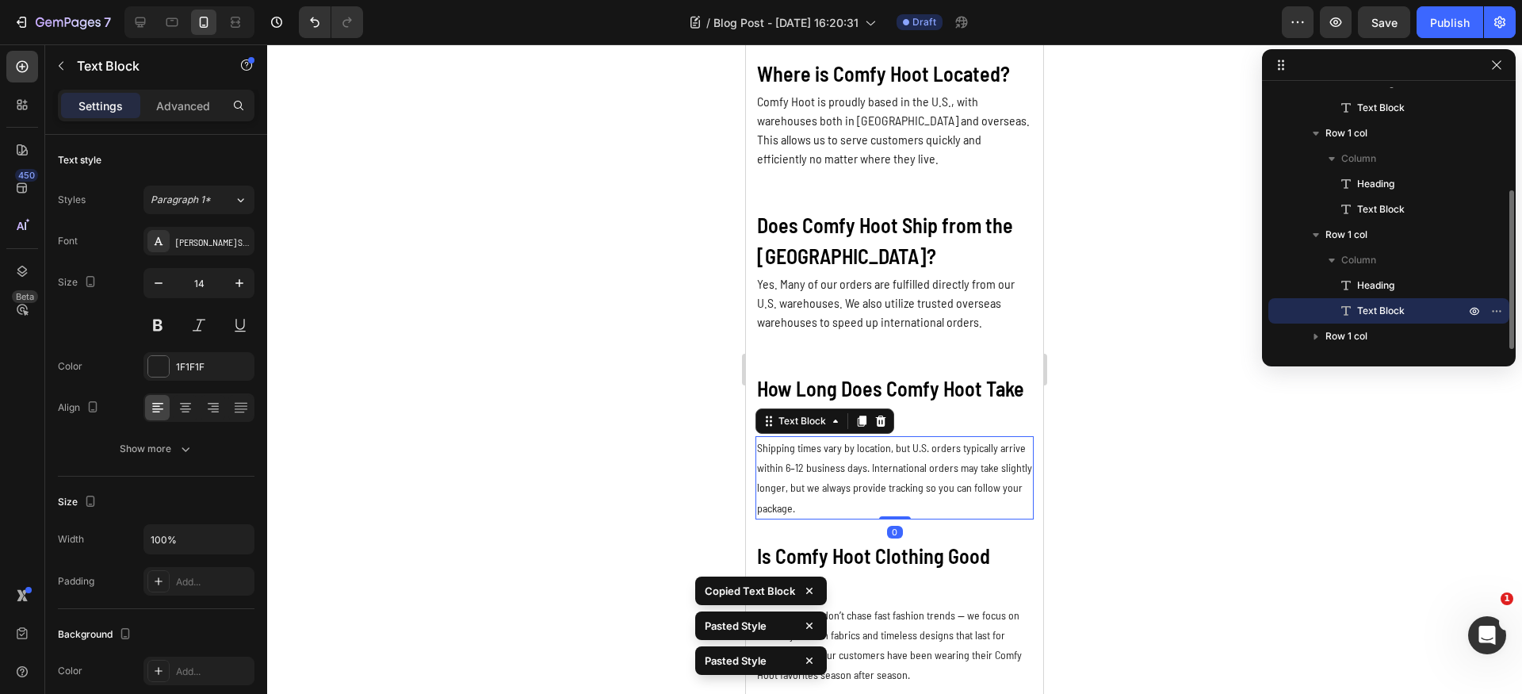
type input "16"
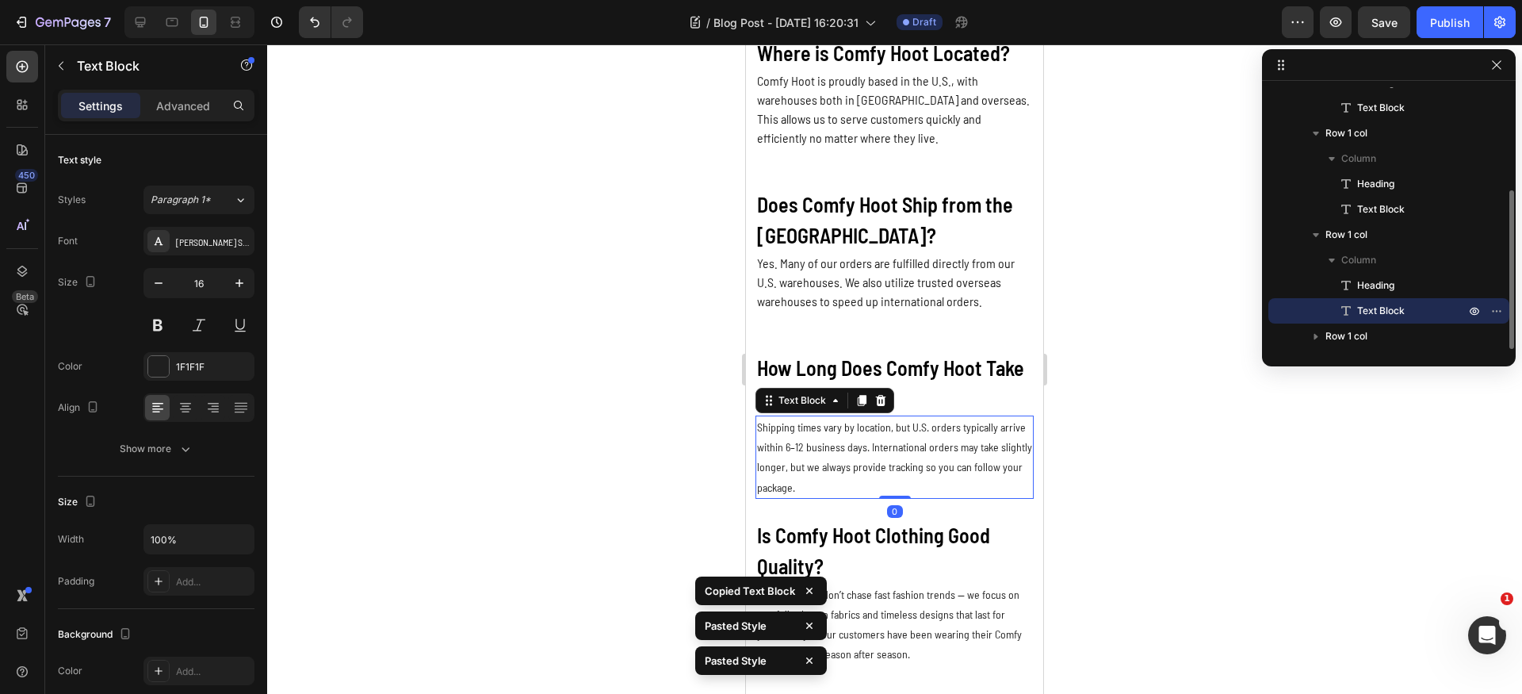
scroll to position [461, 0]
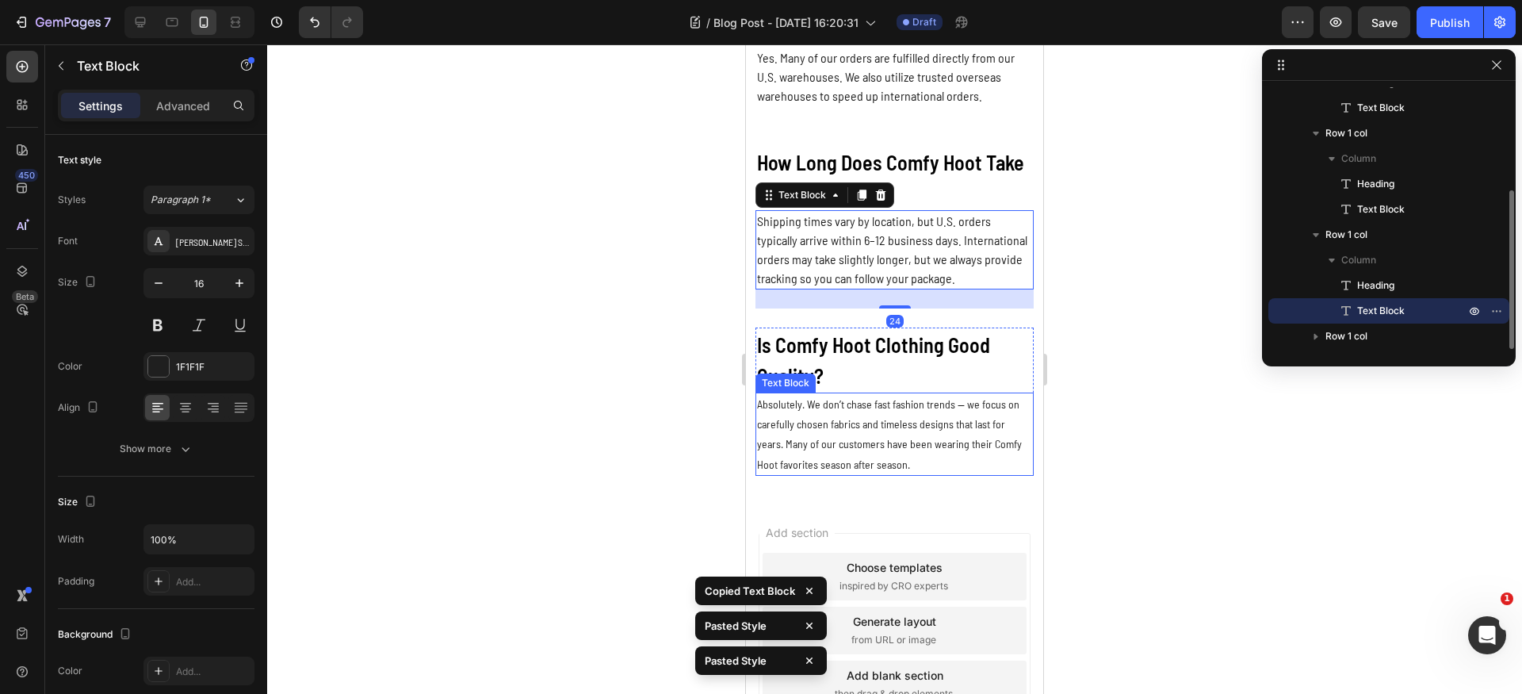
click at [901, 457] on p "Absolutely. We don’t chase fast fashion trends — we focus on carefully chosen f…" at bounding box center [894, 434] width 275 height 80
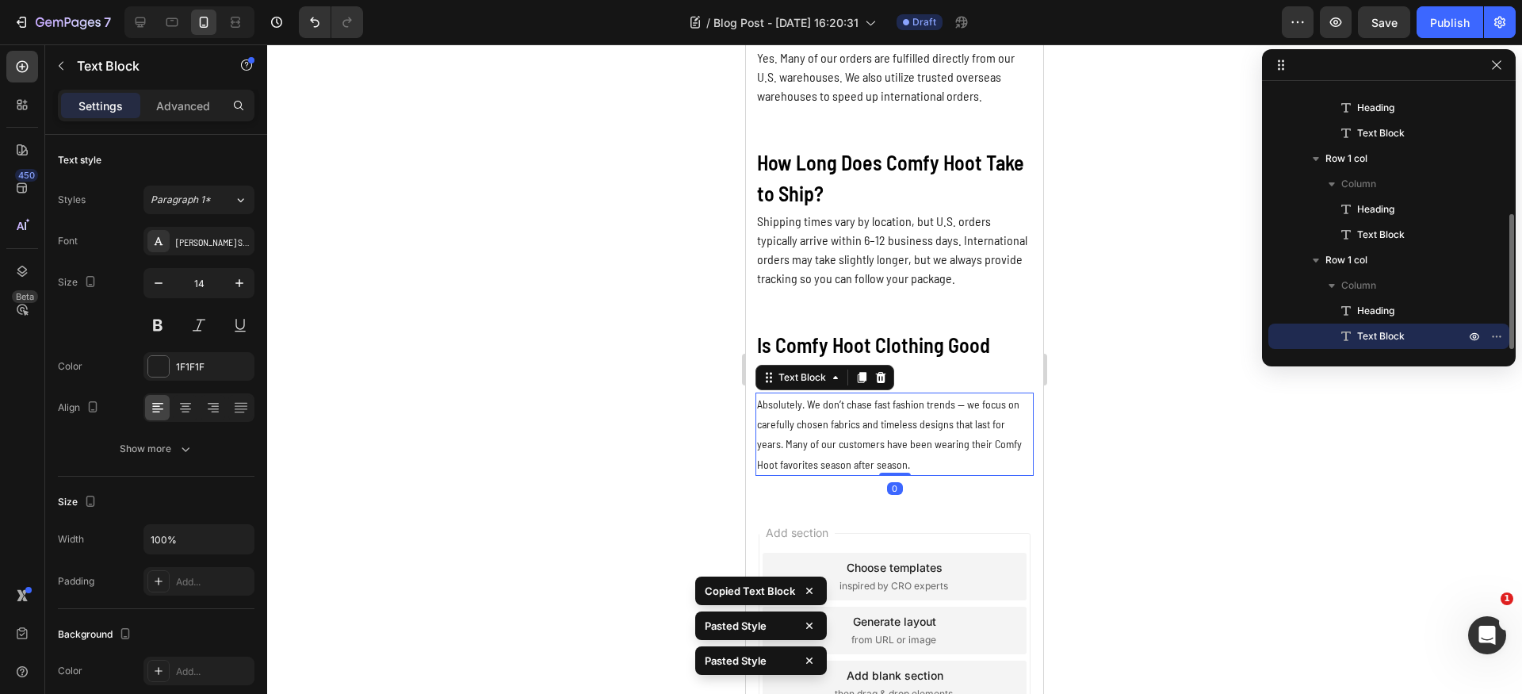
type input "16"
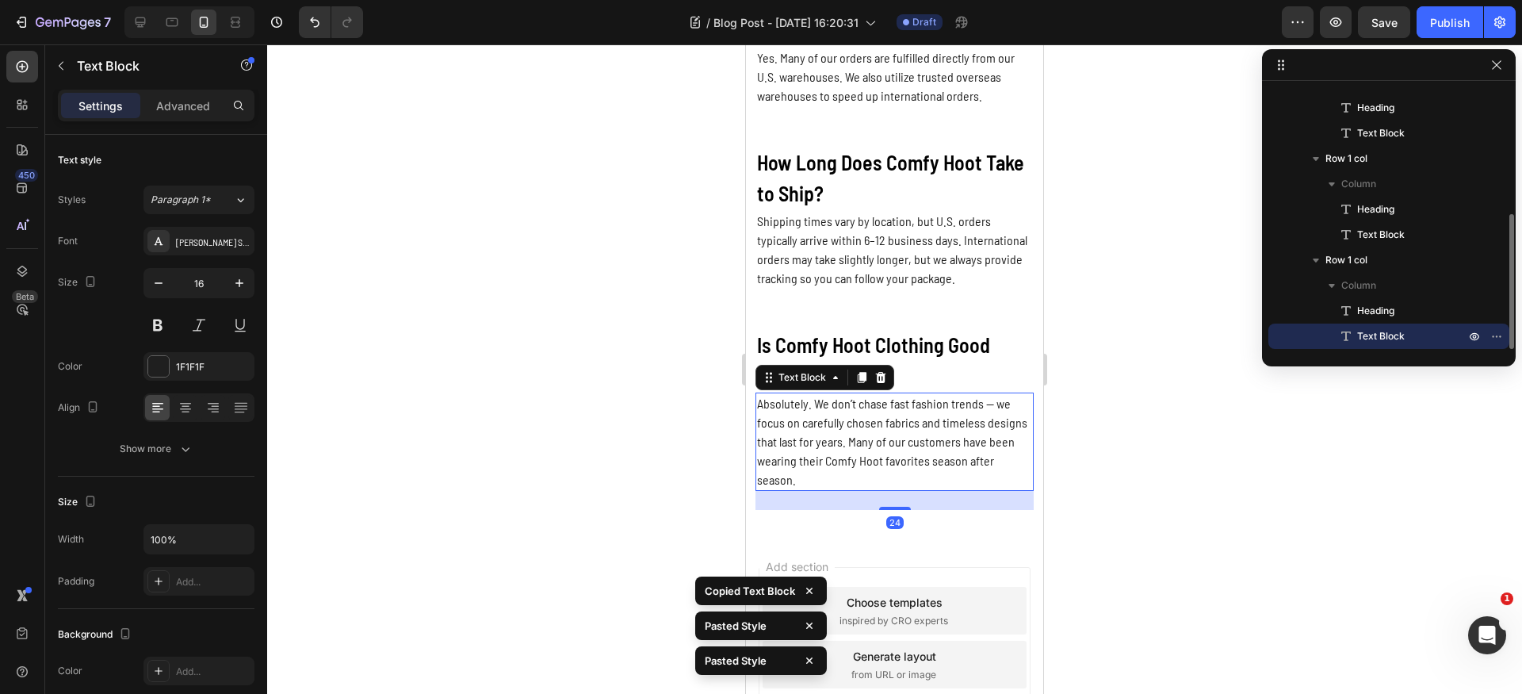
scroll to position [0, 0]
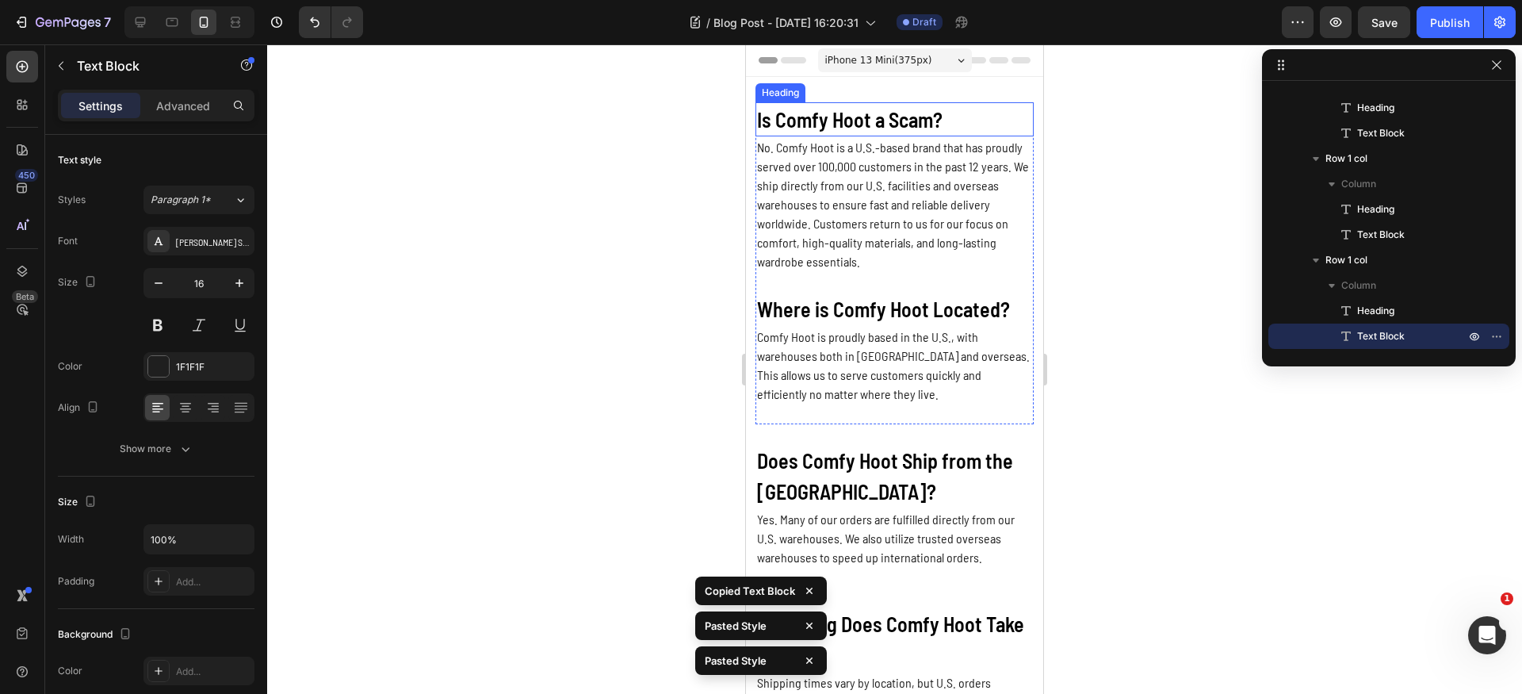
click at [900, 124] on p "Is Comfy Hoot a Scam?" at bounding box center [894, 119] width 275 height 31
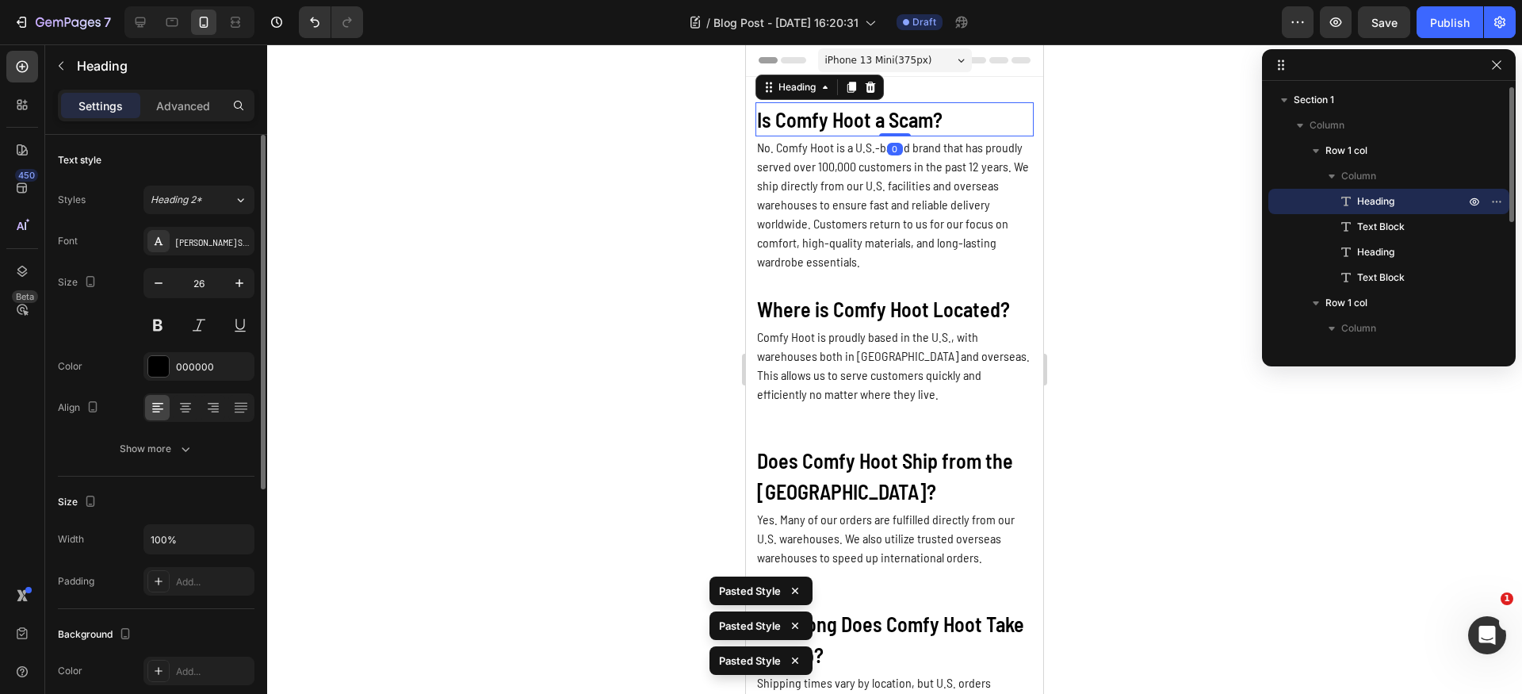
click at [188, 431] on div "Font [PERSON_NAME] Semi Condensed Size 26 Color 000000 Align Show more" at bounding box center [156, 345] width 197 height 236
click at [193, 432] on div "Font [PERSON_NAME] Semi Condensed Size 26 Color 000000 Align Show more" at bounding box center [156, 345] width 197 height 236
click at [203, 447] on button "Show more" at bounding box center [156, 448] width 197 height 29
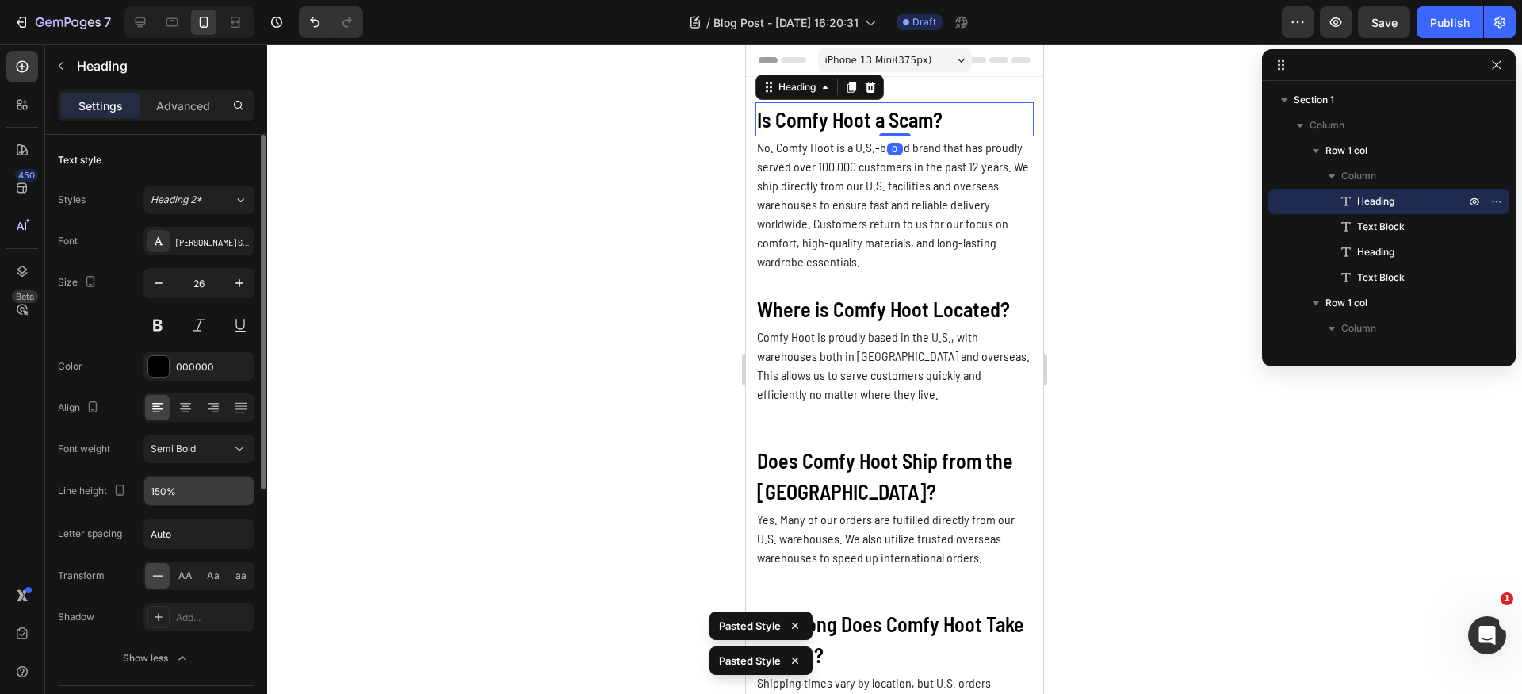
click at [197, 487] on input "150%" at bounding box center [198, 490] width 109 height 29
click at [227, 493] on button "button" at bounding box center [239, 490] width 29 height 29
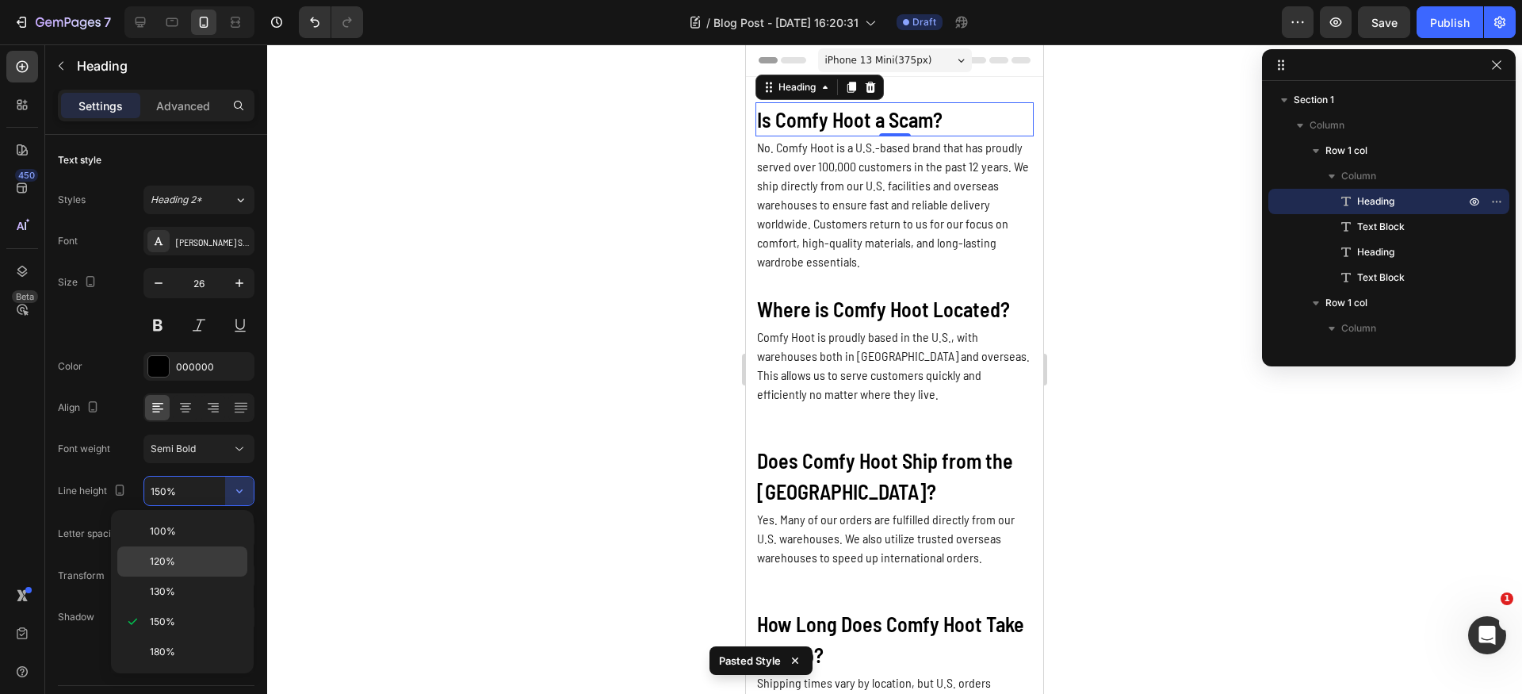
click at [197, 566] on p "120%" at bounding box center [195, 561] width 90 height 14
type input "120%"
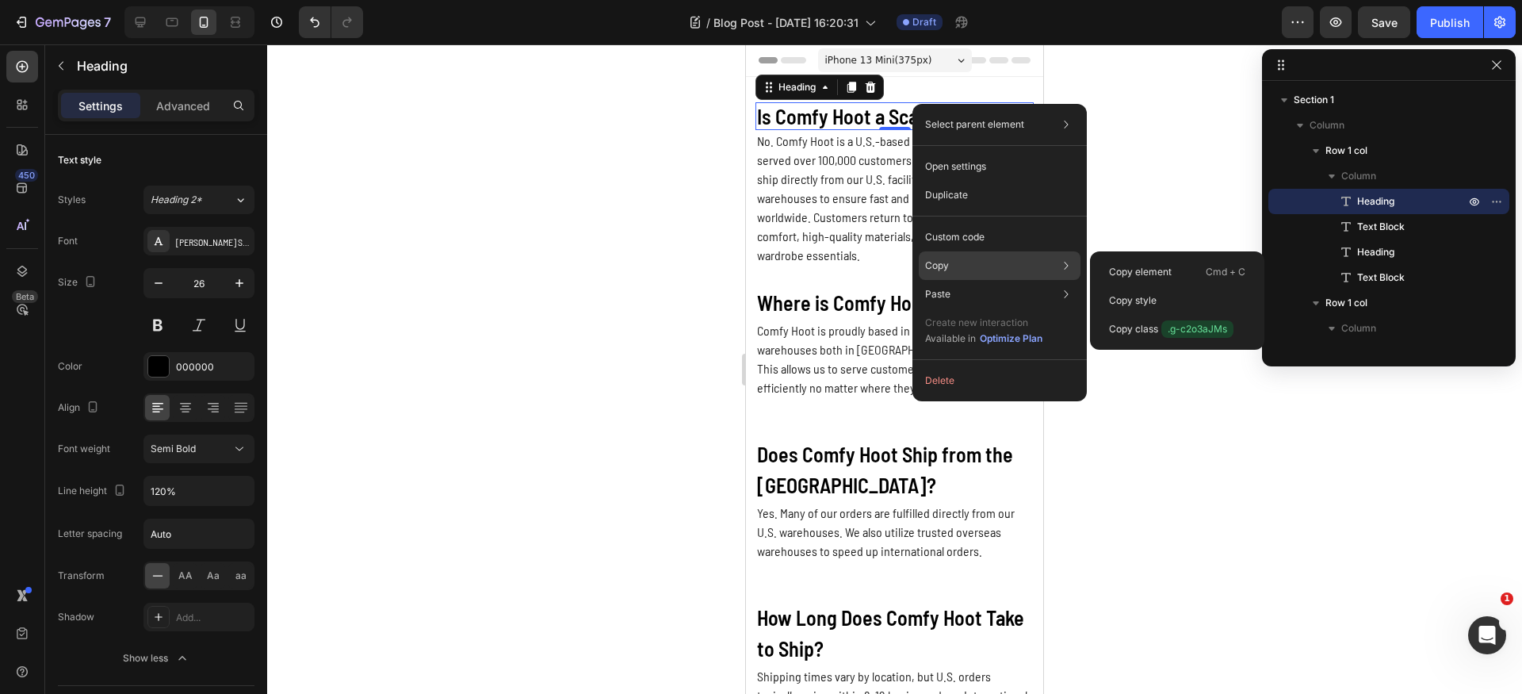
click at [969, 271] on div "Copy Copy element Cmd + C Copy style Copy class .g-c2o3aJMs" at bounding box center [1000, 265] width 162 height 29
click at [1155, 301] on p "Copy style" at bounding box center [1133, 300] width 48 height 14
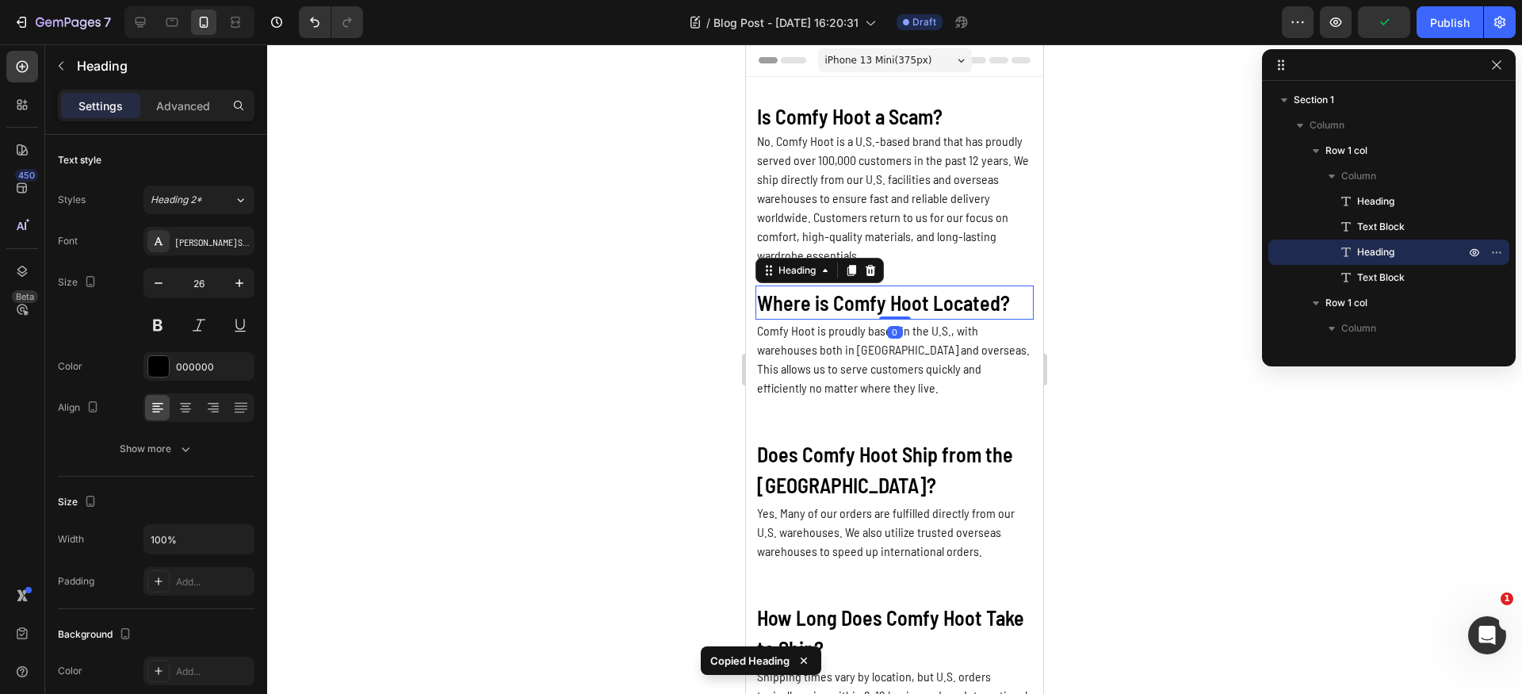
click at [903, 298] on p "Where is Comfy Hoot Located?" at bounding box center [894, 302] width 275 height 31
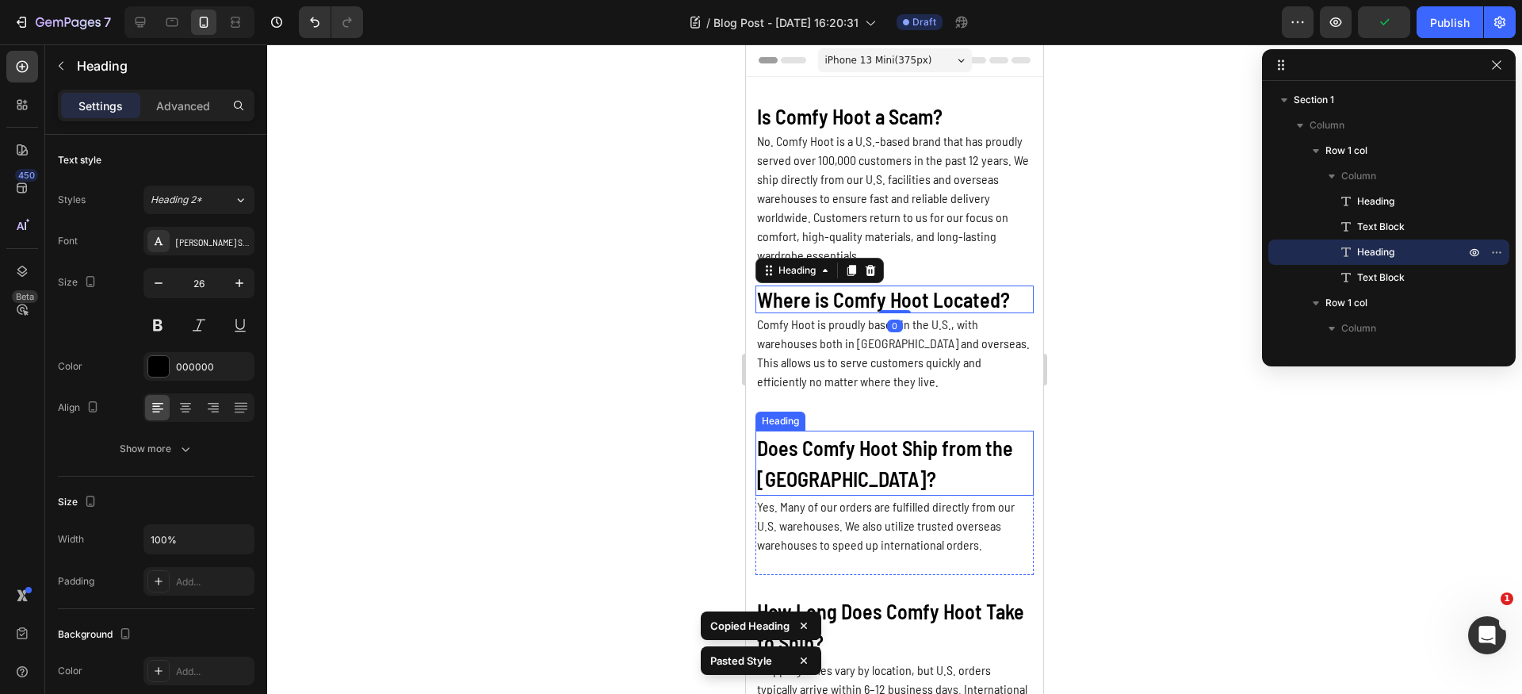
click at [873, 449] on p "Does Comfy Hoot Ship from the [GEOGRAPHIC_DATA]?" at bounding box center [894, 463] width 275 height 62
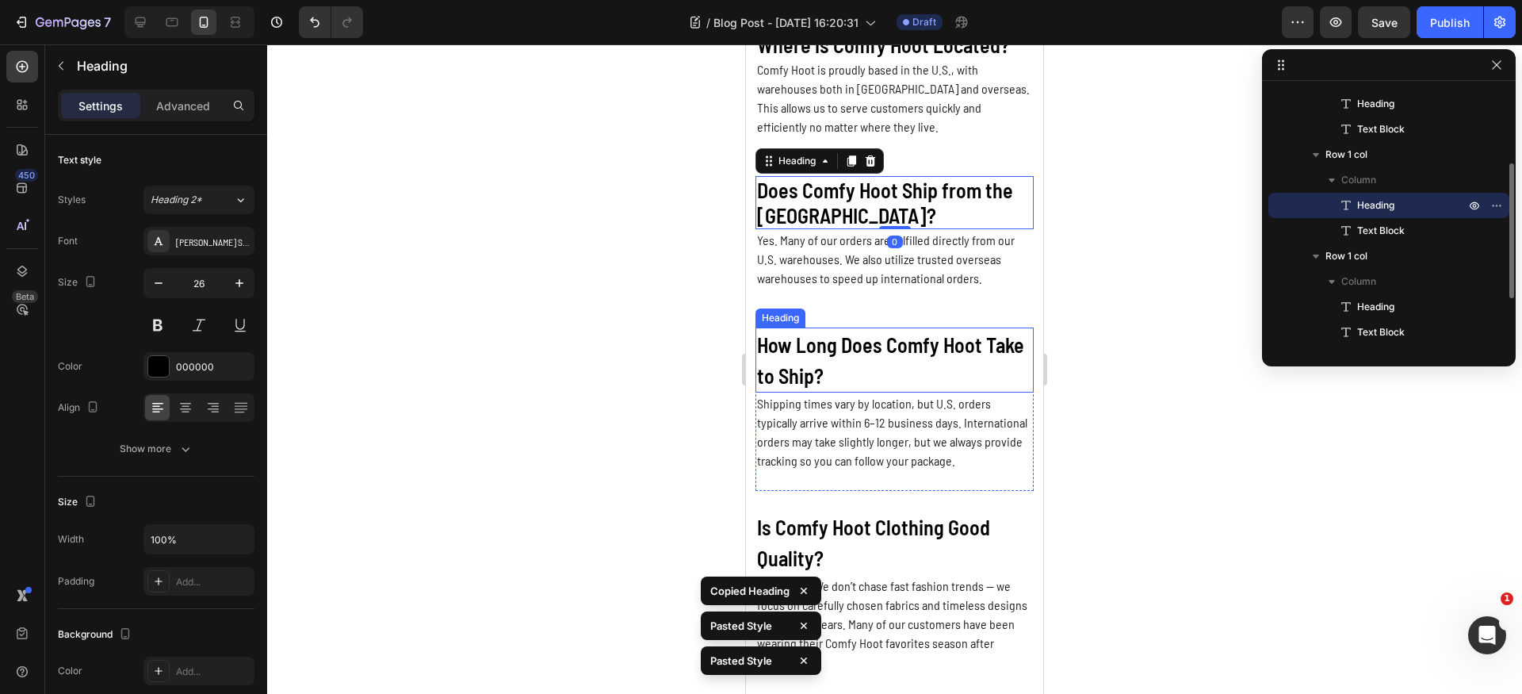
click at [869, 356] on p "How Long Does Comfy Hoot Take to Ship?" at bounding box center [894, 360] width 275 height 62
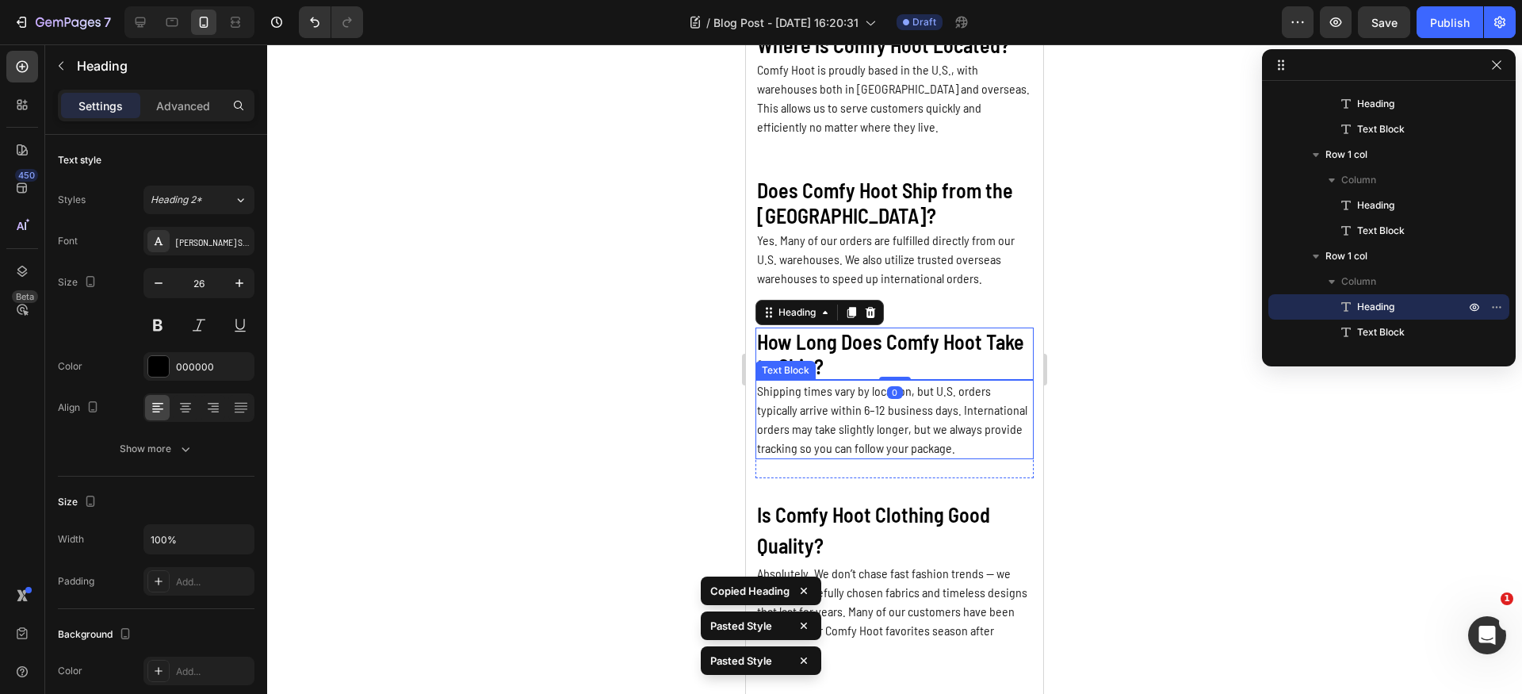
scroll to position [484, 0]
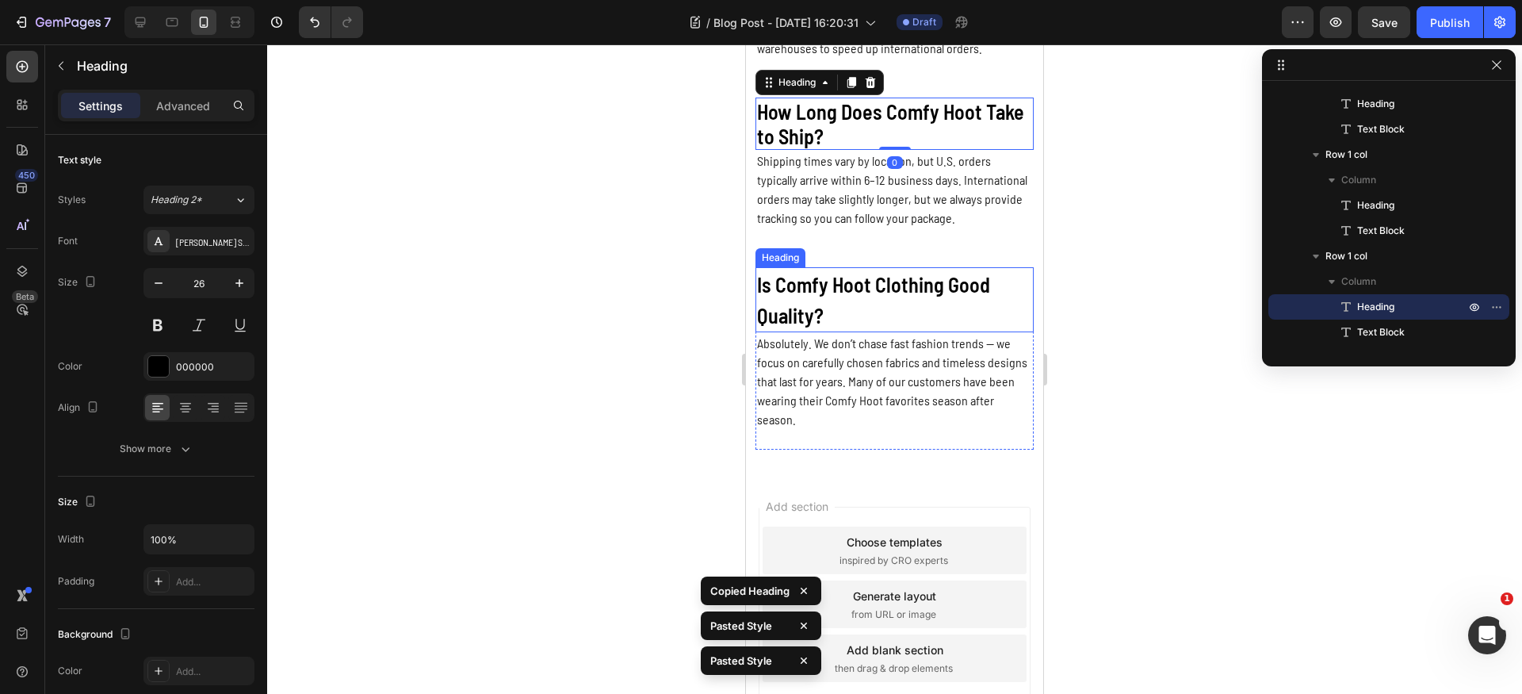
click at [903, 318] on p "Is Comfy Hoot Clothing Good Quality?" at bounding box center [894, 300] width 275 height 62
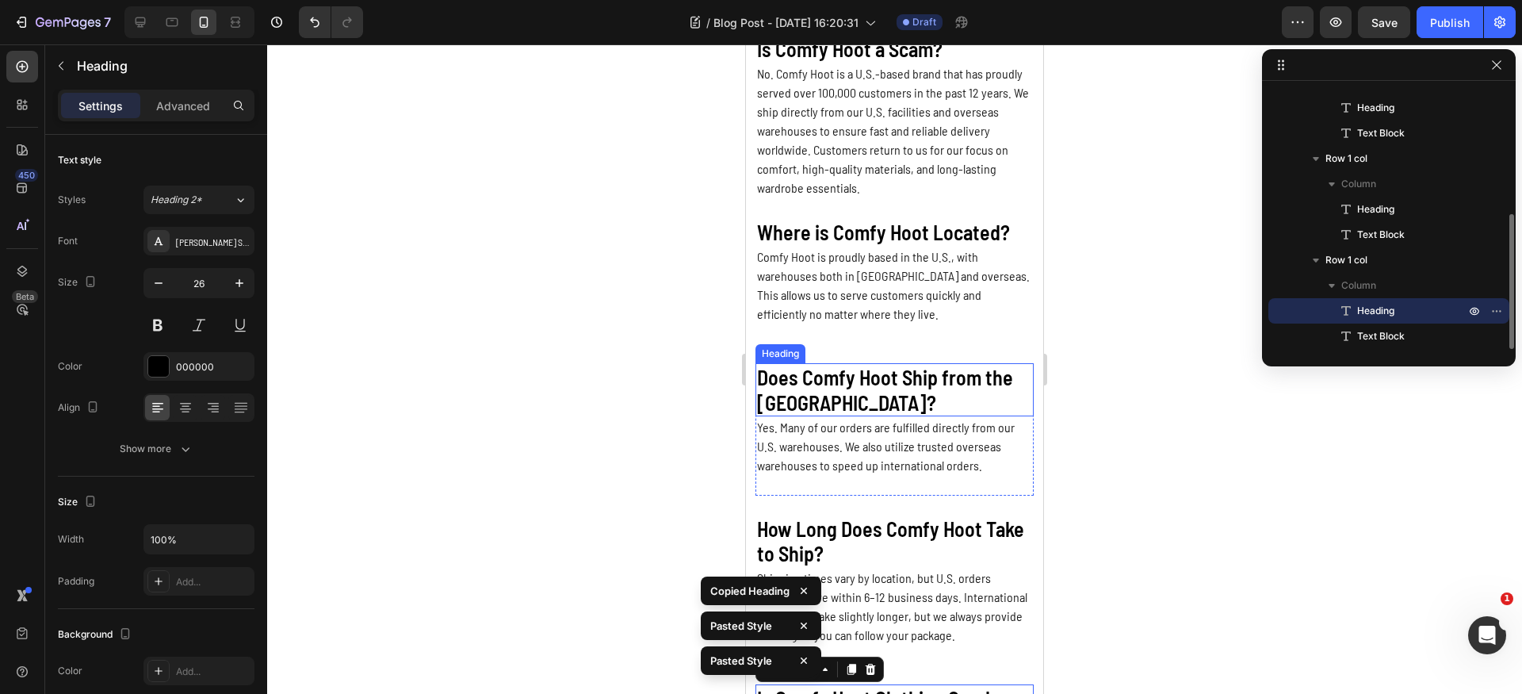
scroll to position [0, 0]
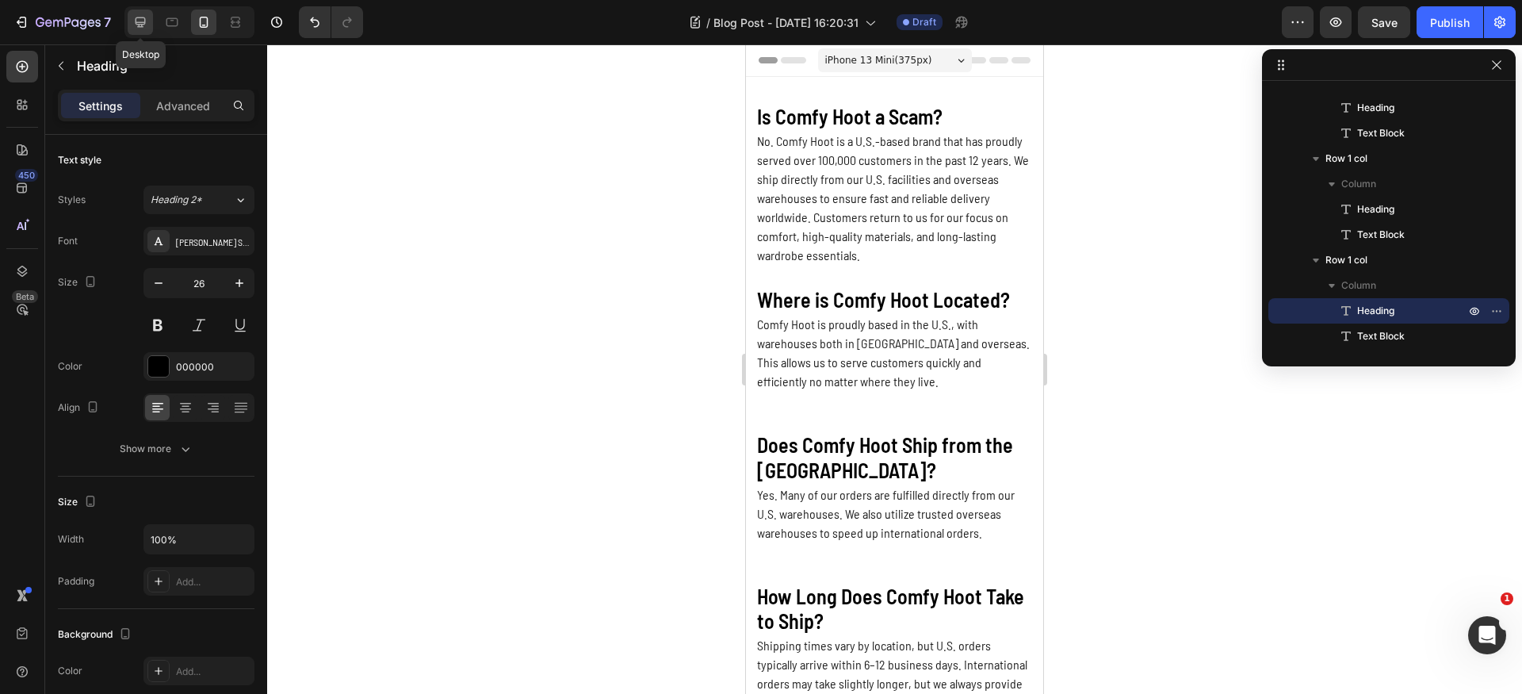
click at [147, 25] on icon at bounding box center [140, 22] width 16 height 16
type input "35"
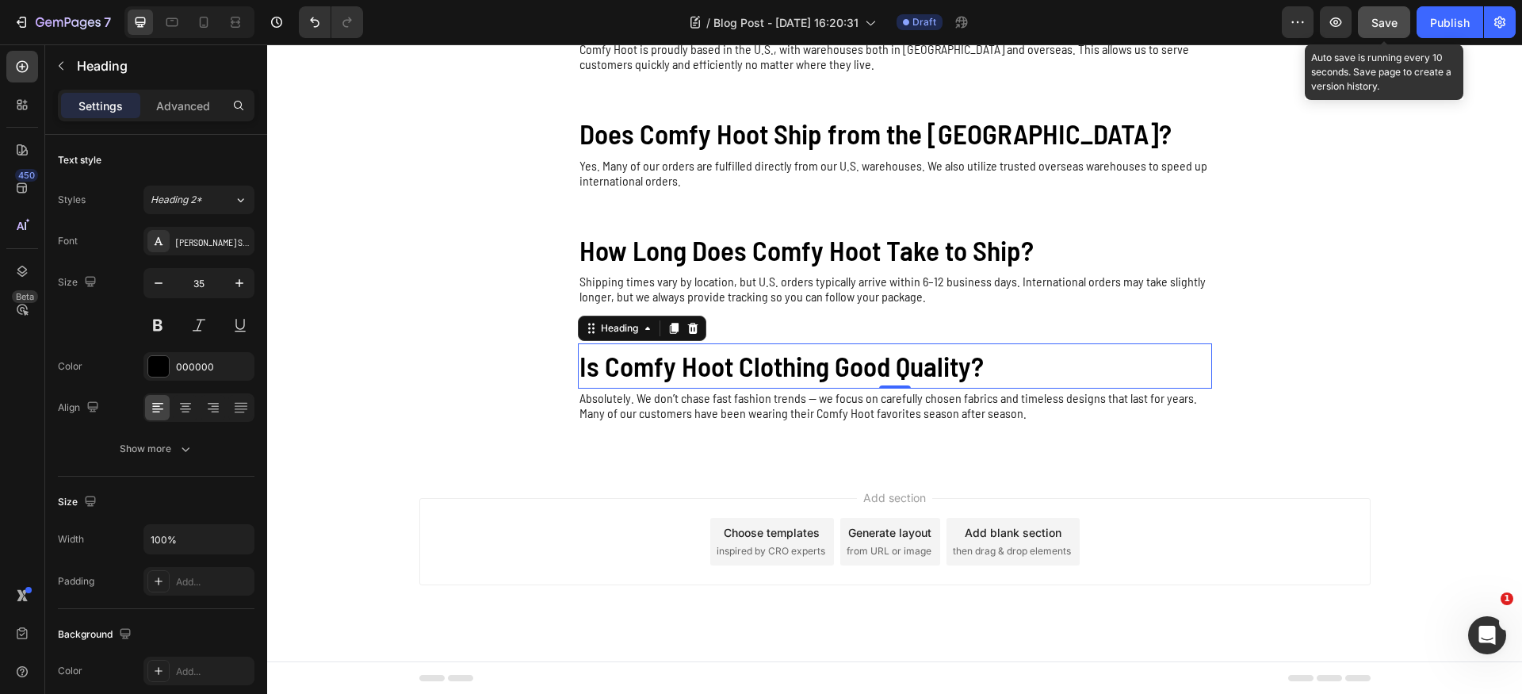
scroll to position [220, 0]
click at [1389, 27] on span "Save" at bounding box center [1384, 22] width 26 height 13
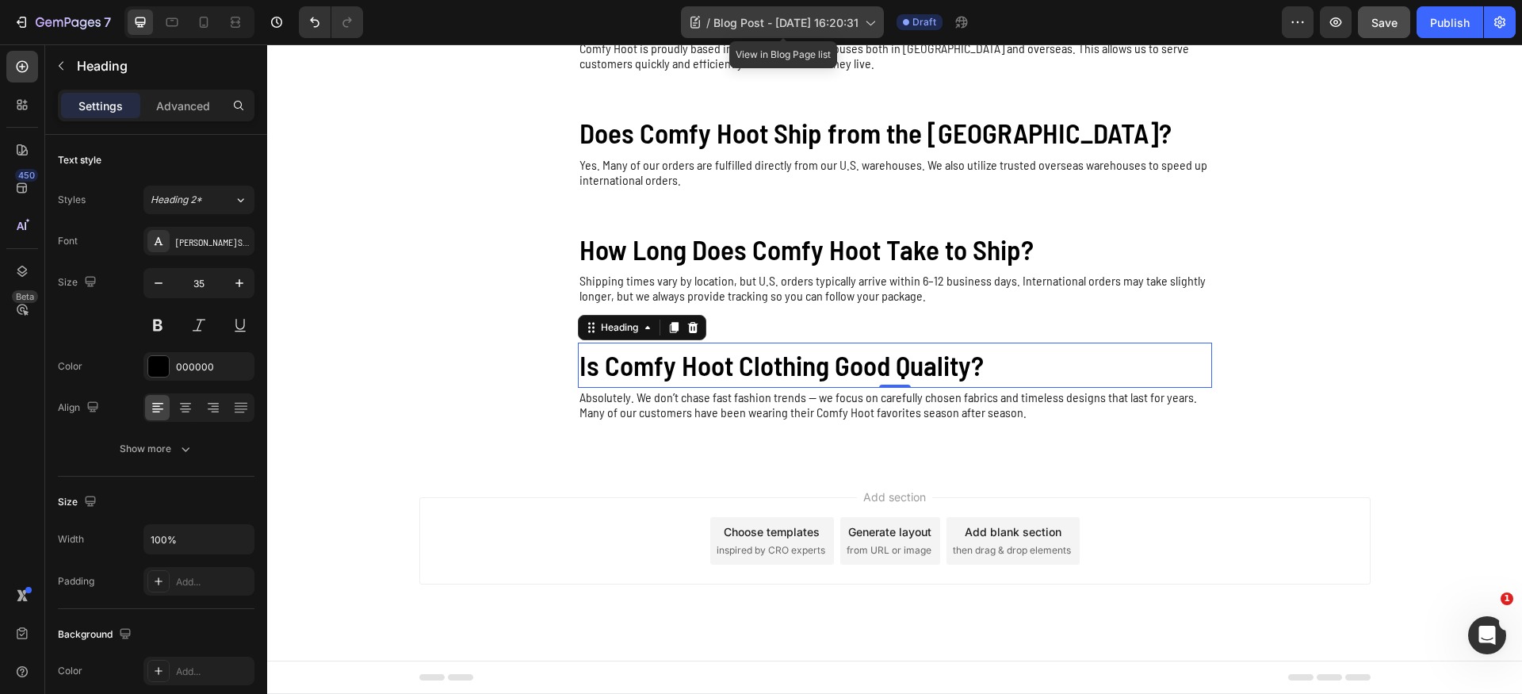
click at [812, 27] on span "Blog Post - [DATE] 16:20:31" at bounding box center [785, 22] width 145 height 17
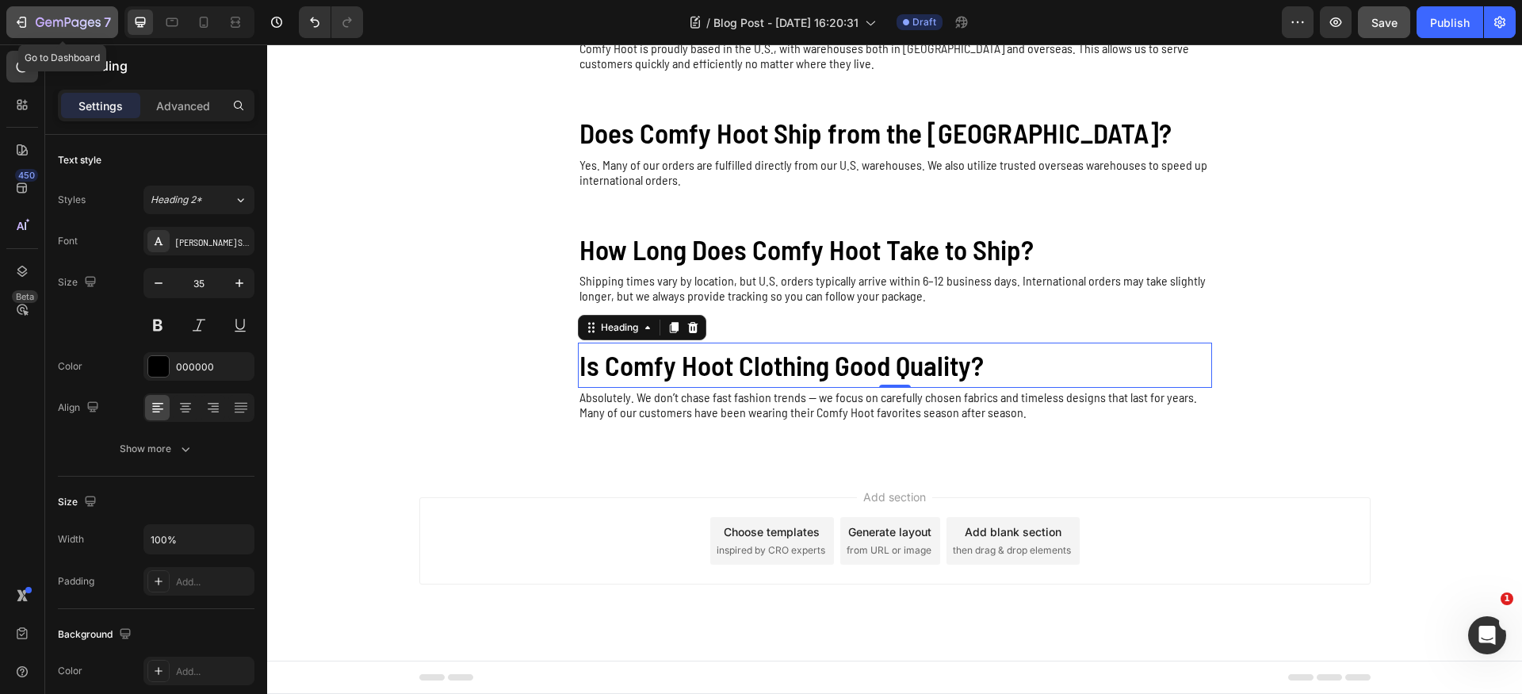
click at [52, 29] on icon "button" at bounding box center [68, 23] width 65 height 13
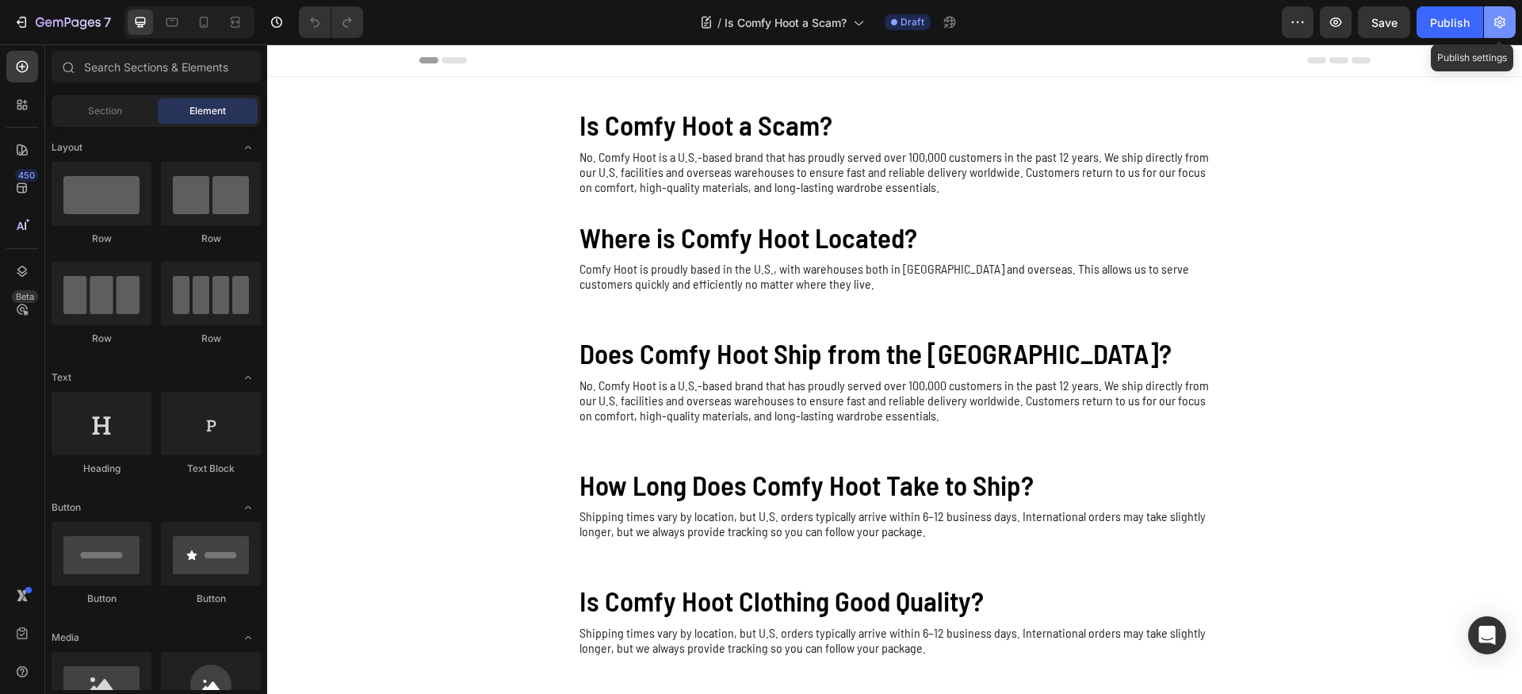
click at [1500, 22] on icon "button" at bounding box center [1500, 22] width 16 height 16
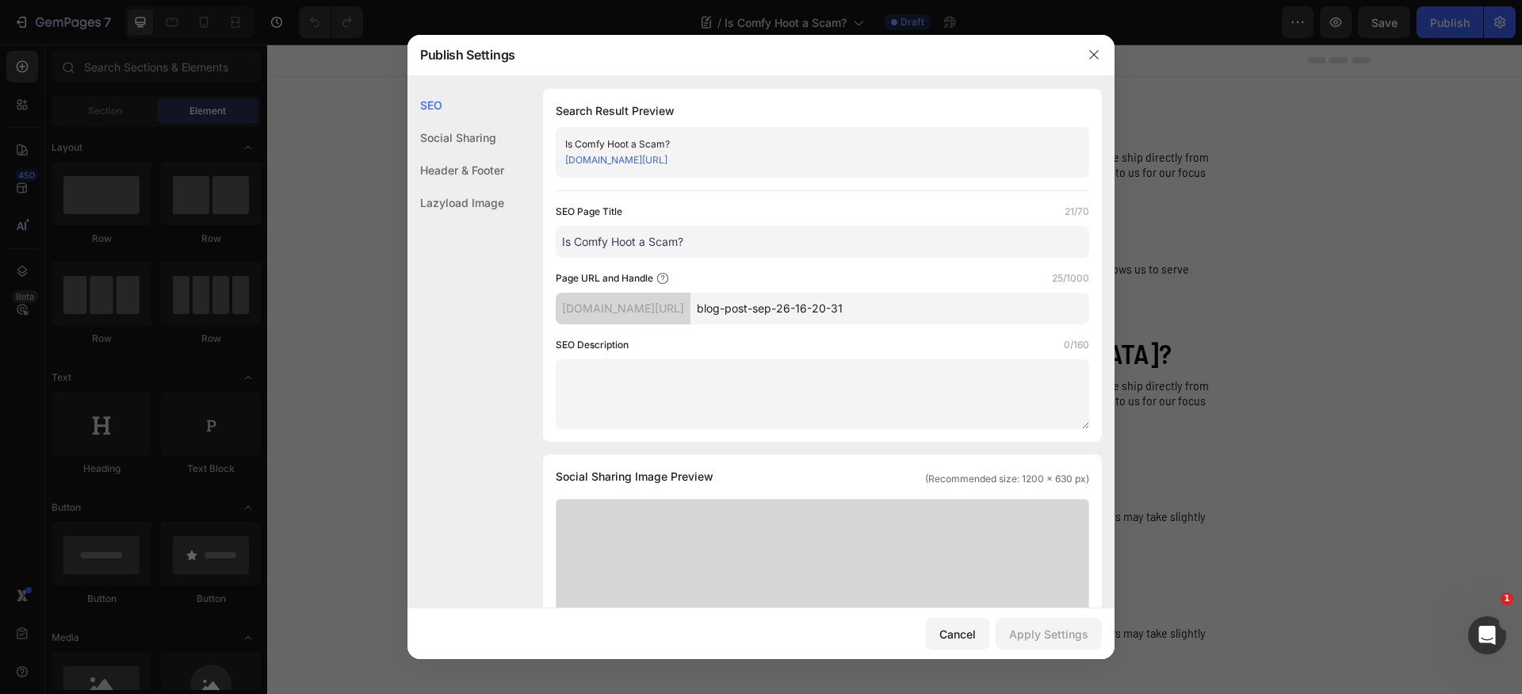
click at [782, 246] on input "Is Comfy Hoot a Scam?" at bounding box center [822, 242] width 533 height 32
click at [950, 306] on input "blog-post-sep-26-16-20-31" at bounding box center [889, 308] width 399 height 32
paste input "Is Comfy Hoot a Scam?"
click at [943, 286] on div "Page URL and Handle 21/1000 df71ec-2.myshopify.com/blogs/news/ Is-Comfy-Hoot-a-…" at bounding box center [822, 297] width 533 height 54
click at [925, 311] on input "Is-Comfy-Hoot-a-Scam-" at bounding box center [889, 308] width 399 height 32
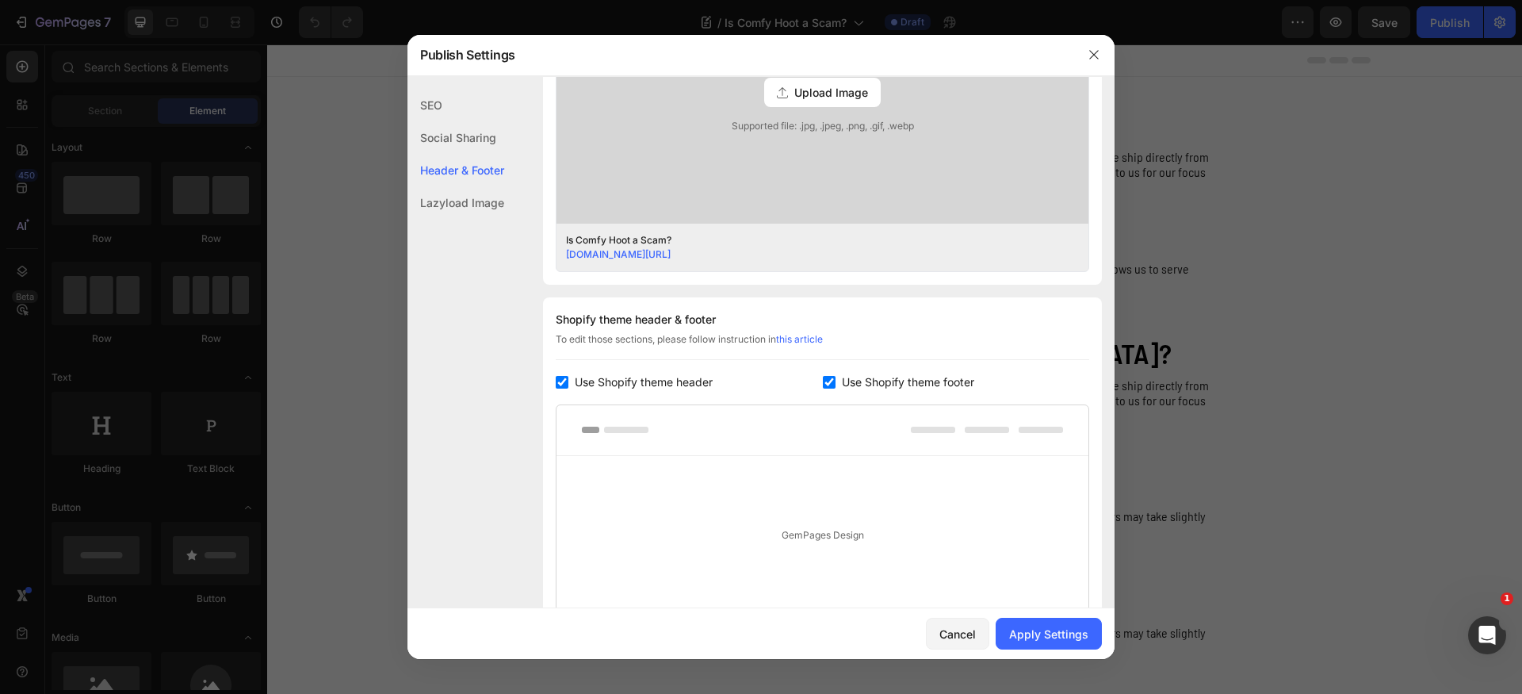
scroll to position [558, 0]
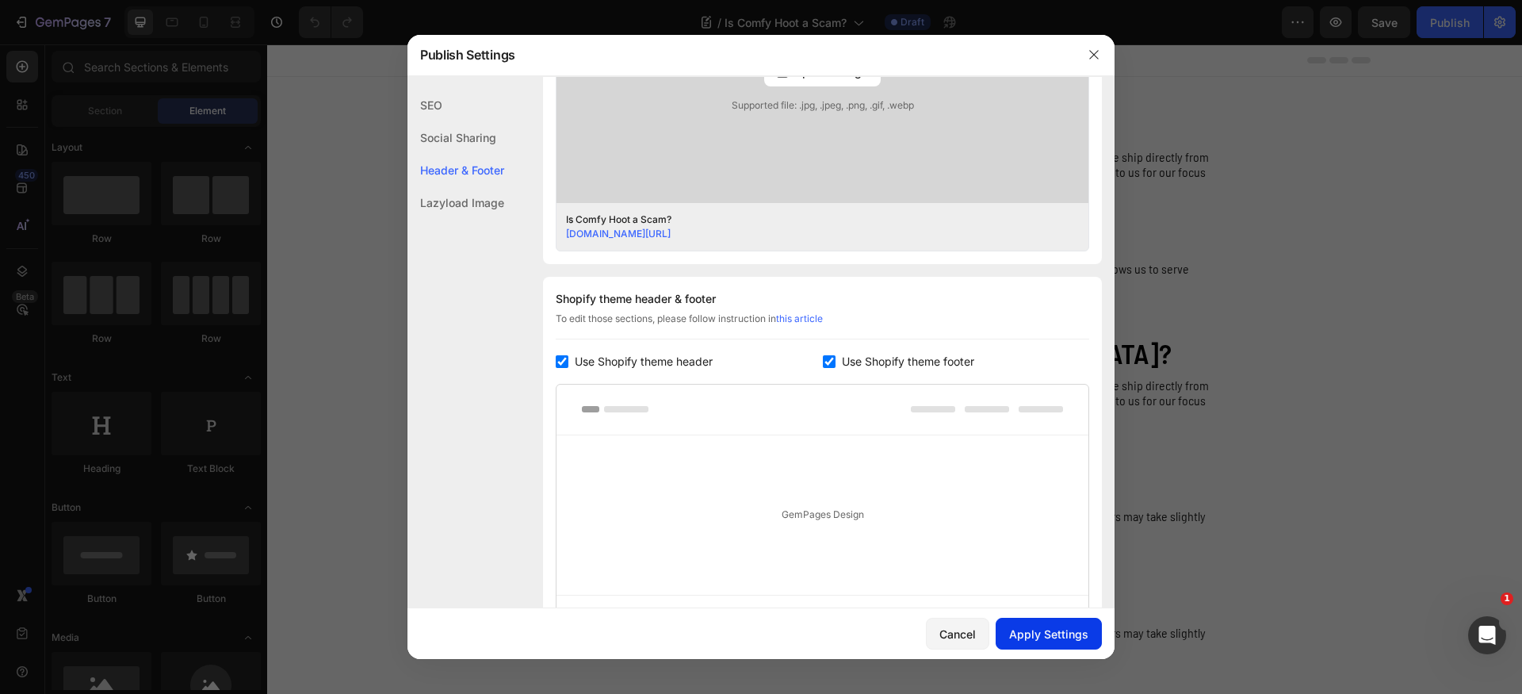
type input "Is-Comfy-Hoot-a-Scam"
click at [1062, 629] on div "Apply Settings" at bounding box center [1048, 633] width 79 height 17
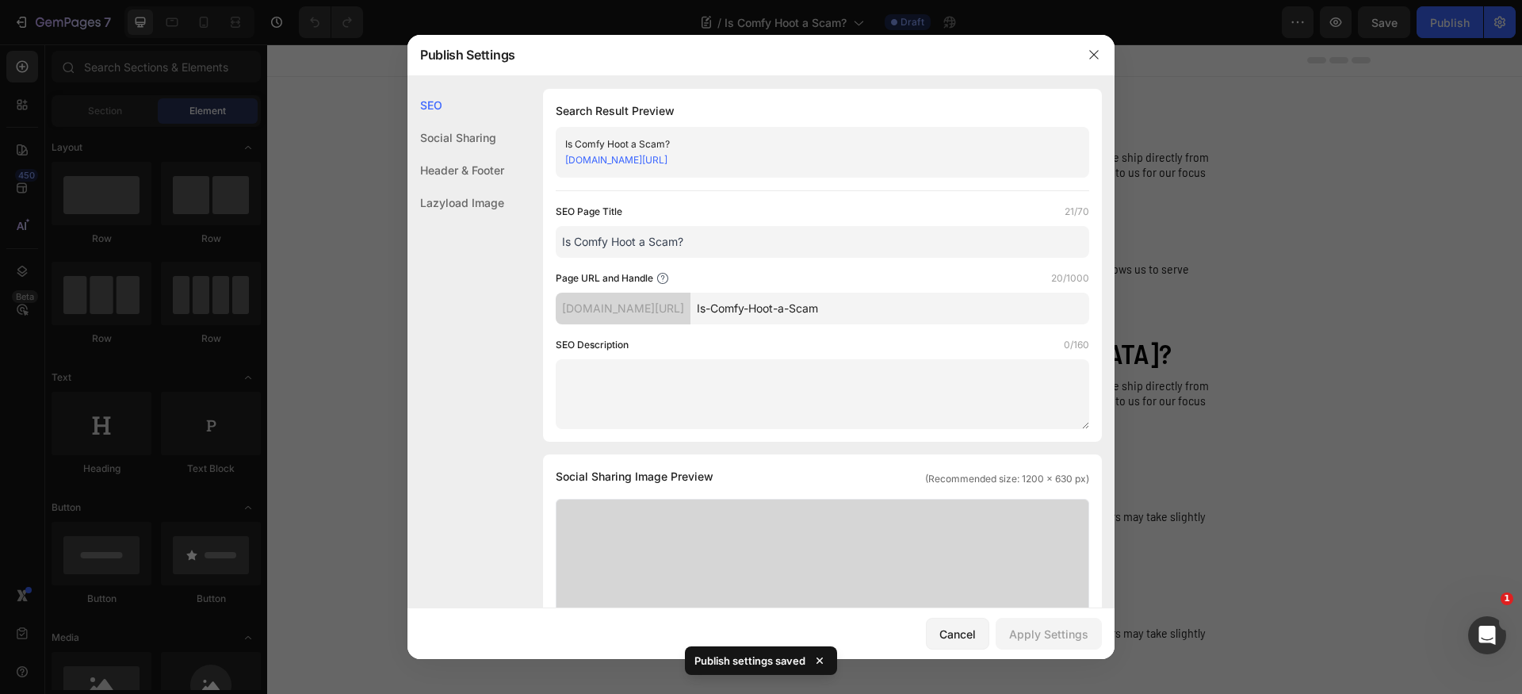
click at [1010, 162] on div "df71ec-2.myshopify.com/blogs/news/Is-Comfy-Hoot-a-Scam/" at bounding box center [809, 160] width 488 height 16
click at [659, 319] on div "df71ec-2.myshopify.com/blogs/news/" at bounding box center [623, 308] width 135 height 32
drag, startPoint x: 1089, startPoint y: 52, endPoint x: 914, endPoint y: 22, distance: 177.7
click at [1089, 52] on icon "button" at bounding box center [1093, 54] width 13 height 13
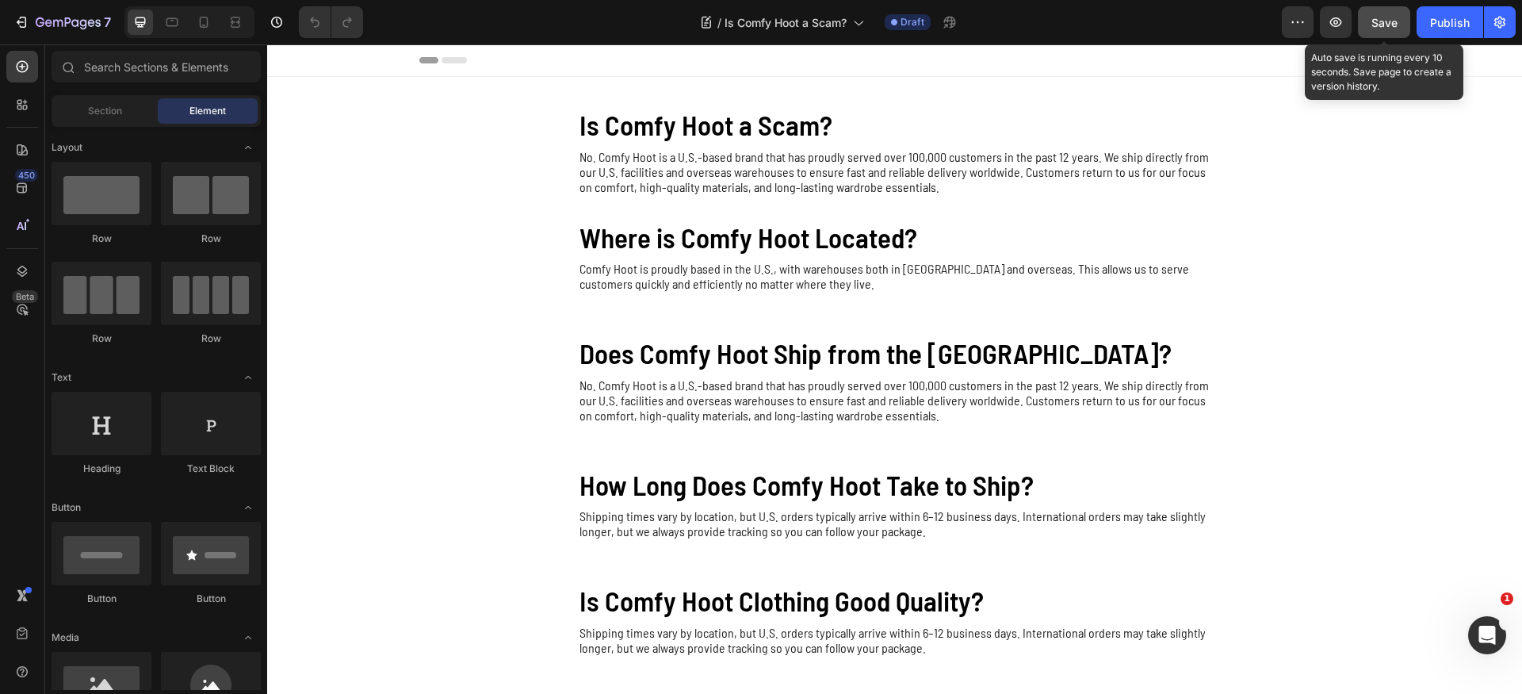
click at [1385, 29] on span "Save" at bounding box center [1384, 22] width 26 height 13
click at [1456, 29] on div "Publish" at bounding box center [1450, 22] width 40 height 17
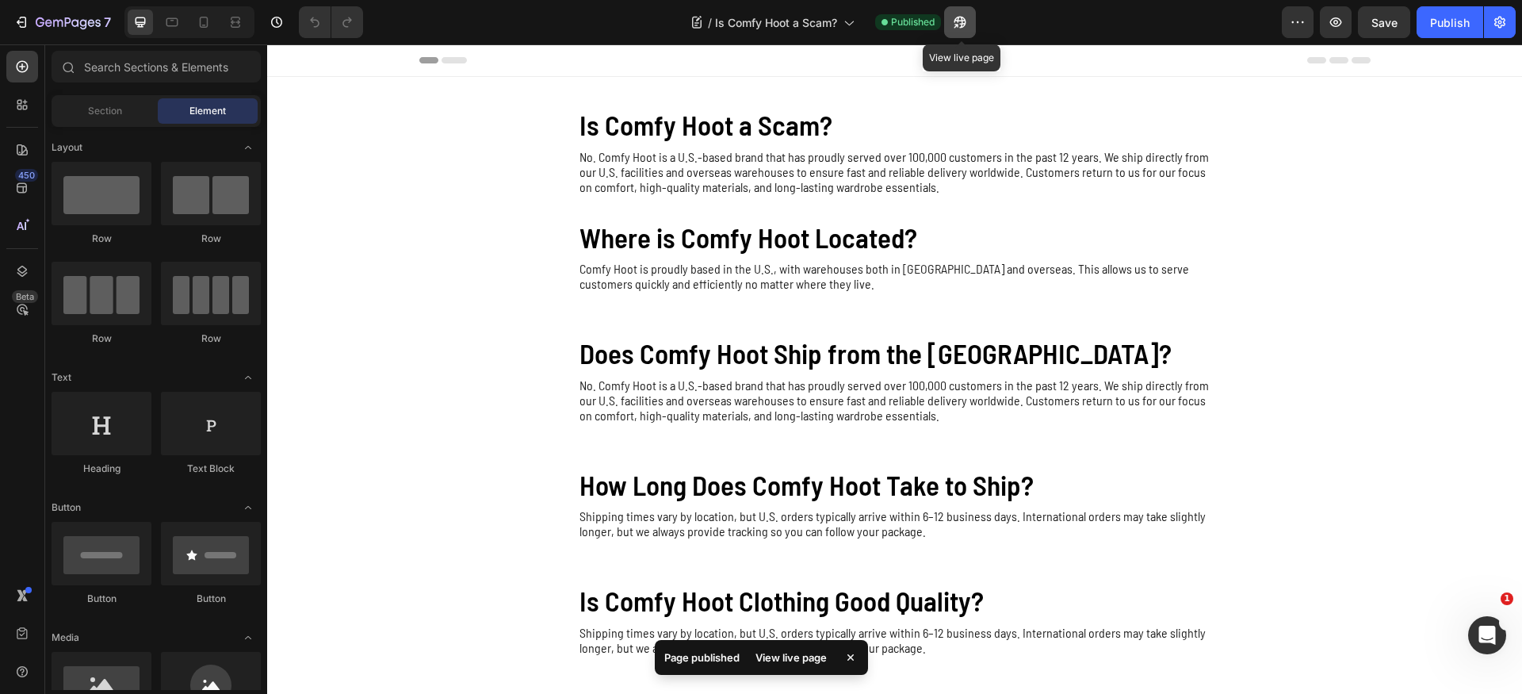
click at [955, 27] on icon "button" at bounding box center [956, 26] width 4 height 4
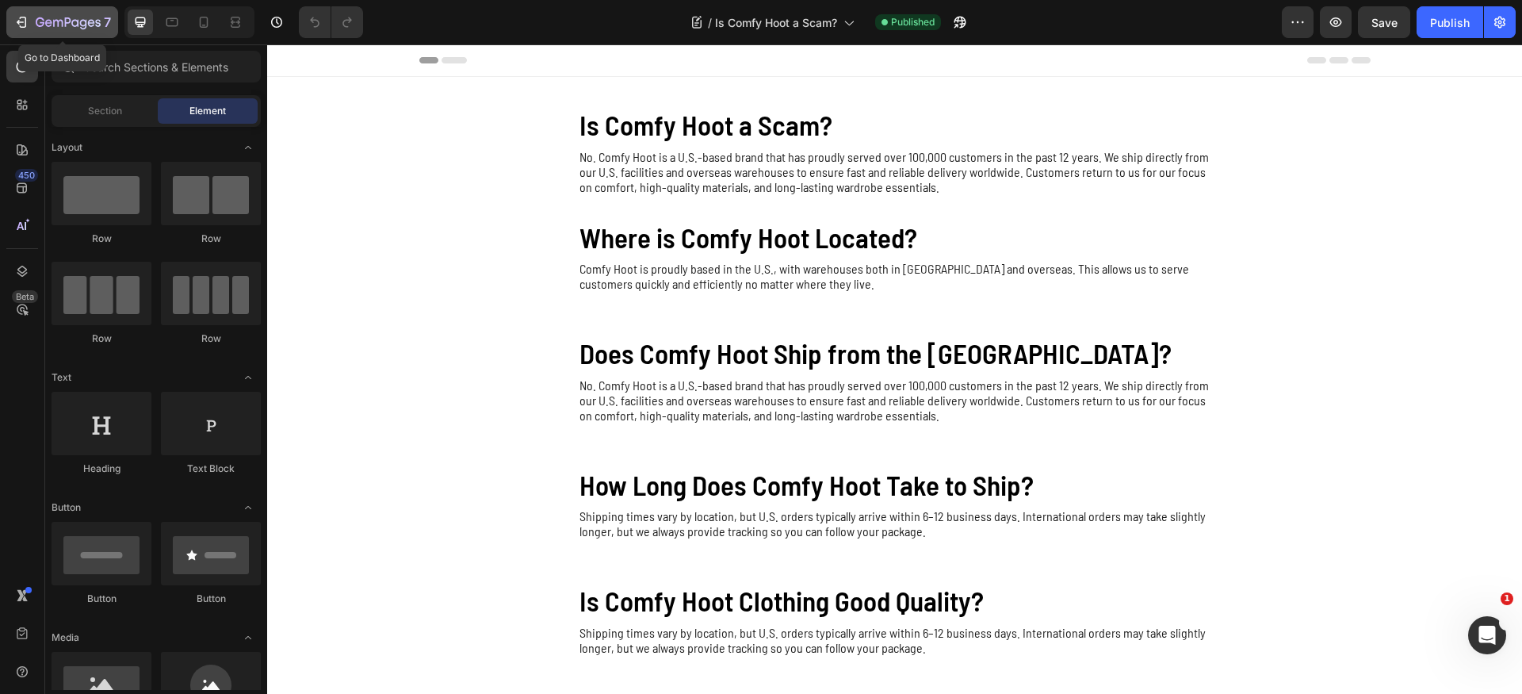
click at [63, 18] on icon "button" at bounding box center [68, 23] width 65 height 13
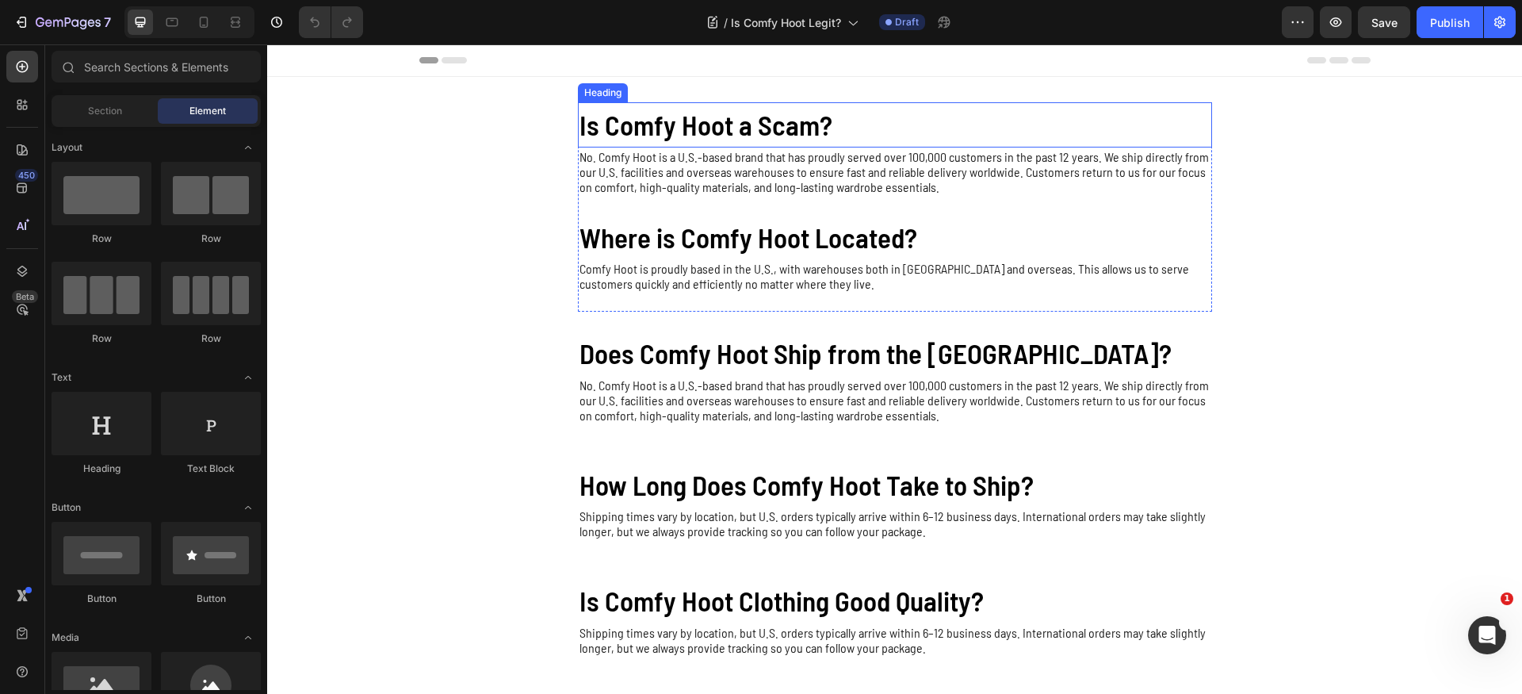
click at [786, 131] on h2 "Is Comfy Hoot a Scam?" at bounding box center [895, 124] width 634 height 45
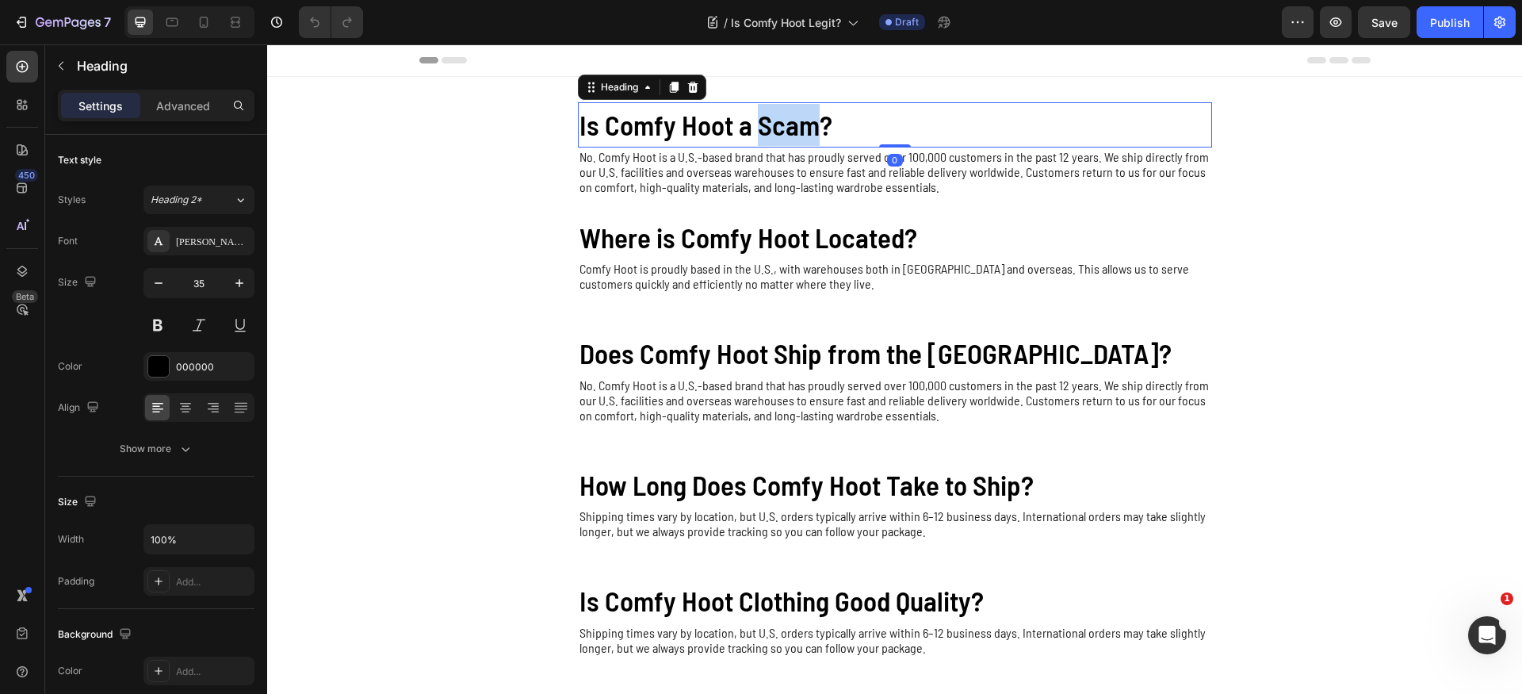
click at [786, 131] on h2 "Is Comfy Hoot a Scam?" at bounding box center [895, 124] width 634 height 45
click at [786, 131] on p "Is Comfy Hoot a Scam?" at bounding box center [894, 125] width 631 height 42
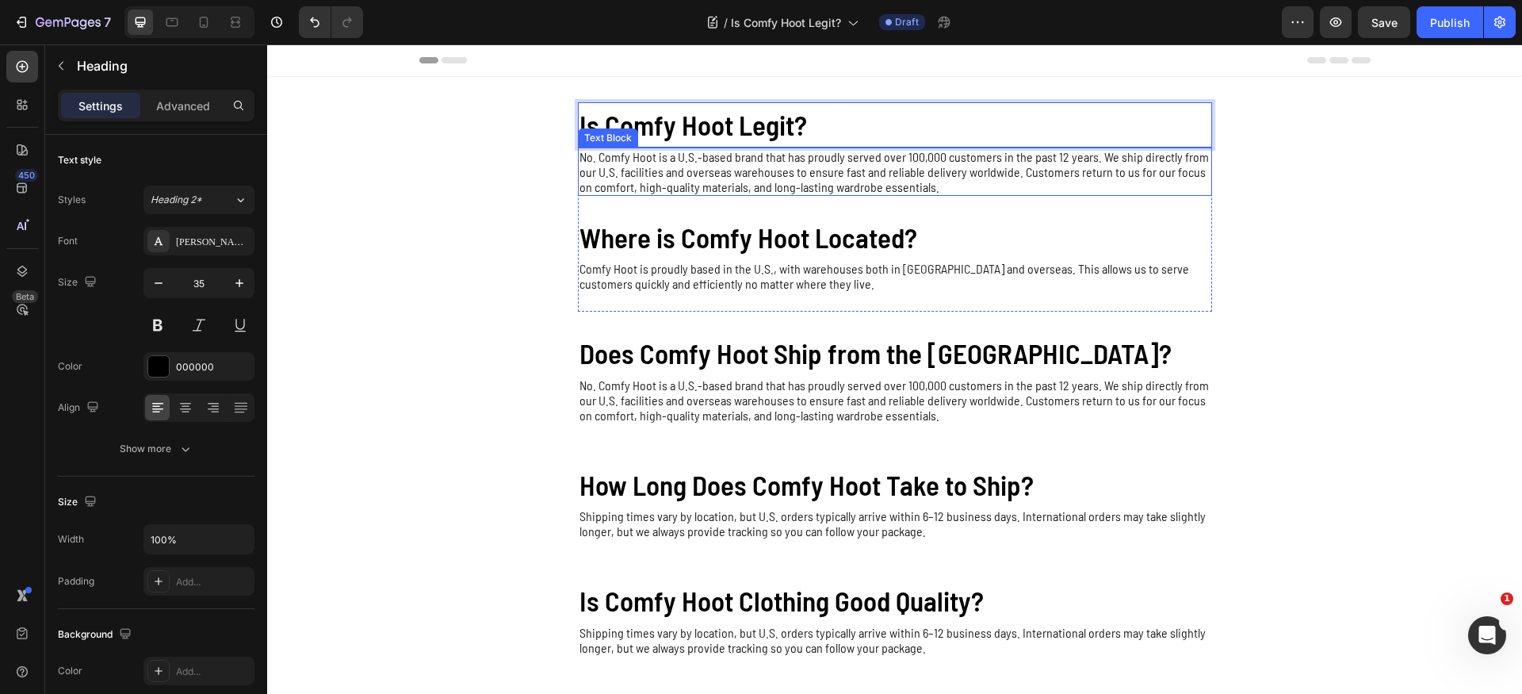
click at [762, 178] on p "No. Comfy Hoot is a U.S.-based brand that has proudly served over 100,000 custo…" at bounding box center [894, 171] width 631 height 45
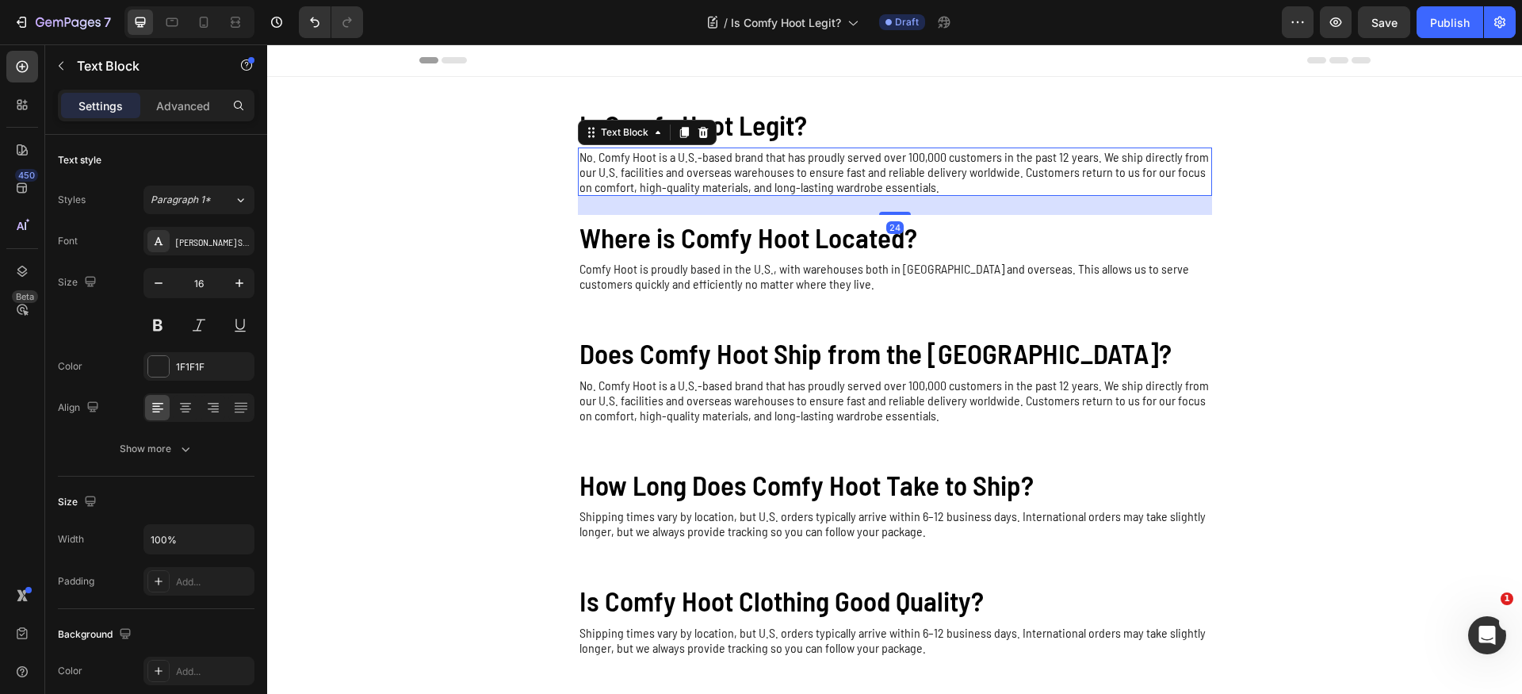
click at [762, 178] on p "No. Comfy Hoot is a U.S.-based brand that has proudly served over 100,000 custo…" at bounding box center [894, 171] width 631 height 45
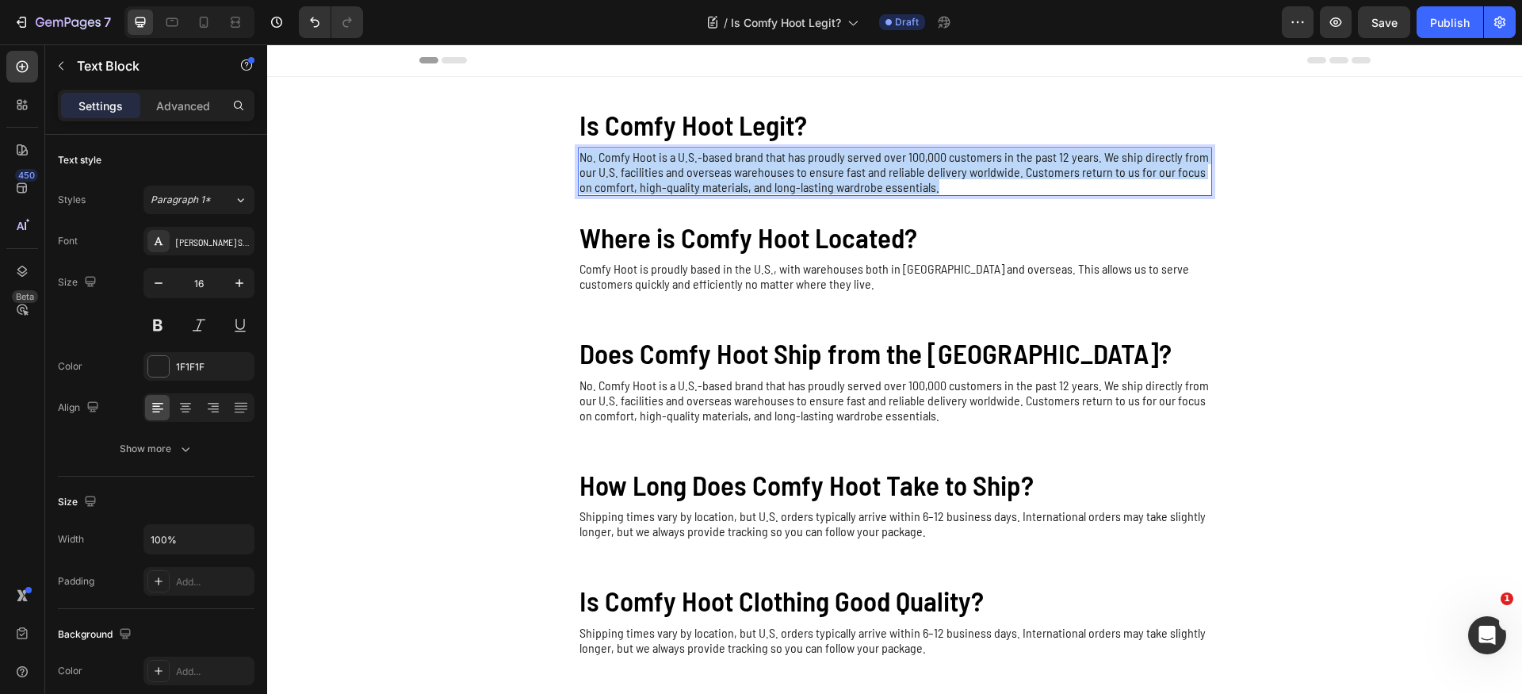
click at [762, 178] on p "No. Comfy Hoot is a U.S.-based brand that has proudly served over 100,000 custo…" at bounding box center [894, 171] width 631 height 45
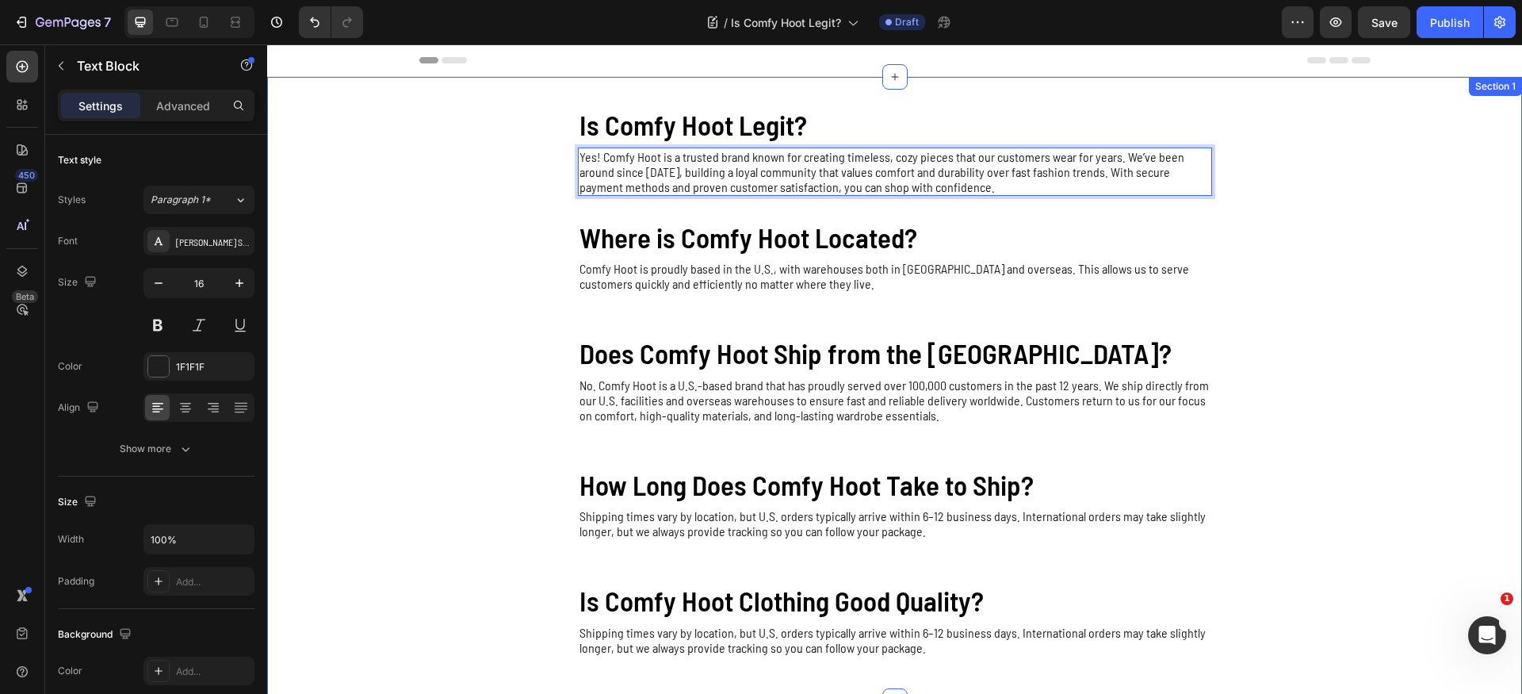
click at [1308, 250] on div "Is Comfy Hoot Legit? Heading Yes! Comfy Hoot is a trusted brand known for creat…" at bounding box center [894, 388] width 1255 height 573
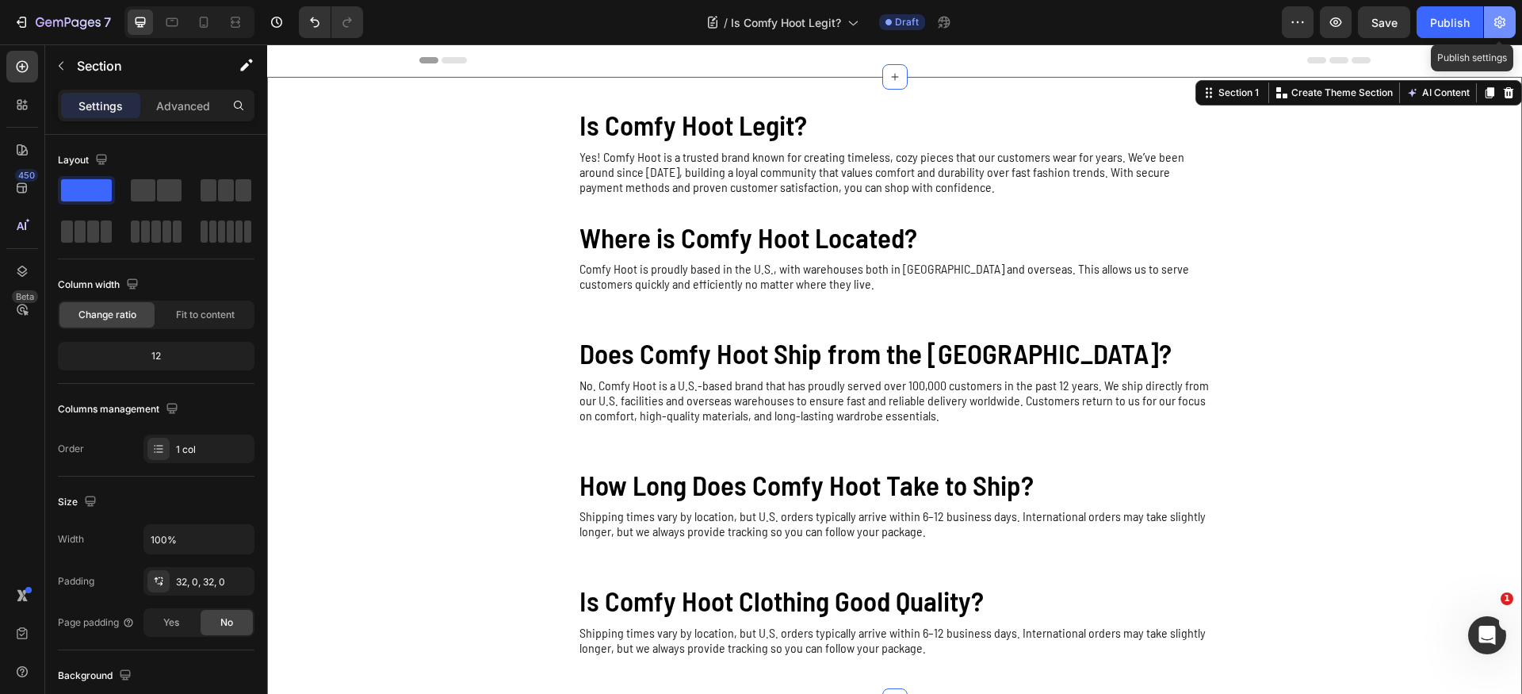
click at [1498, 22] on icon "button" at bounding box center [1500, 23] width 4 height 4
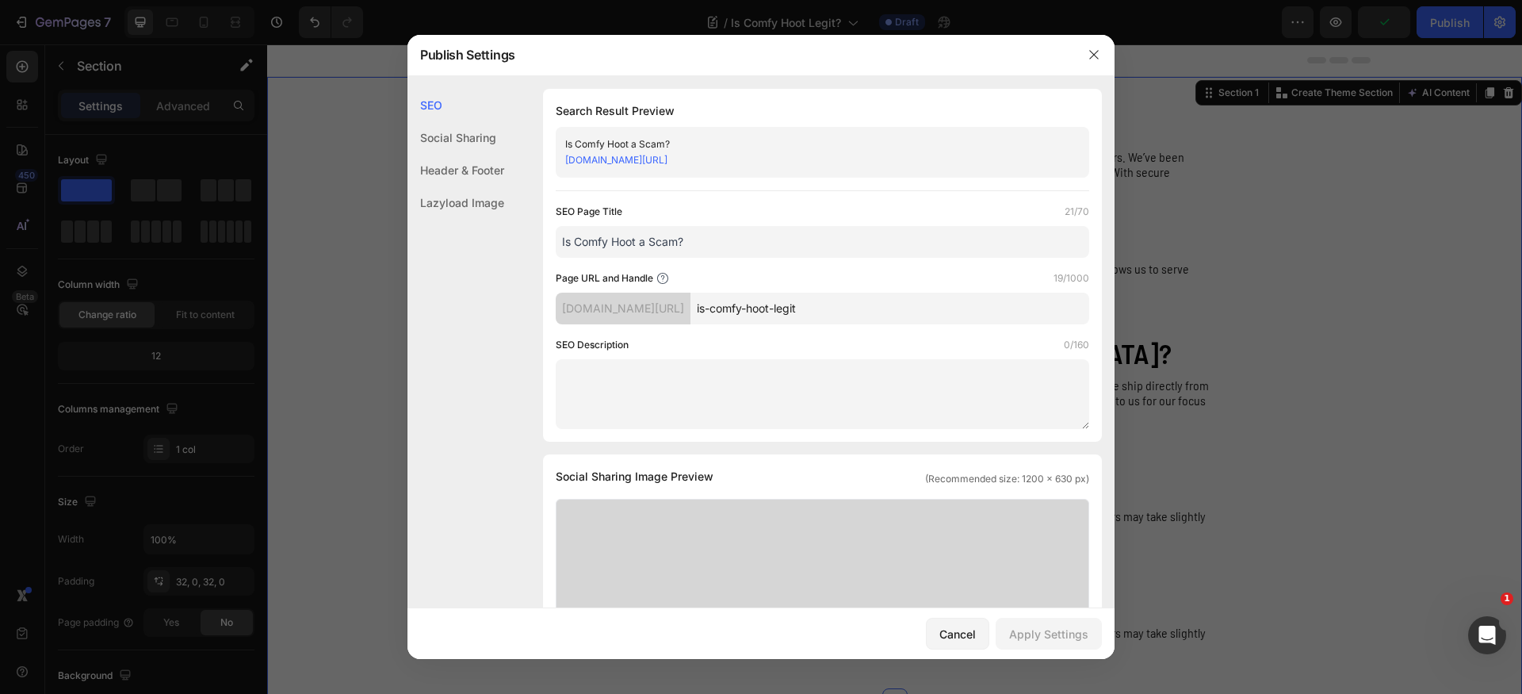
click at [774, 240] on input "Is Comfy Hoot a Scam?" at bounding box center [822, 242] width 533 height 32
paste input "Legit"
type input "Is Comfy Hoot Legit?"
click at [961, 316] on input "is-comfy-hoot-legit" at bounding box center [889, 308] width 399 height 32
paste input "Is Comfy Hoot Legit?"
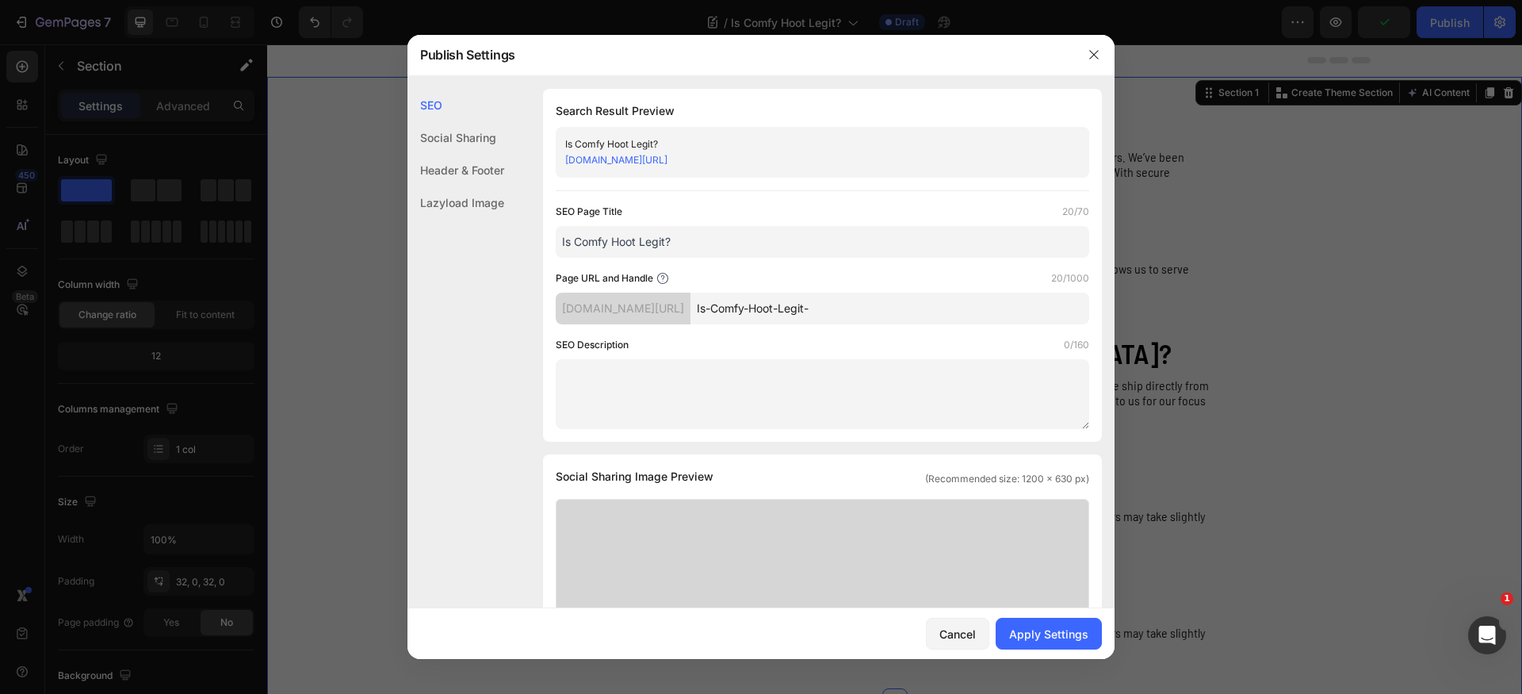
click at [958, 289] on div "Page URL and Handle 20/1000 df71ec-2.myshopify.com/blogs/news/ Is-Comfy-Hoot-Le…" at bounding box center [822, 297] width 533 height 54
click at [930, 310] on input "Is-Comfy-Hoot-Legit-" at bounding box center [889, 308] width 399 height 32
type input "Is-Comfy-Hoot-Legit"
click at [434, 99] on div "SEO" at bounding box center [455, 105] width 97 height 32
click at [603, 159] on link "df71ec-2.myshopify.com/blogs/news/Is-Comfy-Hoot-Legit/" at bounding box center [616, 160] width 102 height 12
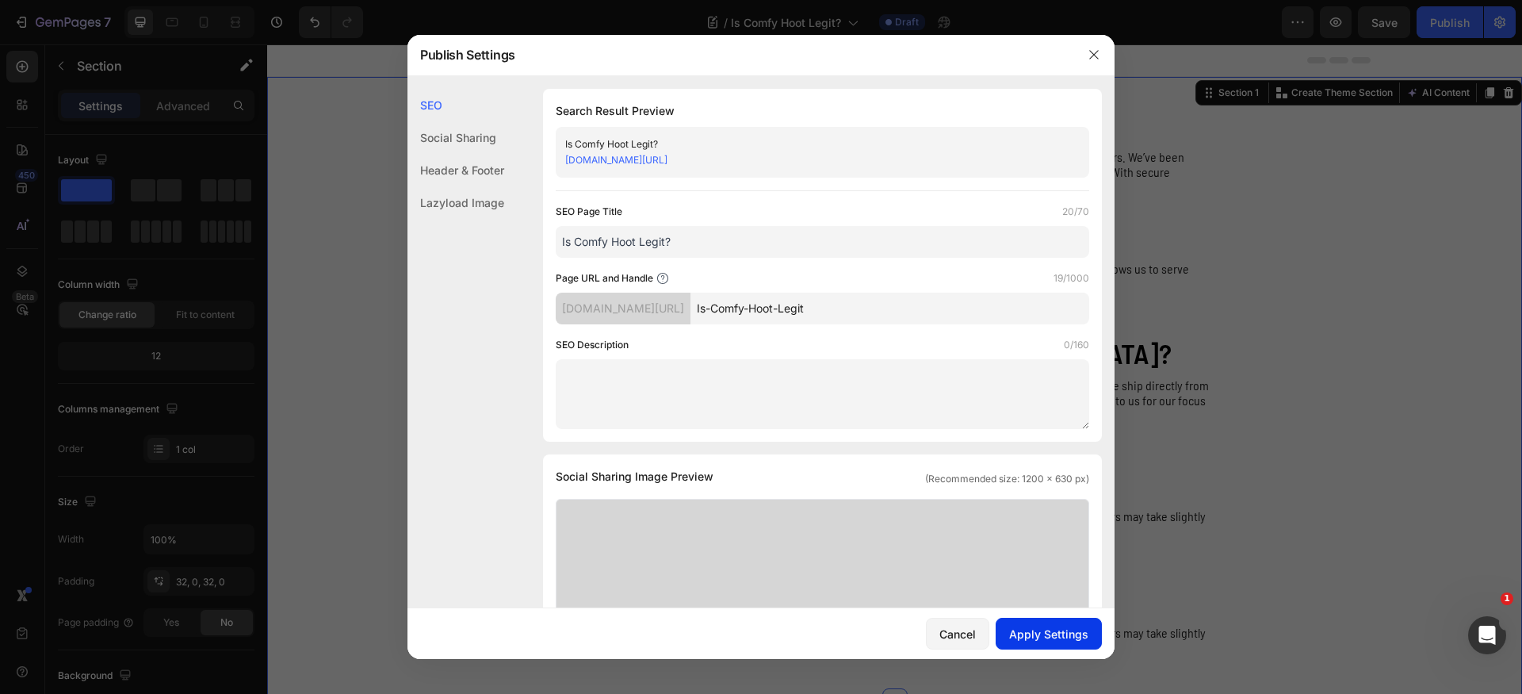
click at [1057, 633] on div "Apply Settings" at bounding box center [1048, 633] width 79 height 17
click at [1093, 59] on icon "button" at bounding box center [1093, 54] width 13 height 13
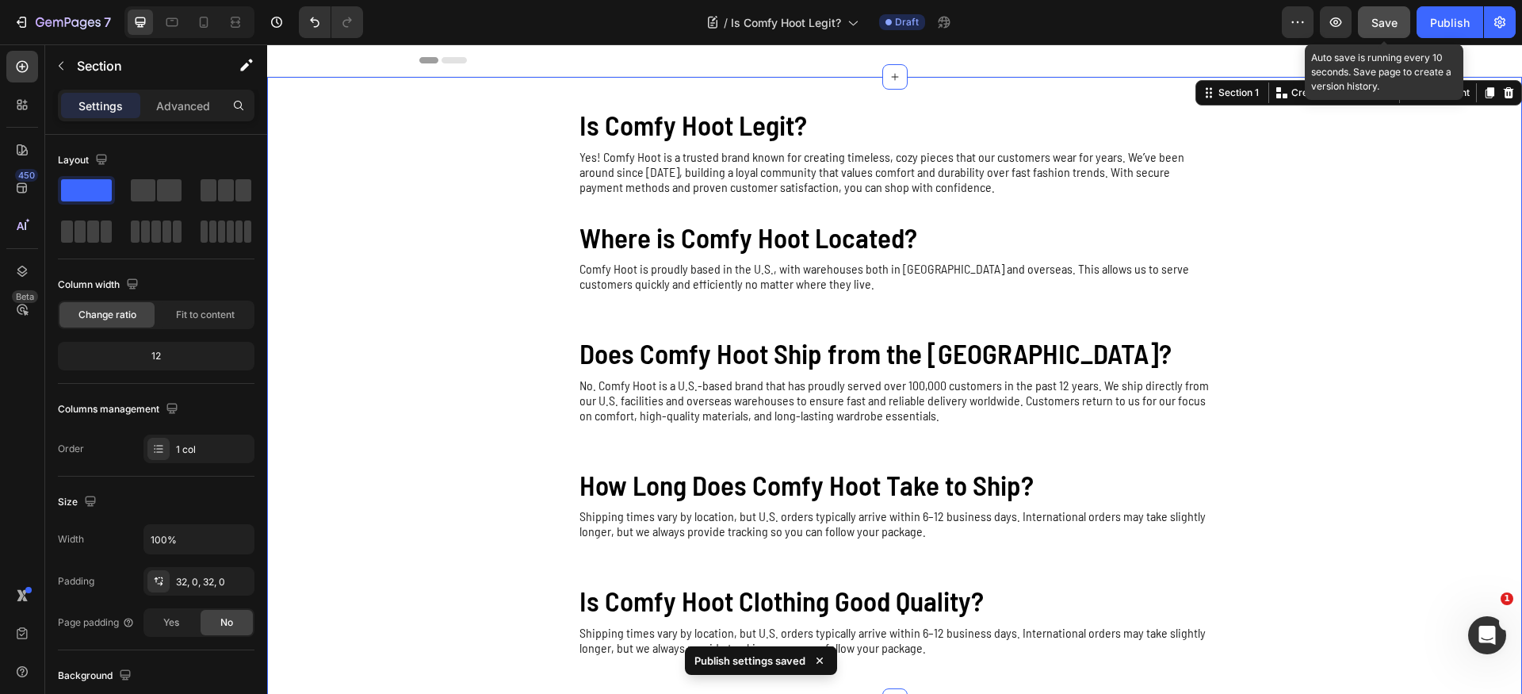
click at [1405, 23] on button "Save" at bounding box center [1384, 22] width 52 height 32
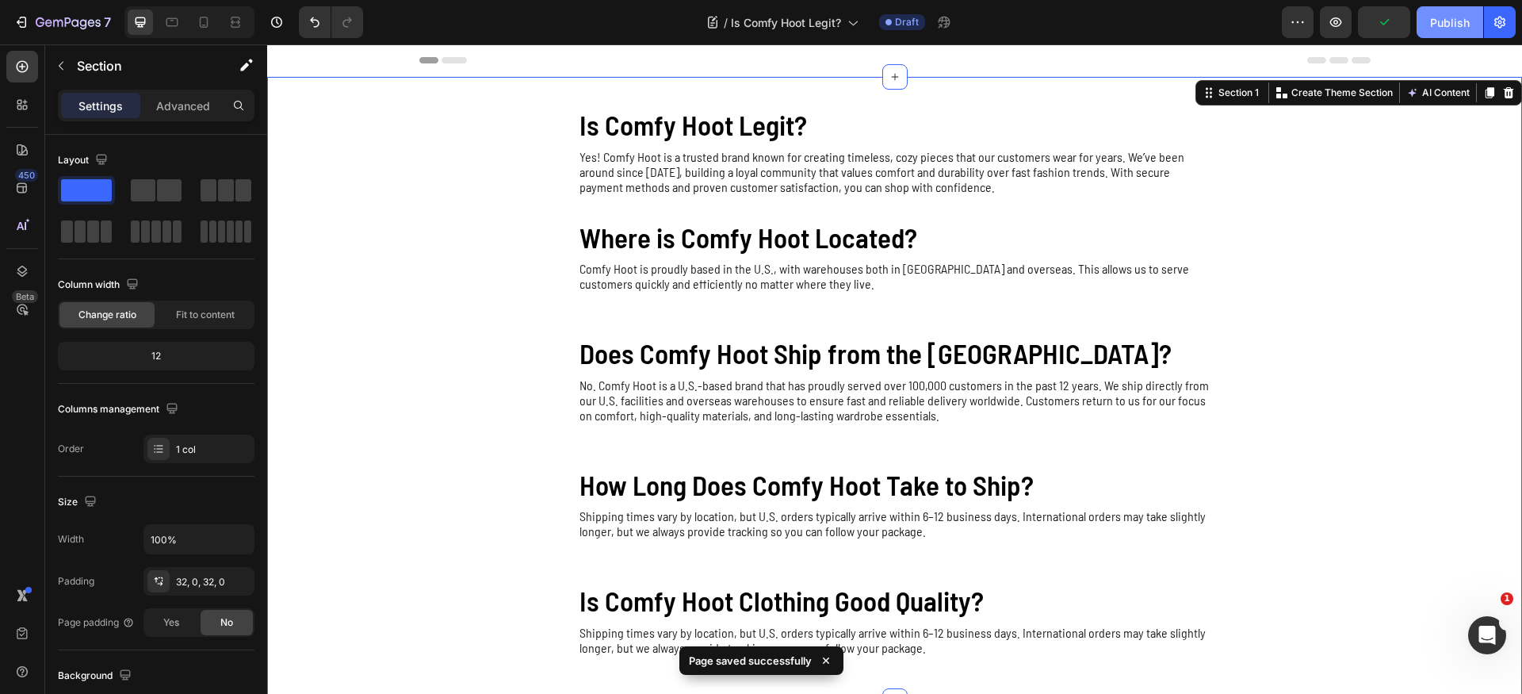
click at [1458, 24] on div "Publish" at bounding box center [1450, 22] width 40 height 17
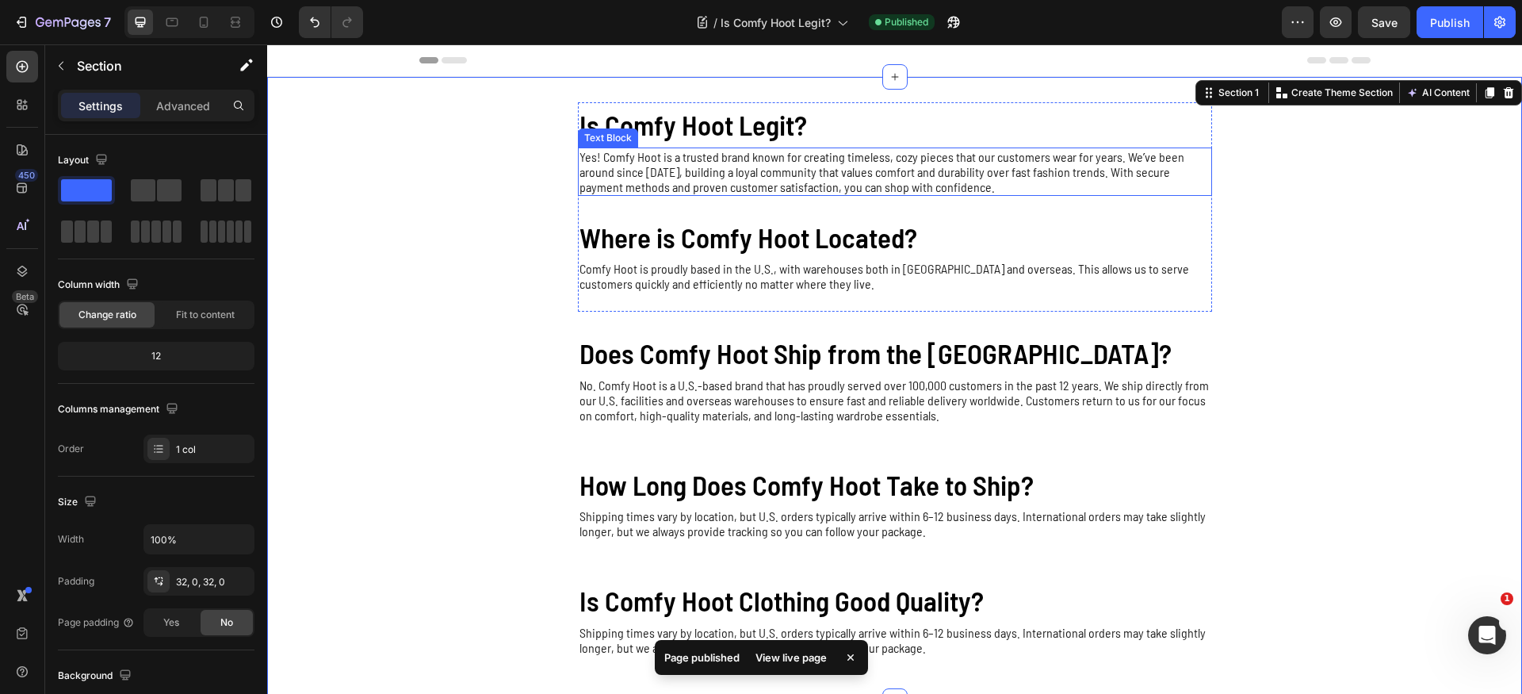
click at [785, 157] on p "Yes! Comfy Hoot is a trusted brand known for creating timeless, cozy pieces tha…" at bounding box center [894, 171] width 631 height 45
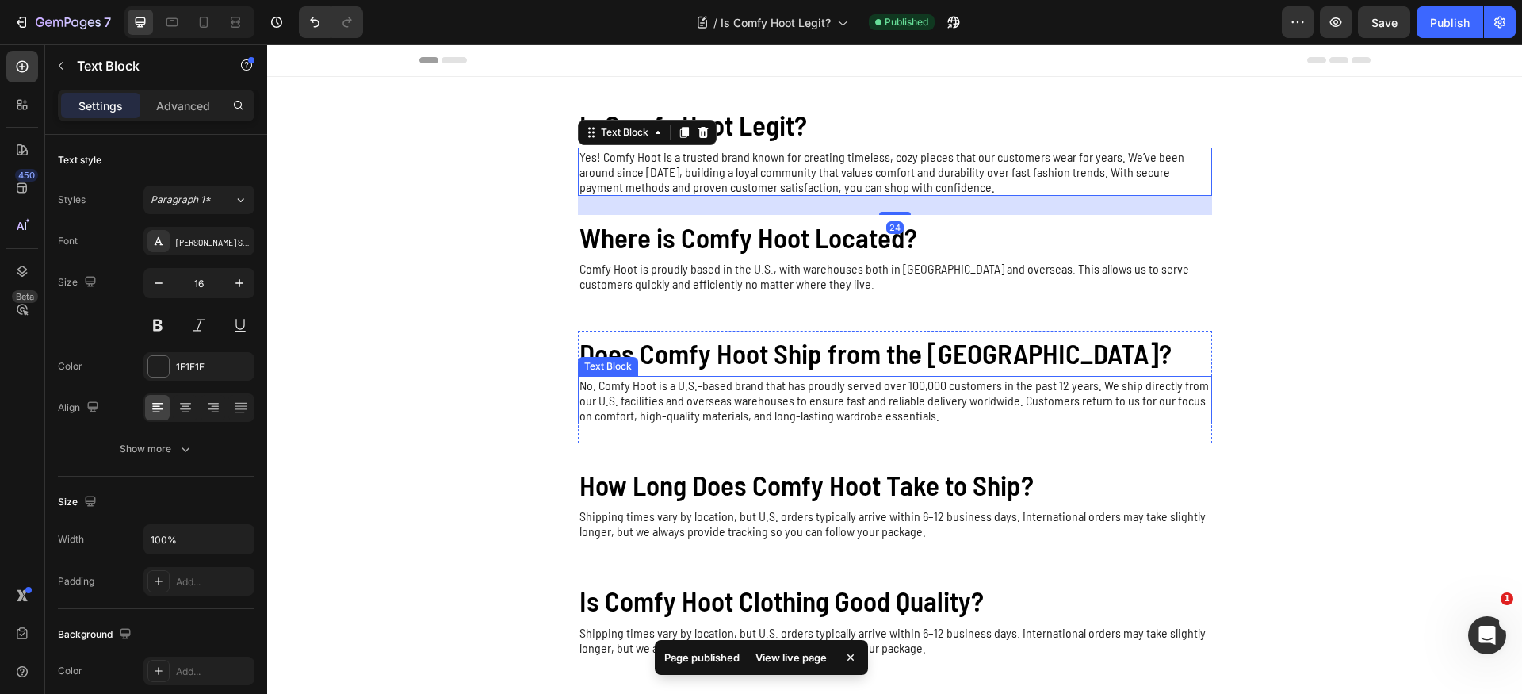
click at [790, 398] on p "No. Comfy Hoot is a U.S.-based brand that has proudly served over 100,000 custo…" at bounding box center [894, 399] width 631 height 45
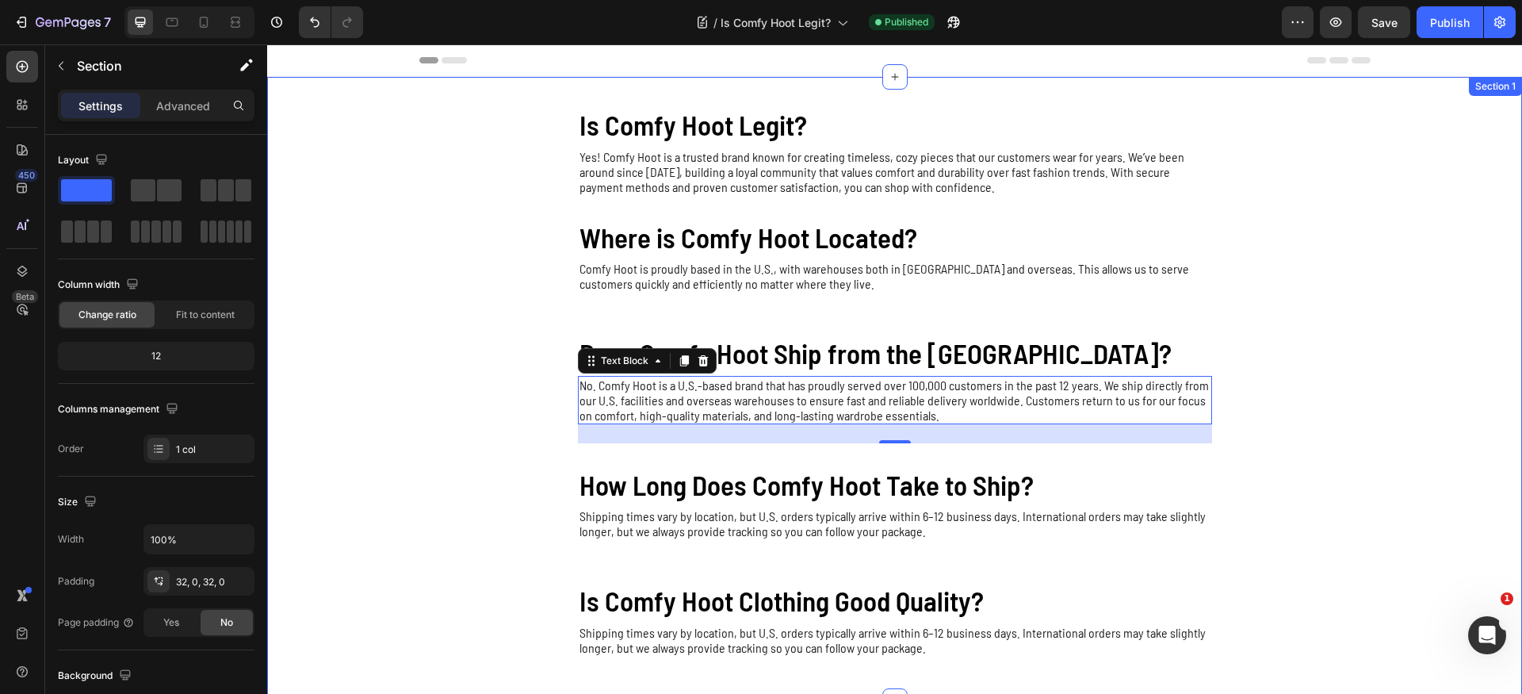
click at [1355, 415] on div "Is Comfy Hoot Legit? Heading Yes! Comfy Hoot is a trusted brand known for creat…" at bounding box center [894, 388] width 1255 height 573
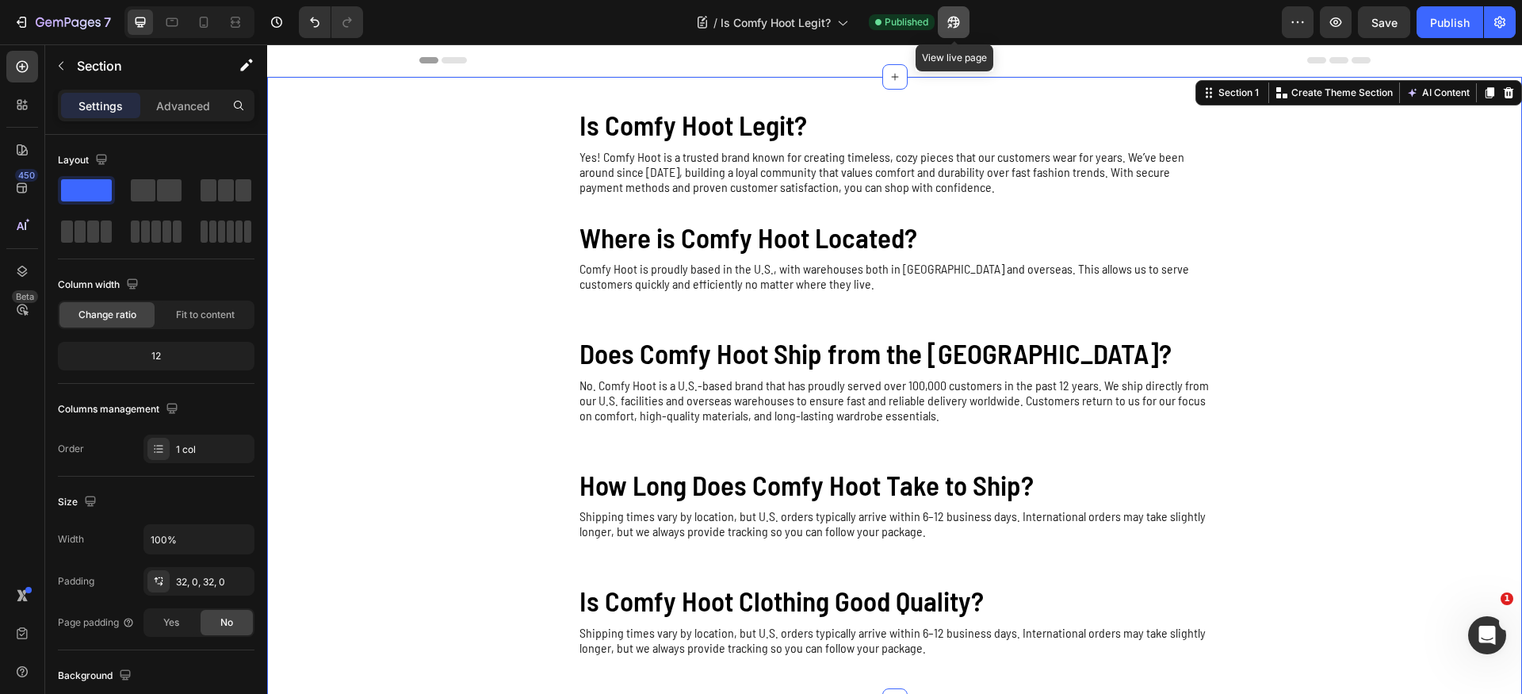
click at [955, 20] on icon "button" at bounding box center [954, 22] width 16 height 16
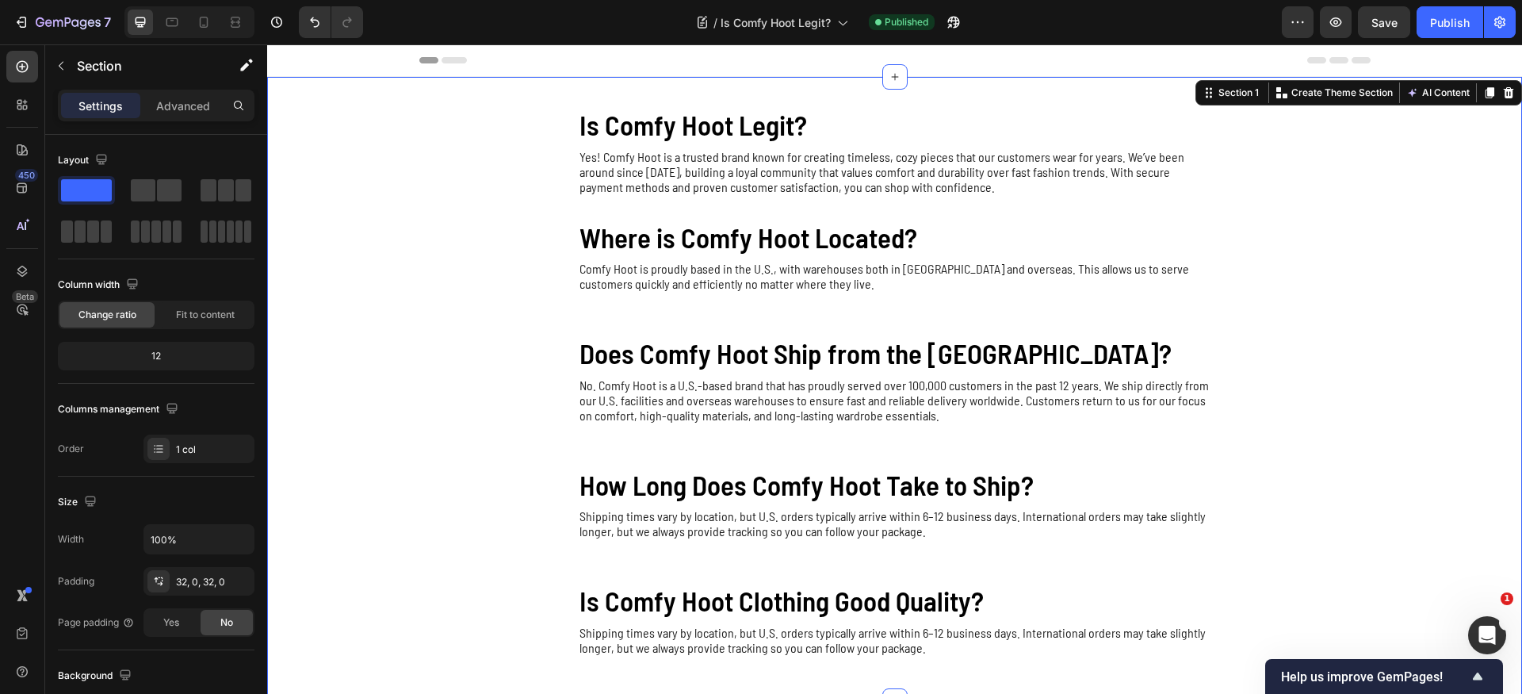
click at [1216, 345] on div "Is Comfy Hoot Legit? Heading Yes! Comfy Hoot is a trusted brand known for creat…" at bounding box center [894, 388] width 1255 height 573
click at [60, 25] on icon "button" at bounding box center [68, 23] width 65 height 13
